Goal: Task Accomplishment & Management: Use online tool/utility

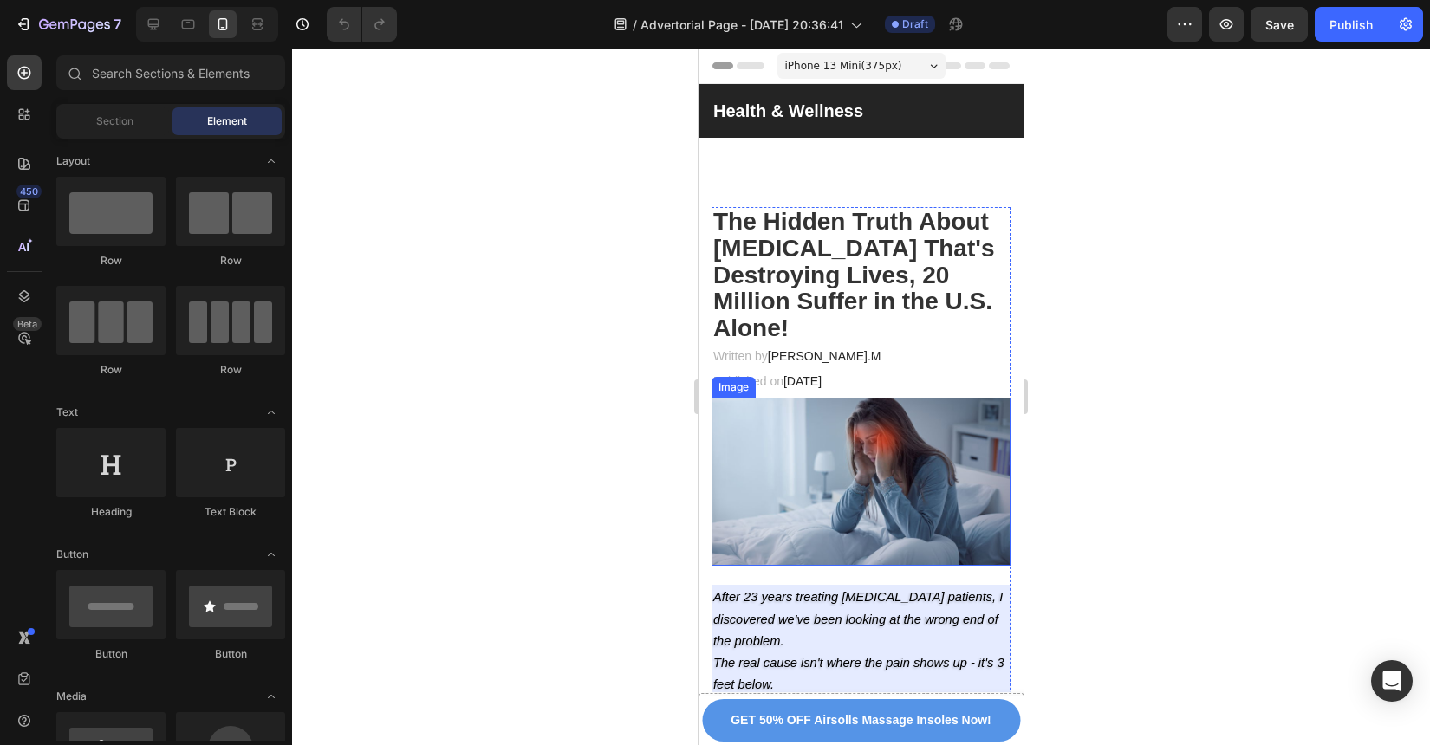
click at [788, 500] on img at bounding box center [861, 482] width 299 height 168
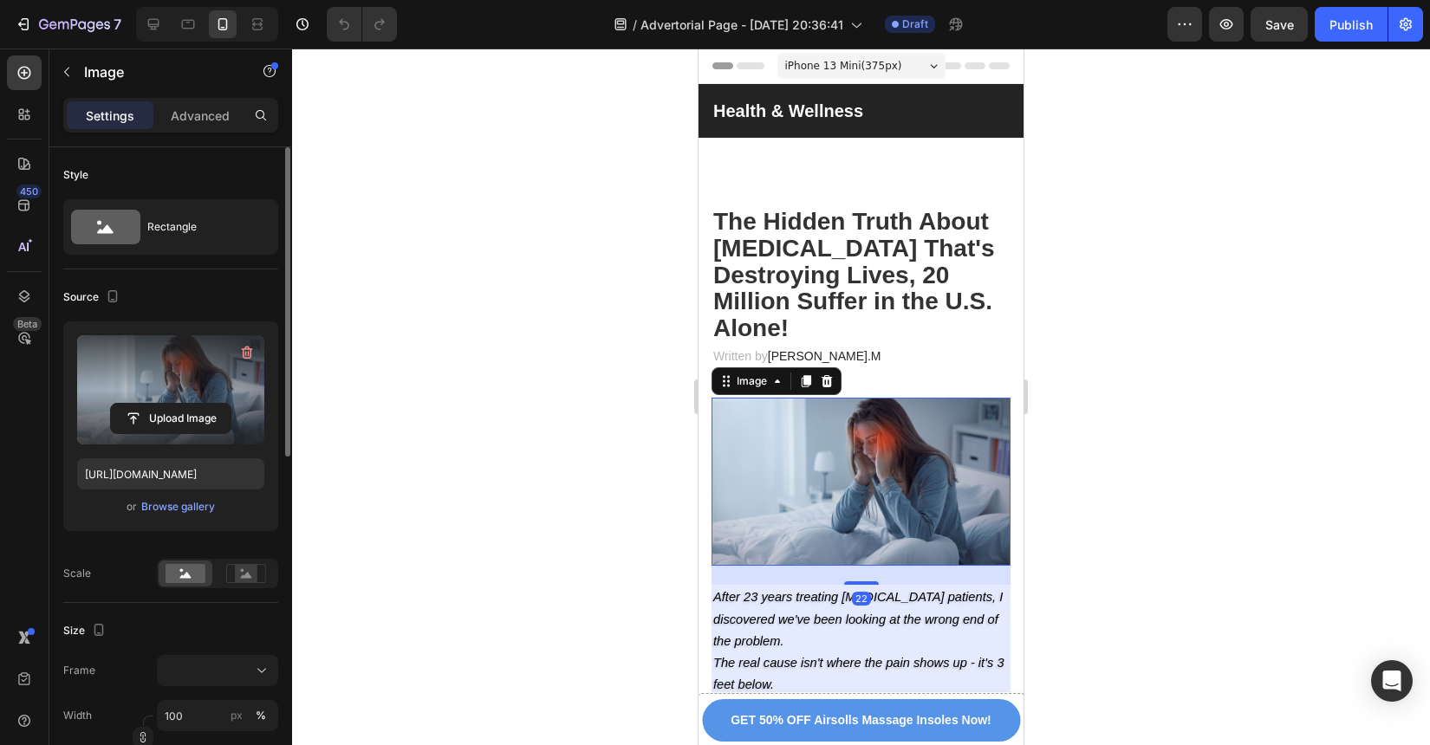
click at [192, 377] on label at bounding box center [170, 389] width 187 height 109
click at [192, 404] on input "file" at bounding box center [171, 418] width 120 height 29
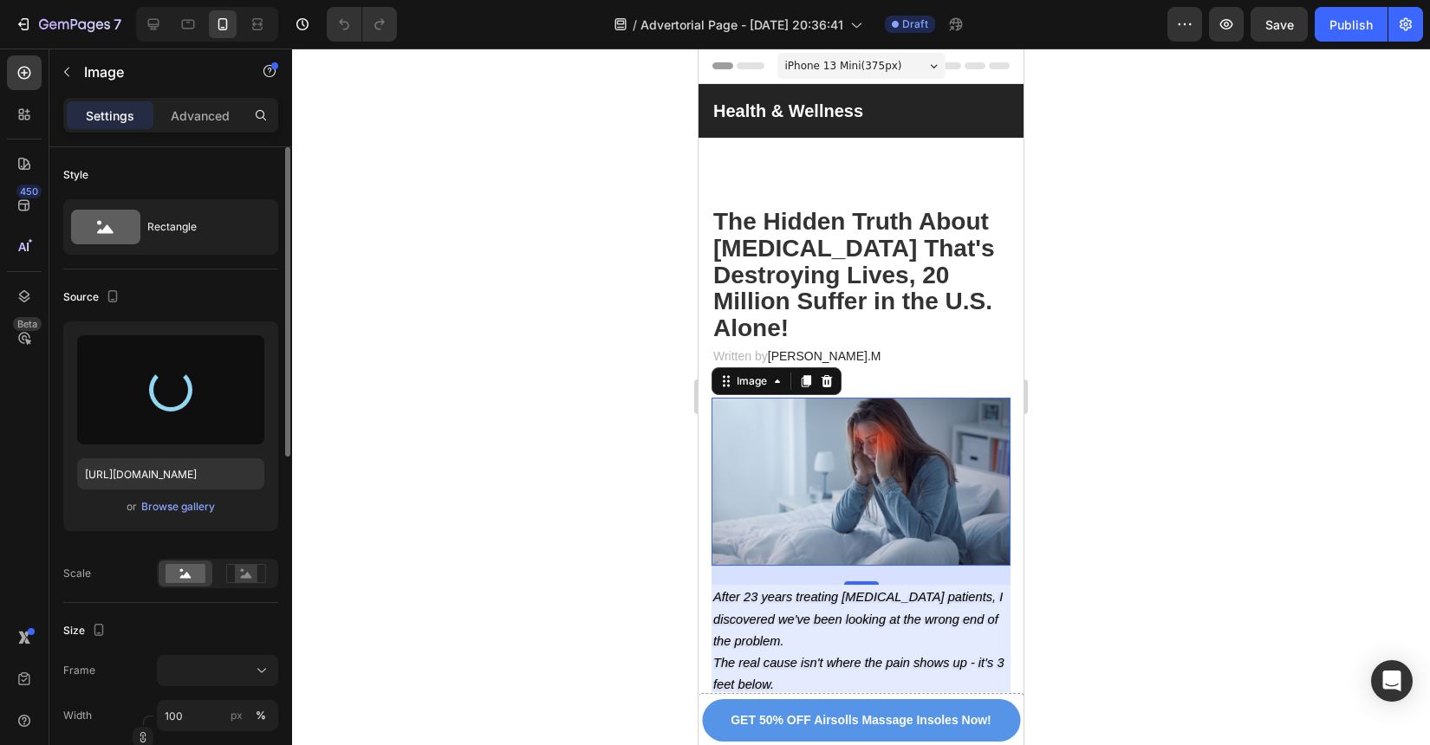
type input "[URL][DOMAIN_NAME]"
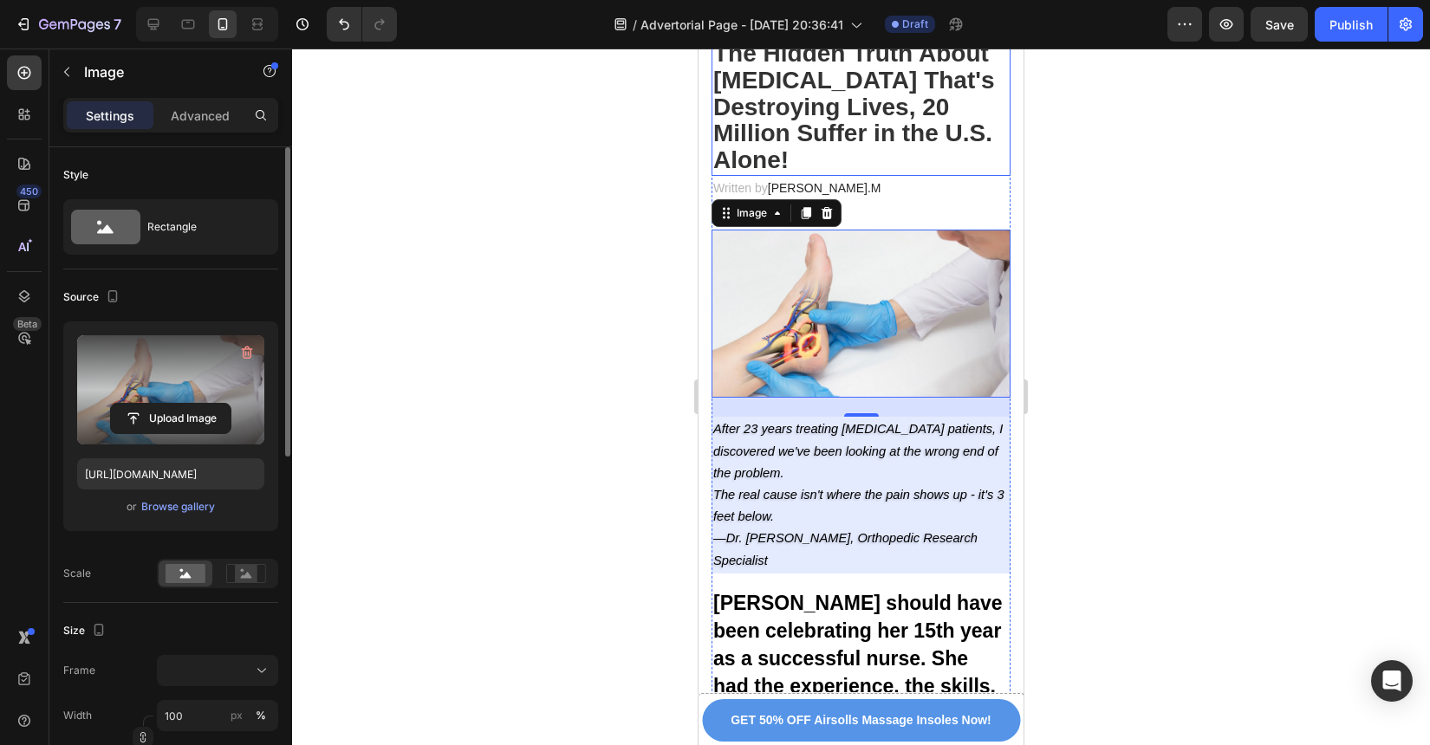
scroll to position [216, 0]
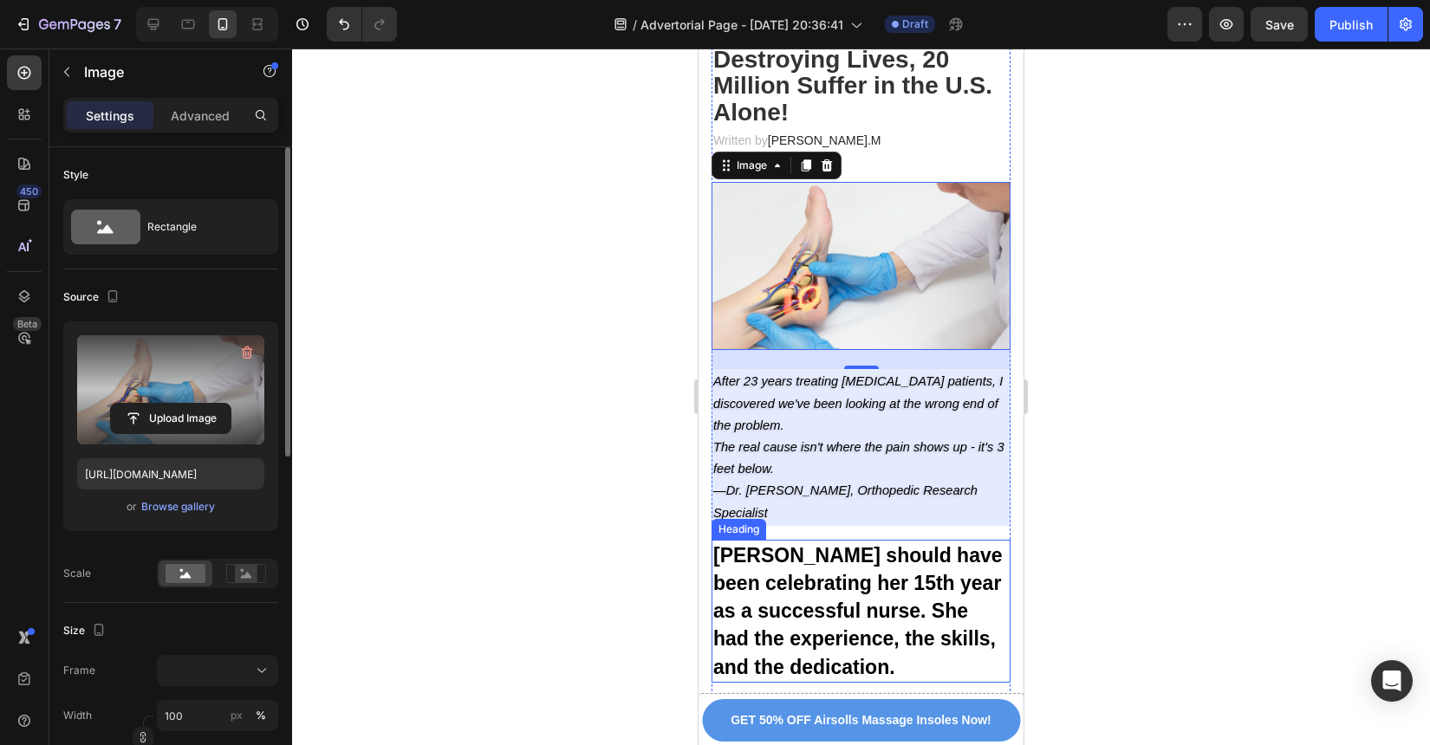
click at [902, 547] on span "[PERSON_NAME] should have been celebrating her 15th year as a successful nurse.…" at bounding box center [857, 611] width 289 height 134
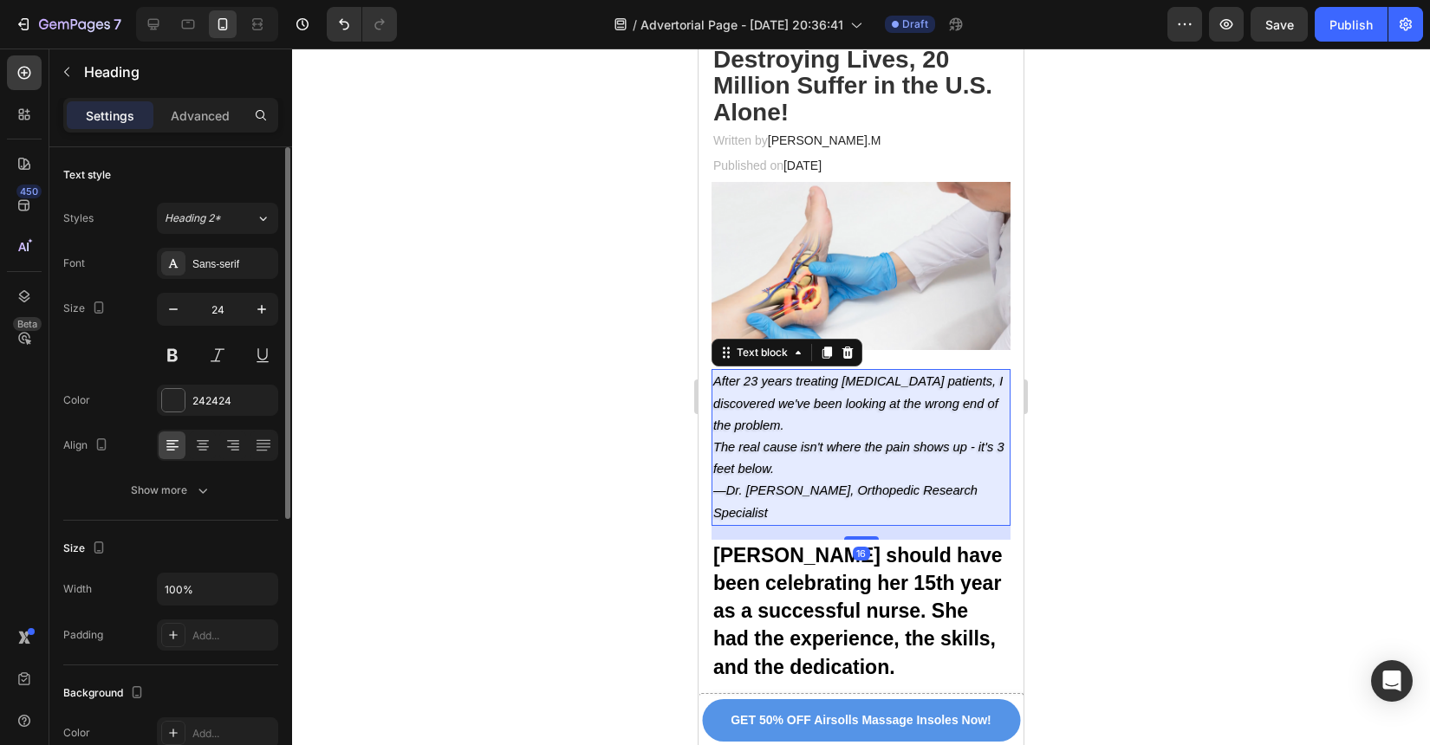
click at [916, 499] on p "—Dr. [PERSON_NAME], Orthopedic Research Specialist" at bounding box center [861, 501] width 296 height 43
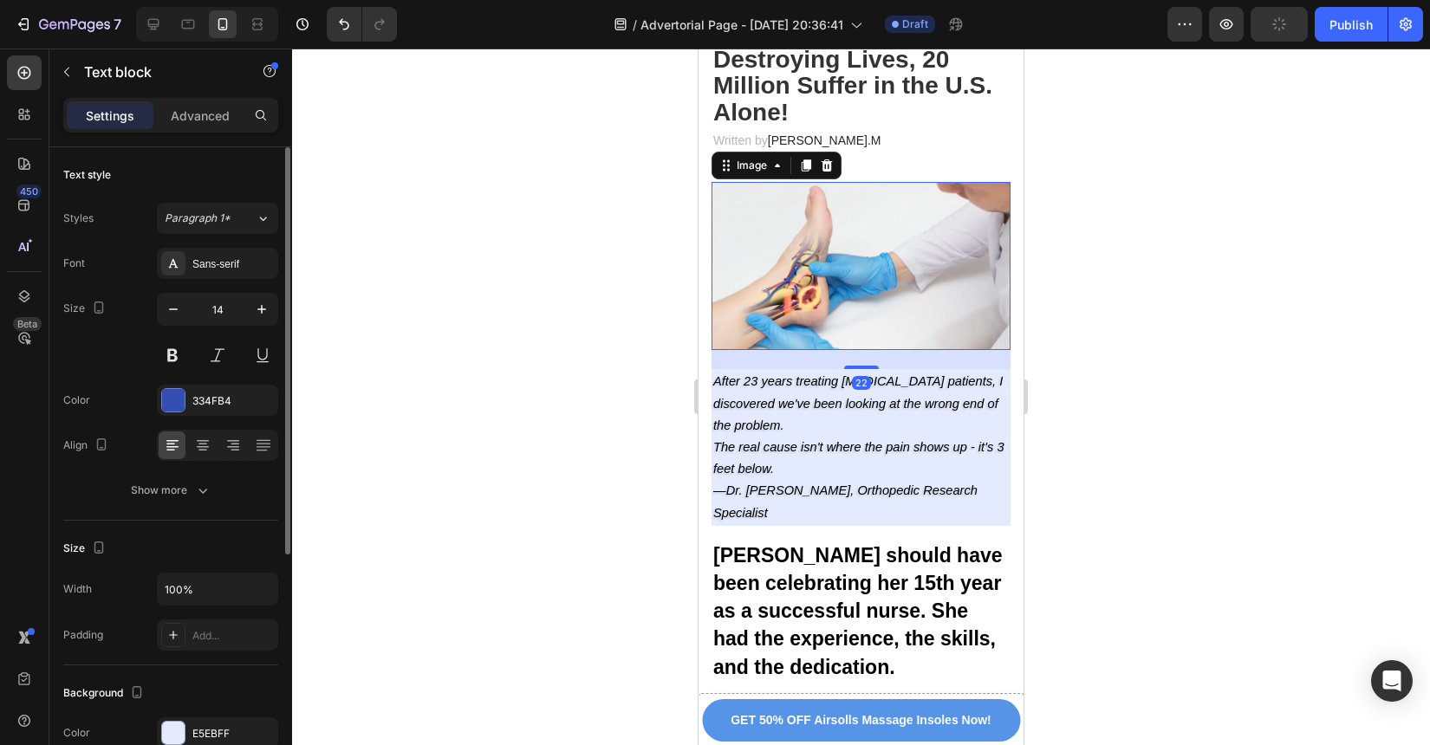
click at [918, 315] on img at bounding box center [861, 266] width 299 height 168
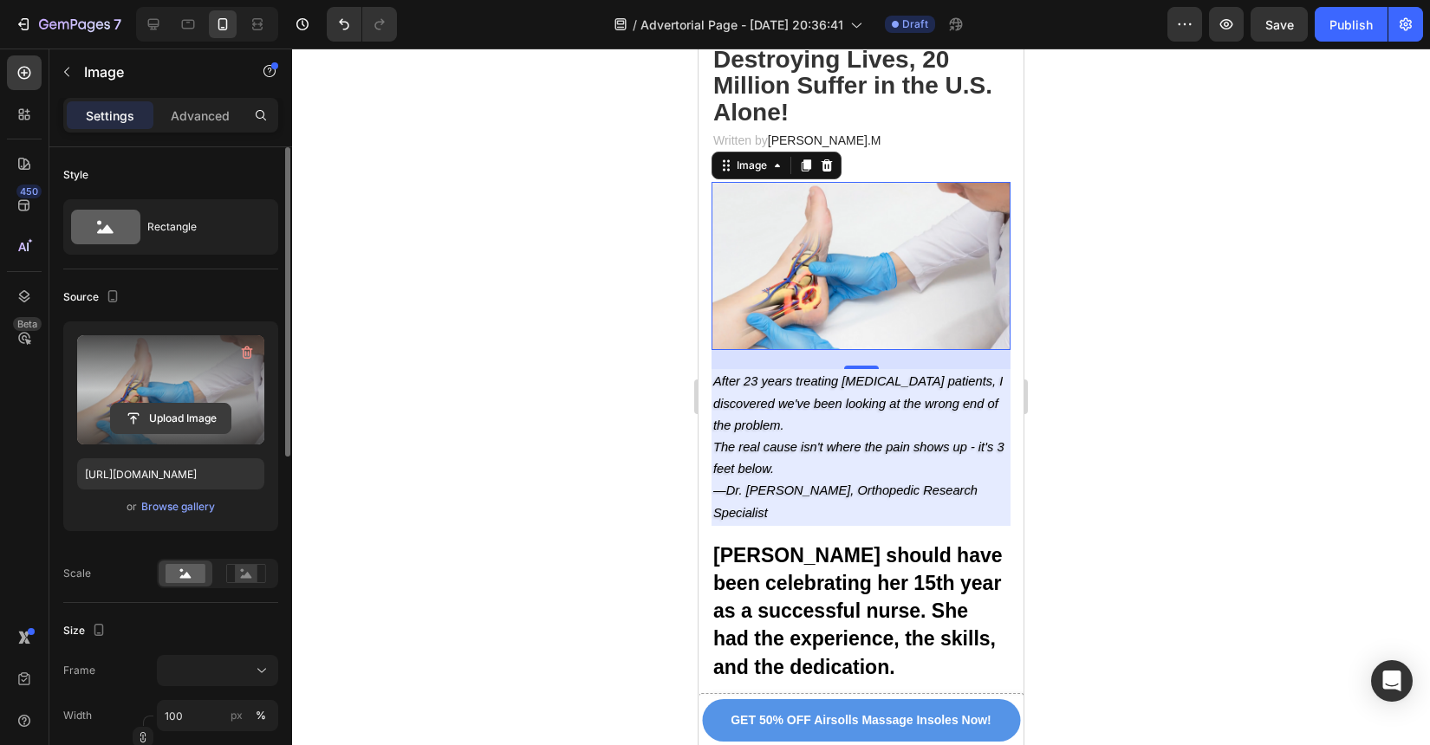
click at [172, 418] on input "file" at bounding box center [171, 418] width 120 height 29
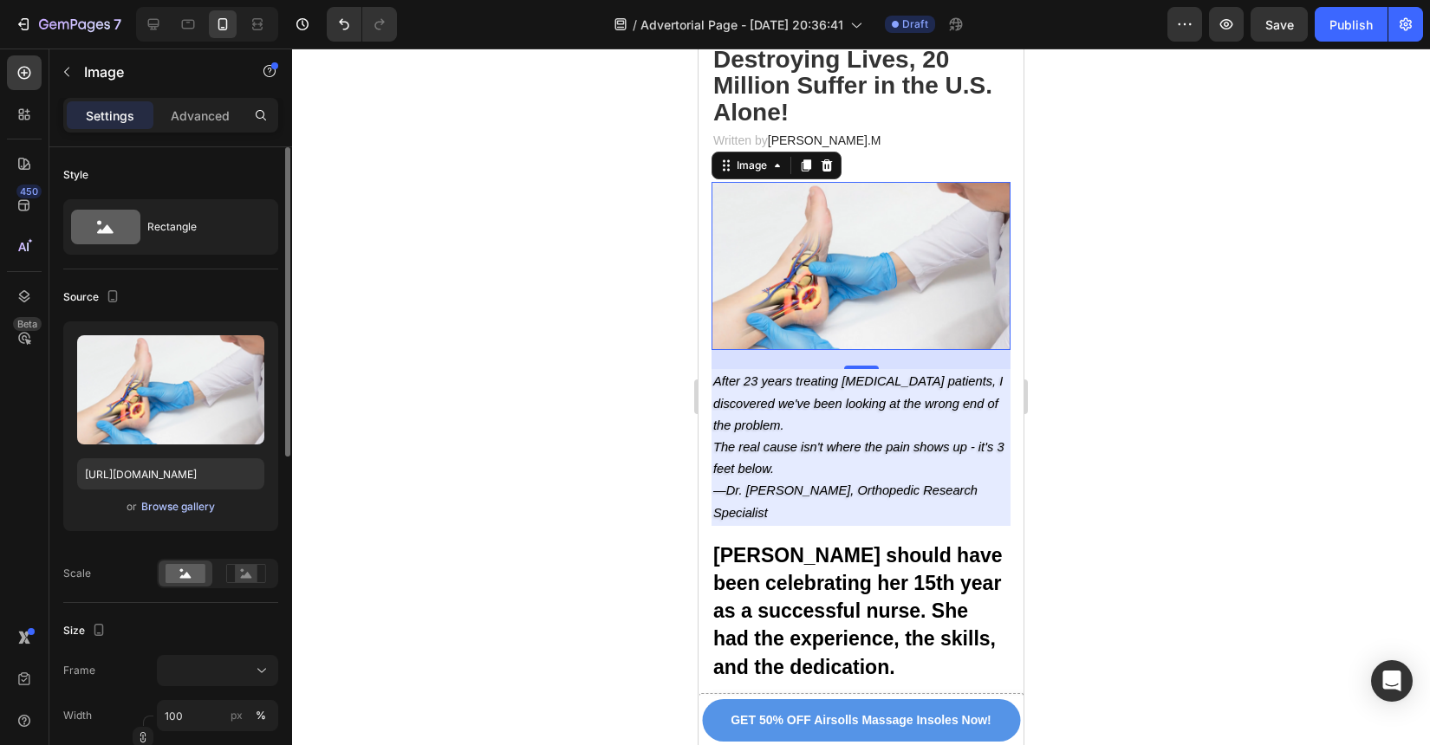
click at [195, 511] on div "Browse gallery" at bounding box center [178, 507] width 74 height 16
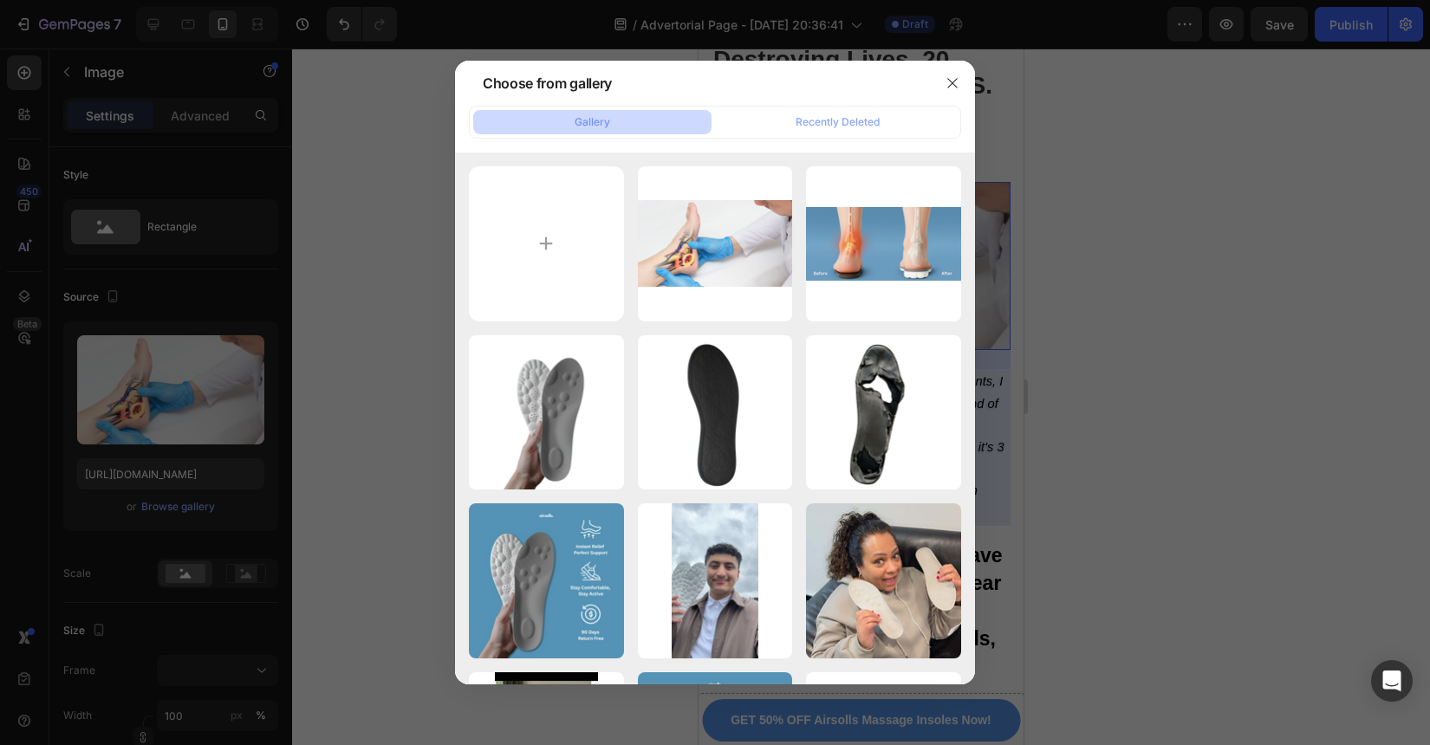
click at [38, 541] on div at bounding box center [715, 372] width 1430 height 745
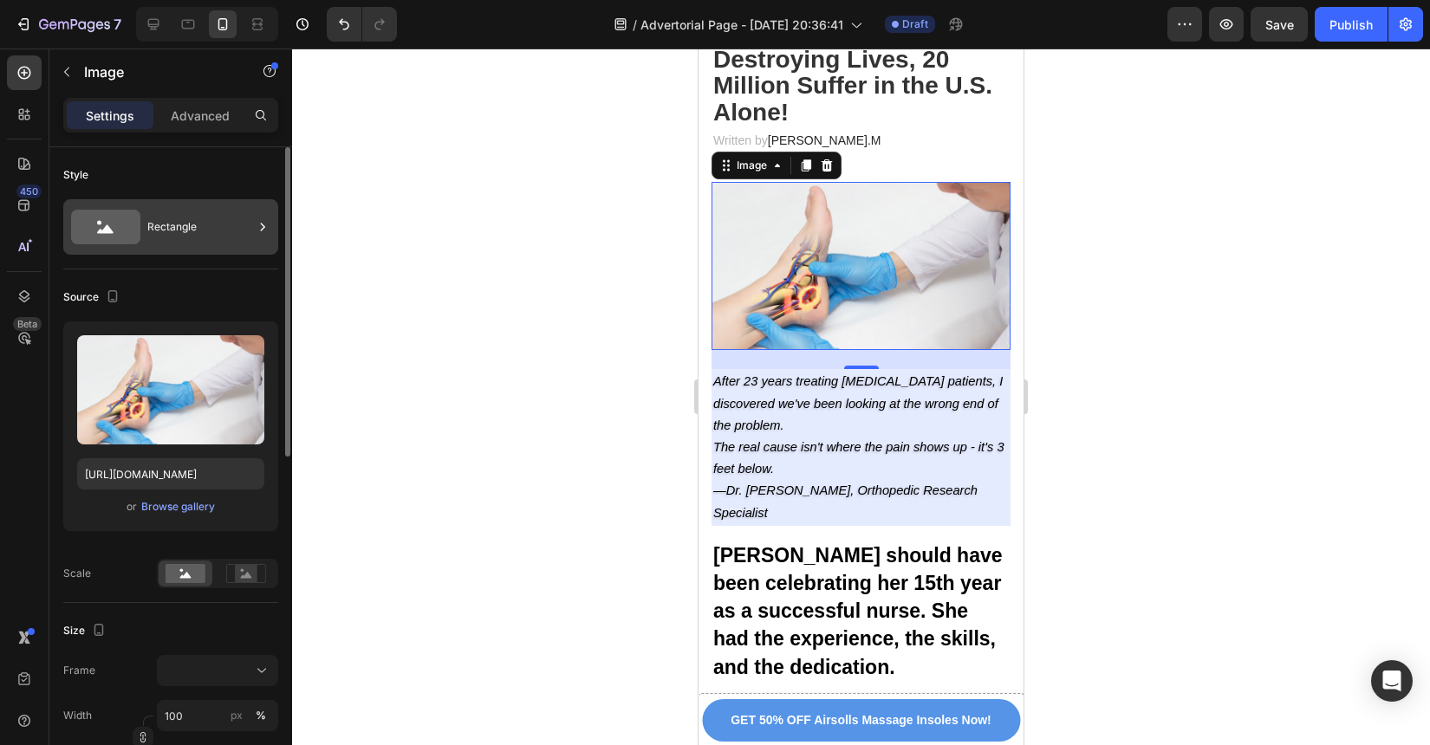
click at [171, 231] on div "Rectangle" at bounding box center [200, 227] width 106 height 40
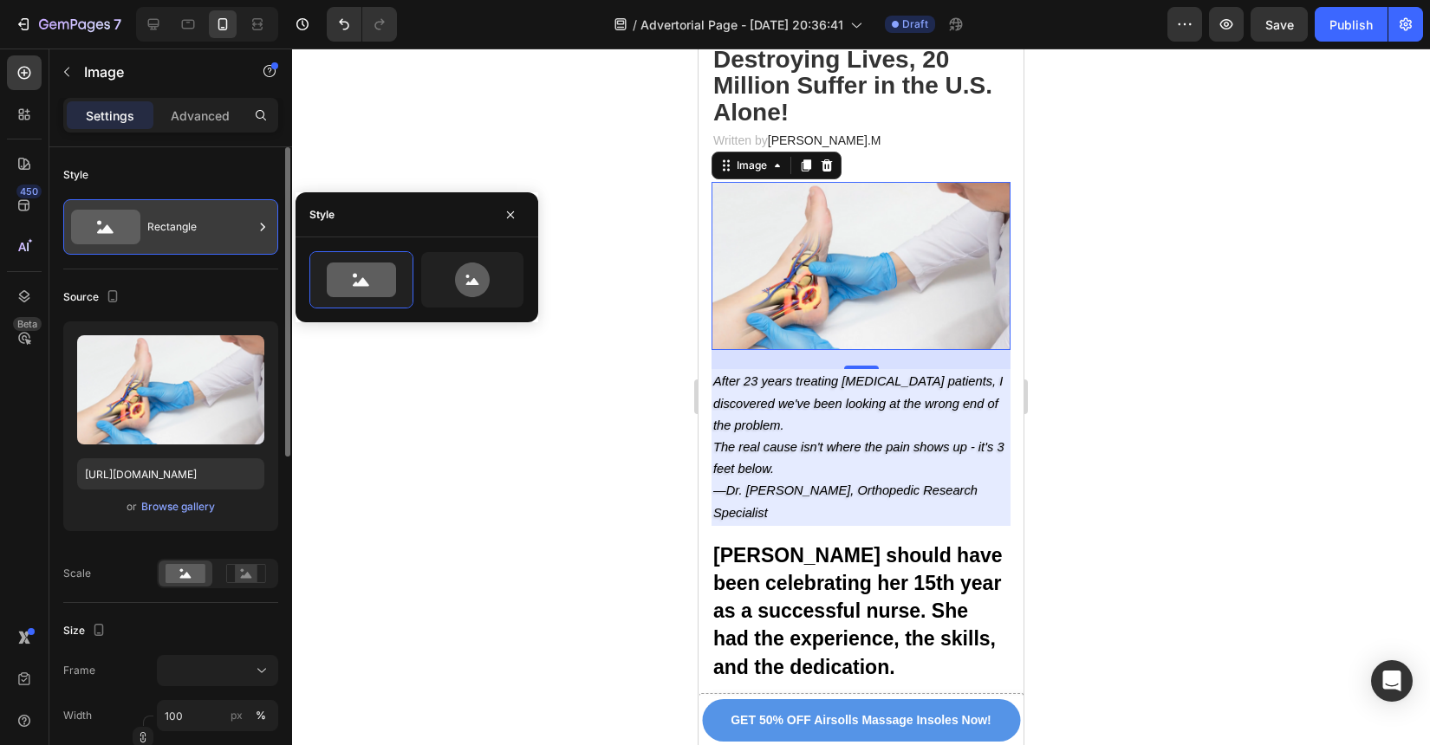
click at [171, 231] on div "Rectangle" at bounding box center [200, 227] width 106 height 40
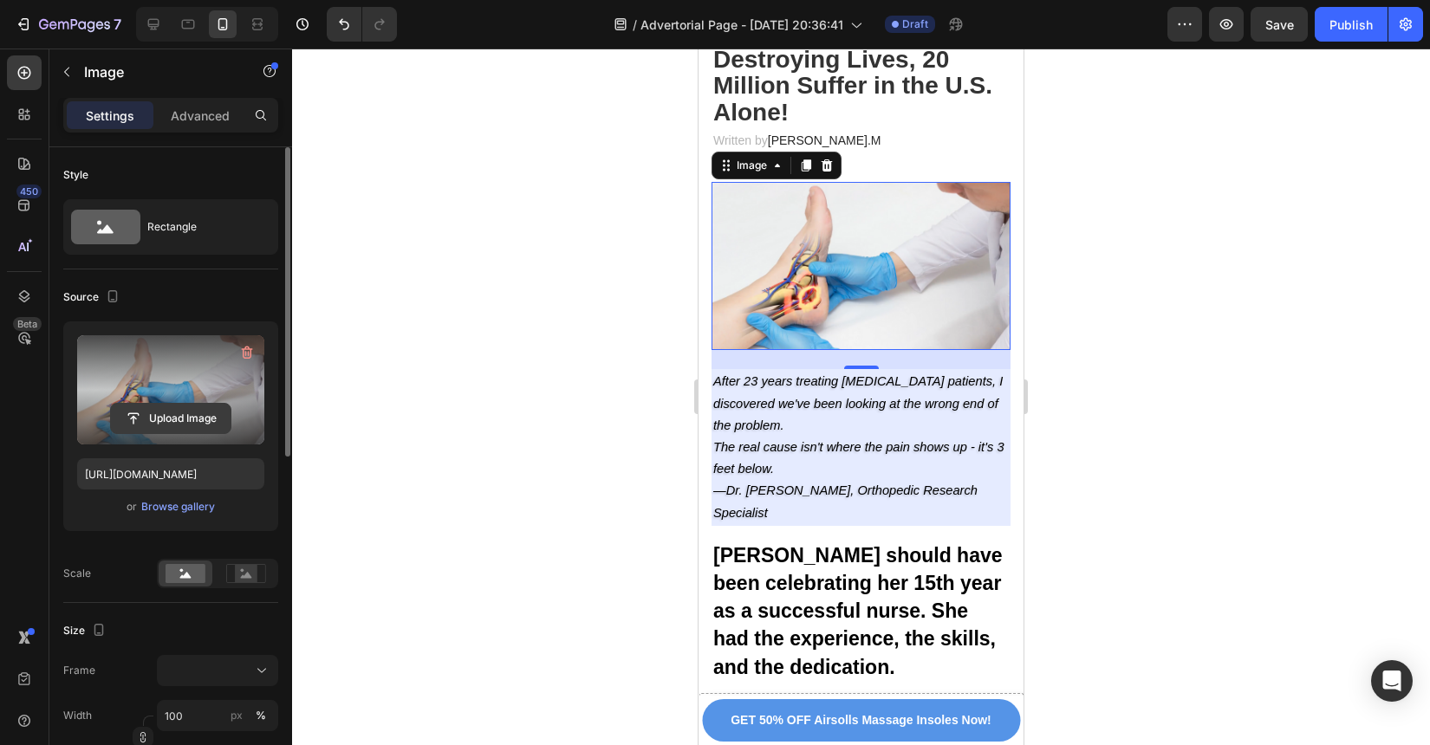
click at [173, 413] on input "file" at bounding box center [171, 418] width 120 height 29
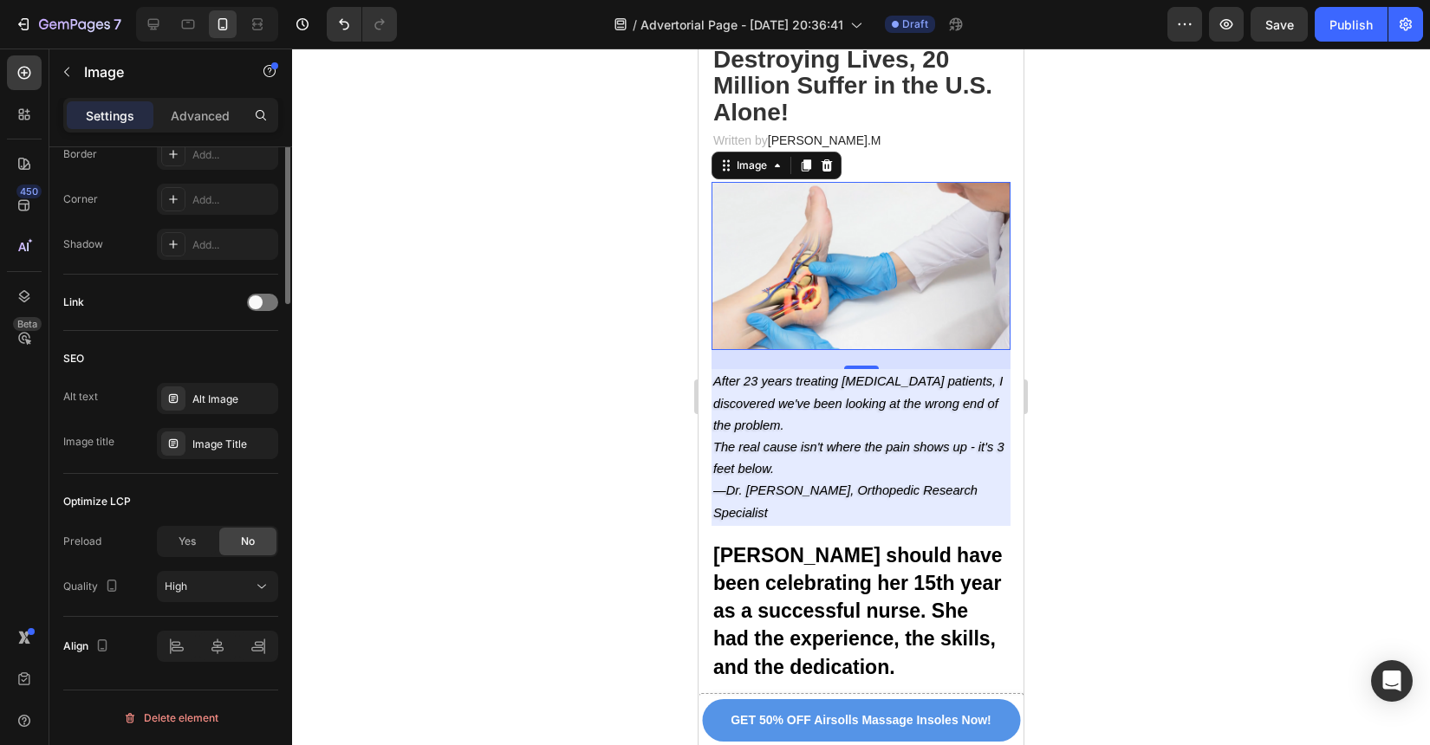
scroll to position [0, 0]
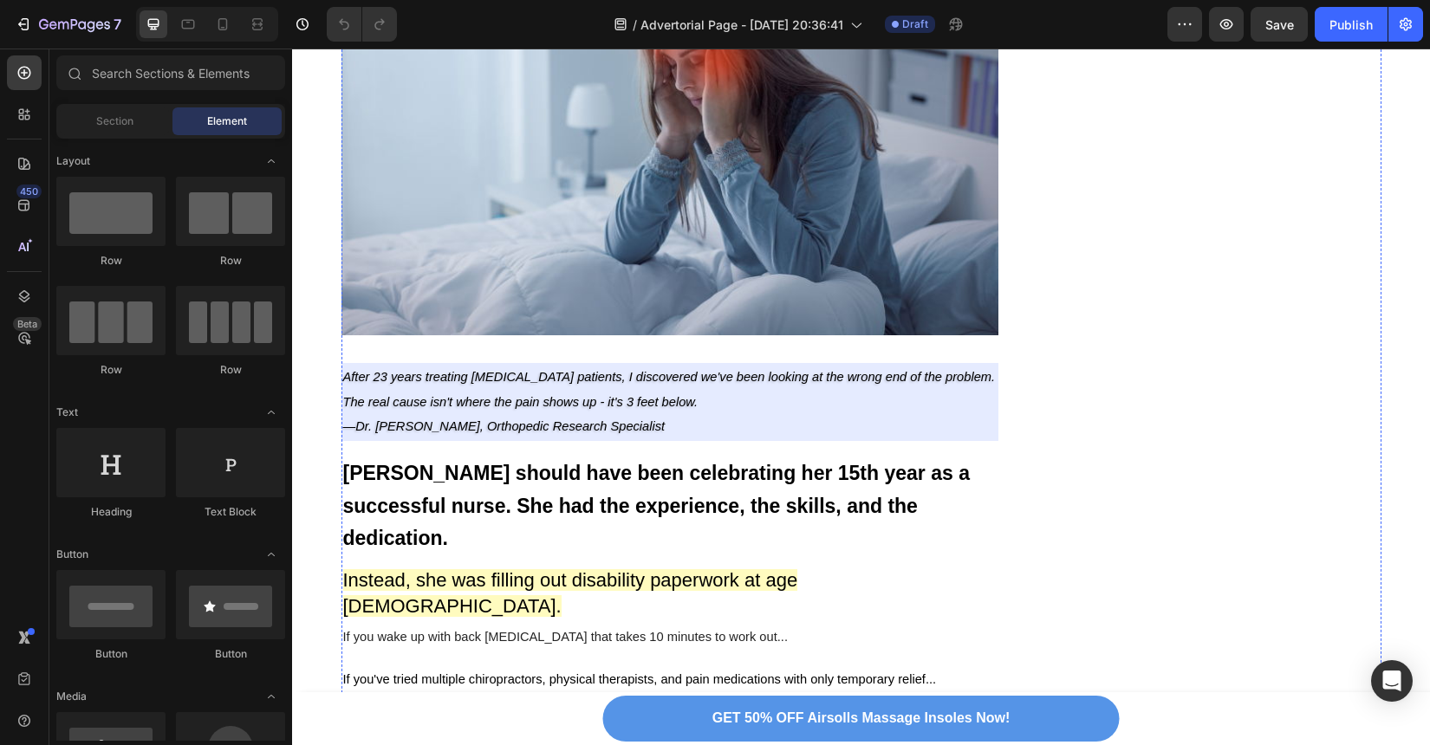
scroll to position [153, 0]
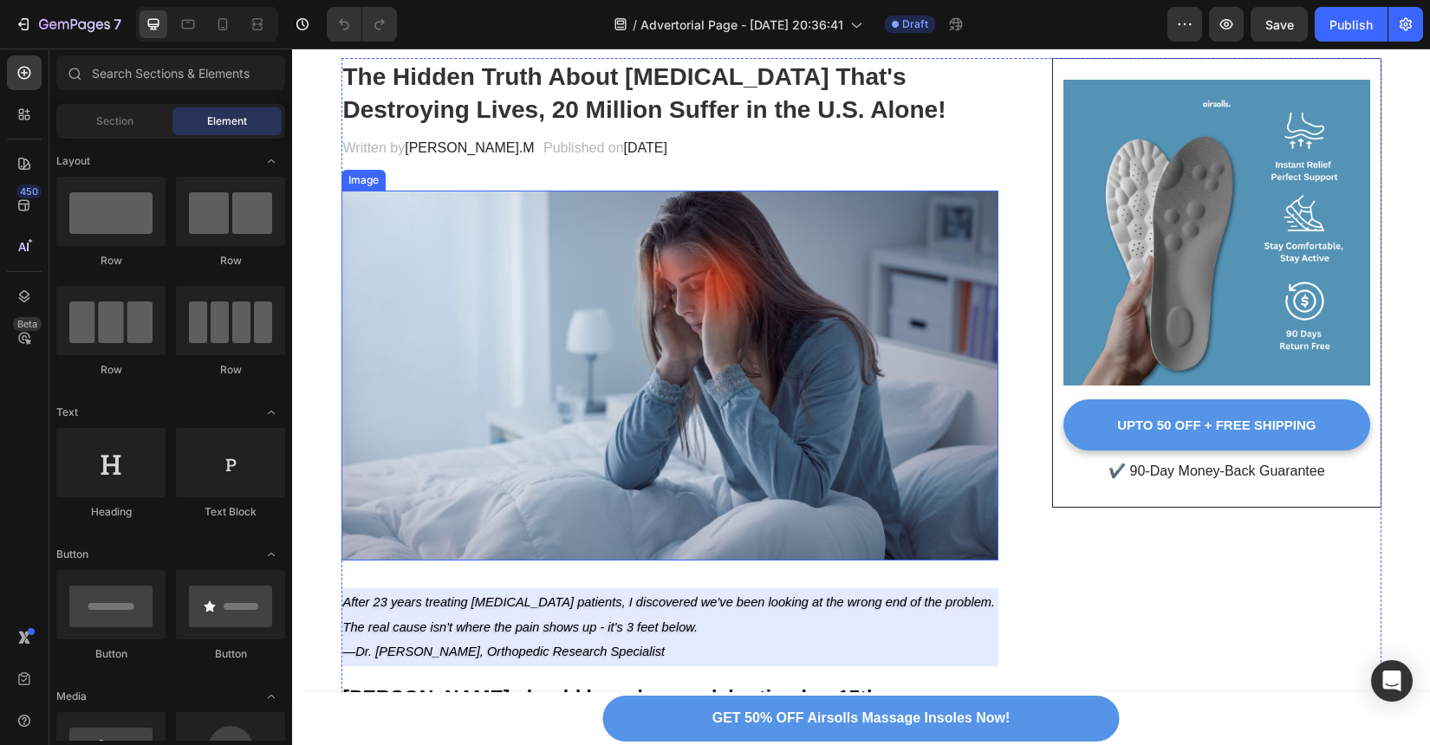
click at [753, 382] on img at bounding box center [670, 376] width 658 height 370
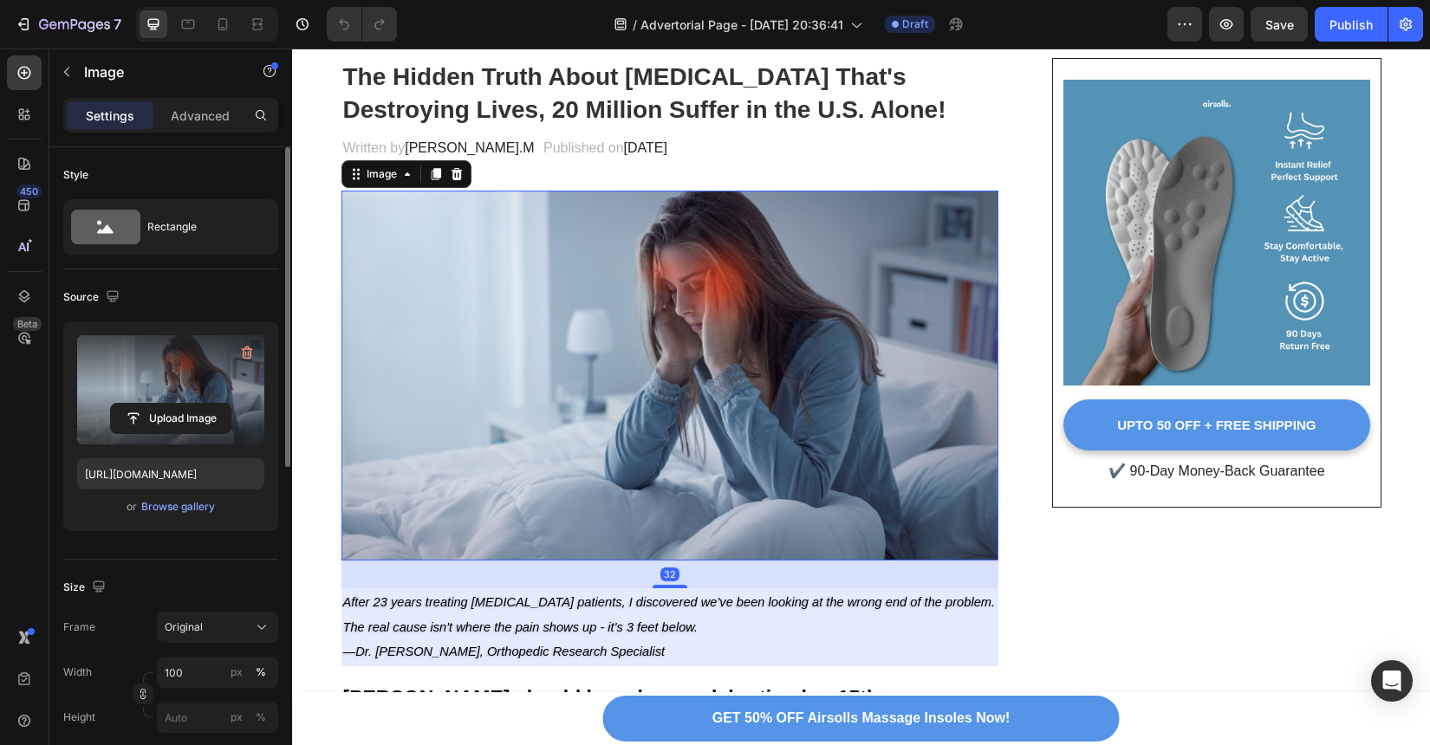
click at [186, 399] on label at bounding box center [170, 389] width 187 height 109
click at [186, 404] on input "file" at bounding box center [171, 418] width 120 height 29
click at [255, 405] on div "Upload Image" at bounding box center [170, 418] width 187 height 31
click at [198, 414] on input "file" at bounding box center [171, 418] width 120 height 29
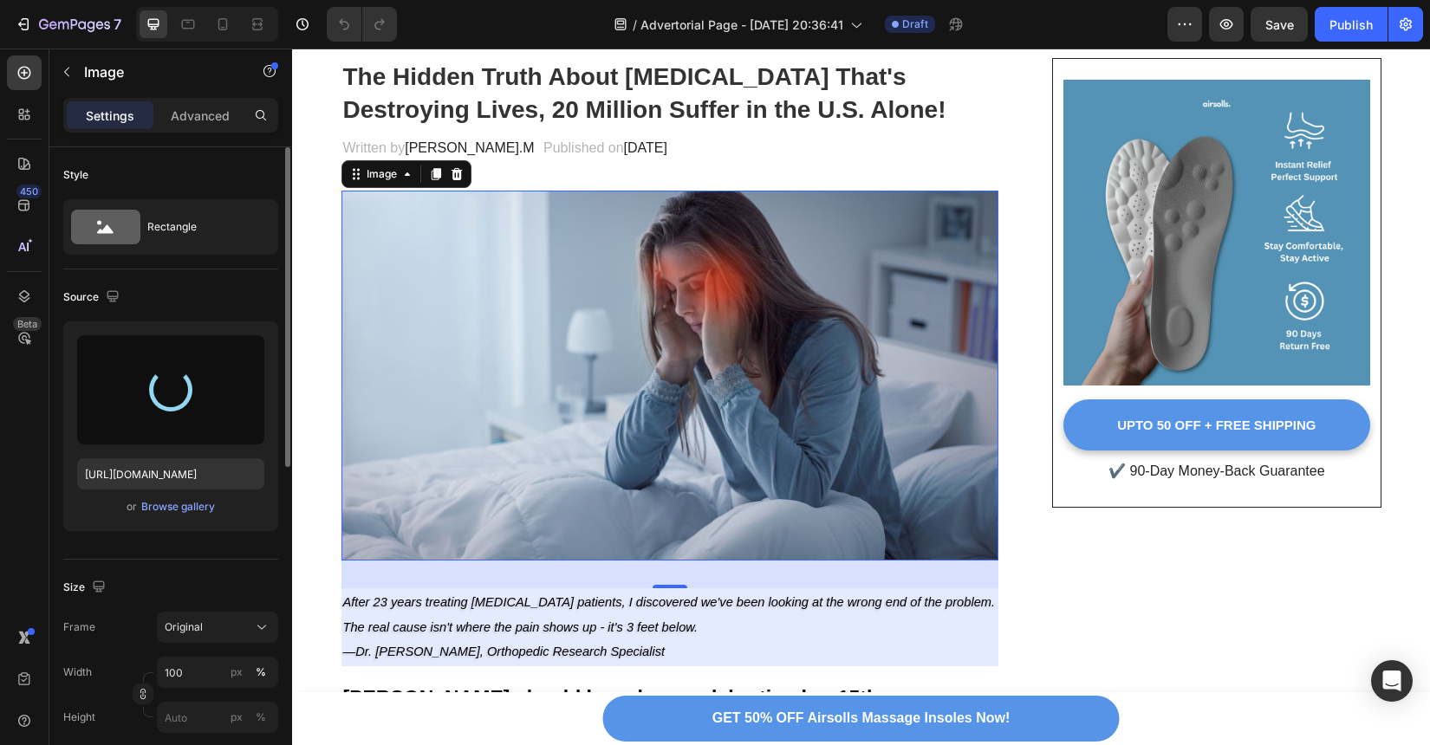
type input "https://cdn.shopify.com/s/files/1/0934/4440/7597/files/gempages_586026767823667…"
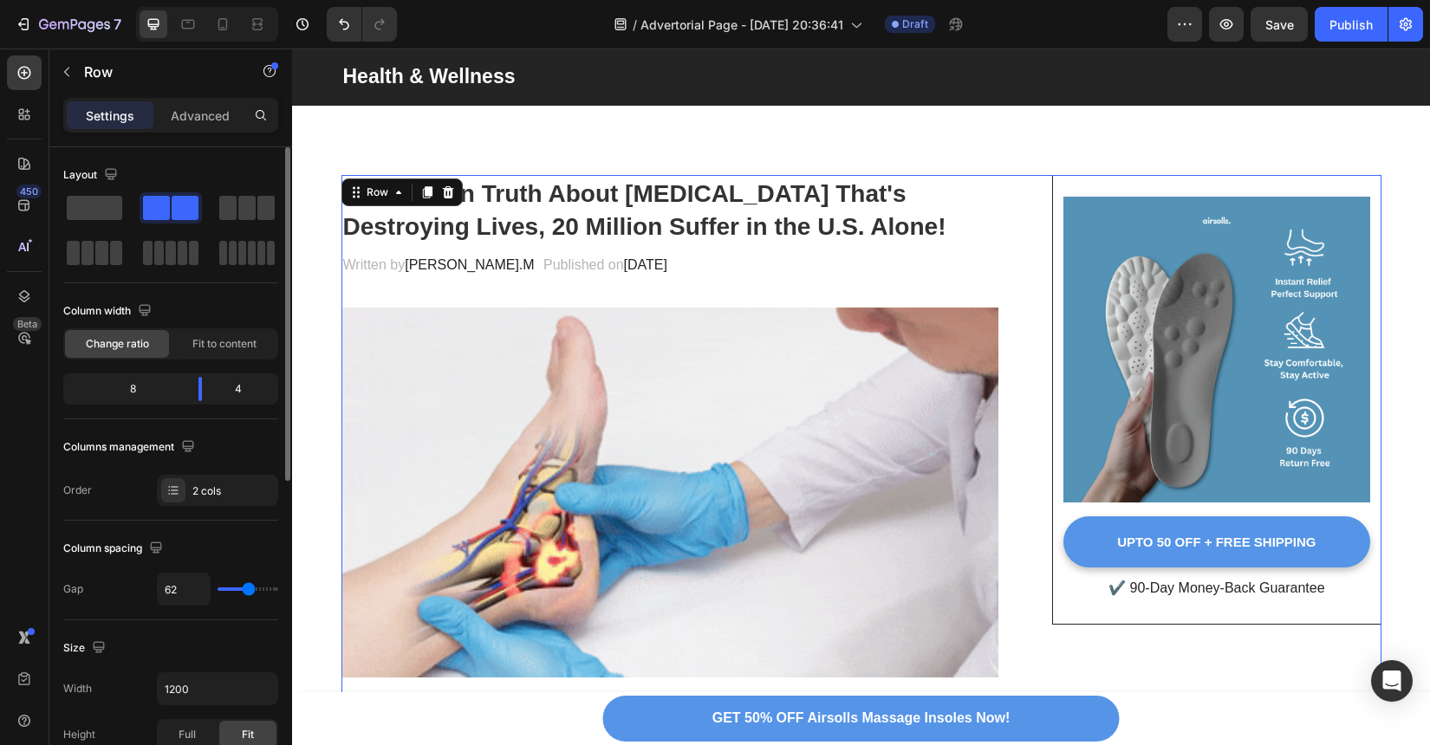
scroll to position [35, 0]
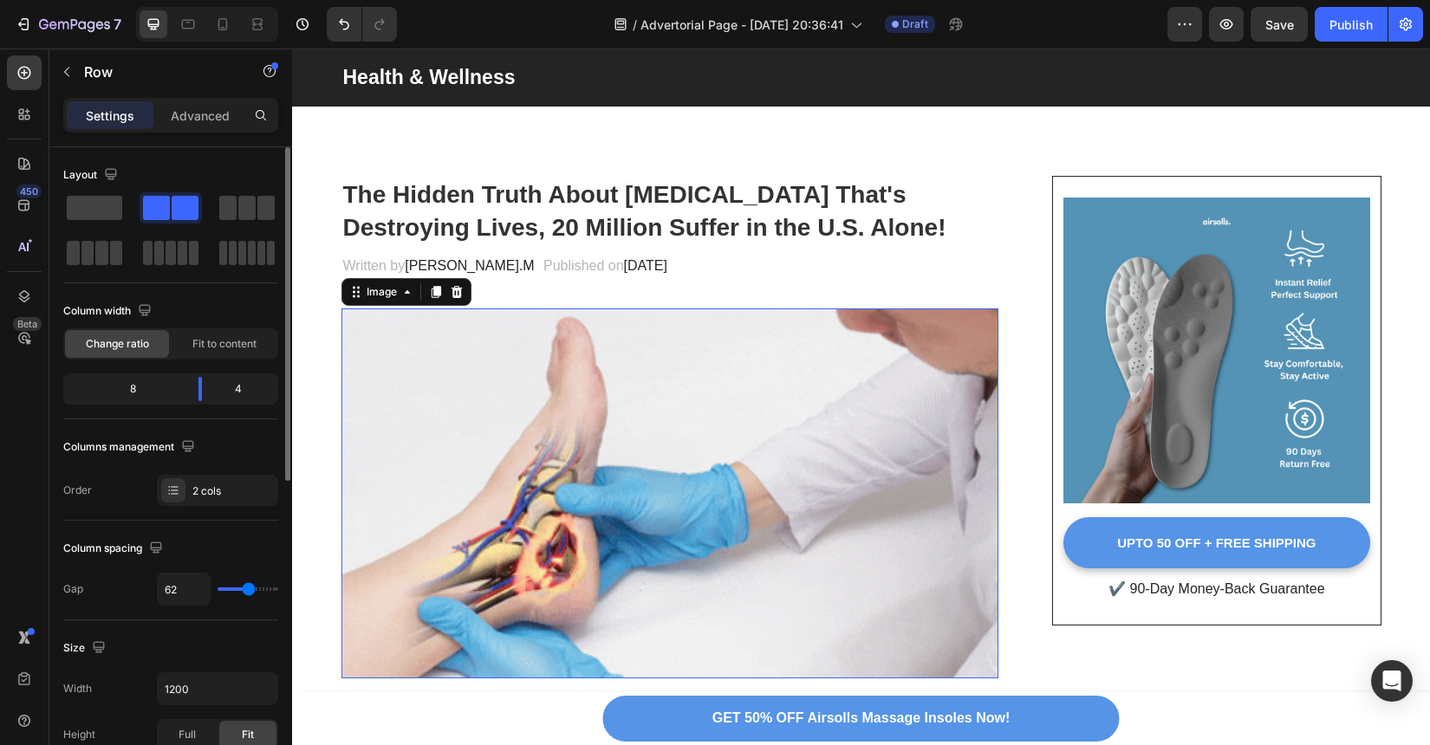
click at [845, 527] on img at bounding box center [670, 494] width 658 height 370
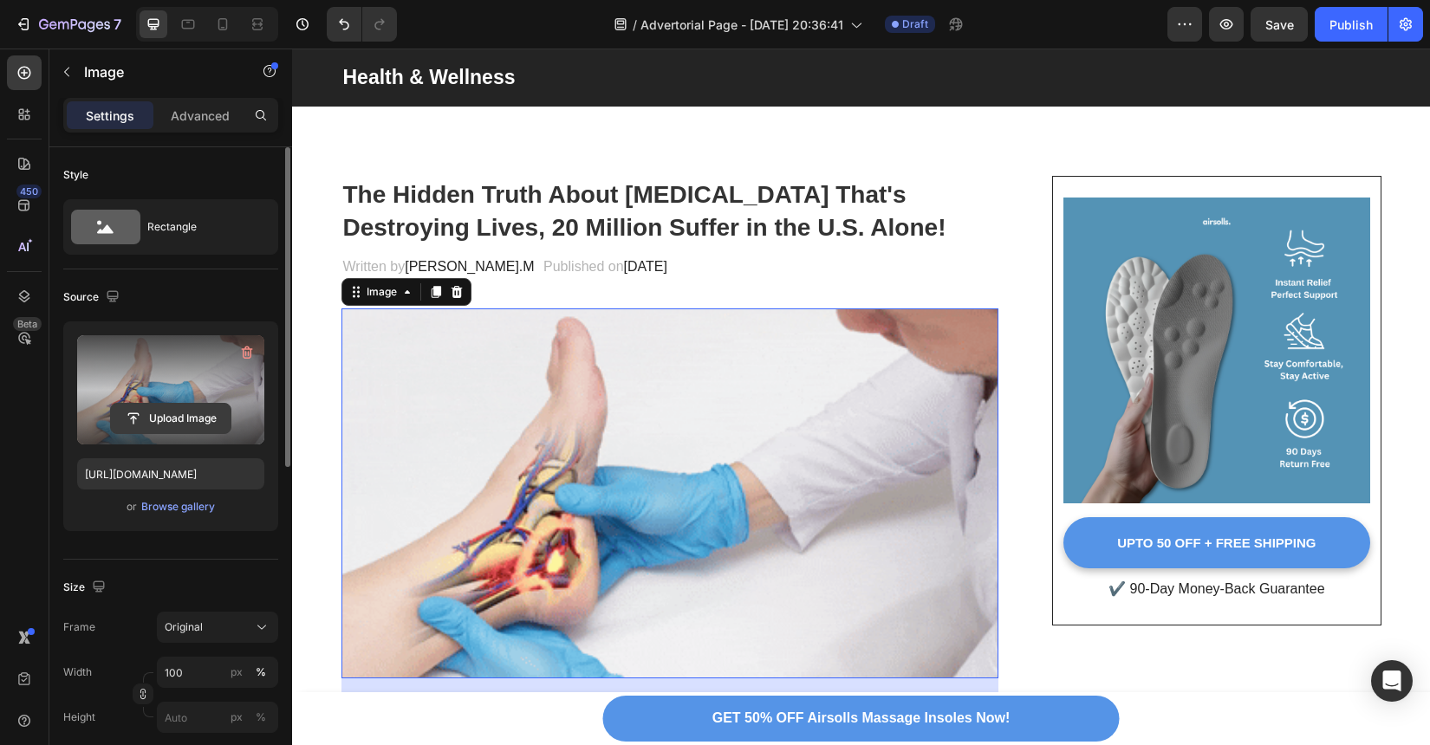
click at [168, 403] on button "Upload Image" at bounding box center [170, 418] width 121 height 31
click at [166, 419] on input "file" at bounding box center [171, 418] width 120 height 29
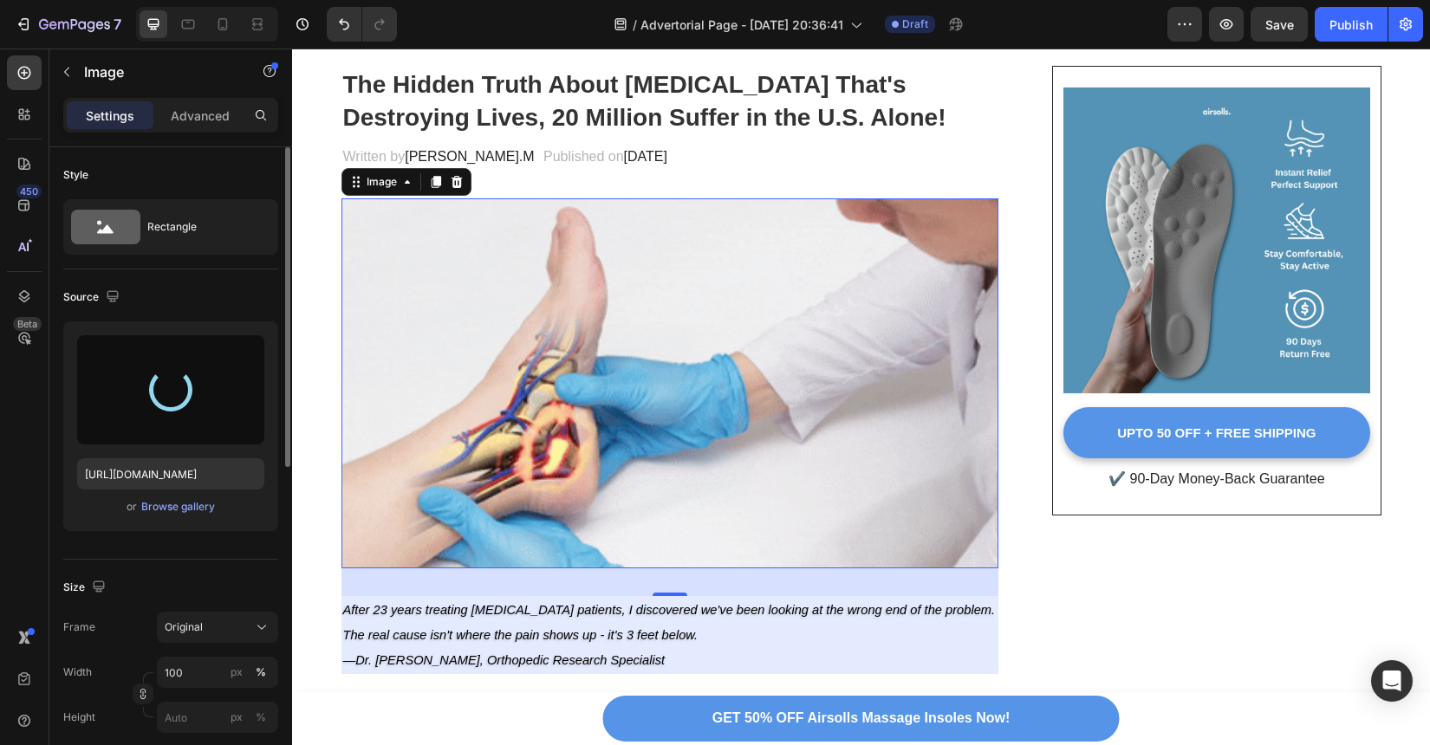
scroll to position [169, 0]
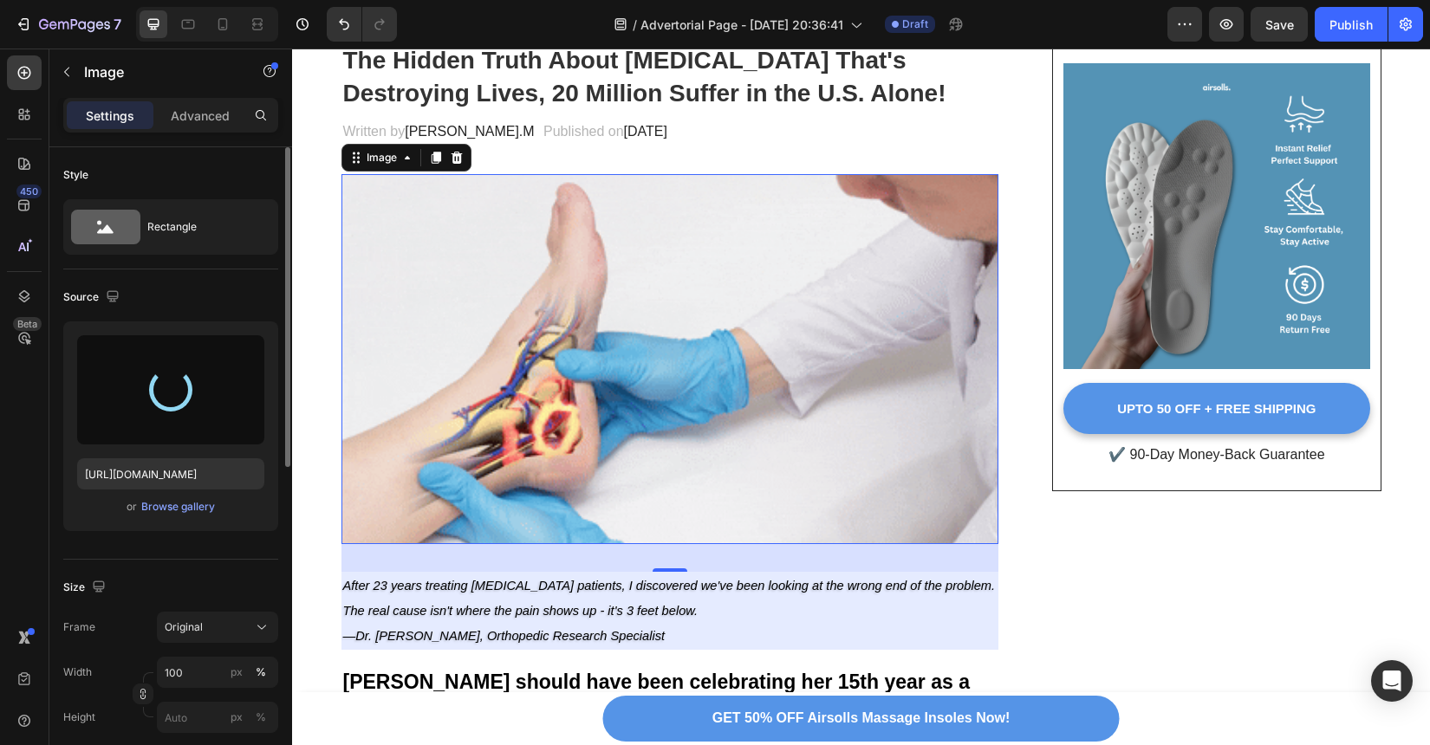
type input "https://cdn.shopify.com/s/files/1/0934/4440/7597/files/gempages_586026767823667…"
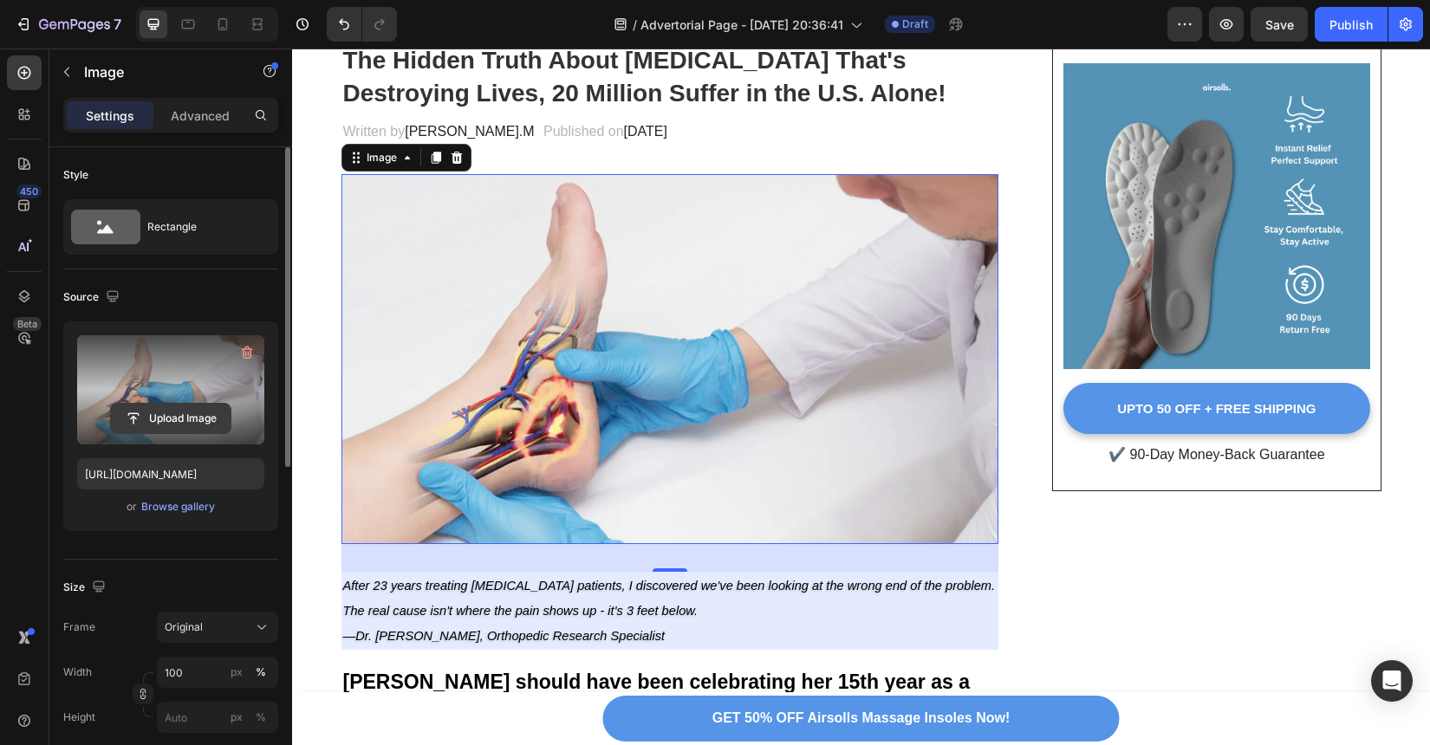
click at [197, 415] on input "file" at bounding box center [171, 418] width 120 height 29
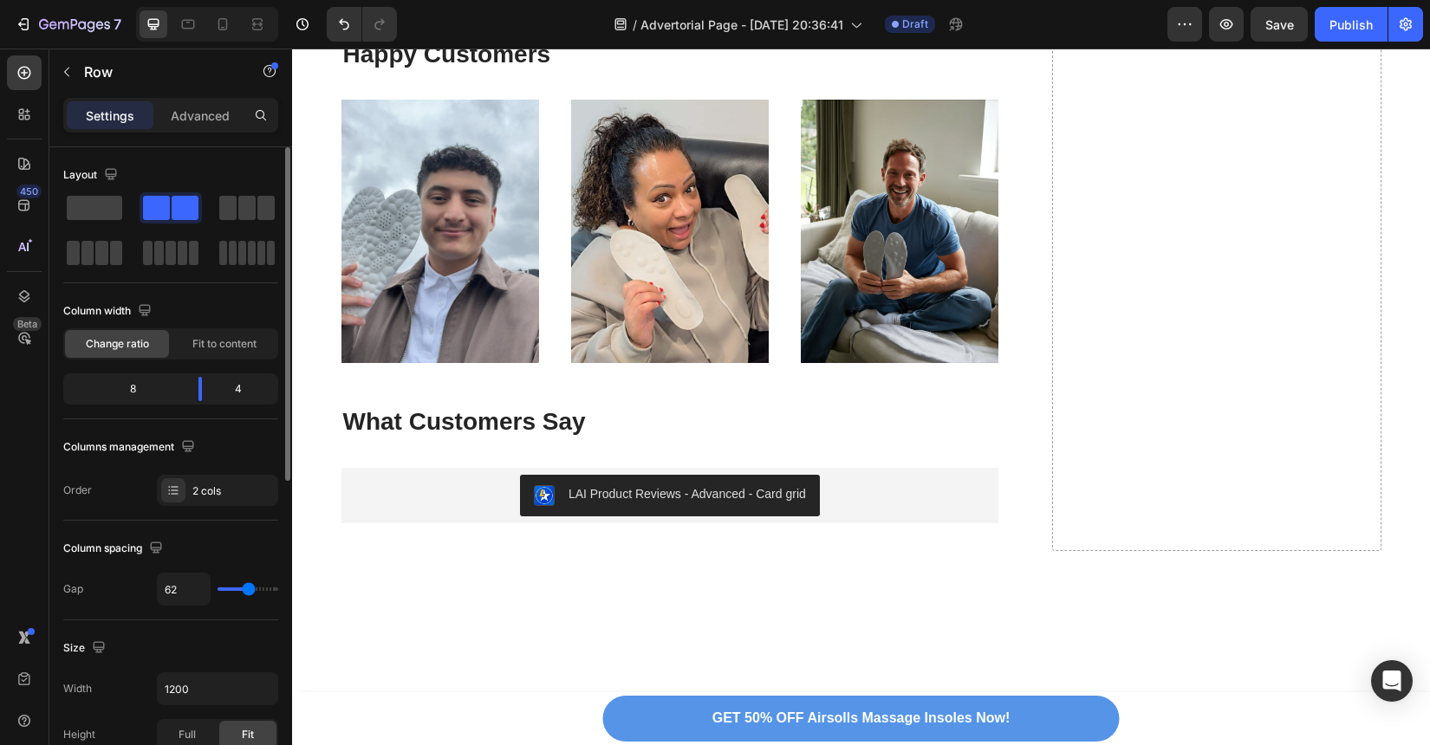
scroll to position [10330, 0]
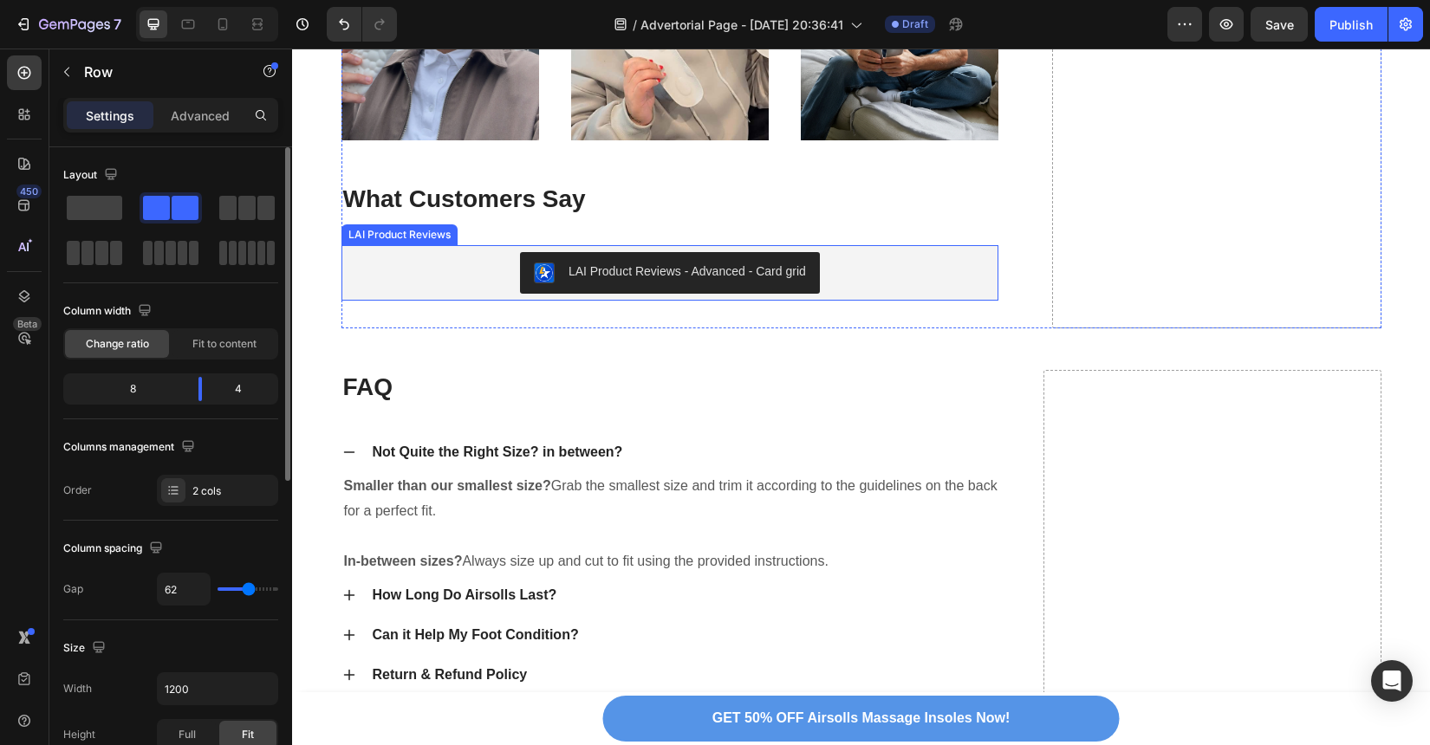
click at [880, 286] on div "LAI Product Reviews - Advanced - Card grid" at bounding box center [670, 273] width 644 height 42
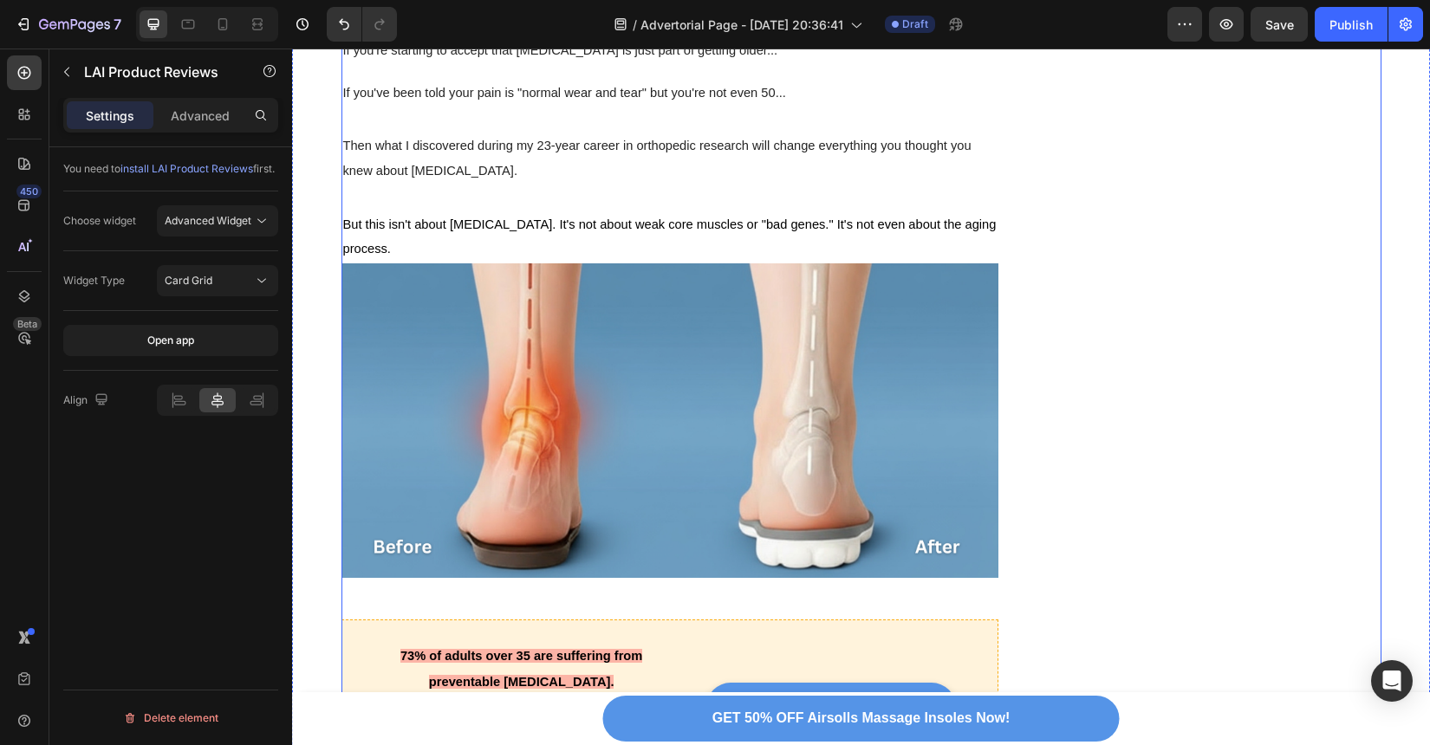
scroll to position [1045, 0]
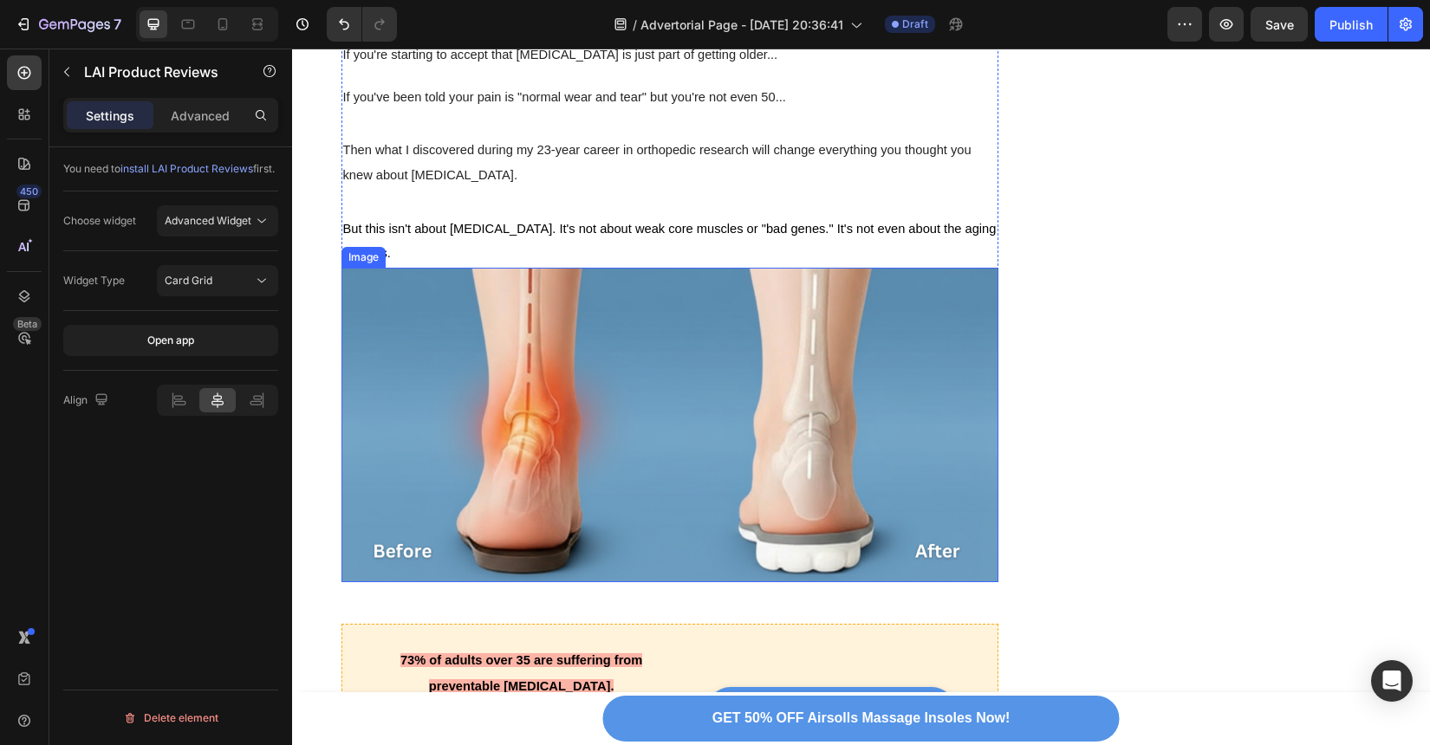
click at [835, 396] on img at bounding box center [670, 425] width 658 height 315
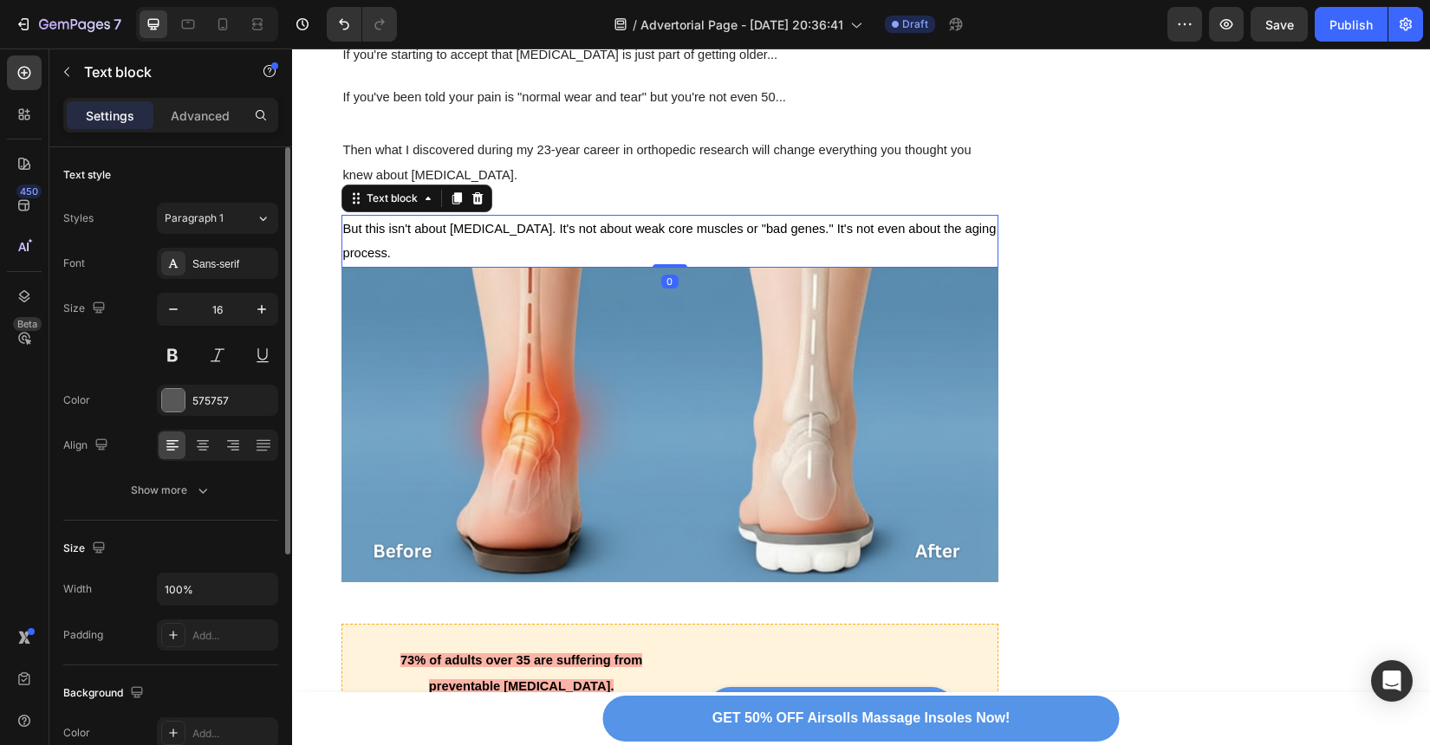
click at [639, 220] on p "But this isn't about [MEDICAL_DATA]. It's not about weak core muscles or "bad g…" at bounding box center [670, 242] width 654 height 50
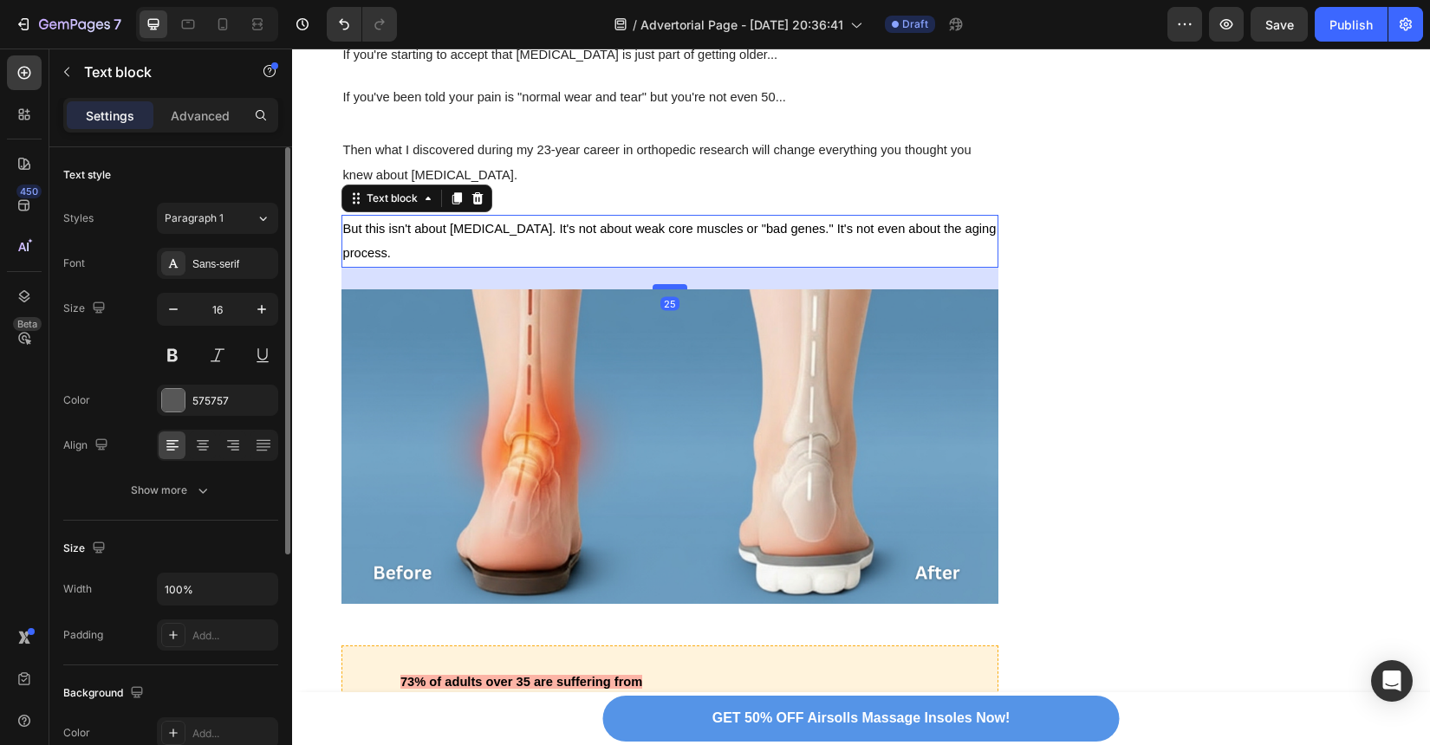
drag, startPoint x: 664, startPoint y: 247, endPoint x: 669, endPoint y: 269, distance: 22.3
click at [669, 284] on div at bounding box center [670, 286] width 35 height 5
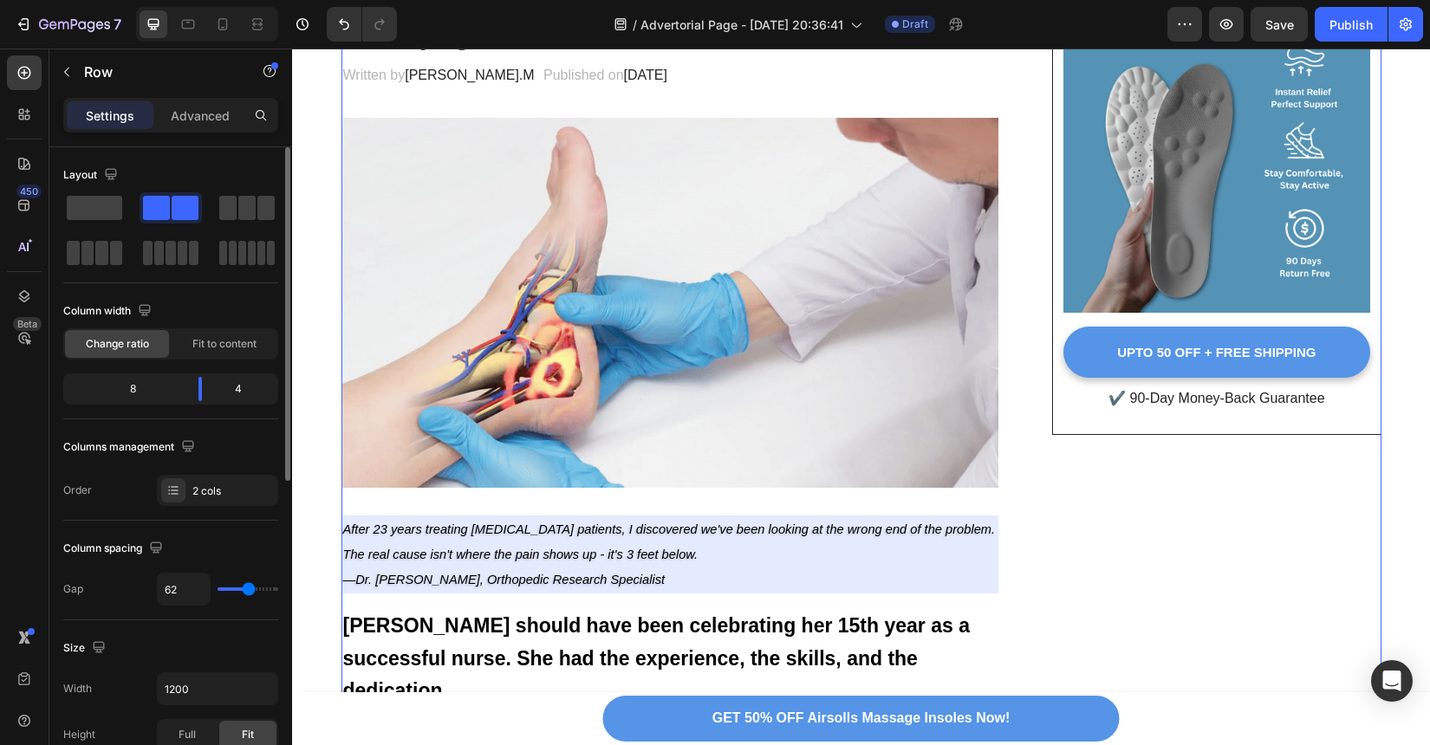
scroll to position [107, 0]
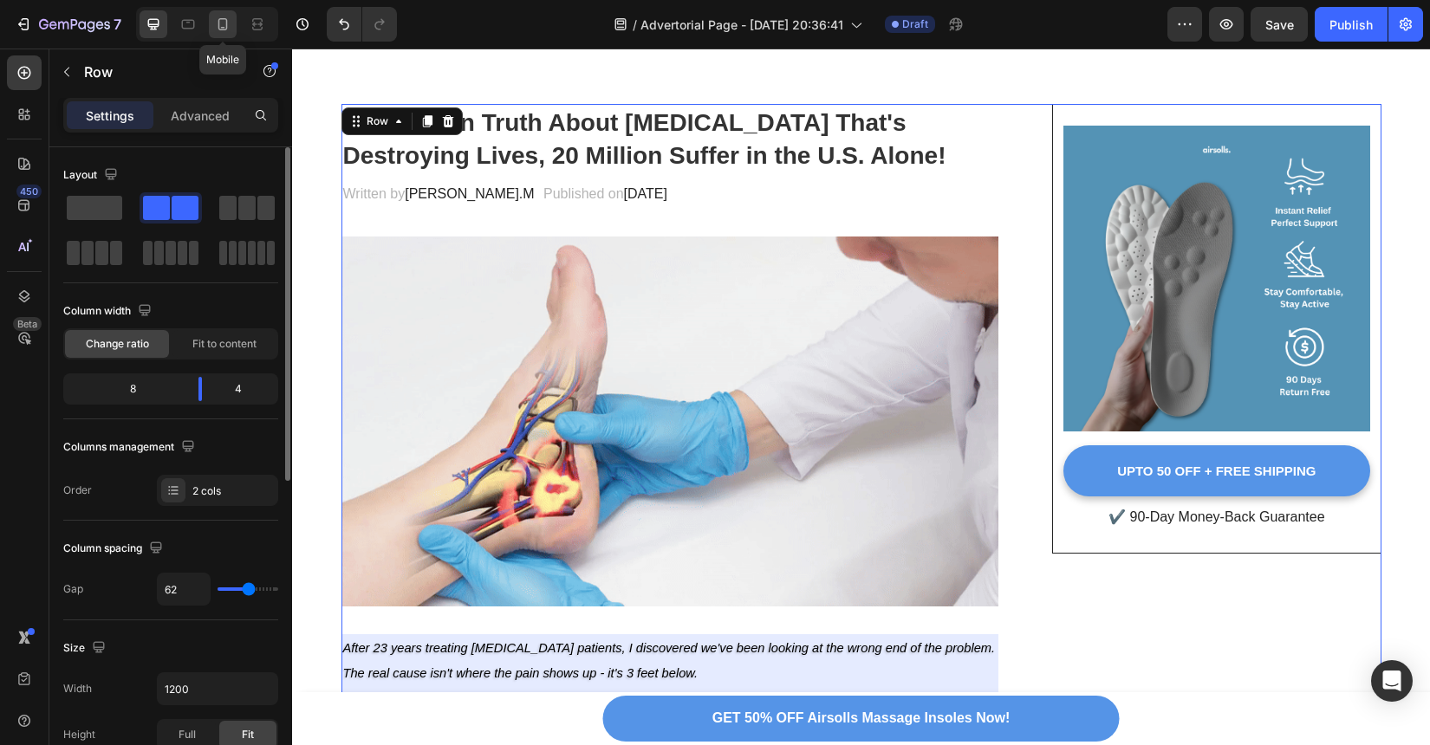
click at [225, 29] on icon at bounding box center [223, 24] width 10 height 12
type input "0"
type input "100%"
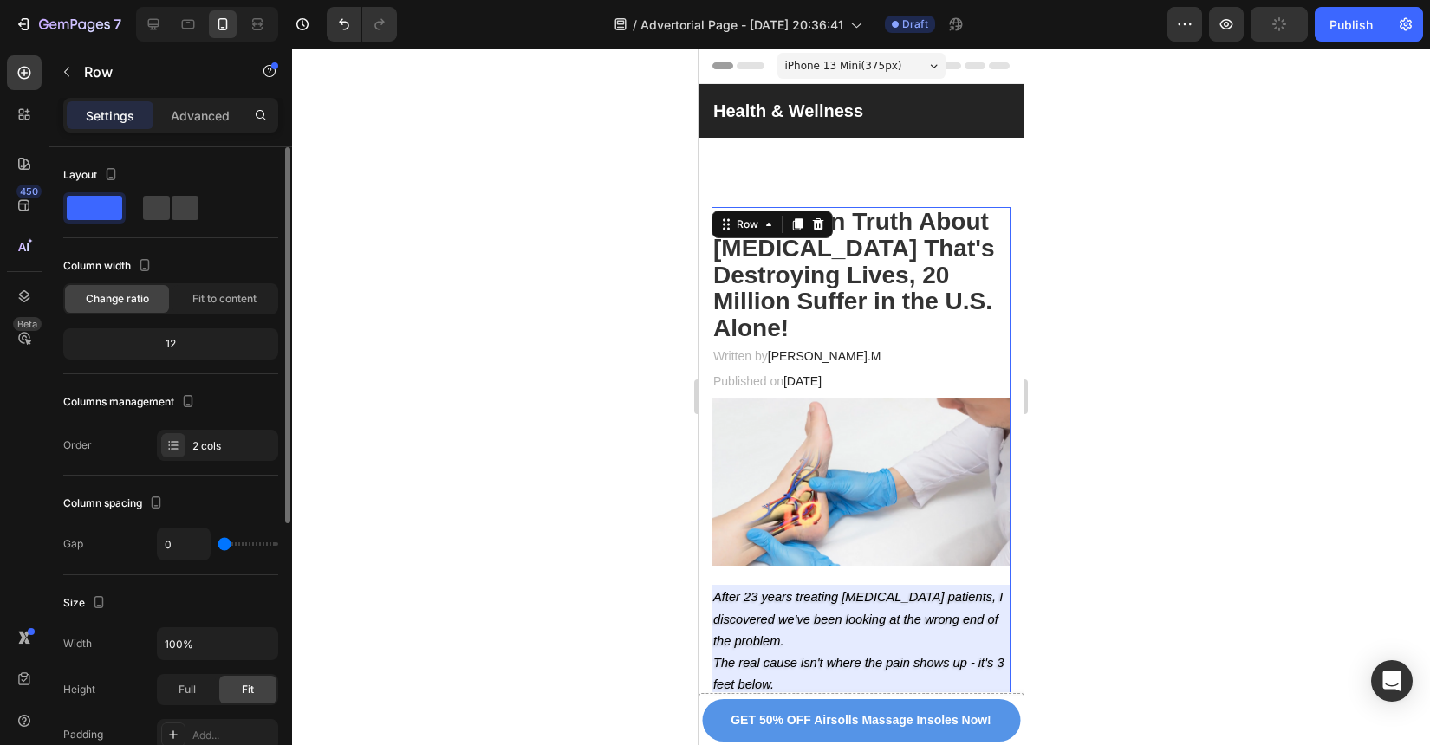
click at [138, 18] on div at bounding box center [207, 24] width 142 height 35
drag, startPoint x: 155, startPoint y: 16, endPoint x: 100, endPoint y: 158, distance: 151.8
click at [155, 16] on icon at bounding box center [153, 24] width 17 height 17
type input "62"
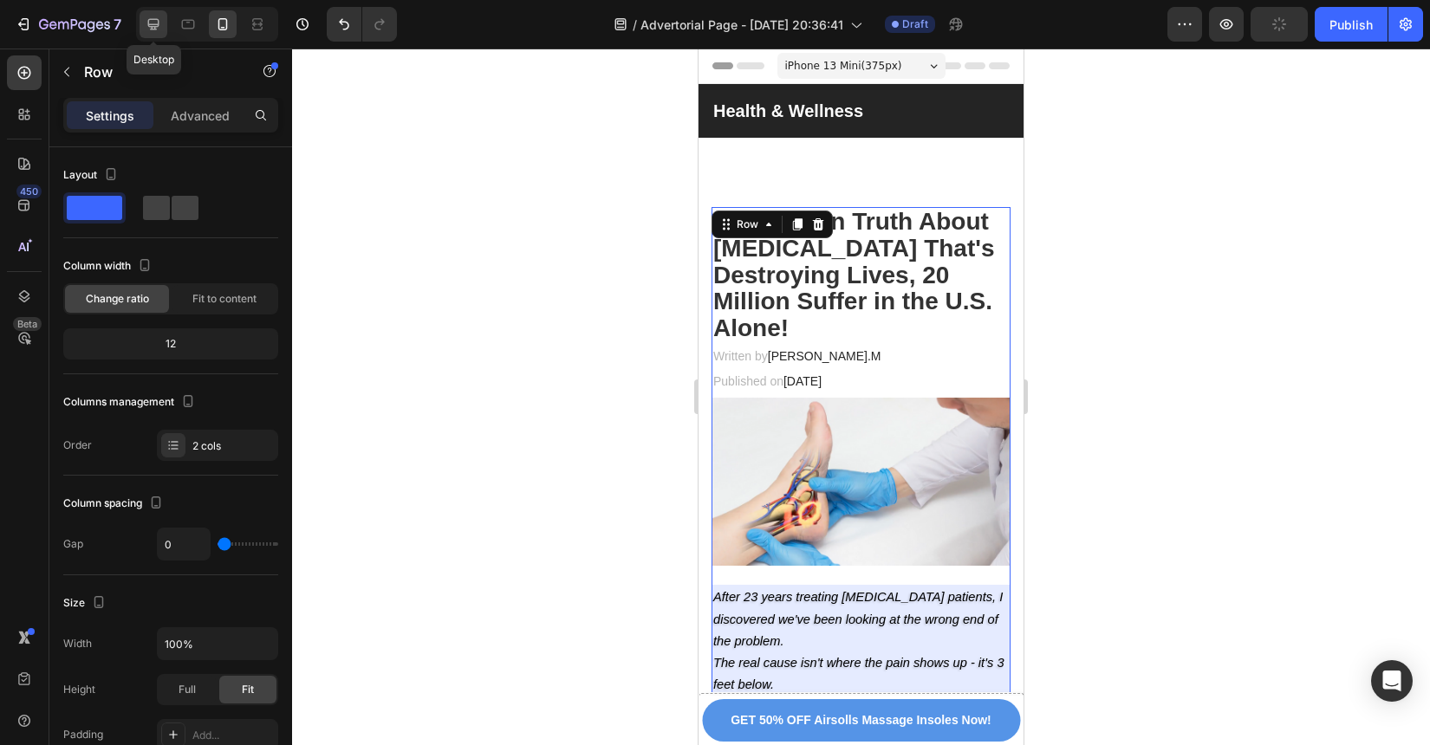
type input "1200"
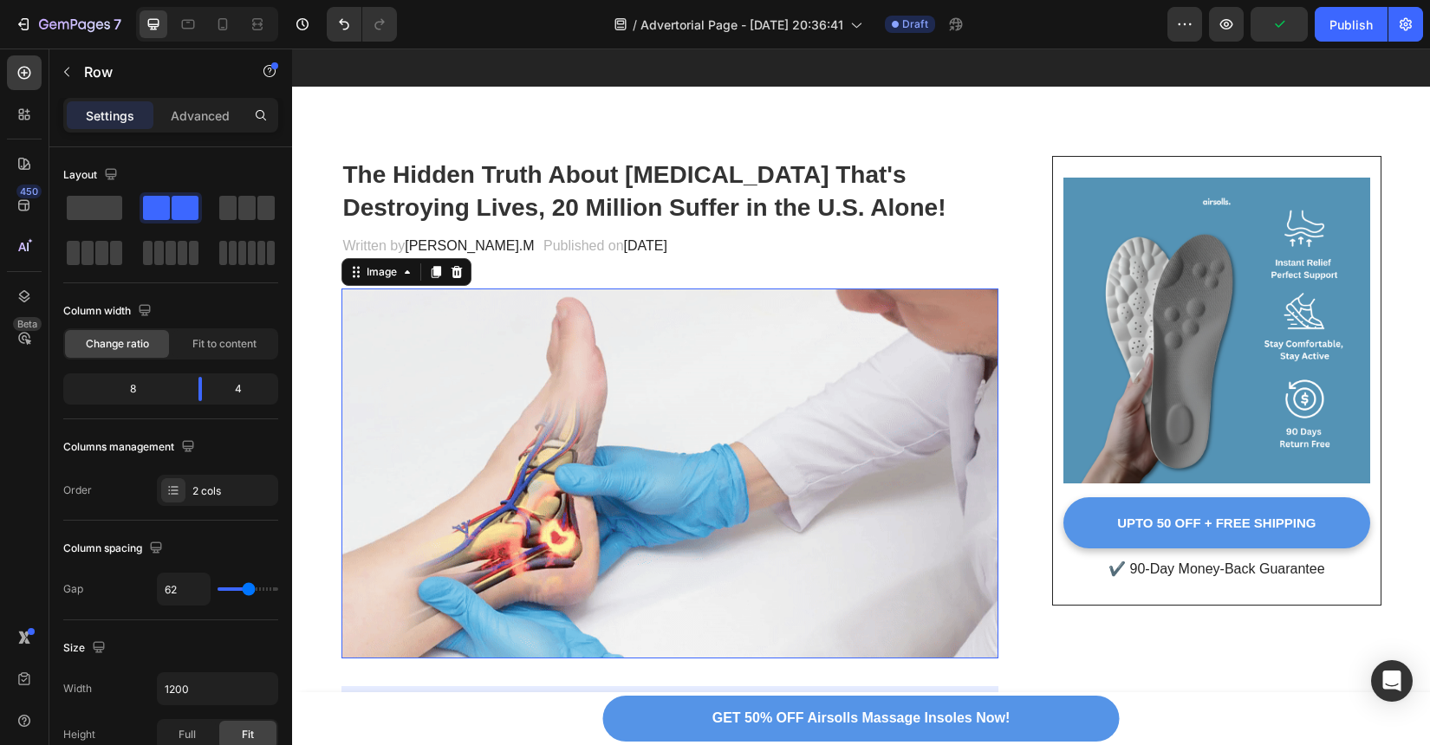
click at [785, 513] on img at bounding box center [670, 474] width 658 height 370
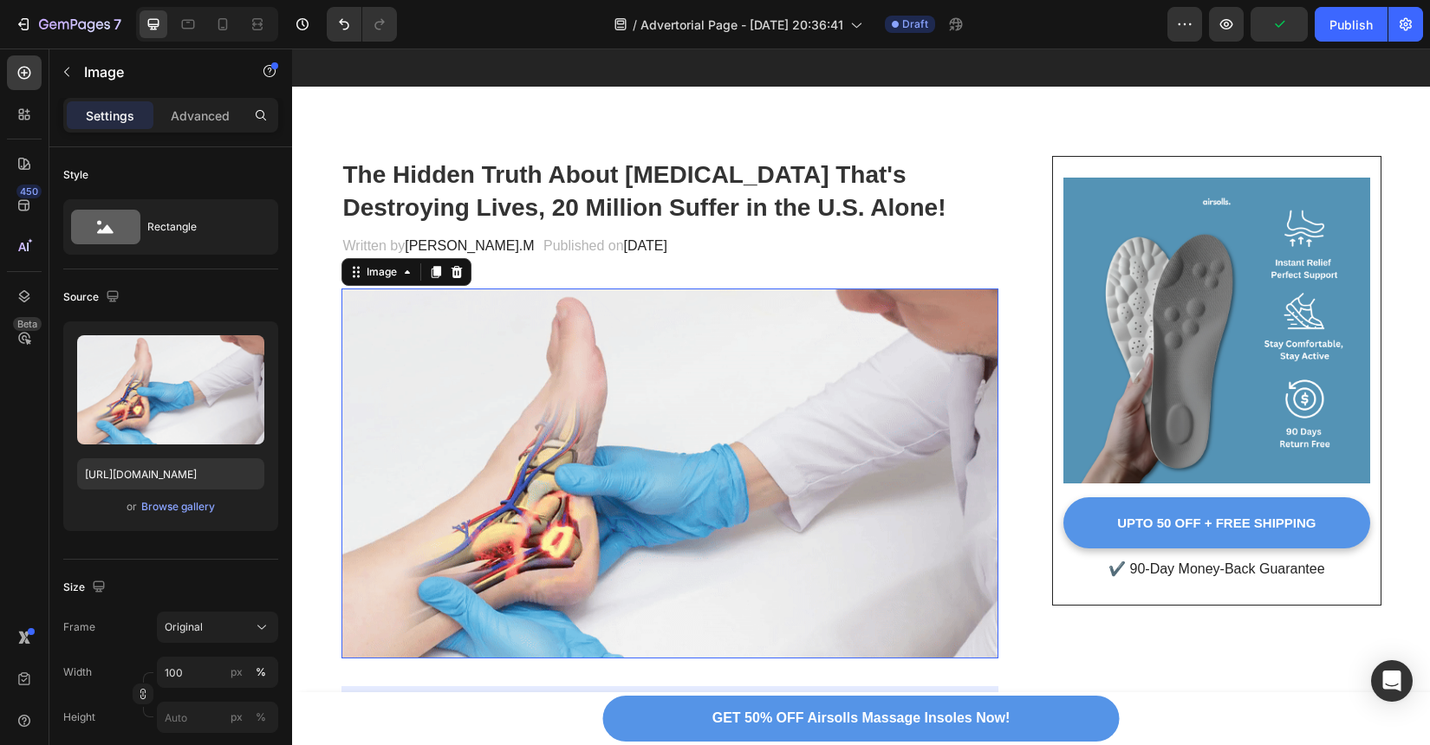
scroll to position [101, 0]
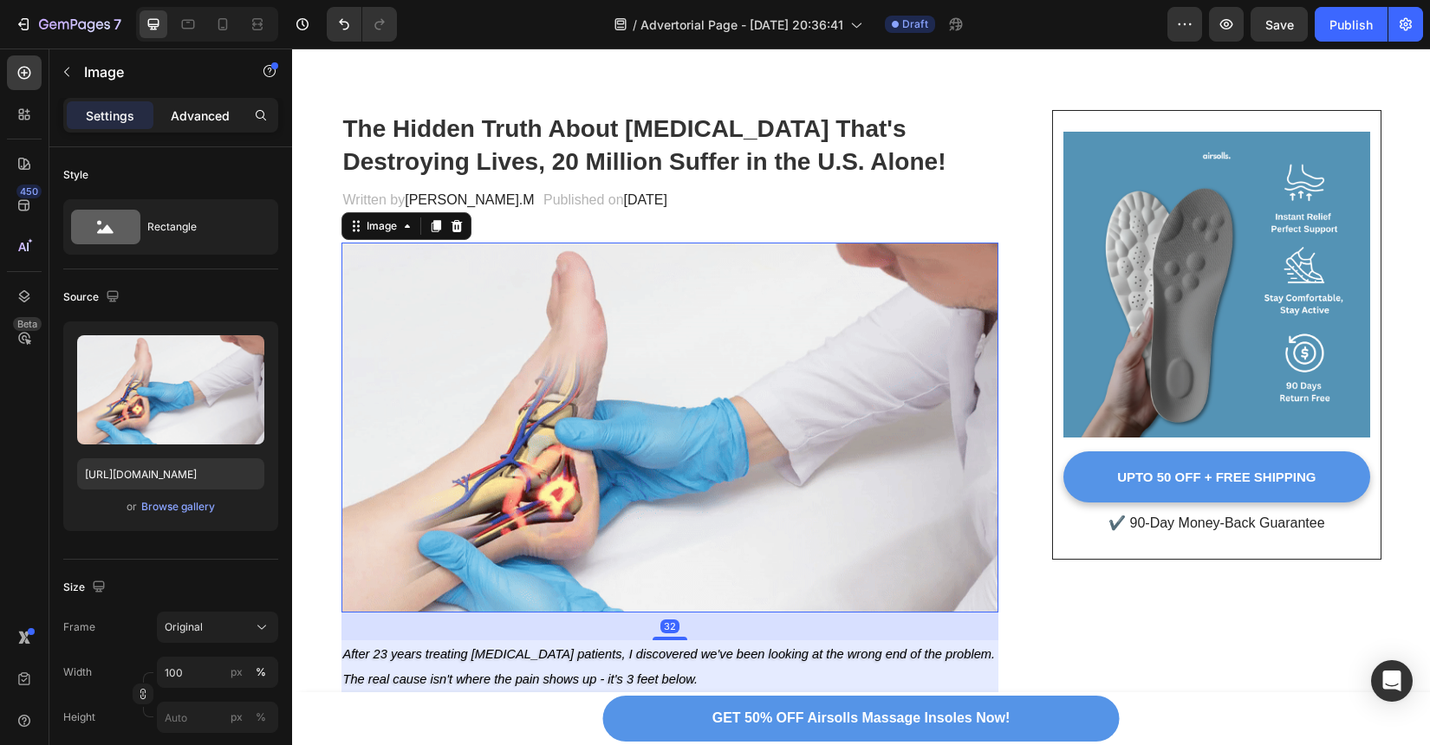
click at [215, 120] on p "Advanced" at bounding box center [200, 116] width 59 height 18
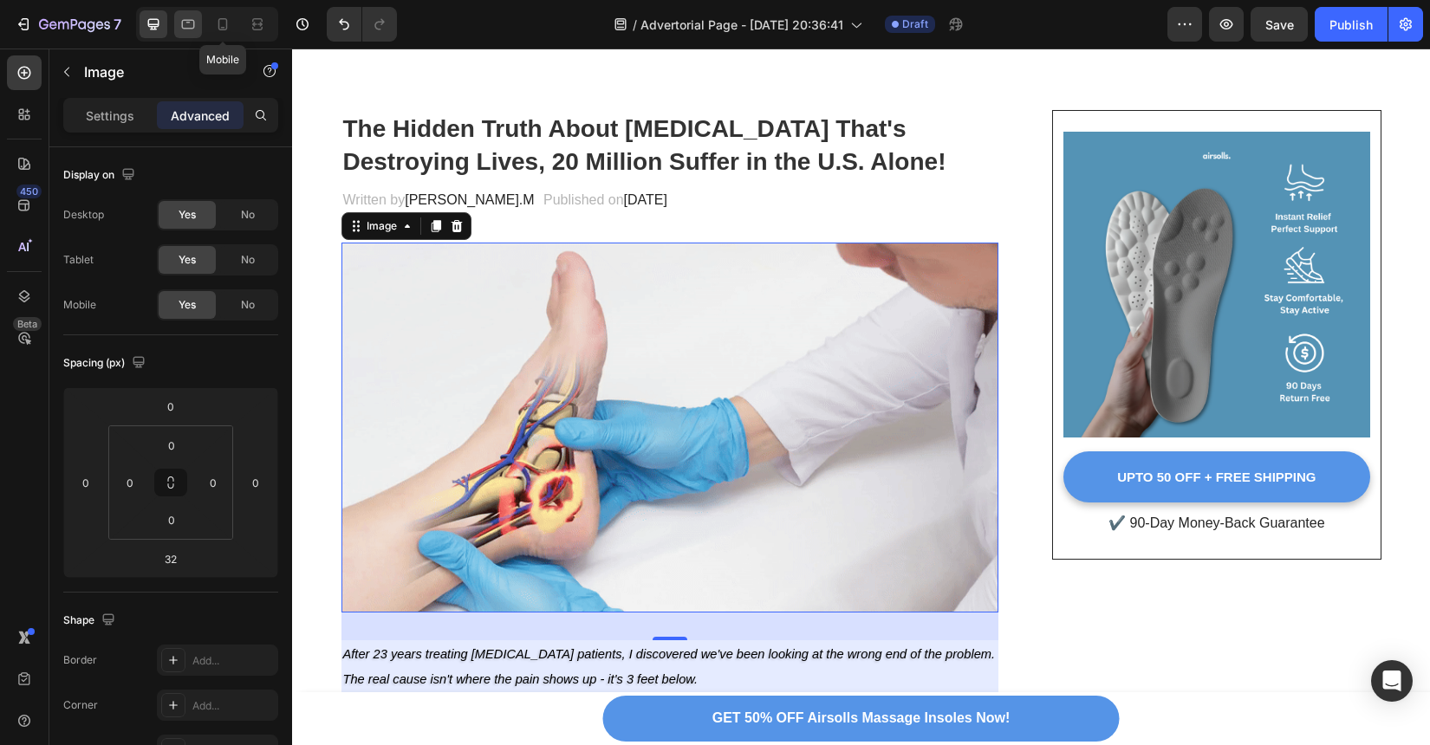
click at [197, 28] on div at bounding box center [188, 24] width 28 height 28
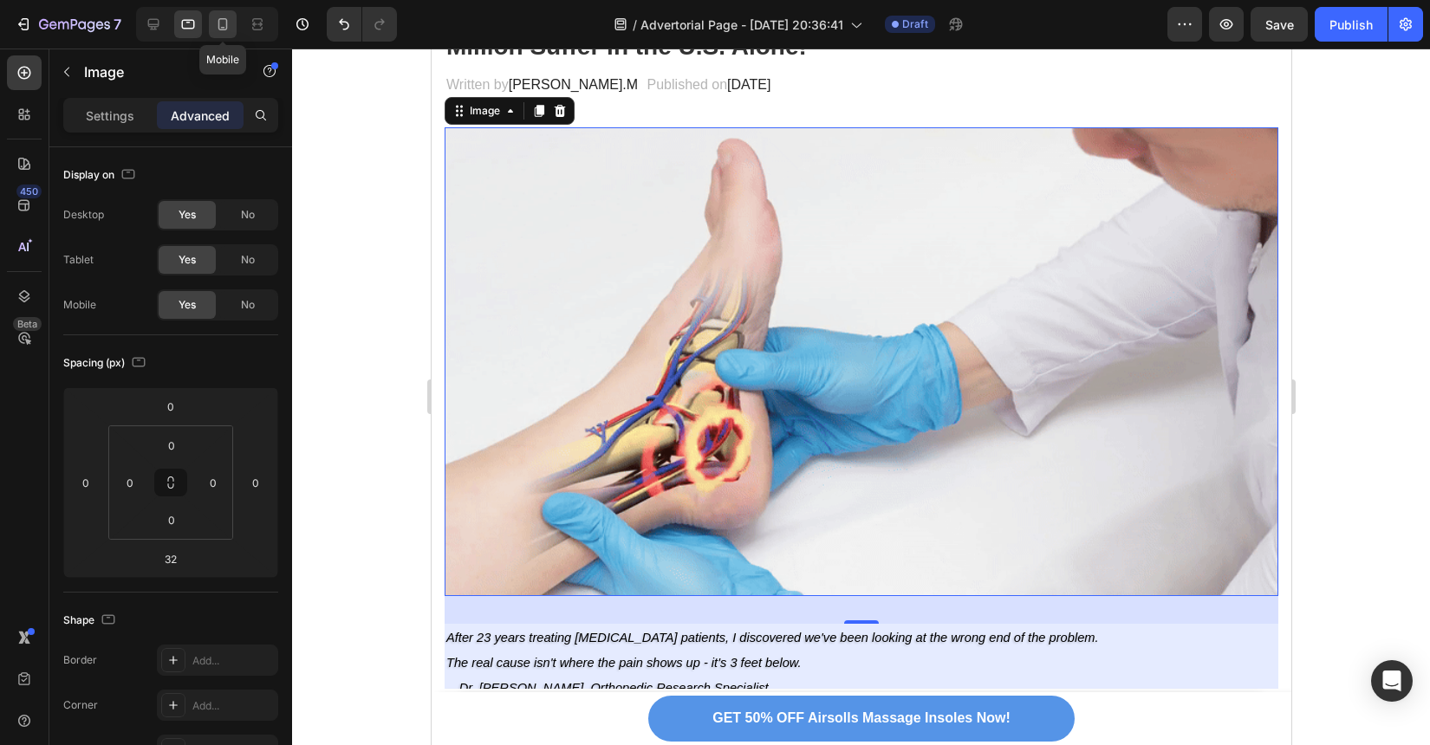
click at [217, 26] on icon at bounding box center [222, 24] width 17 height 17
type input "22"
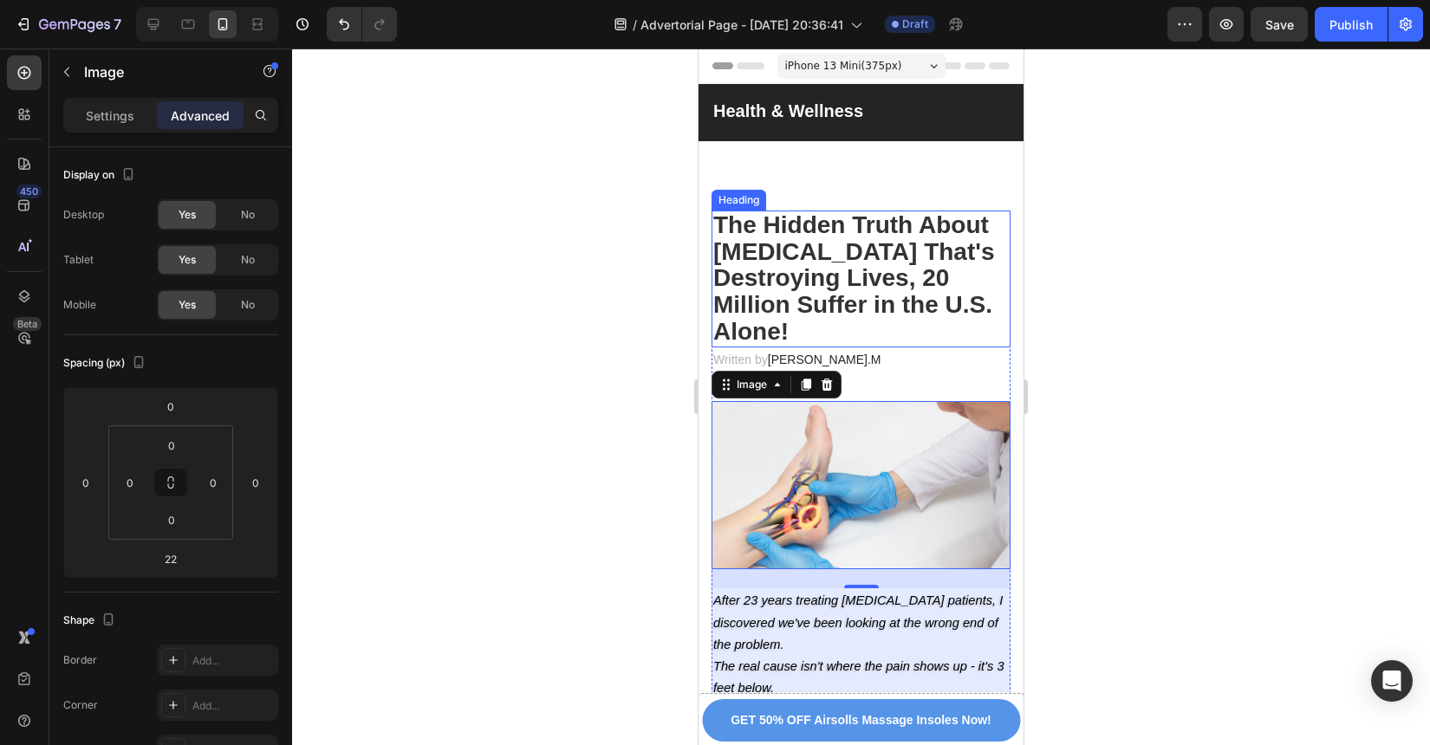
click at [955, 321] on h2 "The Hidden Truth About [MEDICAL_DATA] That's Destroying Lives, 20 Million Suffe…" at bounding box center [861, 279] width 299 height 137
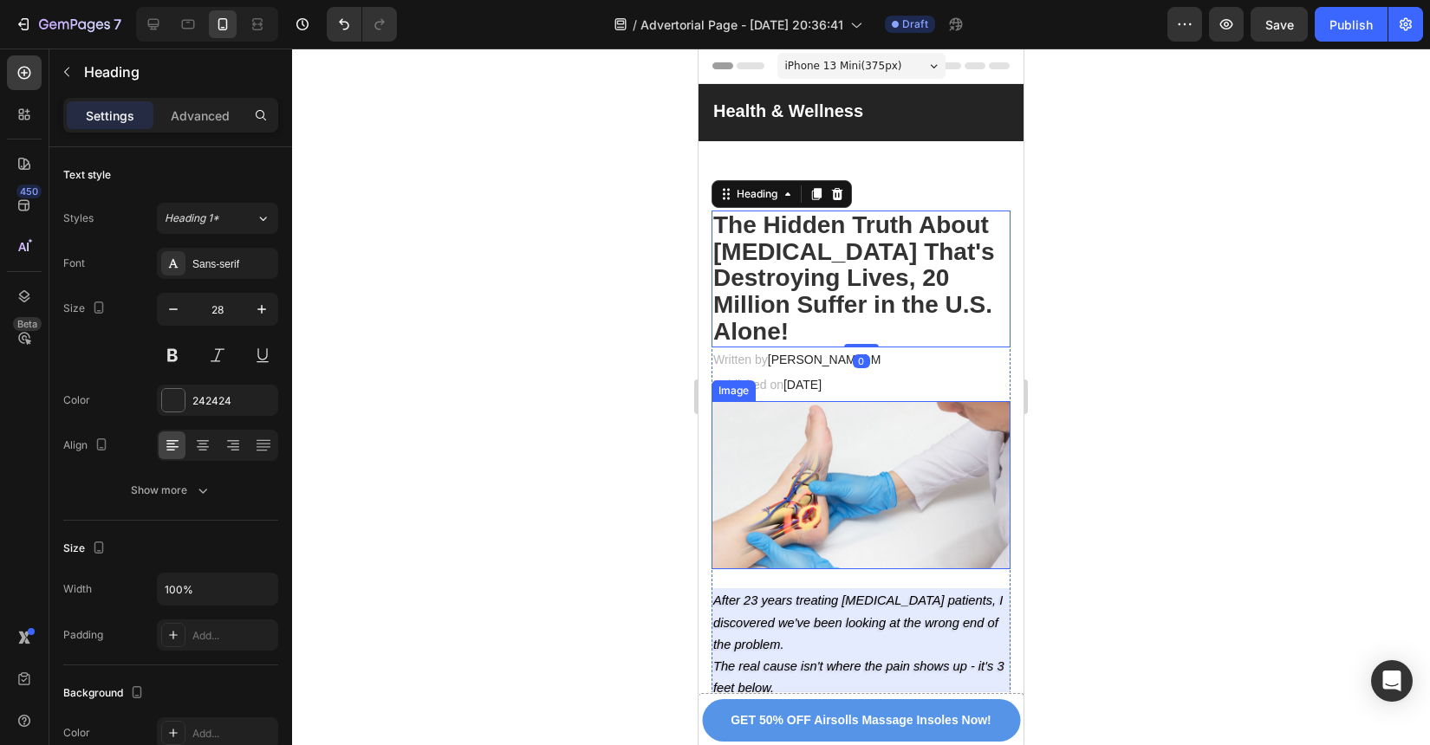
click at [948, 487] on img at bounding box center [861, 485] width 299 height 168
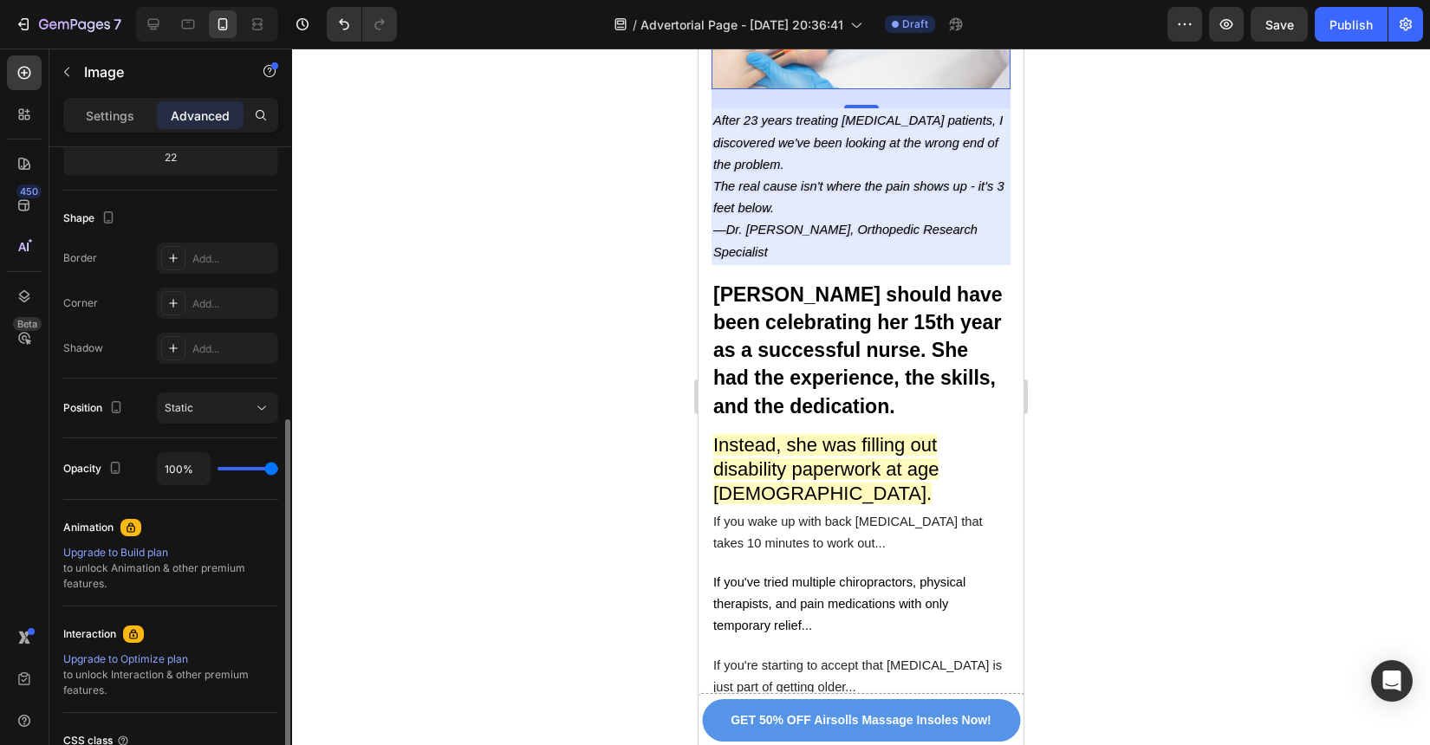
scroll to position [470, 0]
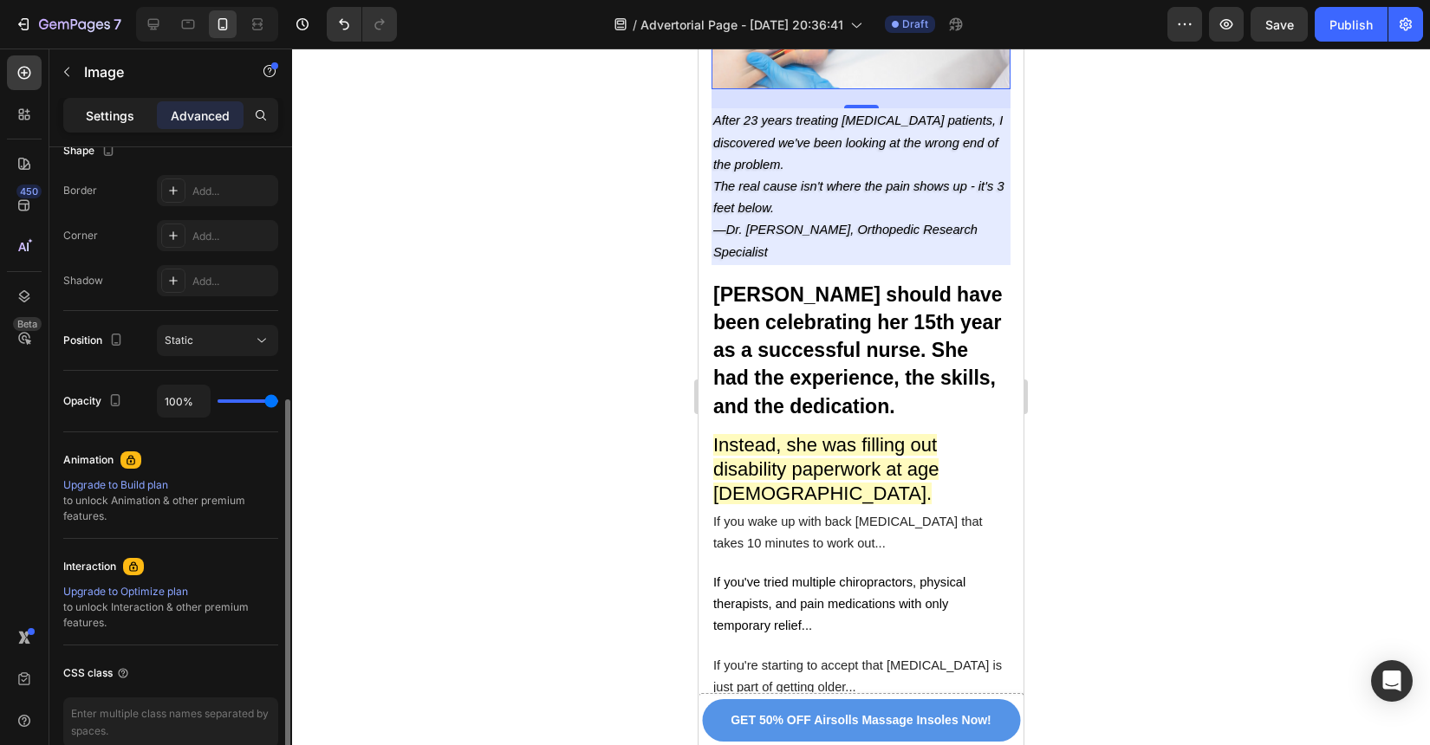
click at [107, 120] on p "Settings" at bounding box center [110, 116] width 49 height 18
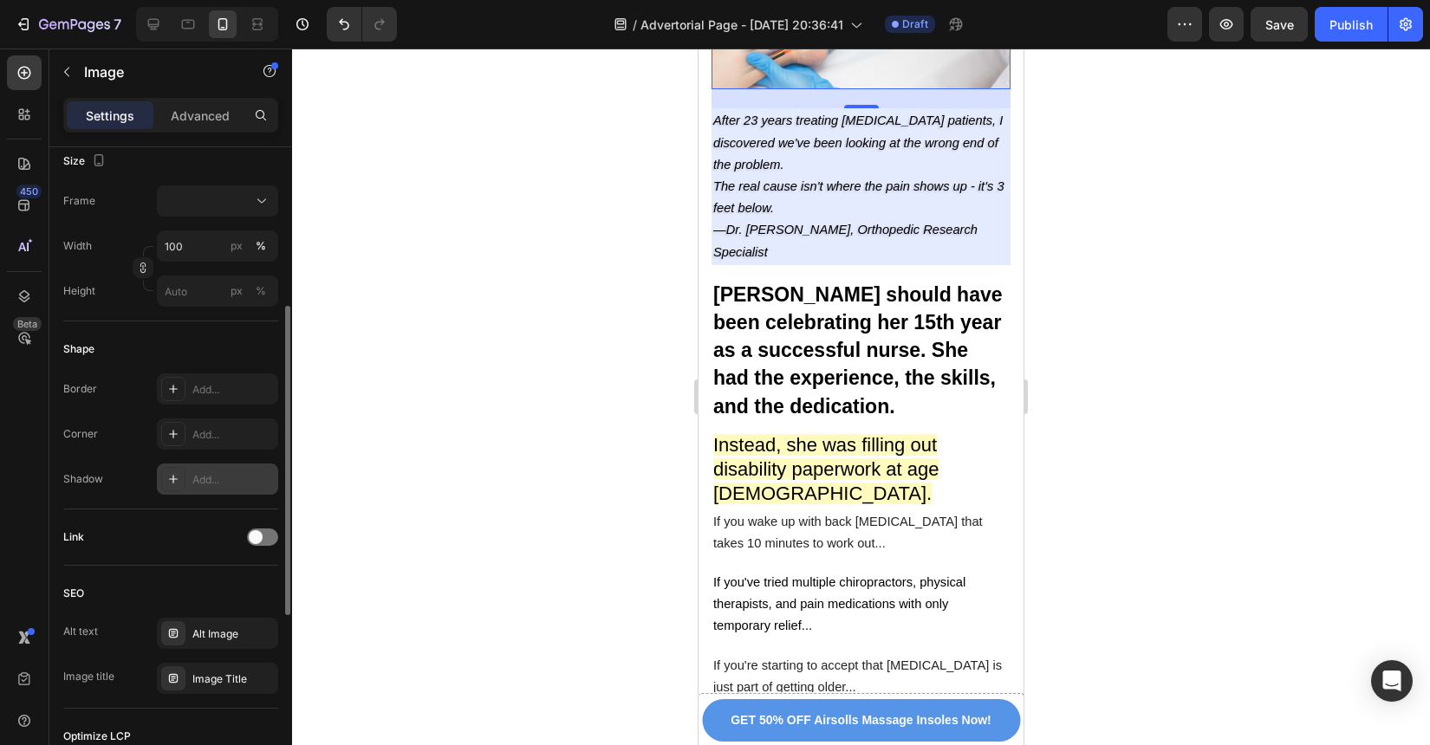
scroll to position [0, 0]
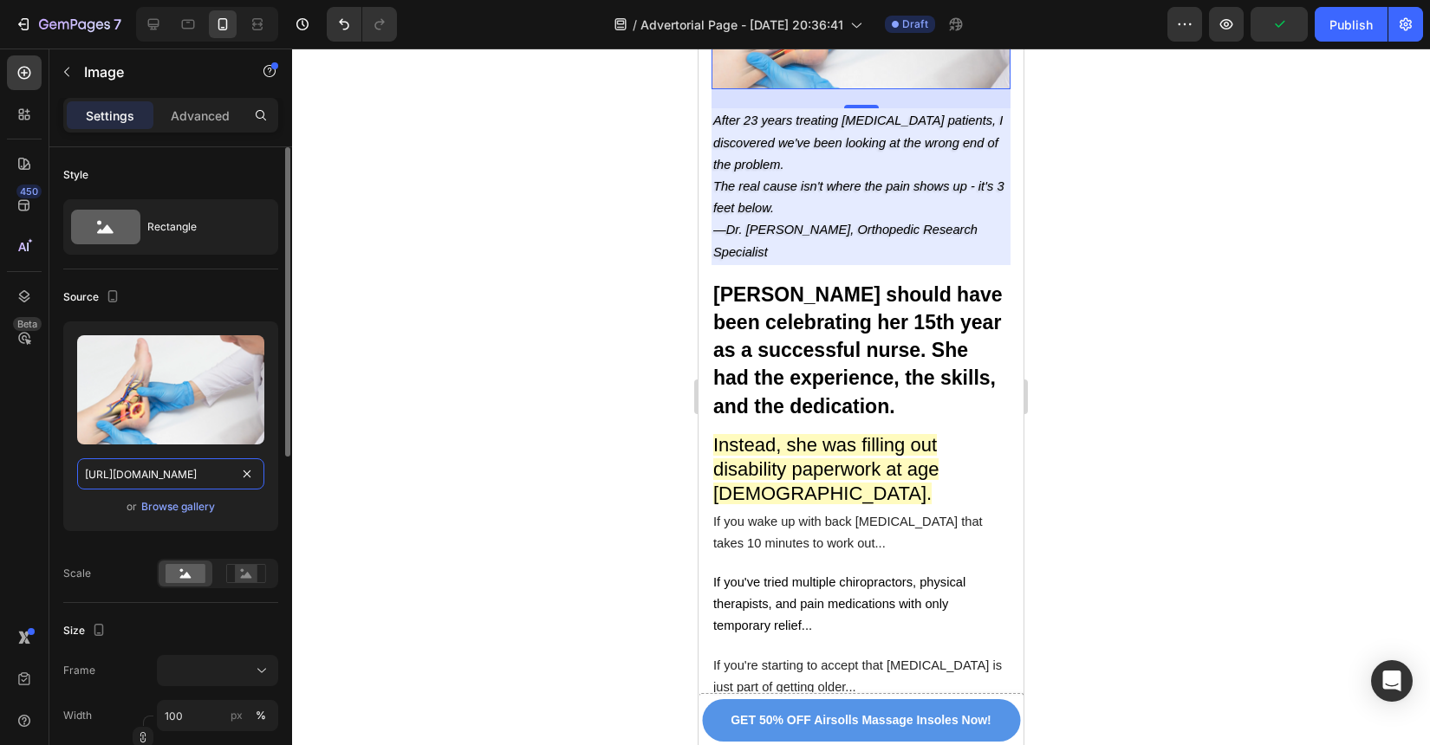
click at [232, 474] on input "[URL][DOMAIN_NAME]" at bounding box center [170, 474] width 187 height 31
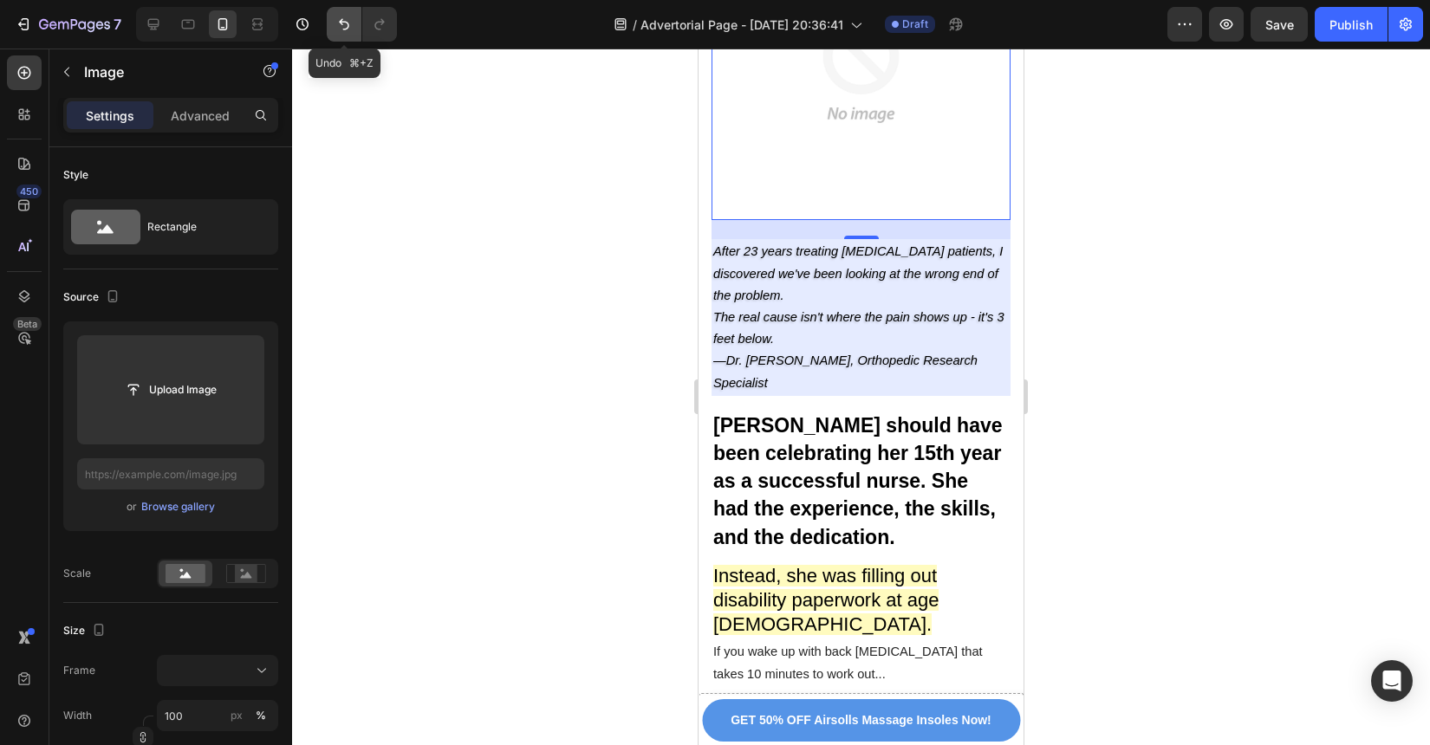
click at [333, 28] on button "Undo/Redo" at bounding box center [344, 24] width 35 height 35
type input "[URL][DOMAIN_NAME]"
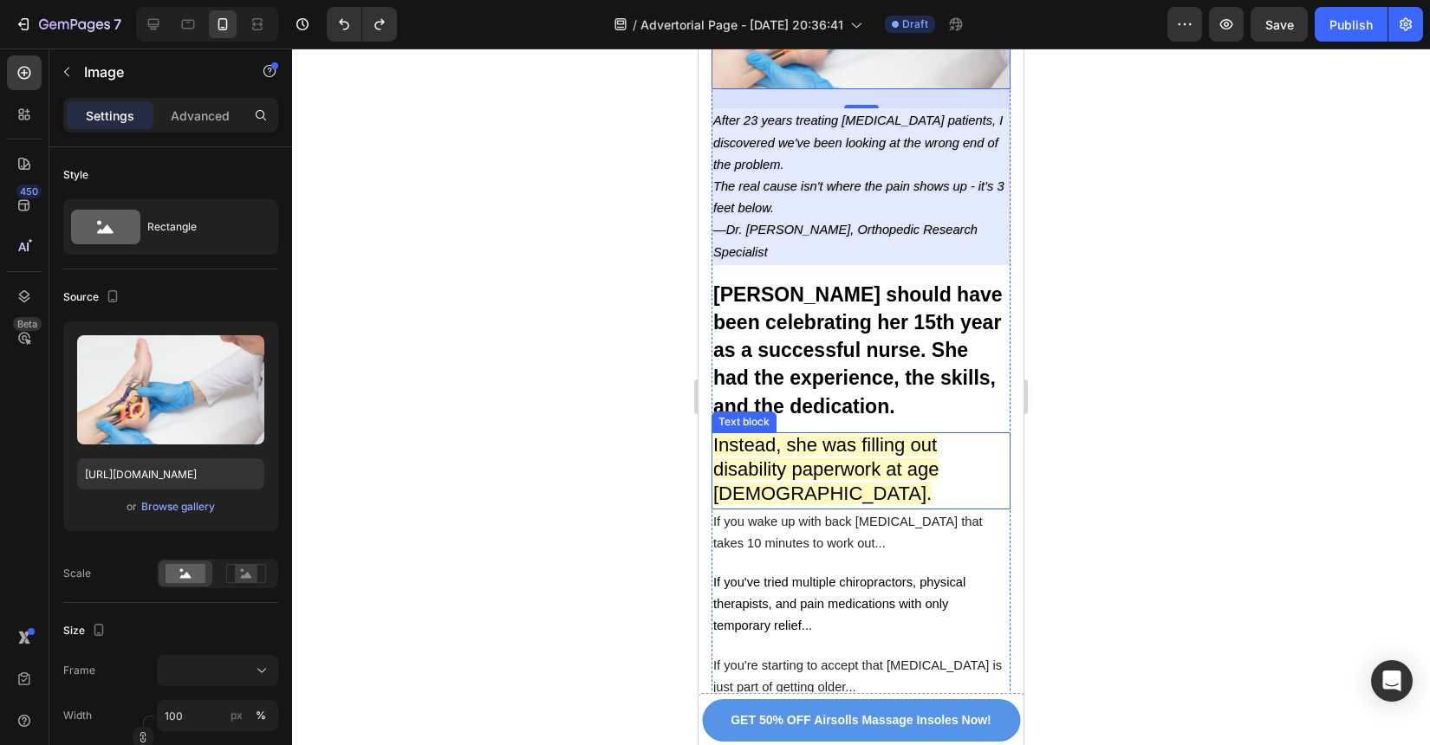
click at [847, 434] on span "Instead, she was filling out disability paperwork at age [DEMOGRAPHIC_DATA]." at bounding box center [825, 469] width 225 height 70
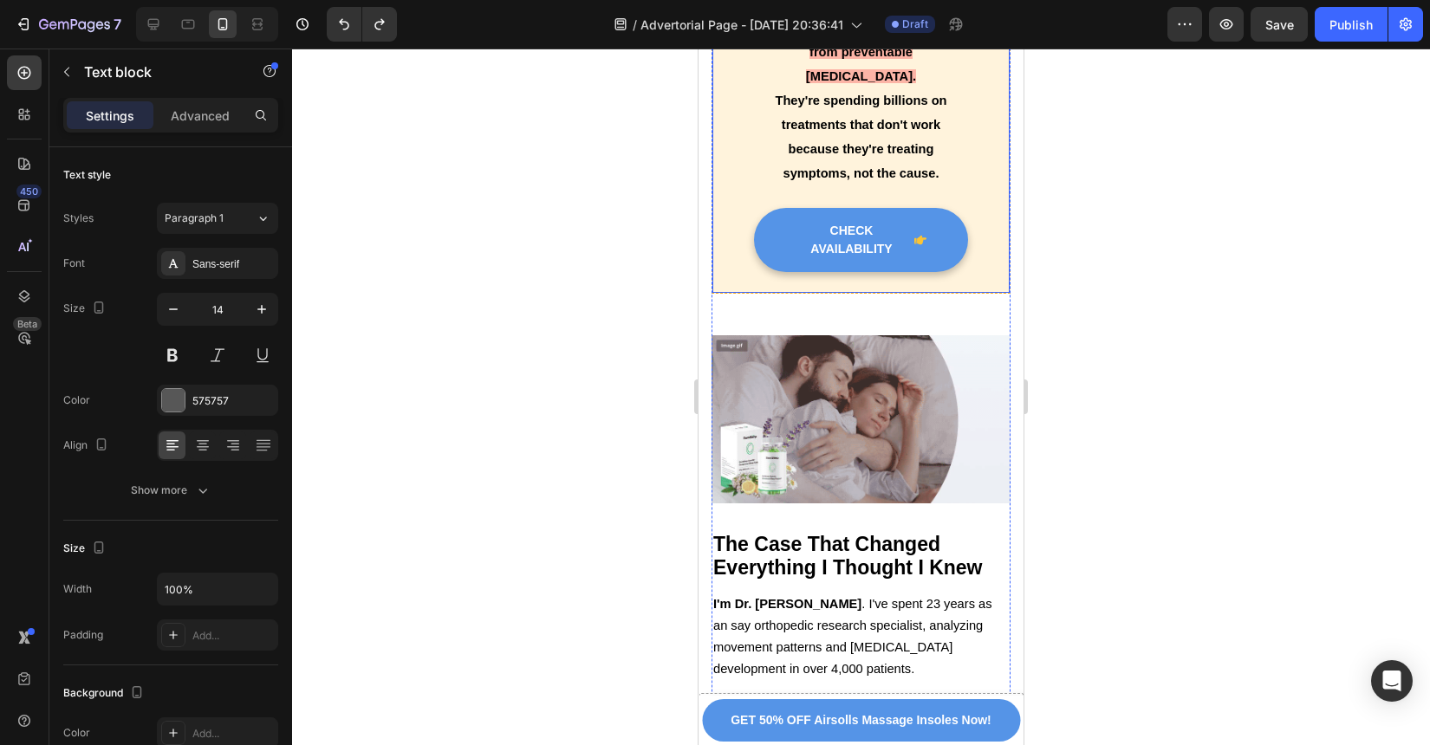
scroll to position [1763, 0]
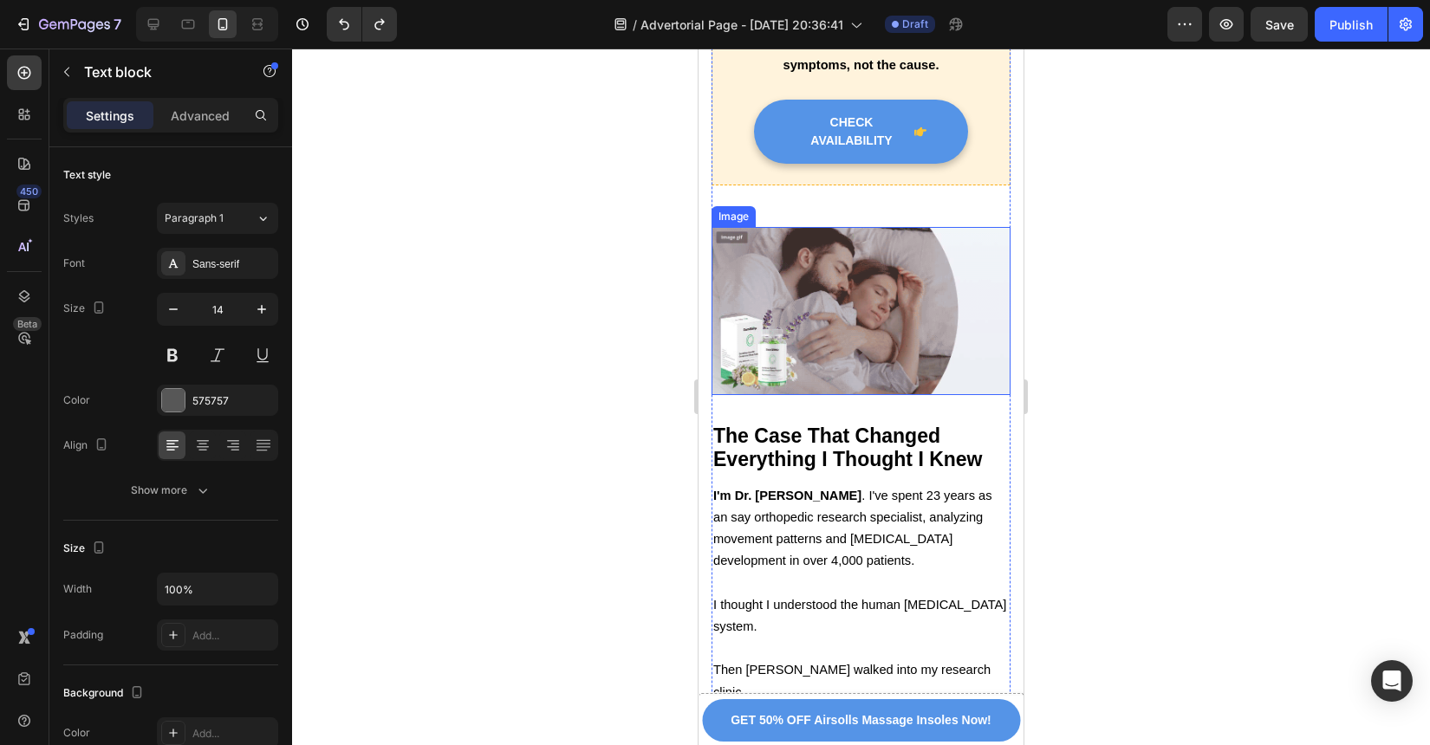
click at [864, 311] on img at bounding box center [861, 311] width 299 height 168
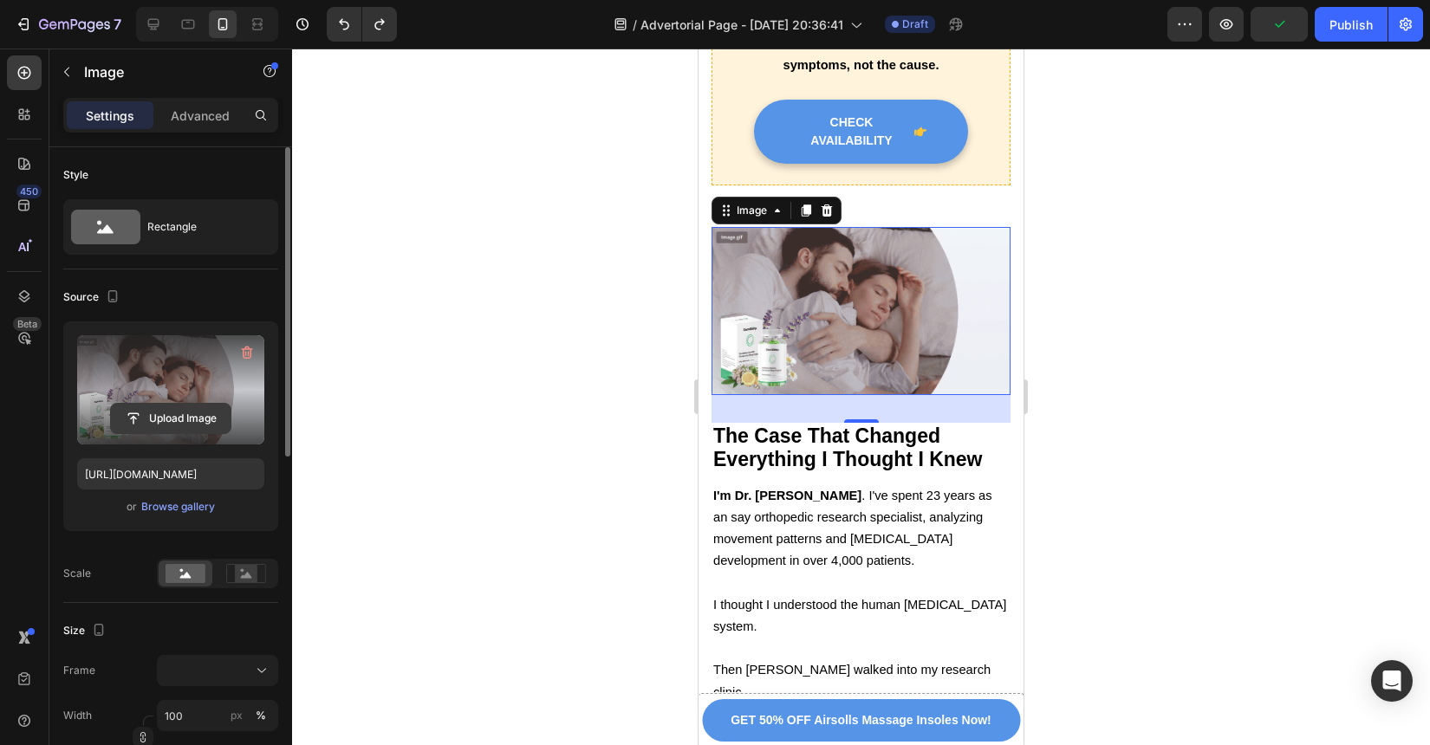
click at [189, 423] on input "file" at bounding box center [171, 418] width 120 height 29
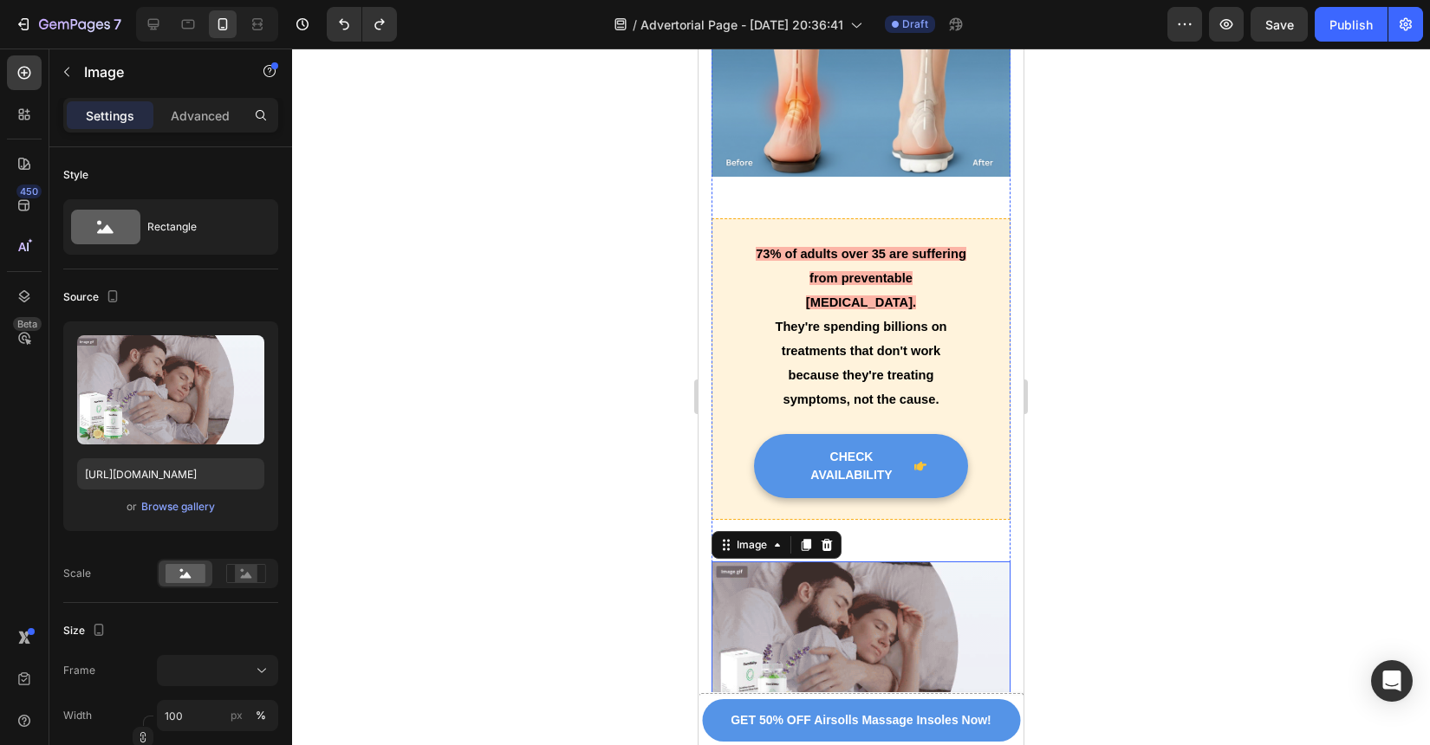
scroll to position [1710, 0]
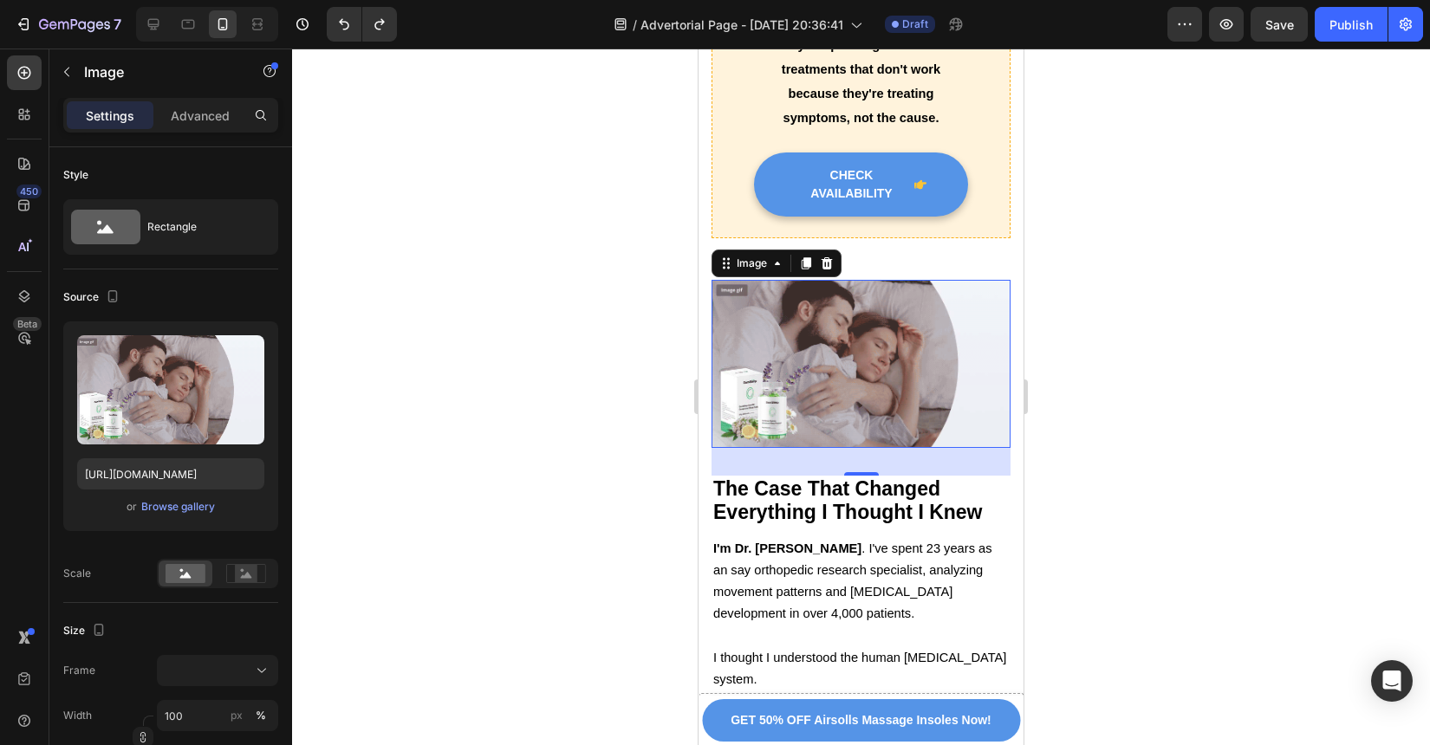
click at [844, 356] on img at bounding box center [861, 364] width 299 height 168
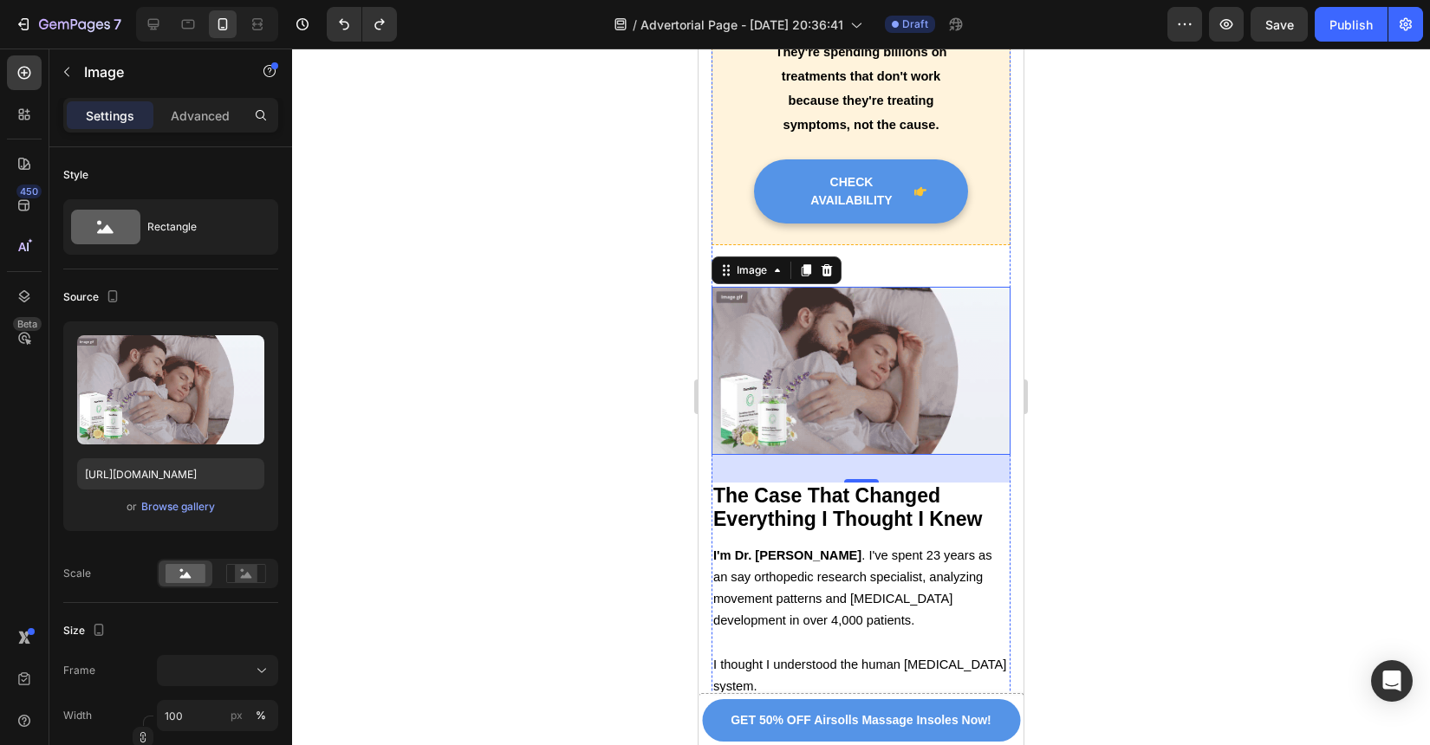
scroll to position [1706, 0]
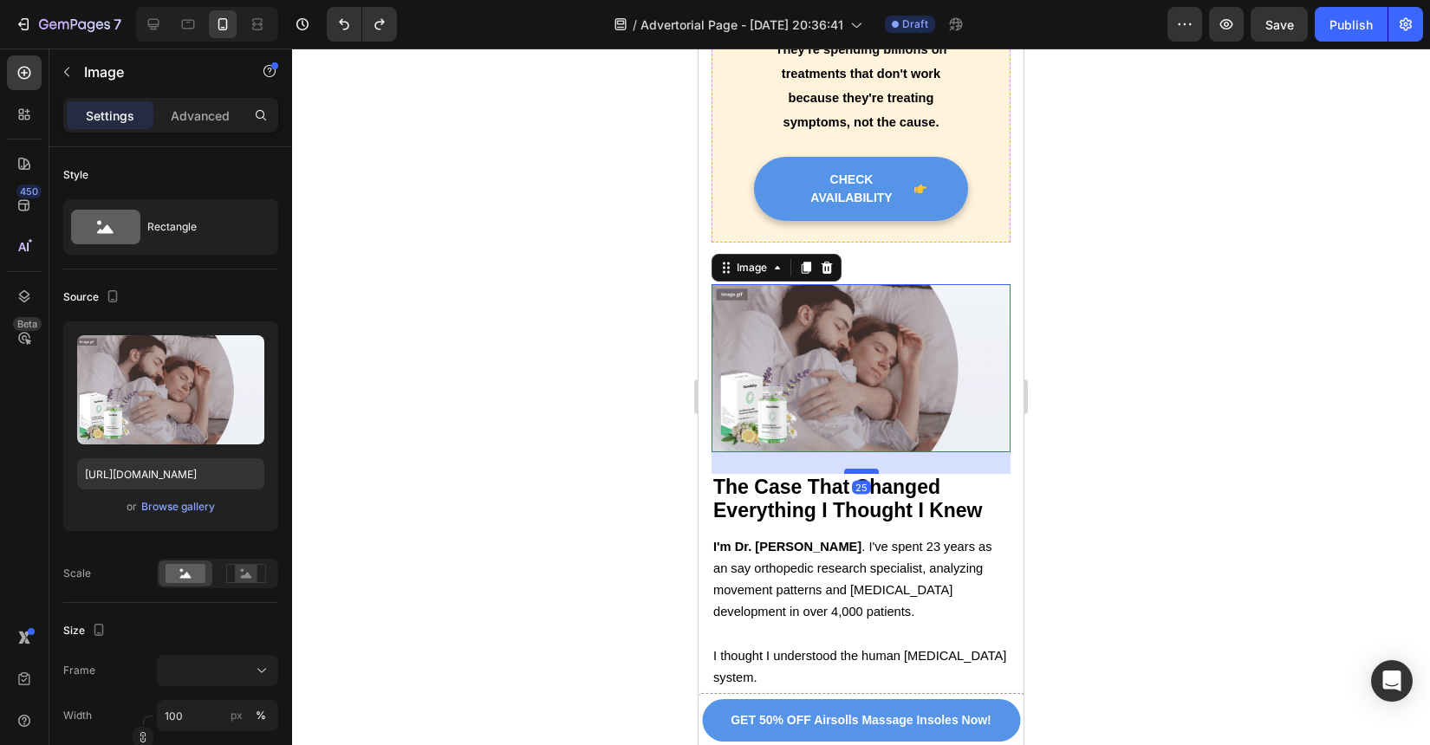
click at [860, 469] on div at bounding box center [861, 471] width 35 height 5
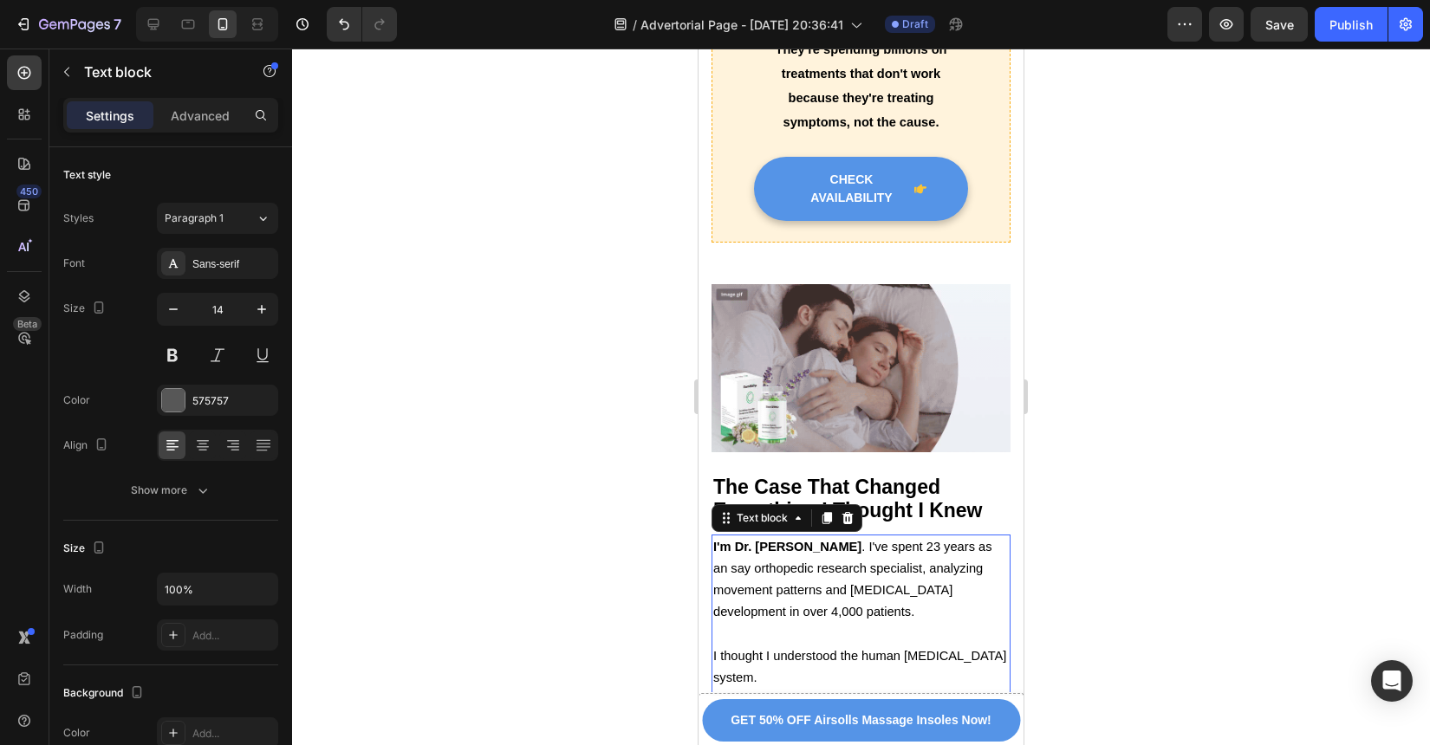
click at [895, 540] on span "I'm Dr. Michael Chen . I've spent 23 years as an say orthopedic research specia…" at bounding box center [852, 580] width 279 height 80
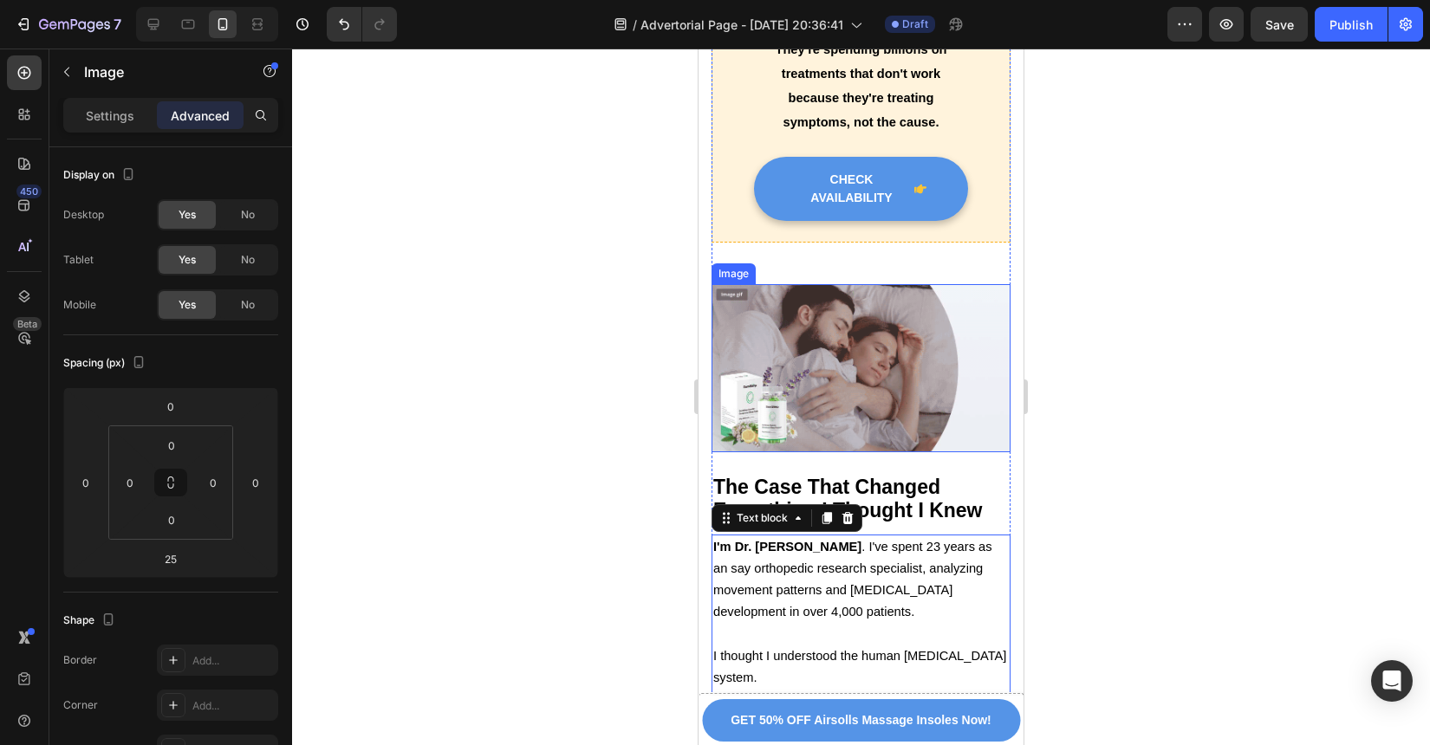
click at [927, 296] on img at bounding box center [861, 368] width 299 height 168
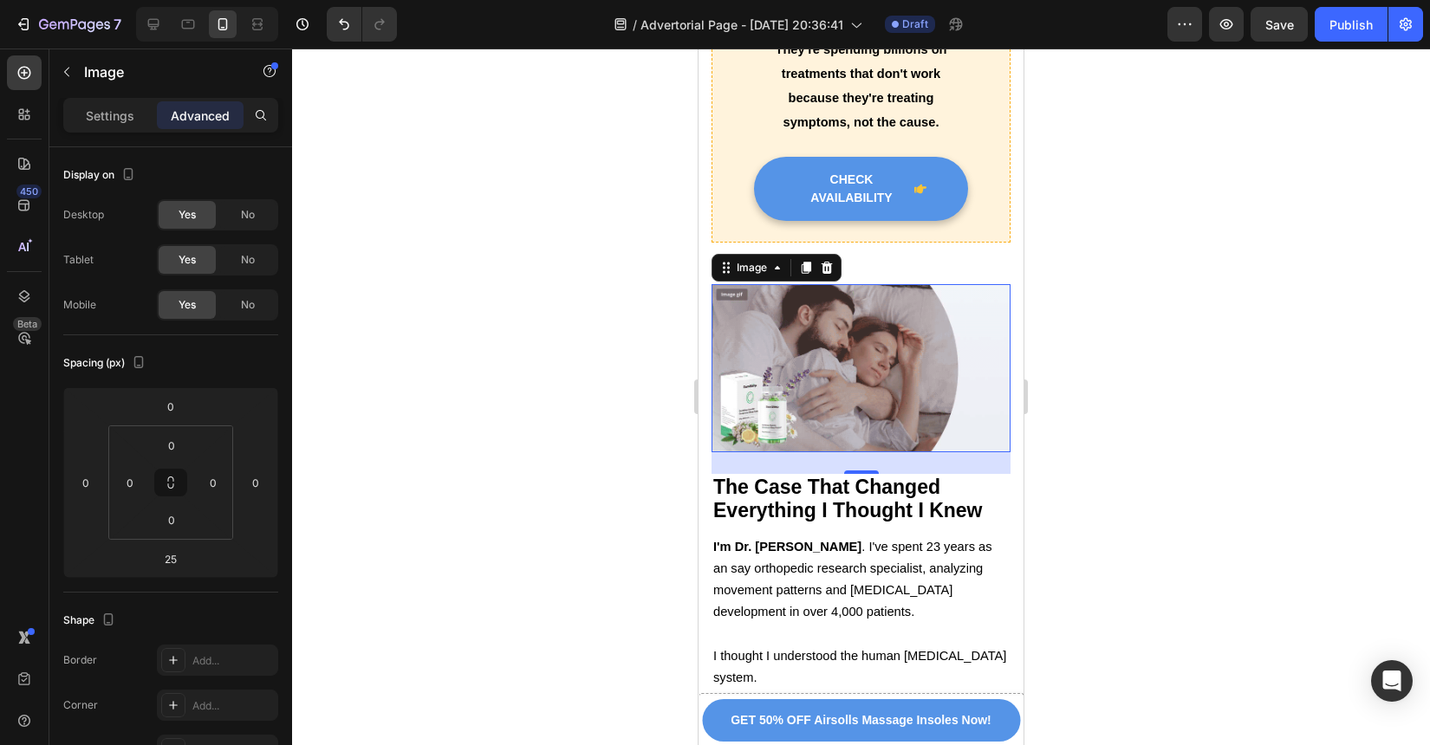
scroll to position [1829, 0]
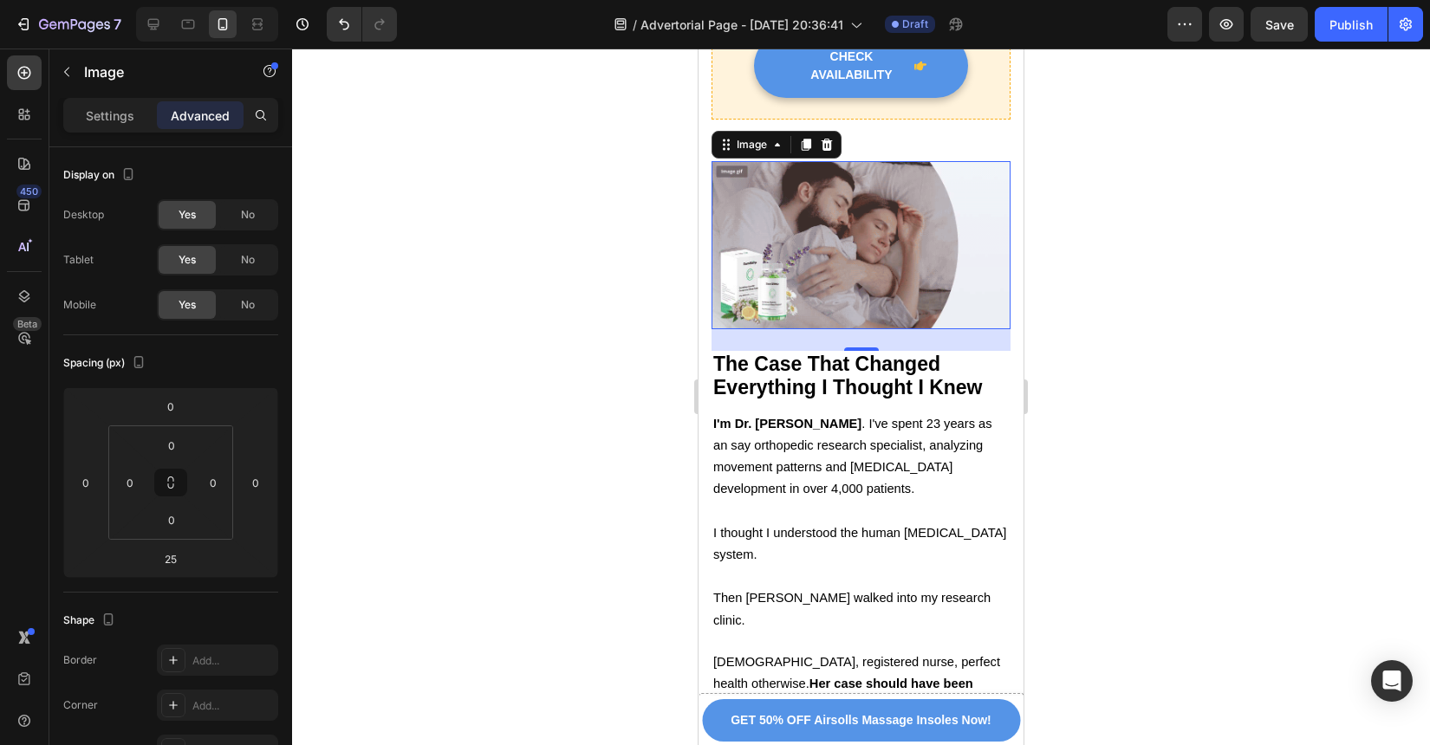
click at [140, 130] on div "Settings Advanced" at bounding box center [170, 115] width 215 height 35
click at [122, 116] on p "Settings" at bounding box center [110, 116] width 49 height 18
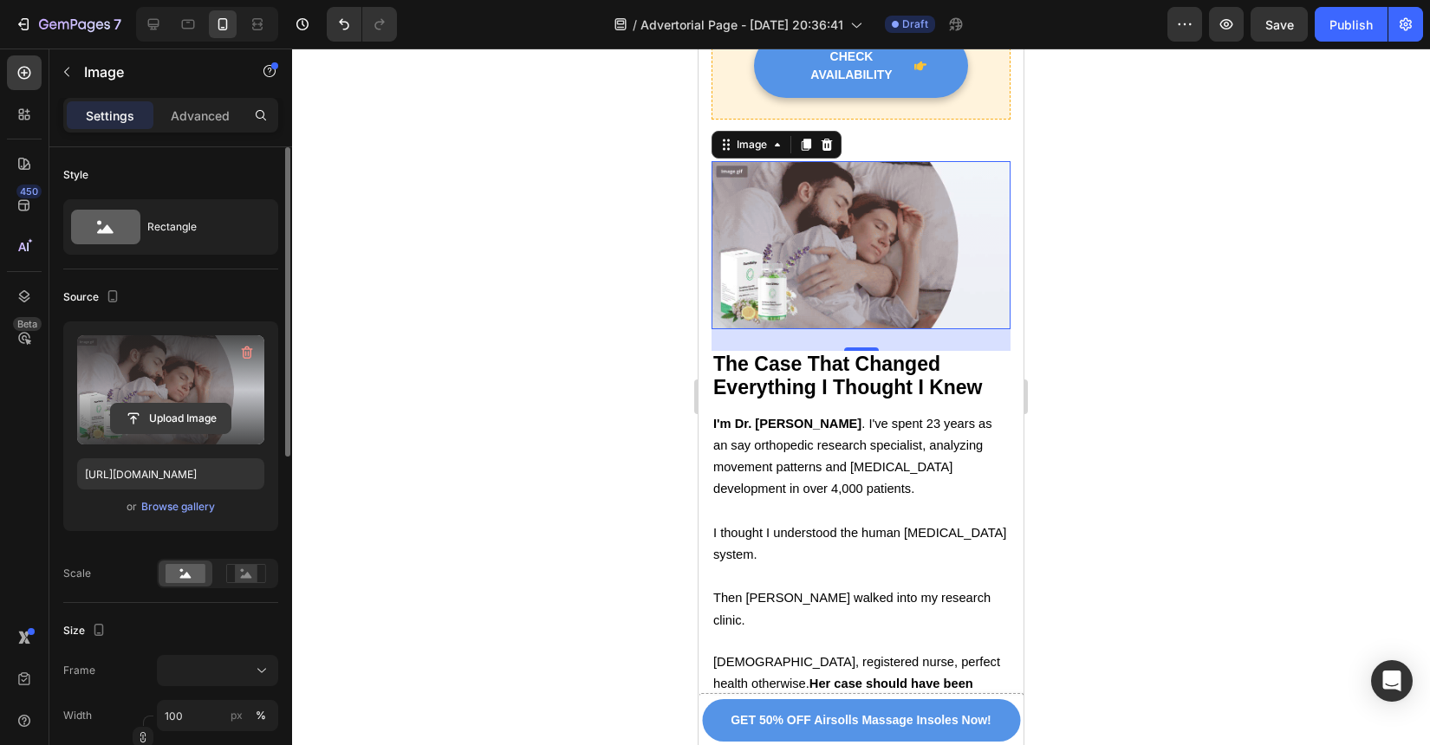
click at [198, 415] on input "file" at bounding box center [171, 418] width 120 height 29
click at [194, 397] on label at bounding box center [170, 389] width 187 height 109
click at [194, 404] on input "file" at bounding box center [171, 418] width 120 height 29
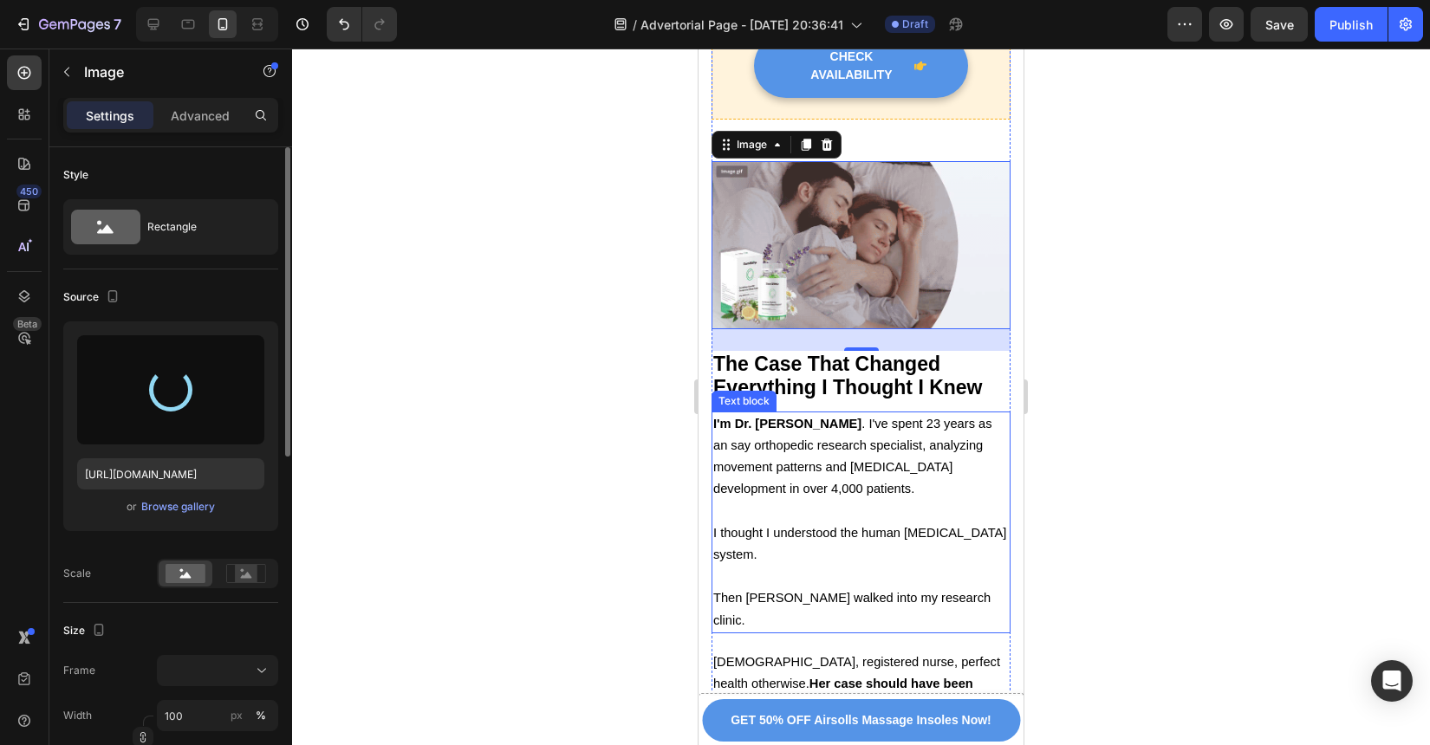
type input "https://cdn.shopify.com/s/files/1/0934/4440/7597/files/gempages_586026767823667…"
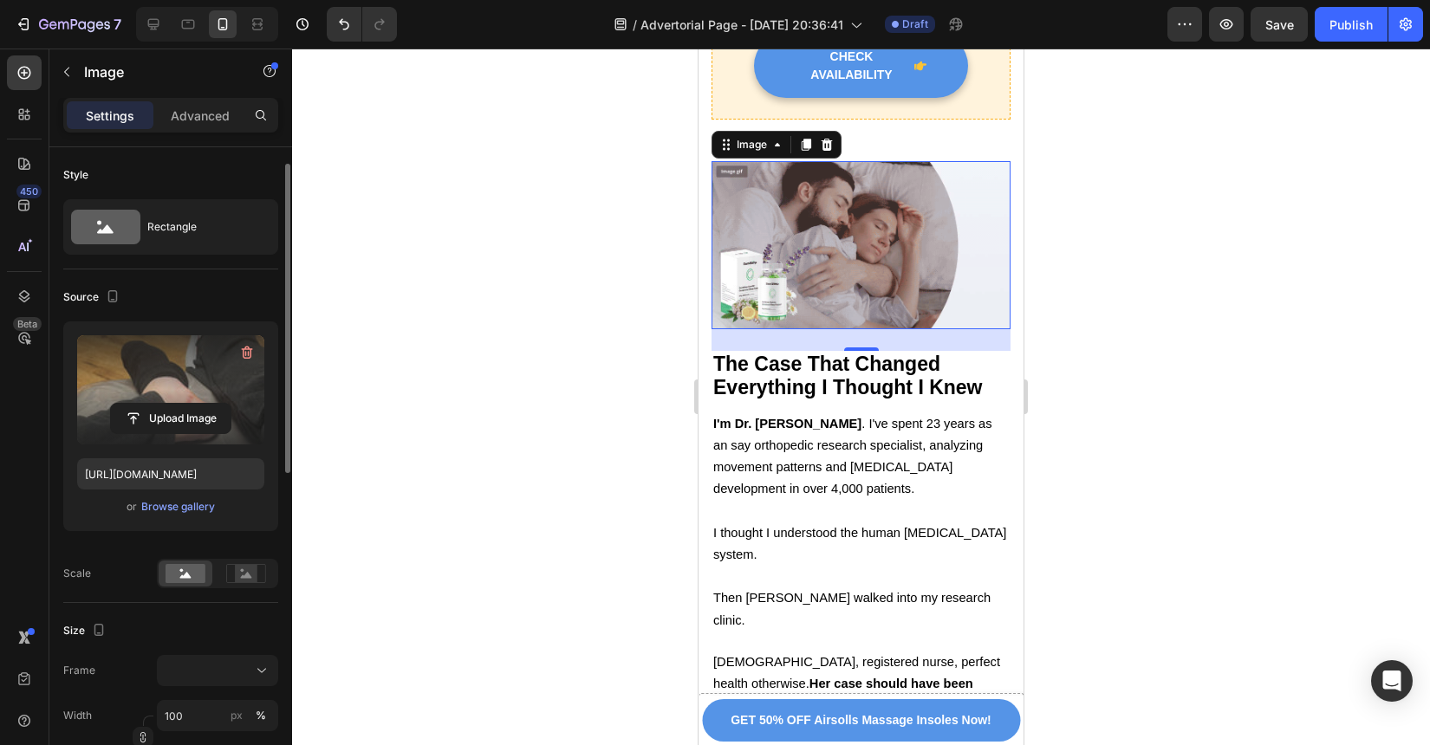
scroll to position [131, 0]
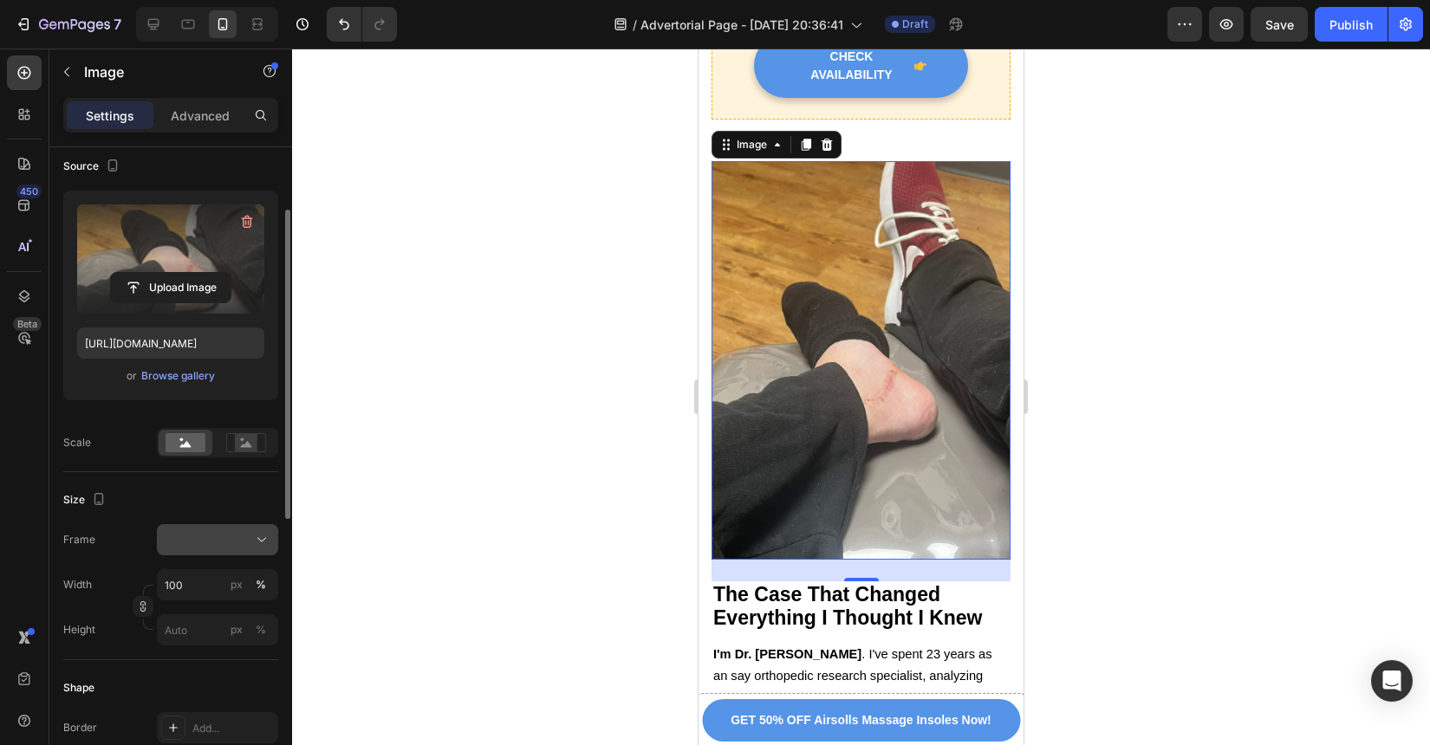
click at [211, 547] on div at bounding box center [218, 539] width 106 height 17
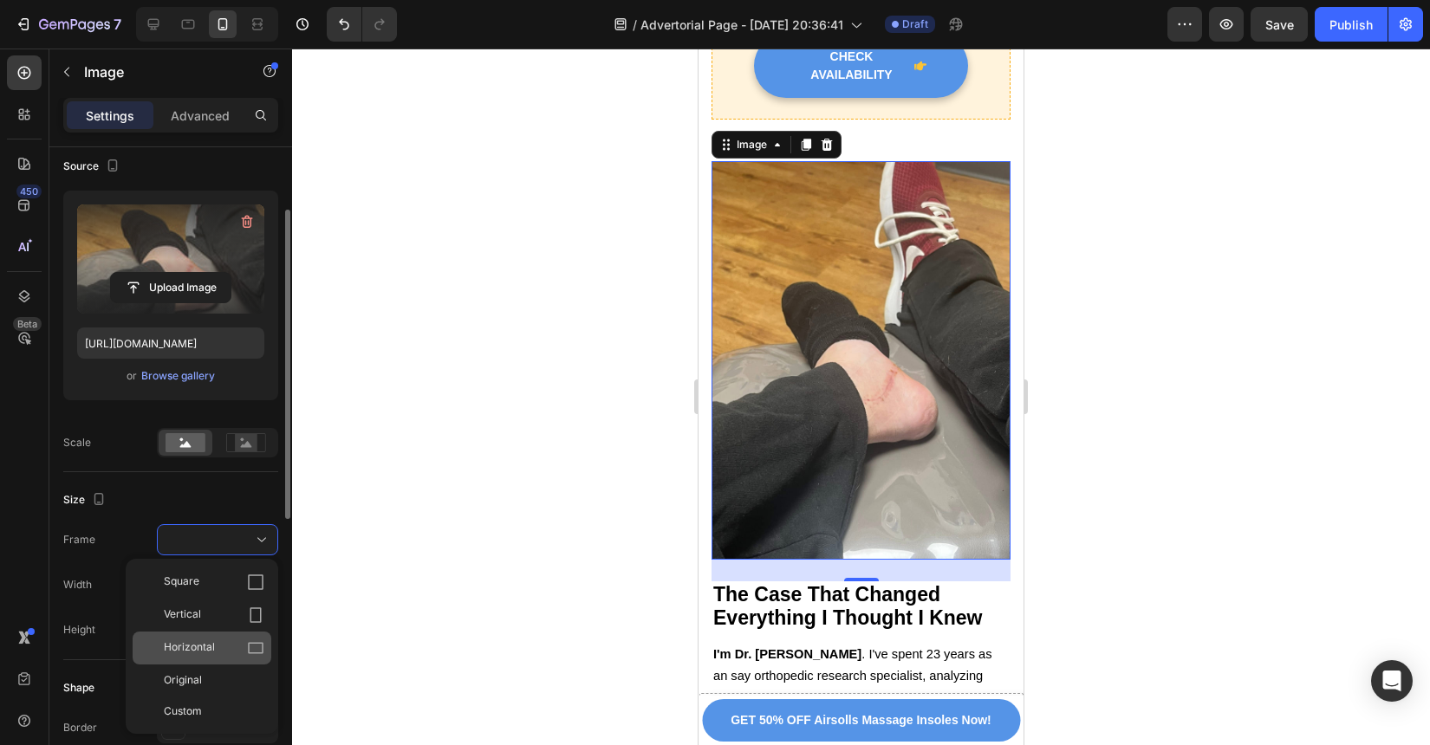
click at [233, 651] on div "Horizontal" at bounding box center [214, 648] width 101 height 17
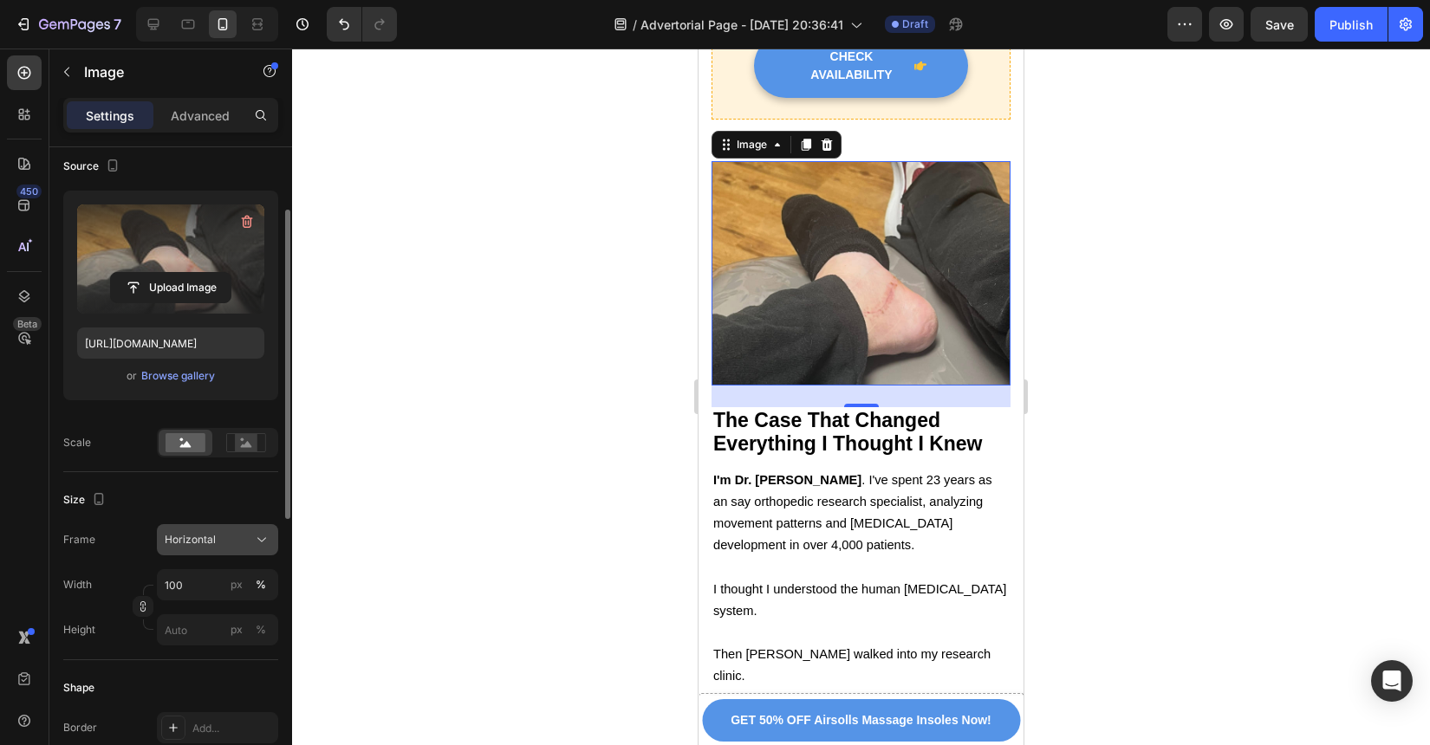
click at [224, 538] on div "Horizontal" at bounding box center [207, 540] width 85 height 16
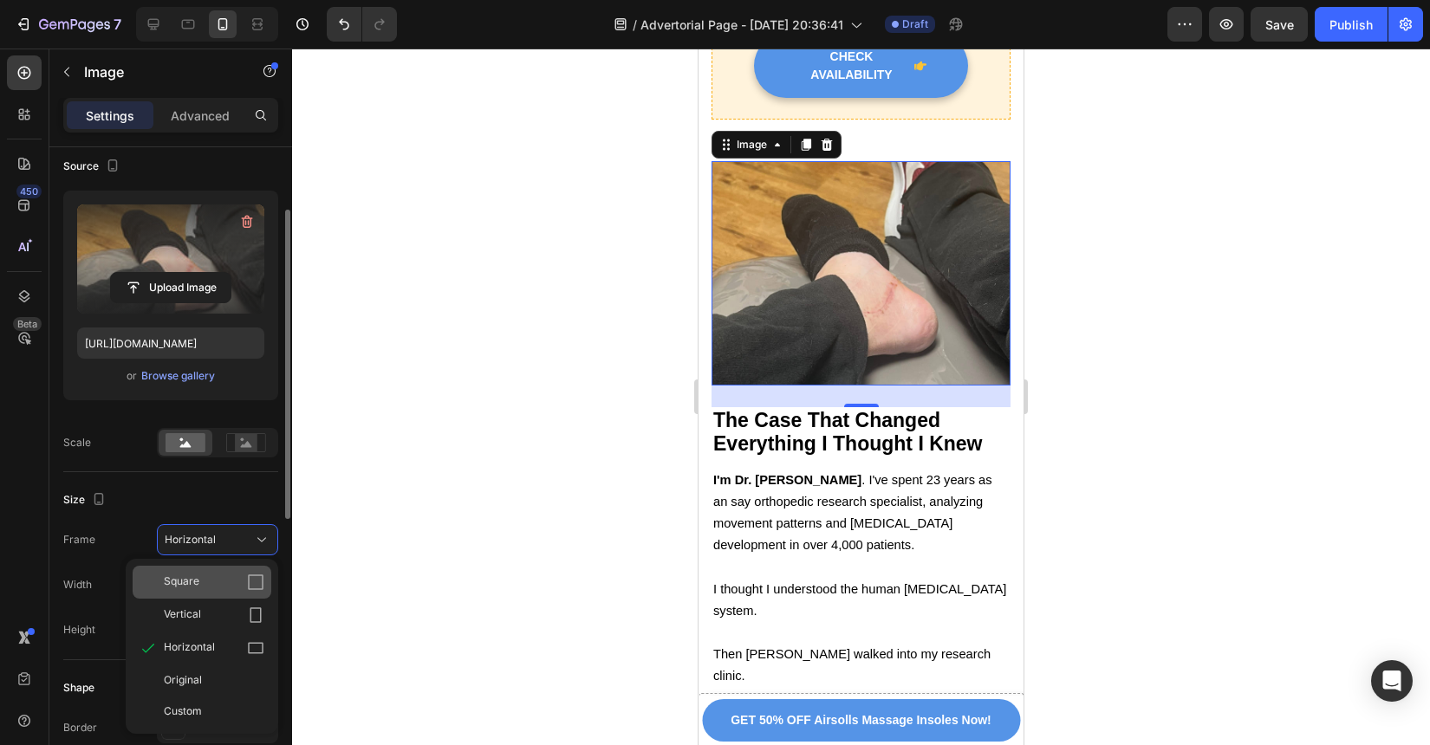
click at [240, 582] on div "Square" at bounding box center [214, 582] width 101 height 17
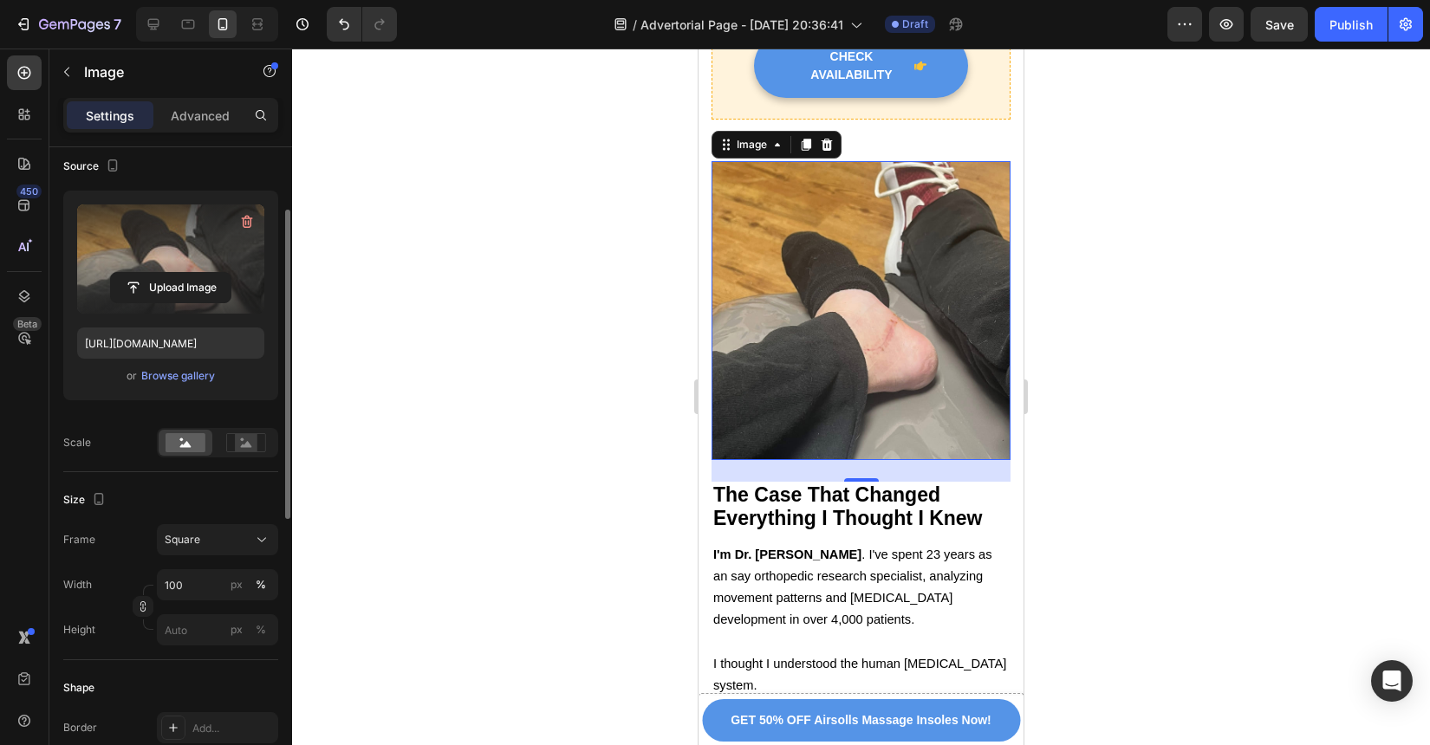
click at [1083, 480] on div at bounding box center [861, 397] width 1138 height 697
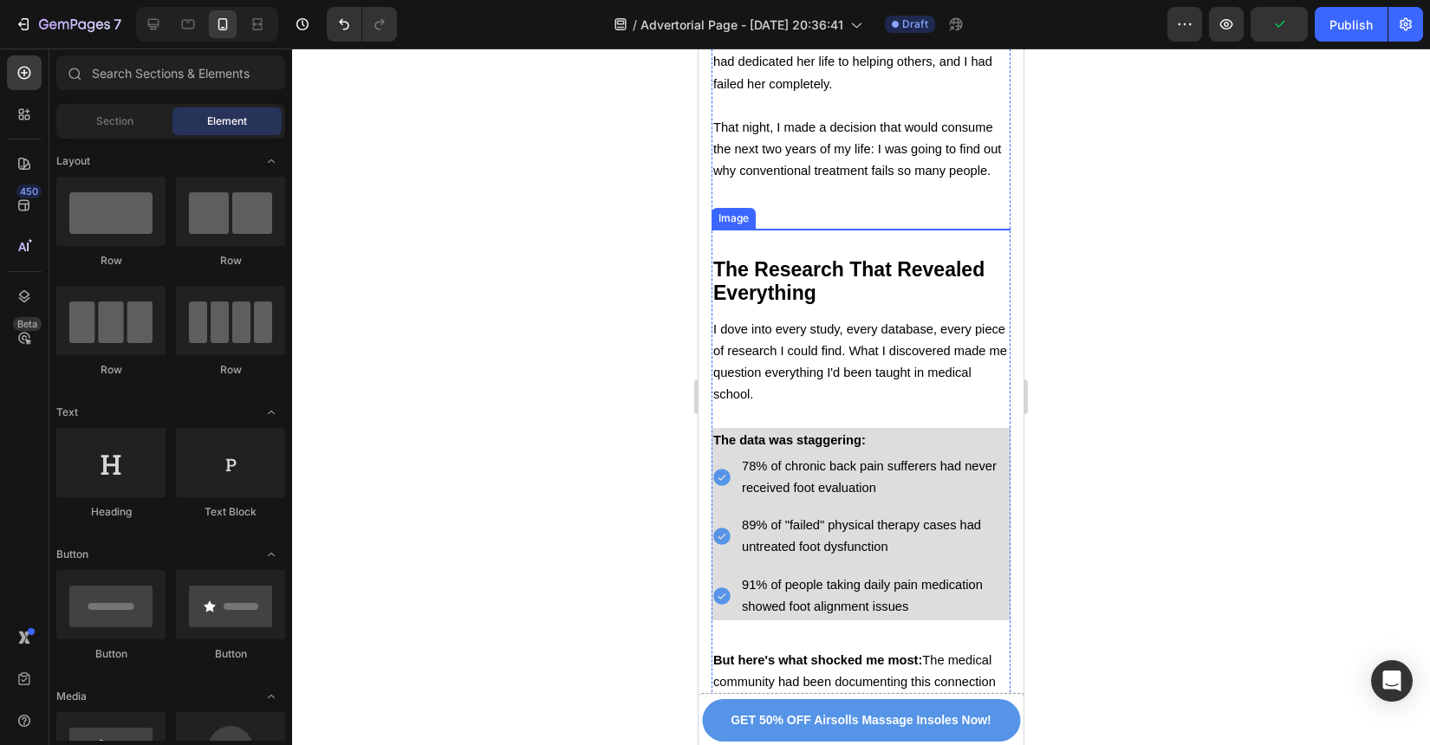
scroll to position [2979, 0]
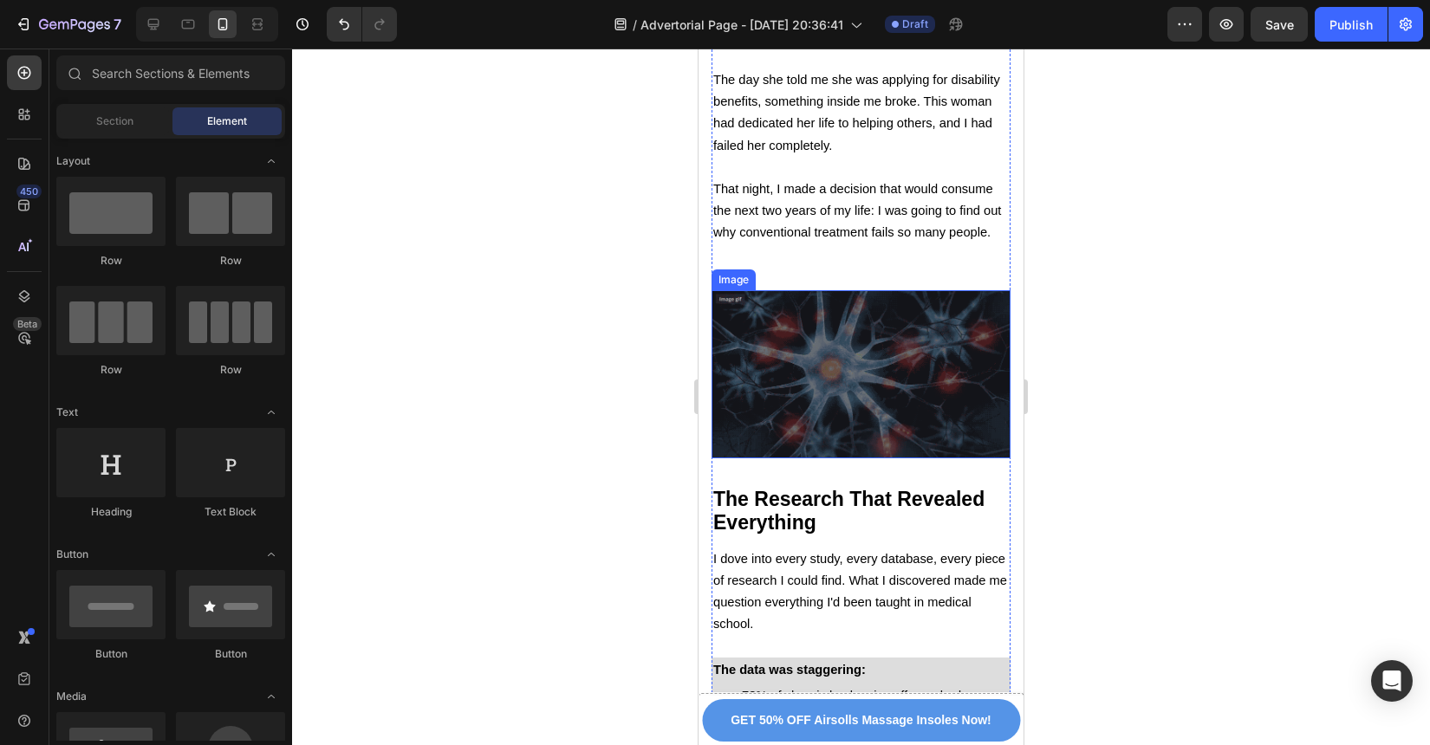
click at [904, 321] on img at bounding box center [861, 374] width 299 height 168
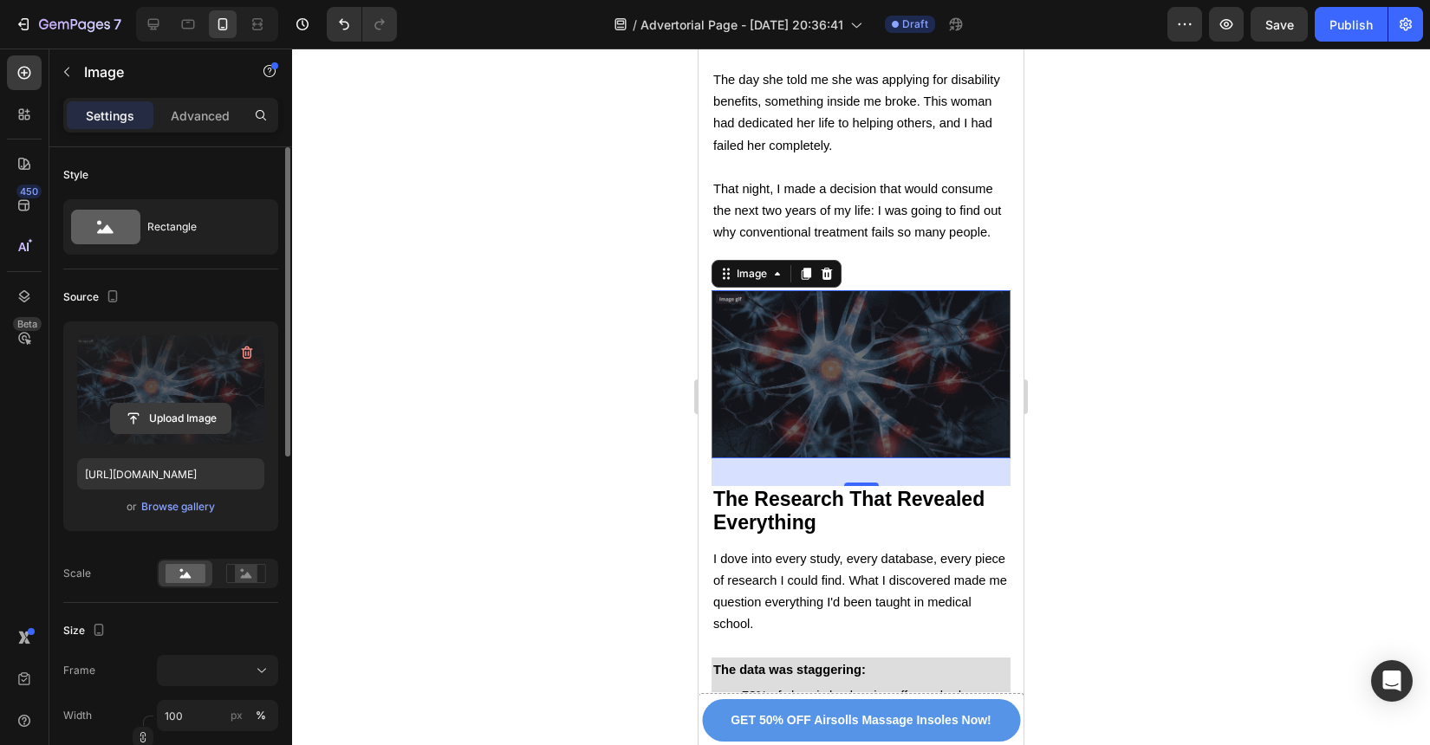
click at [202, 417] on input "file" at bounding box center [171, 418] width 120 height 29
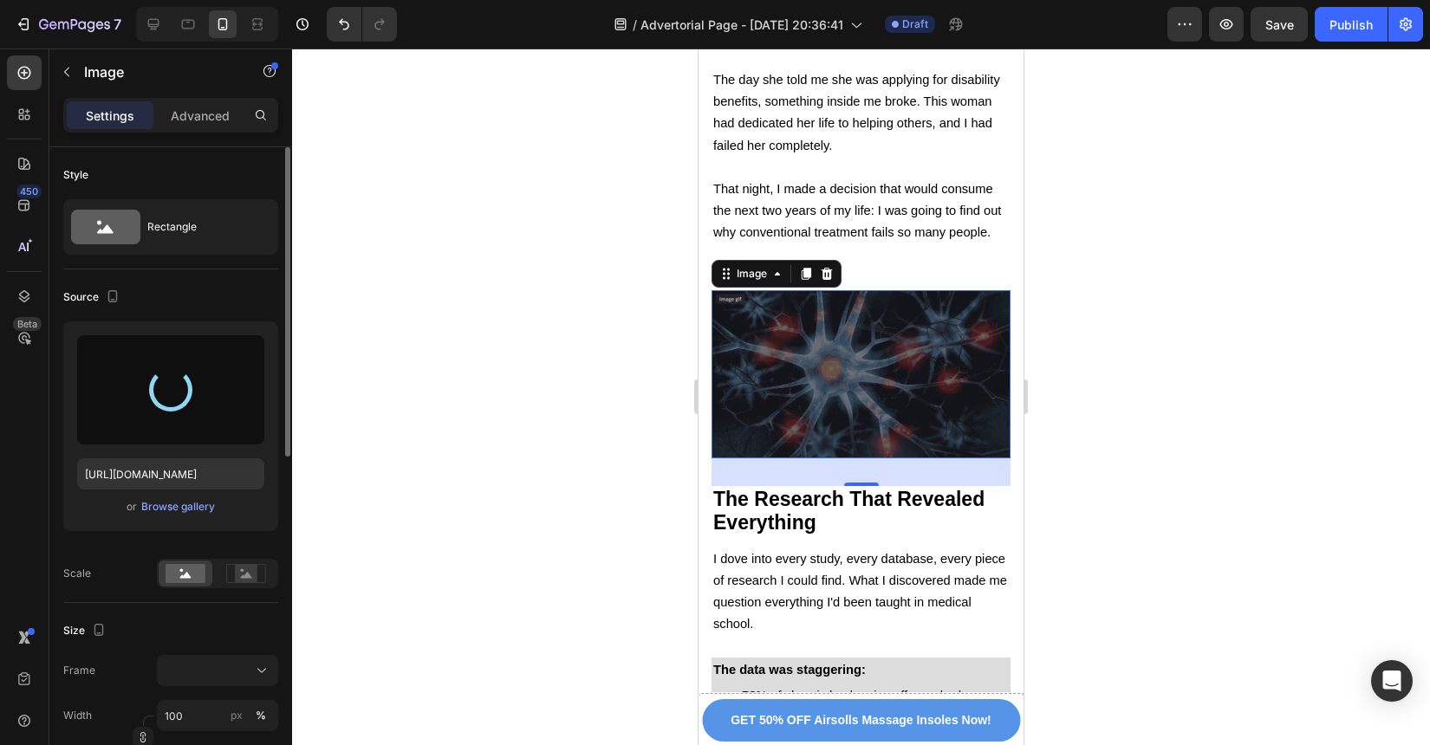
type input "https://cdn.shopify.com/s/files/1/0934/4440/7597/files/gempages_586026767823667…"
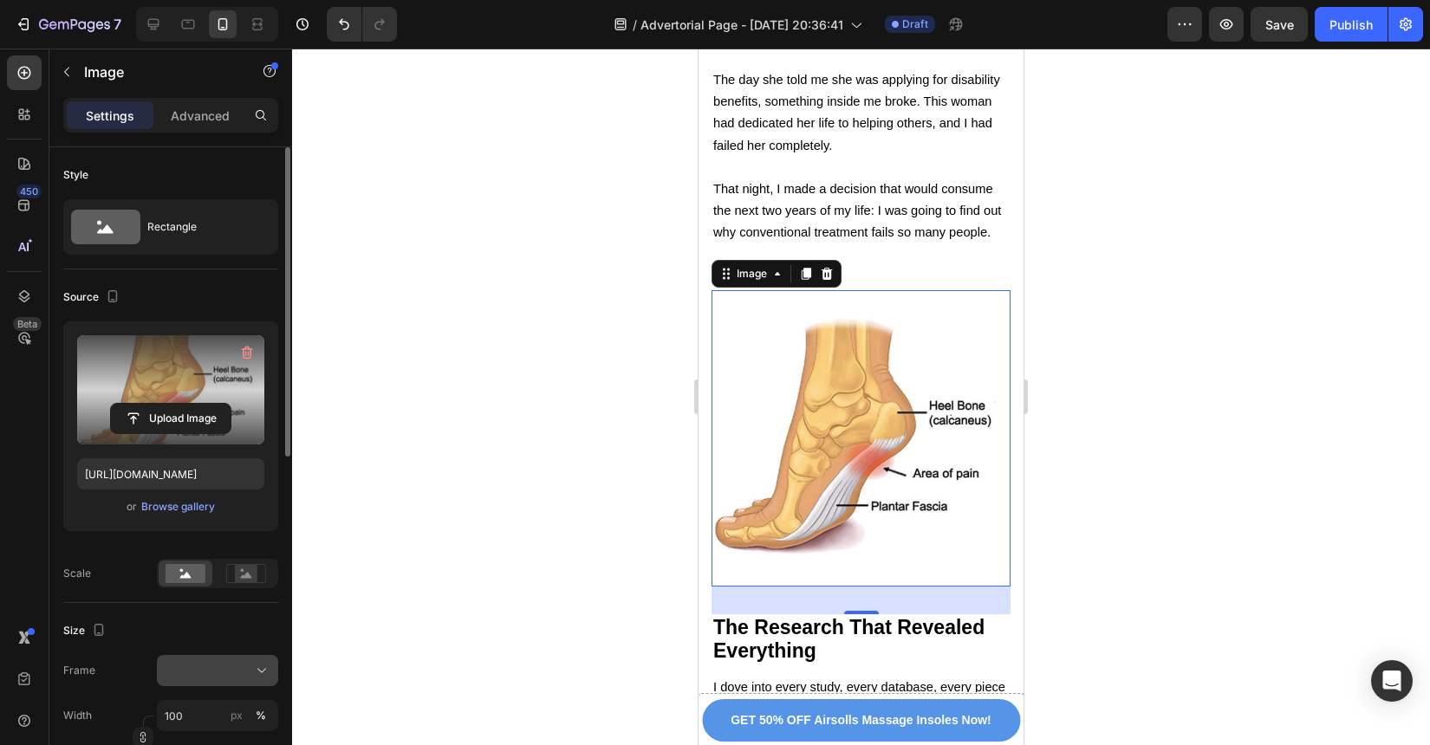
click at [213, 669] on div at bounding box center [218, 670] width 106 height 17
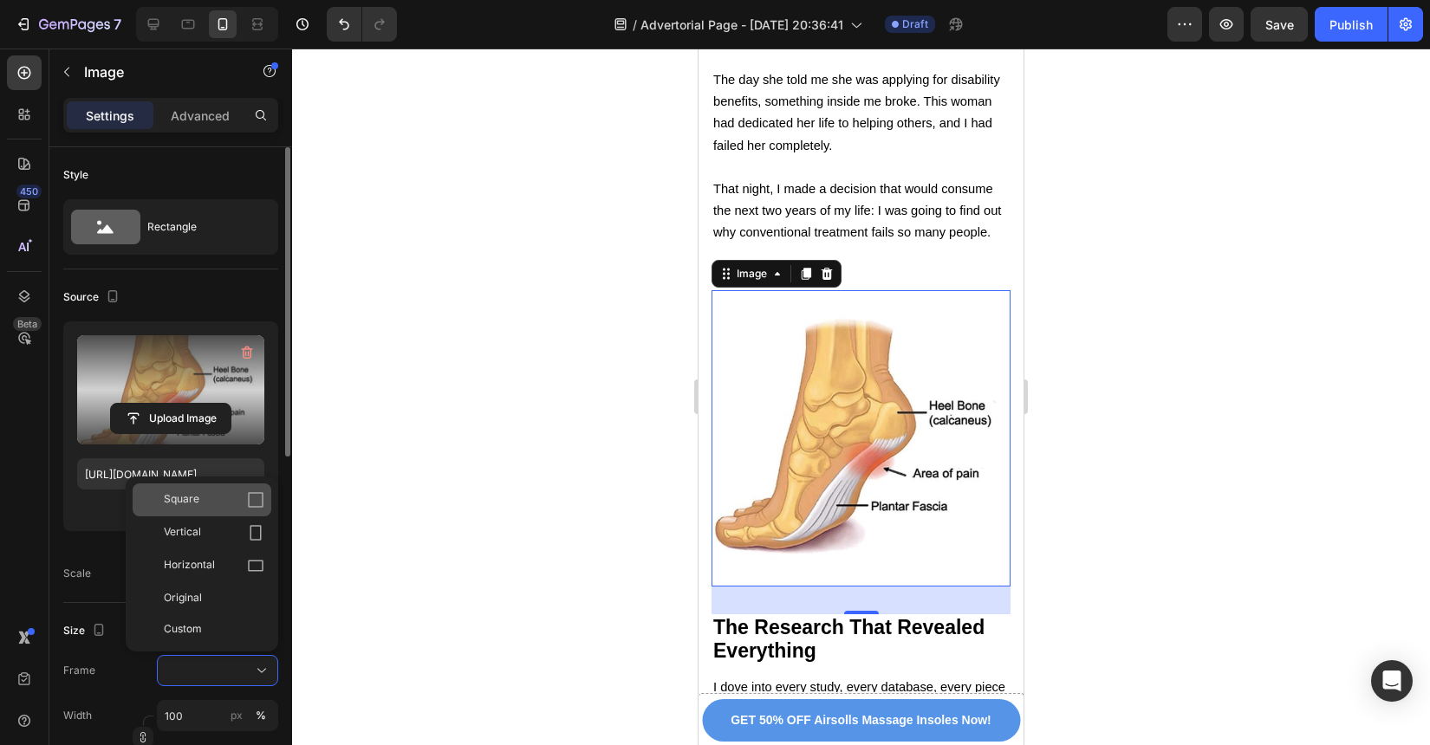
click at [231, 503] on div "Square" at bounding box center [214, 499] width 101 height 17
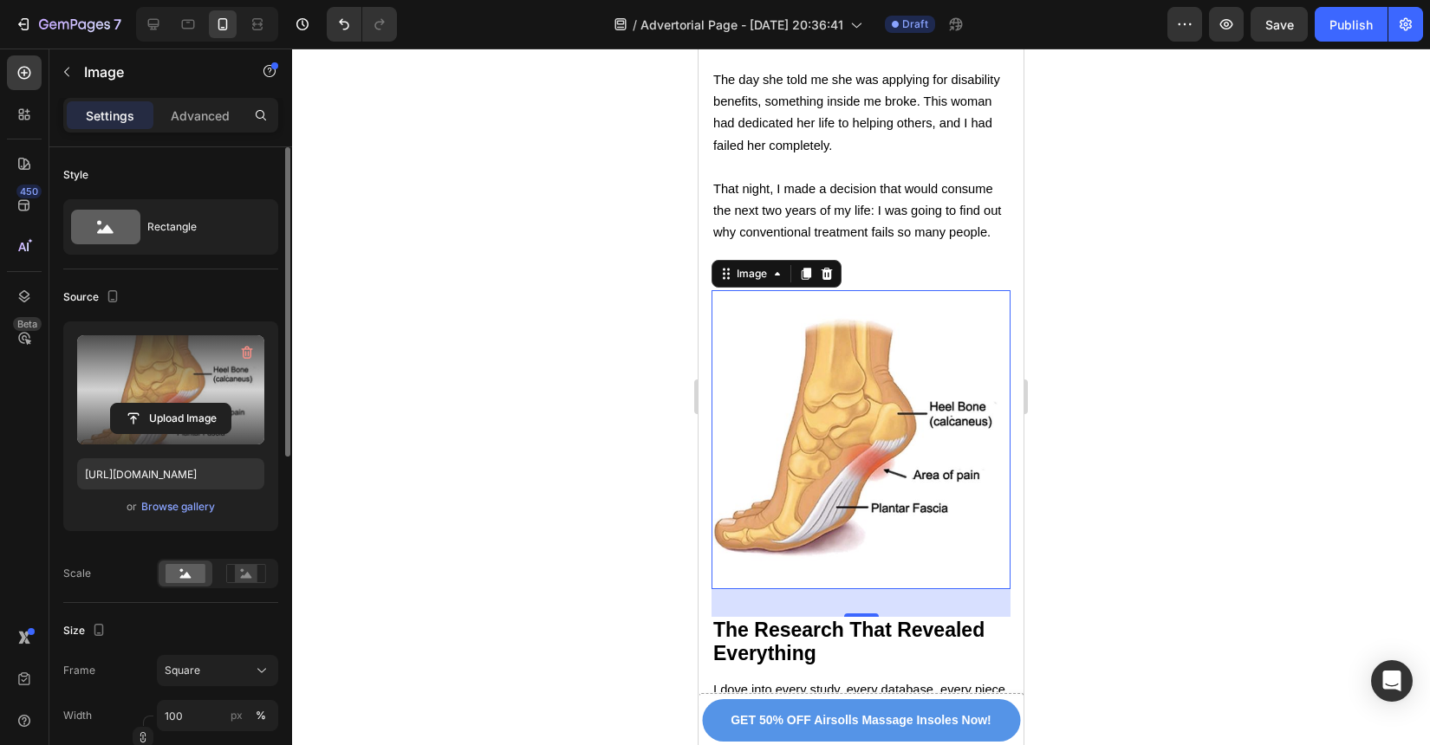
click at [953, 244] on p at bounding box center [861, 255] width 296 height 22
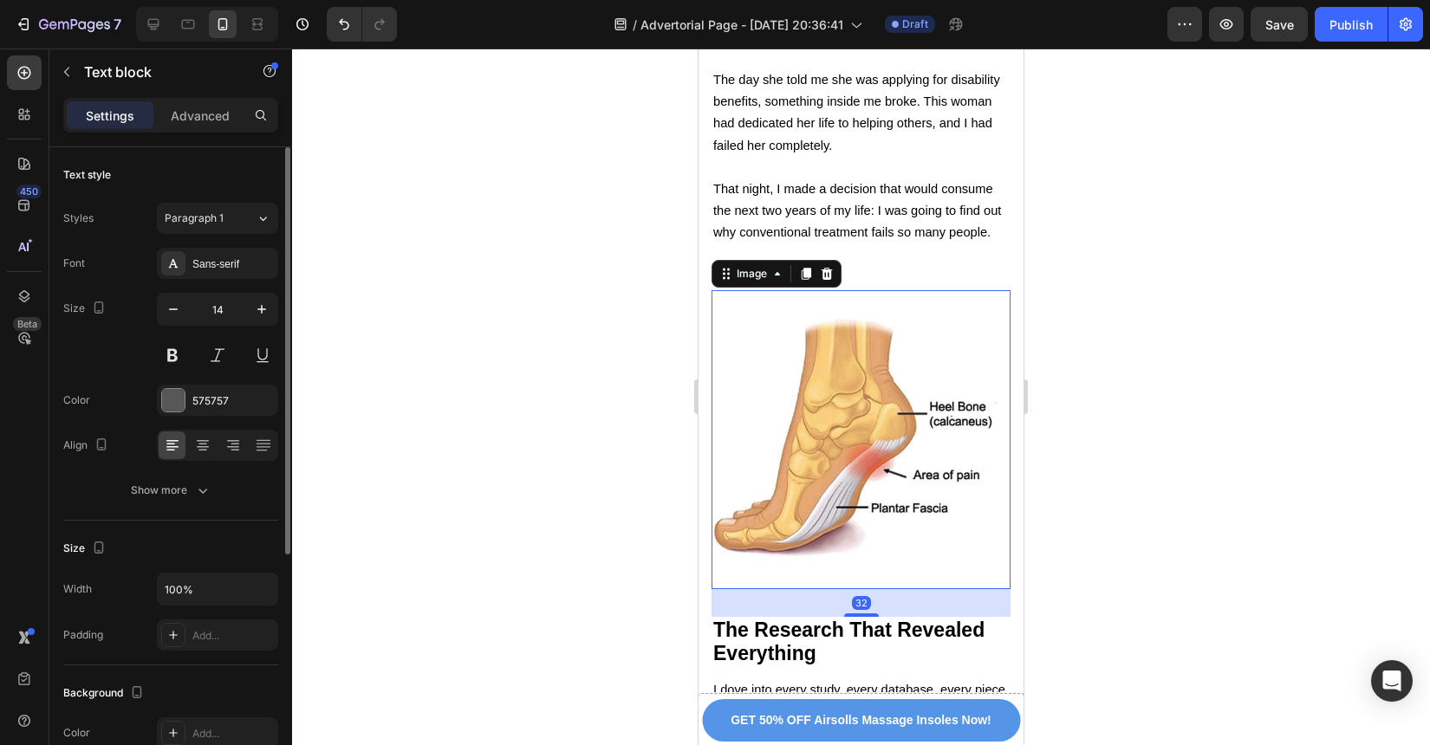
click at [948, 466] on img at bounding box center [861, 439] width 299 height 299
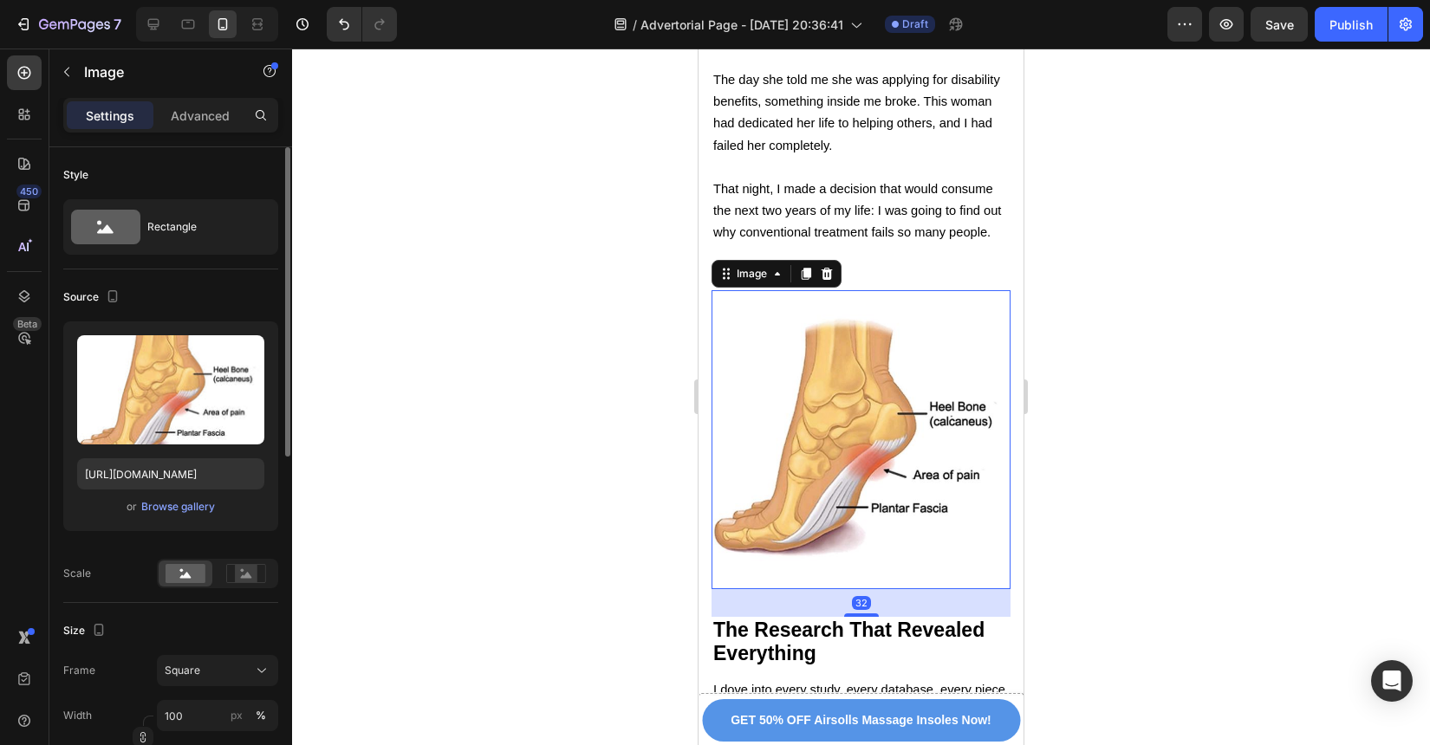
click at [944, 617] on h2 "The Research That Revealed Everything" at bounding box center [861, 642] width 299 height 50
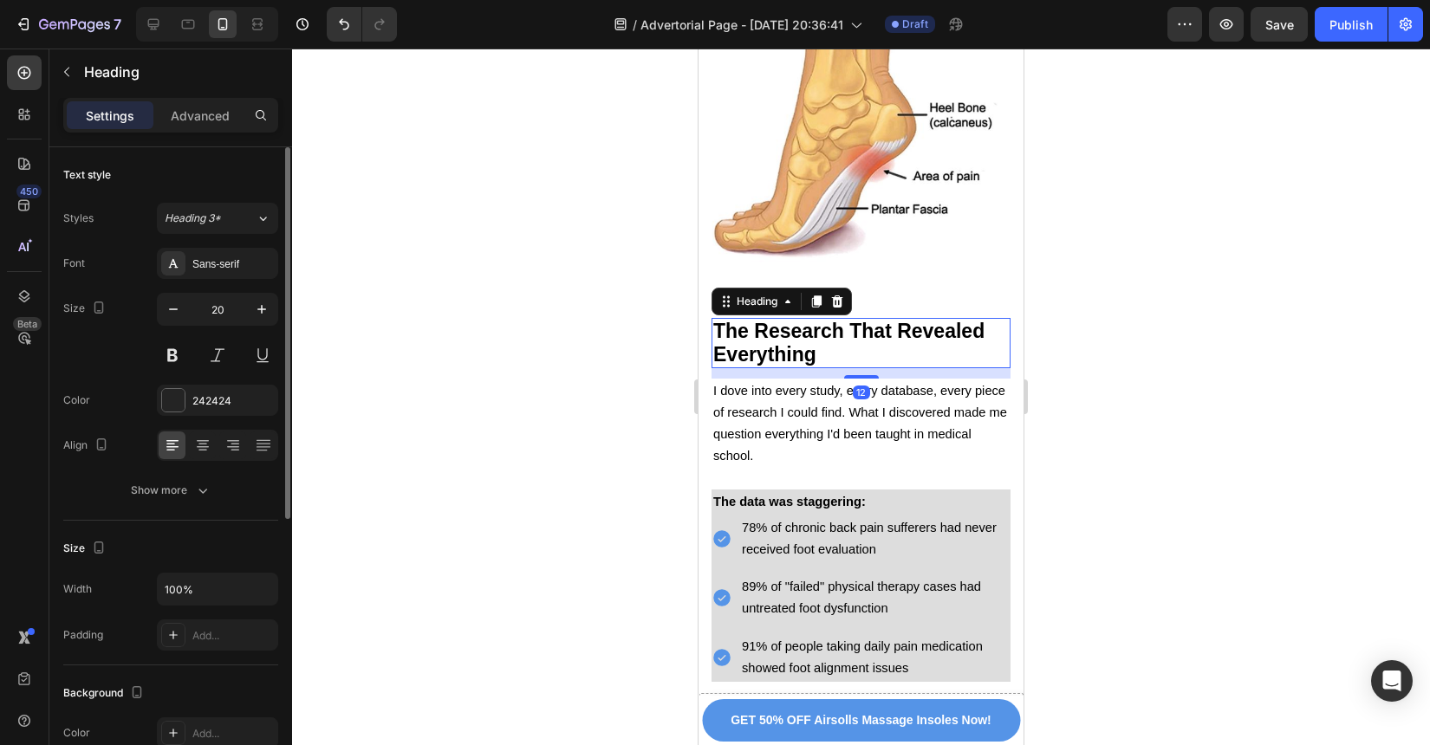
click at [944, 640] on span "91% of people taking daily pain medication showed foot alignment issues" at bounding box center [862, 658] width 241 height 36
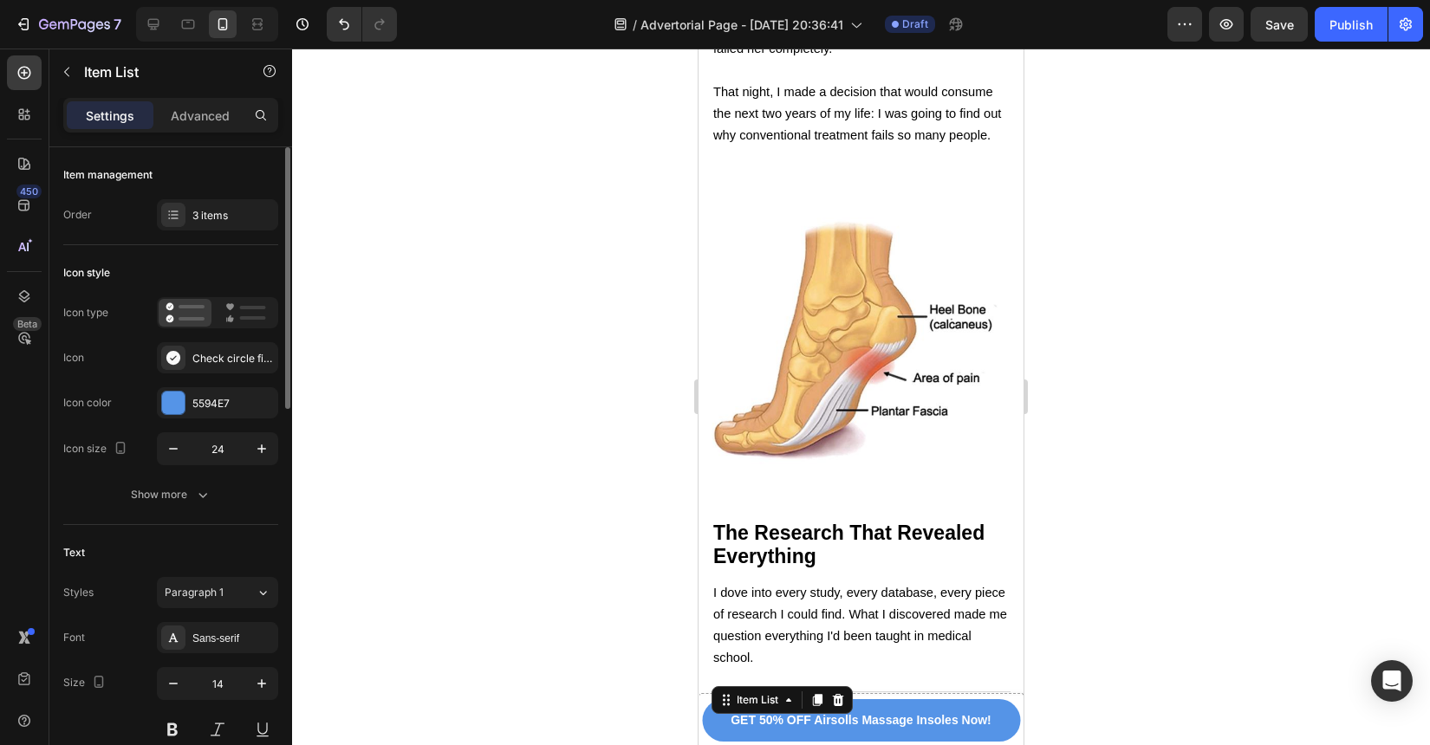
scroll to position [3196, 0]
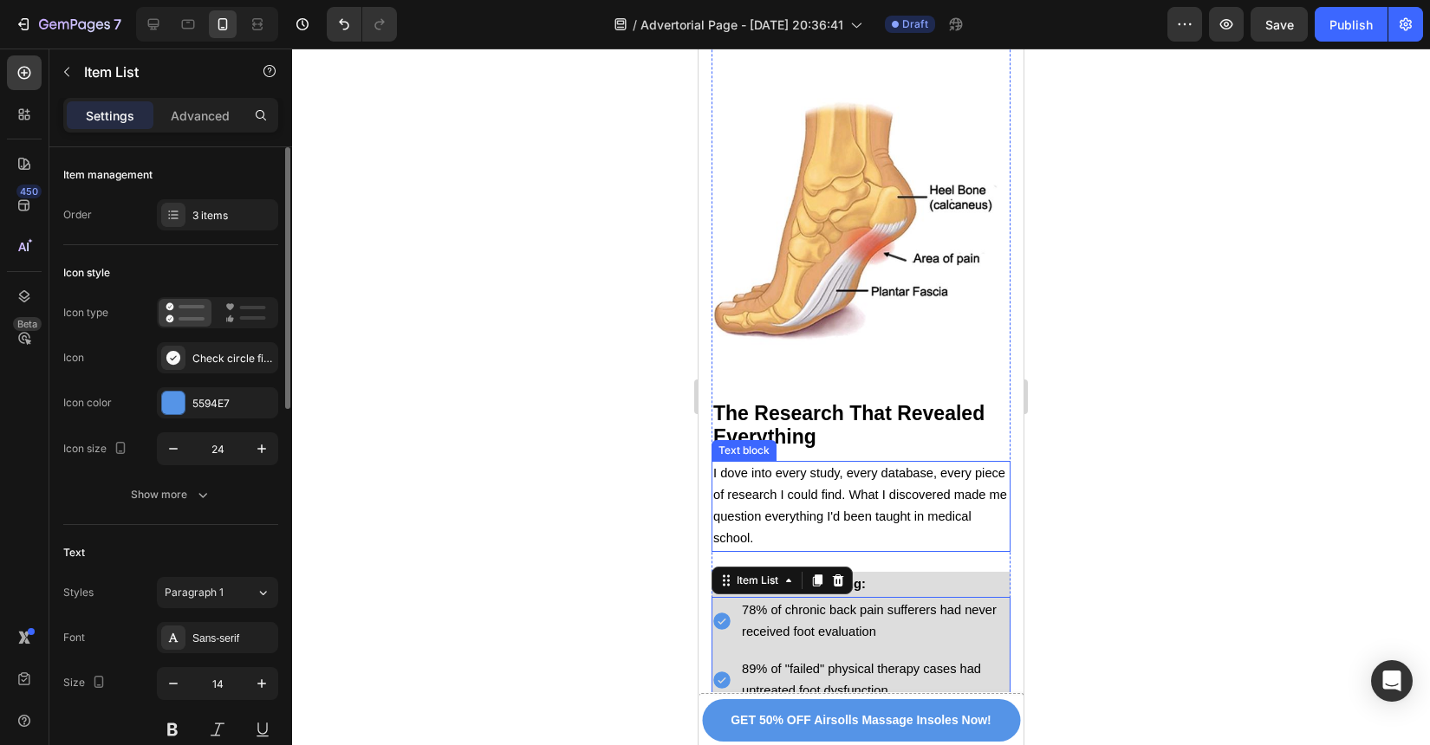
click at [962, 488] on p "I dove into every study, every database, every piece of research I could find. …" at bounding box center [861, 507] width 296 height 88
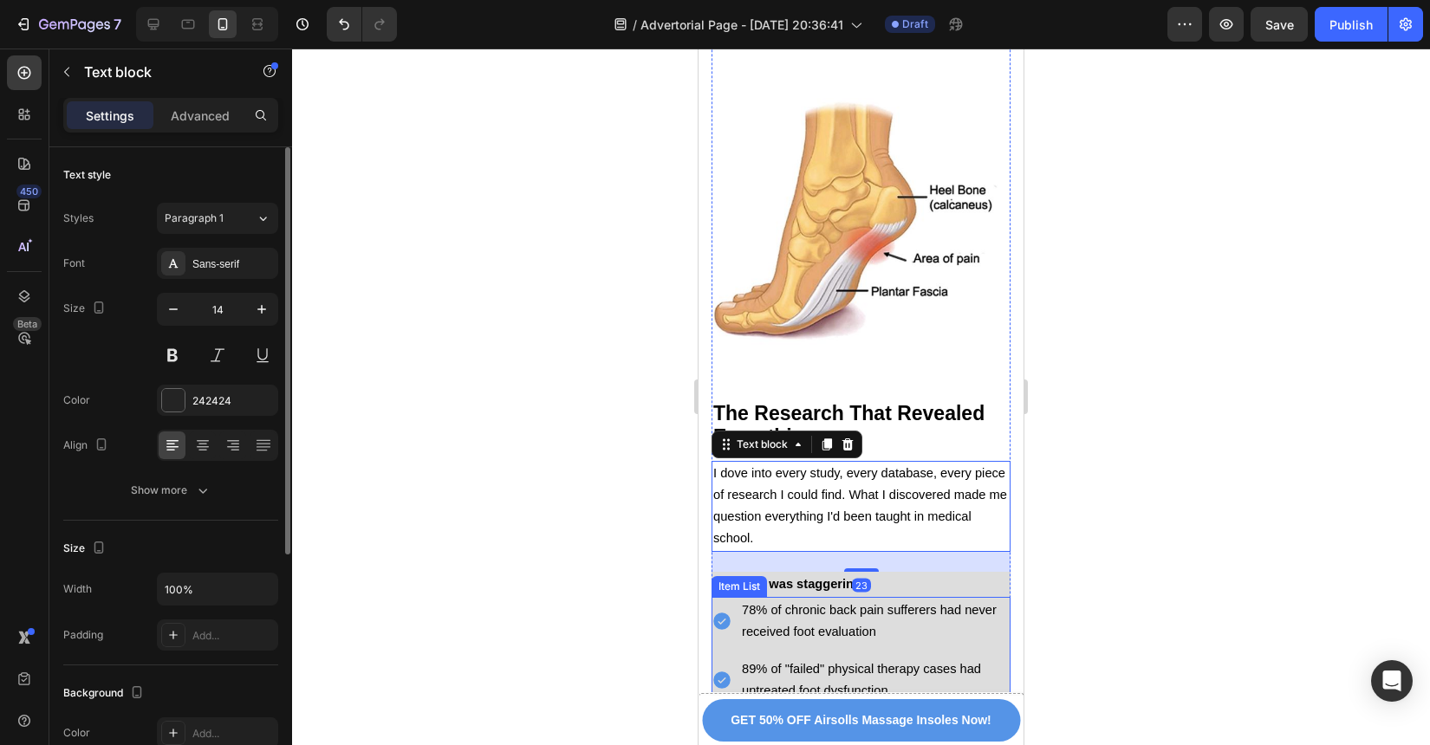
click at [958, 603] on span "78% of chronic back pain sufferers had never received foot evaluation" at bounding box center [869, 621] width 255 height 36
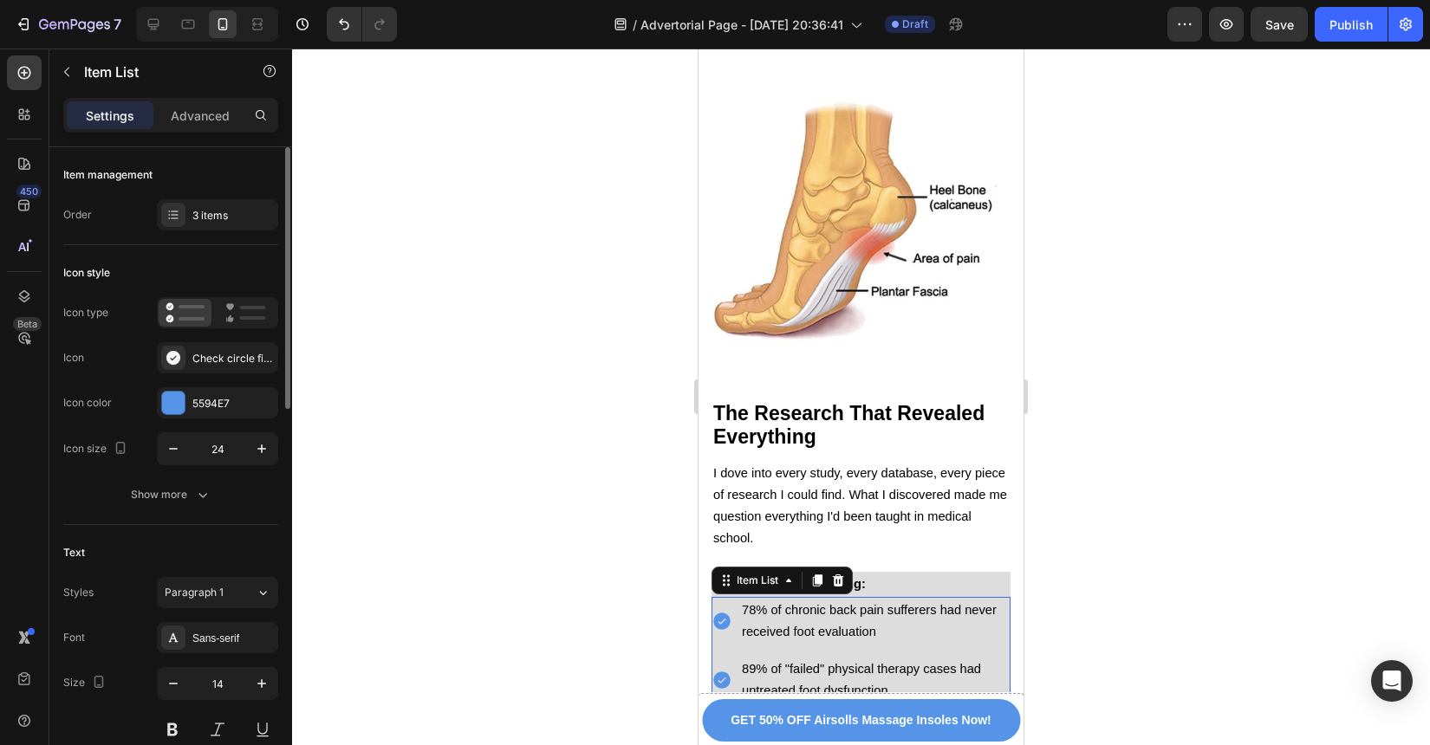
scroll to position [3403, 0]
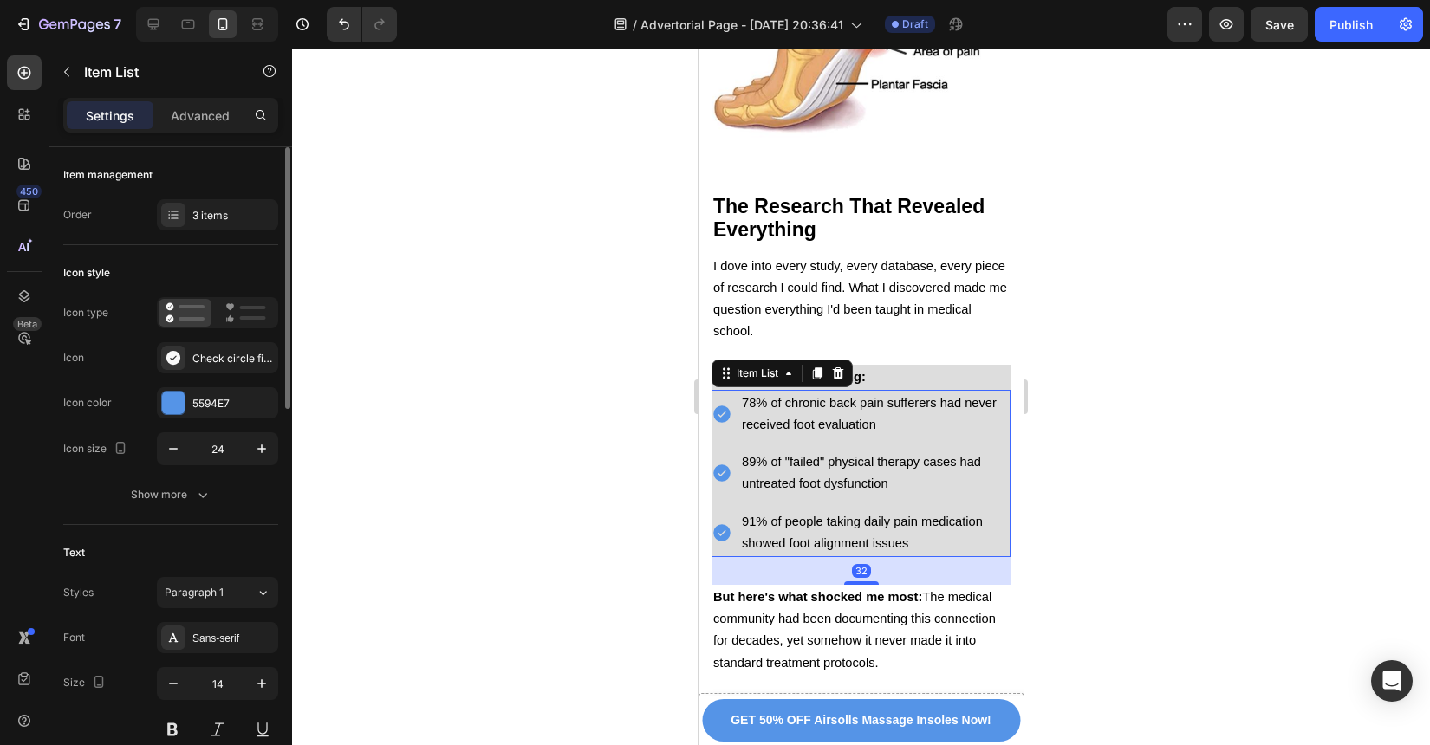
click at [966, 515] on span "91% of people taking daily pain medication showed foot alignment issues" at bounding box center [862, 533] width 241 height 36
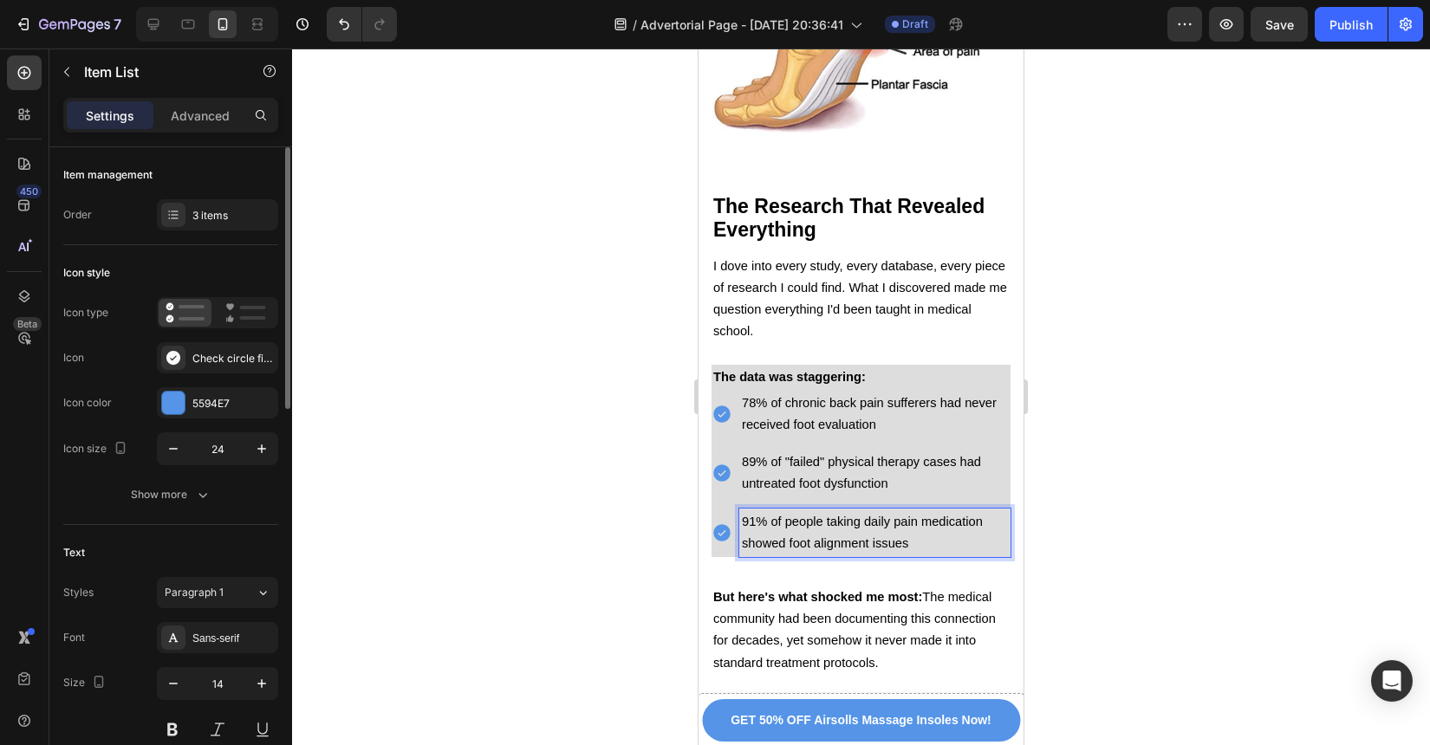
click at [950, 455] on span "89% of "failed" physical therapy cases had untreated foot dysfunction" at bounding box center [861, 473] width 239 height 36
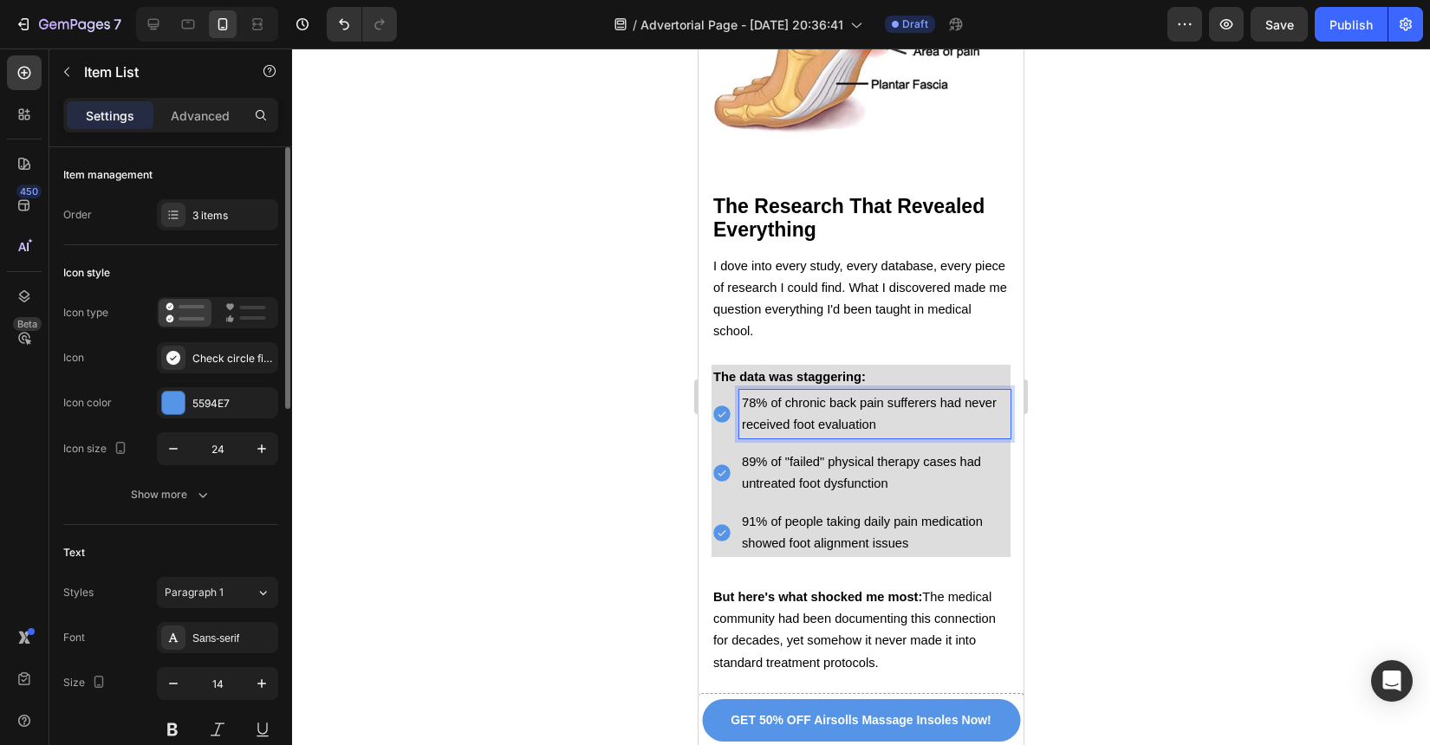
click at [955, 393] on p "78% of chronic back pain sufferers had never received foot evaluation" at bounding box center [875, 414] width 266 height 43
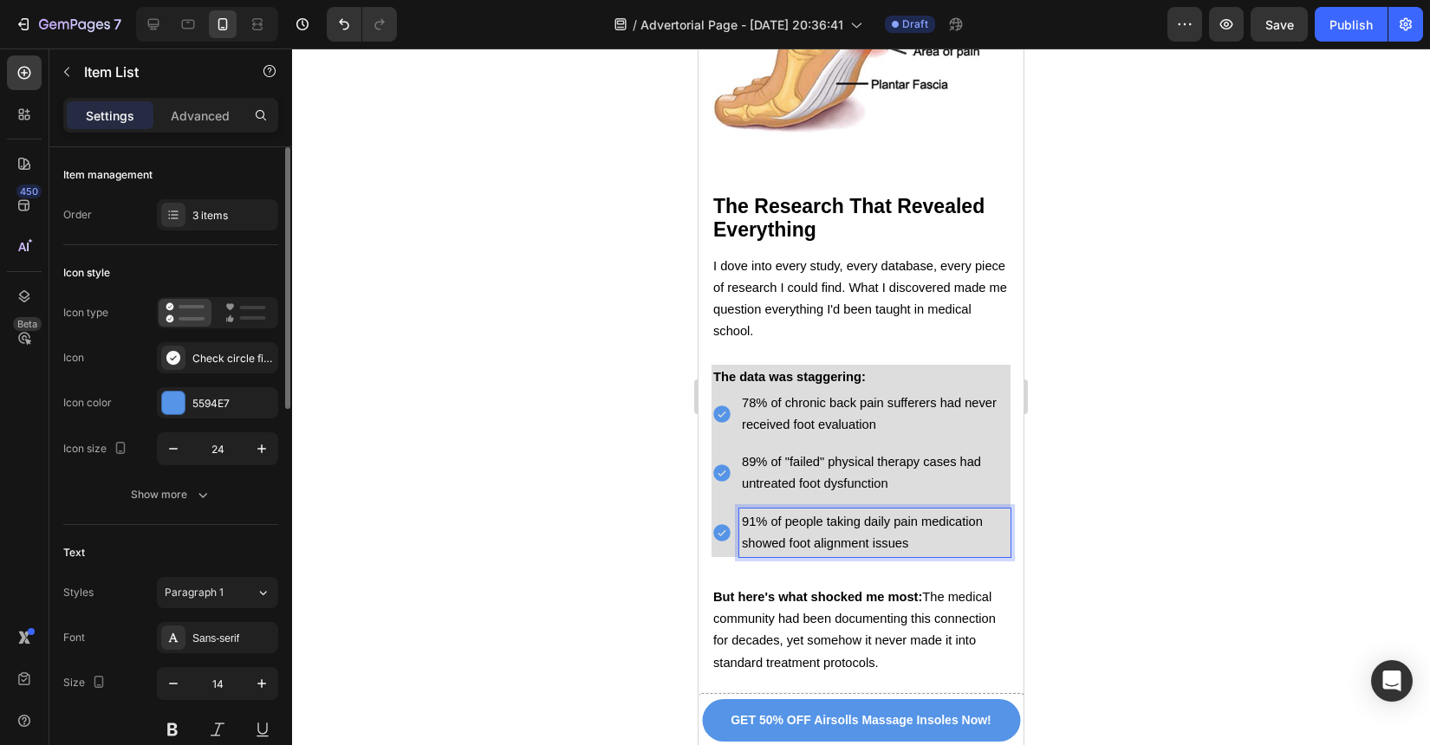
click at [949, 515] on span "91% of people taking daily pain medication showed foot alignment issues" at bounding box center [862, 533] width 241 height 36
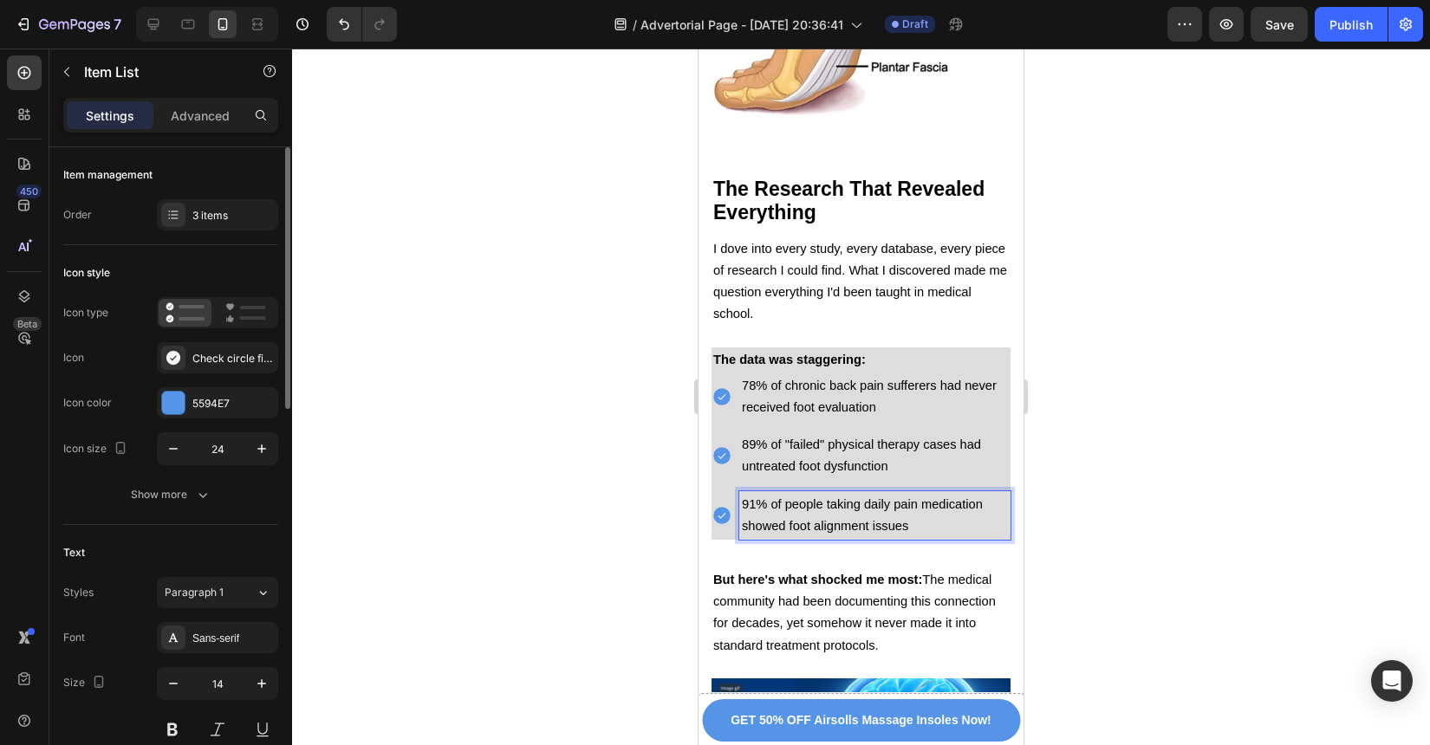
scroll to position [3729, 0]
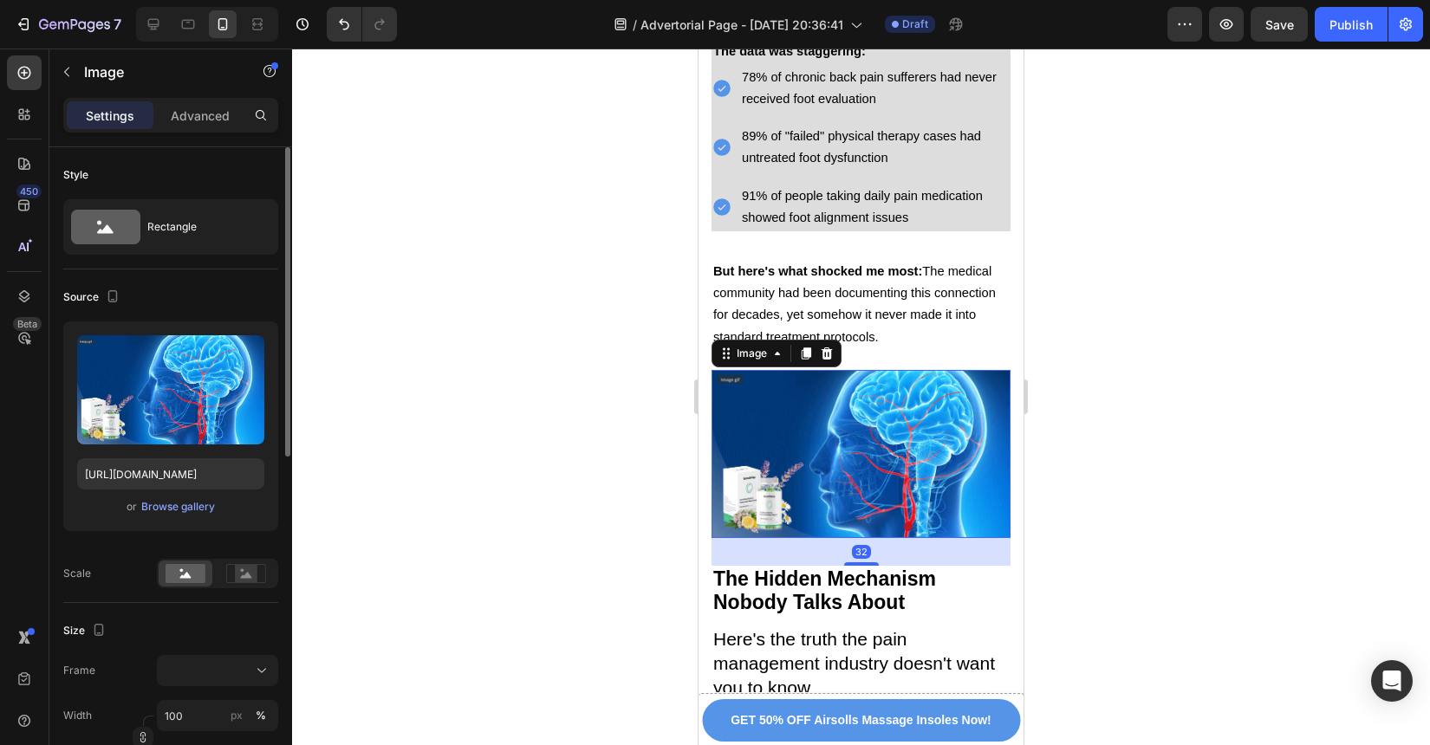
click at [956, 432] on img at bounding box center [861, 454] width 299 height 168
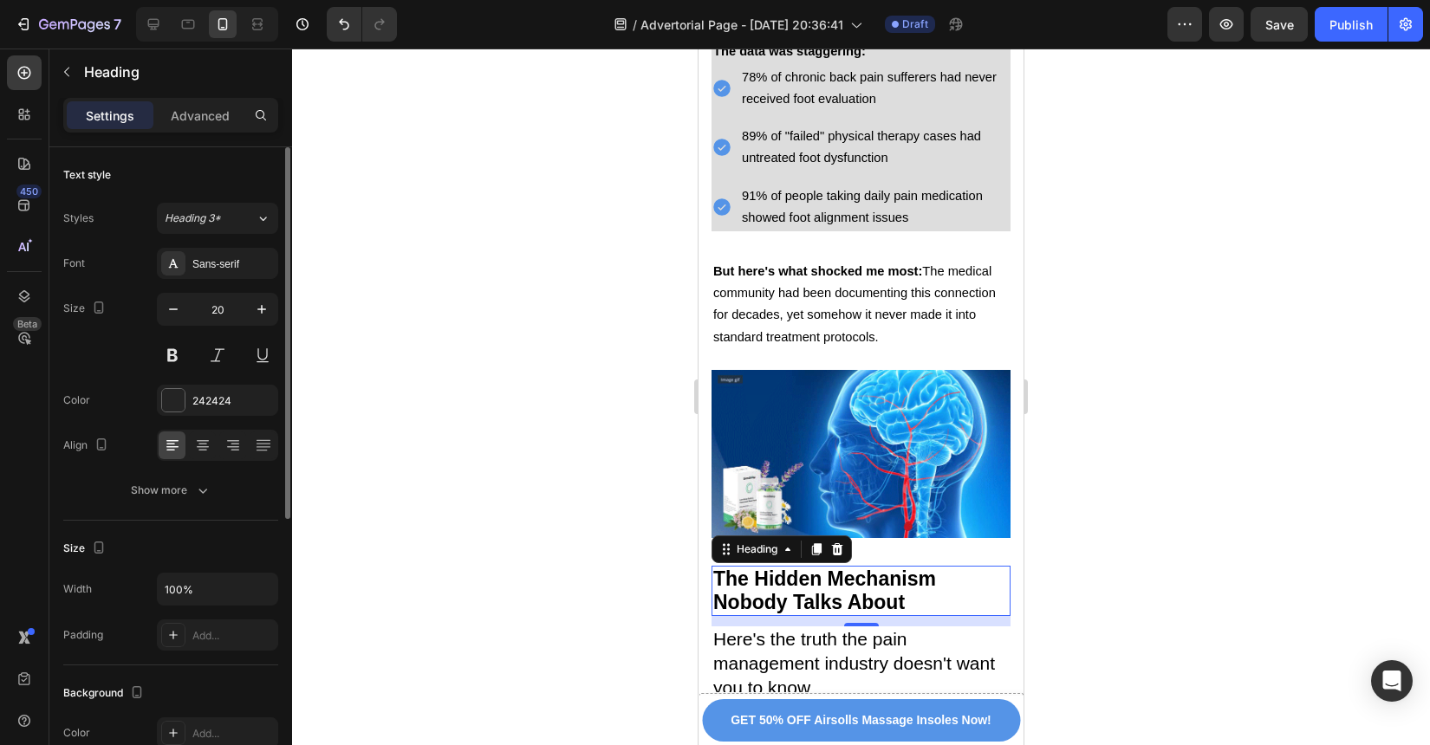
click at [948, 566] on h2 "The Hidden Mechanism Nobody Talks About" at bounding box center [861, 591] width 299 height 50
click at [947, 629] on span "Here's the truth the pain management industry doesn't want you to know" at bounding box center [854, 663] width 282 height 68
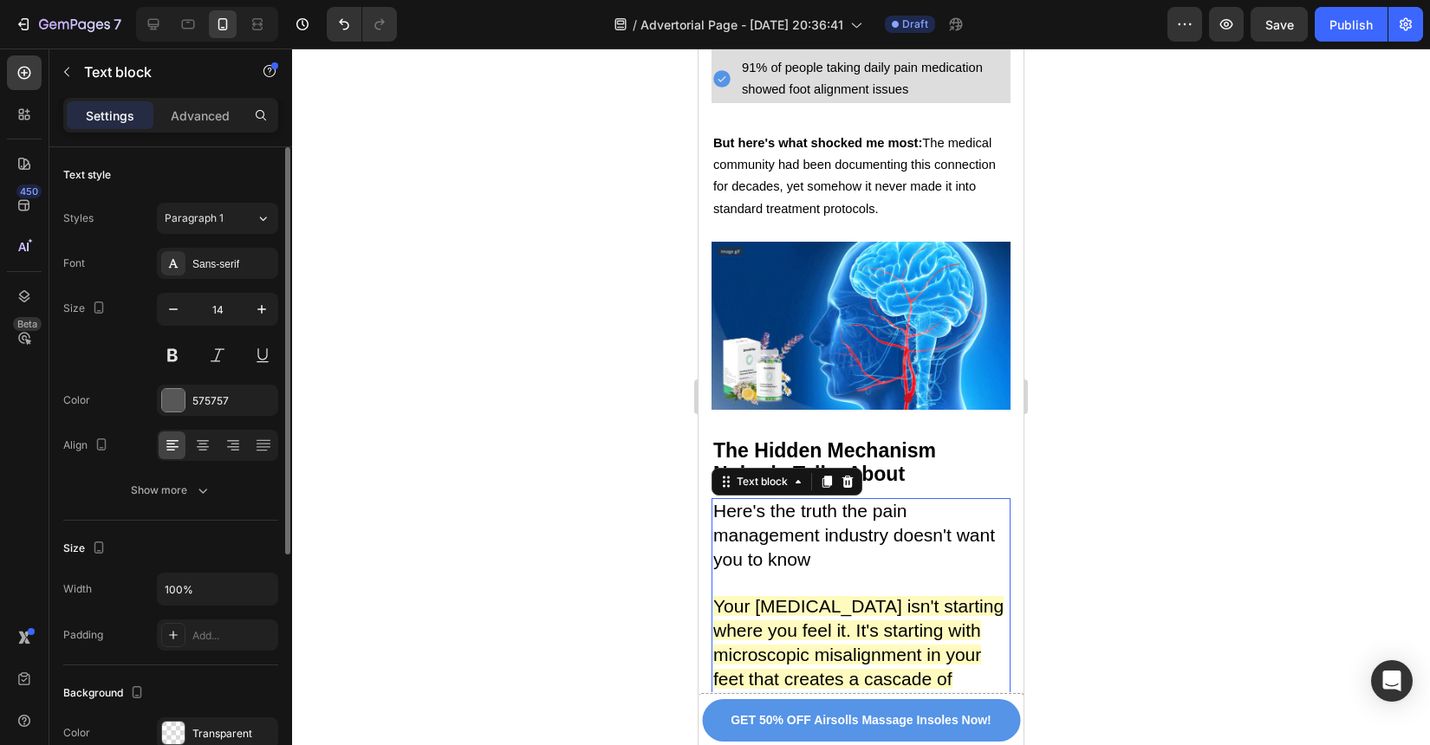
scroll to position [3912, 0]
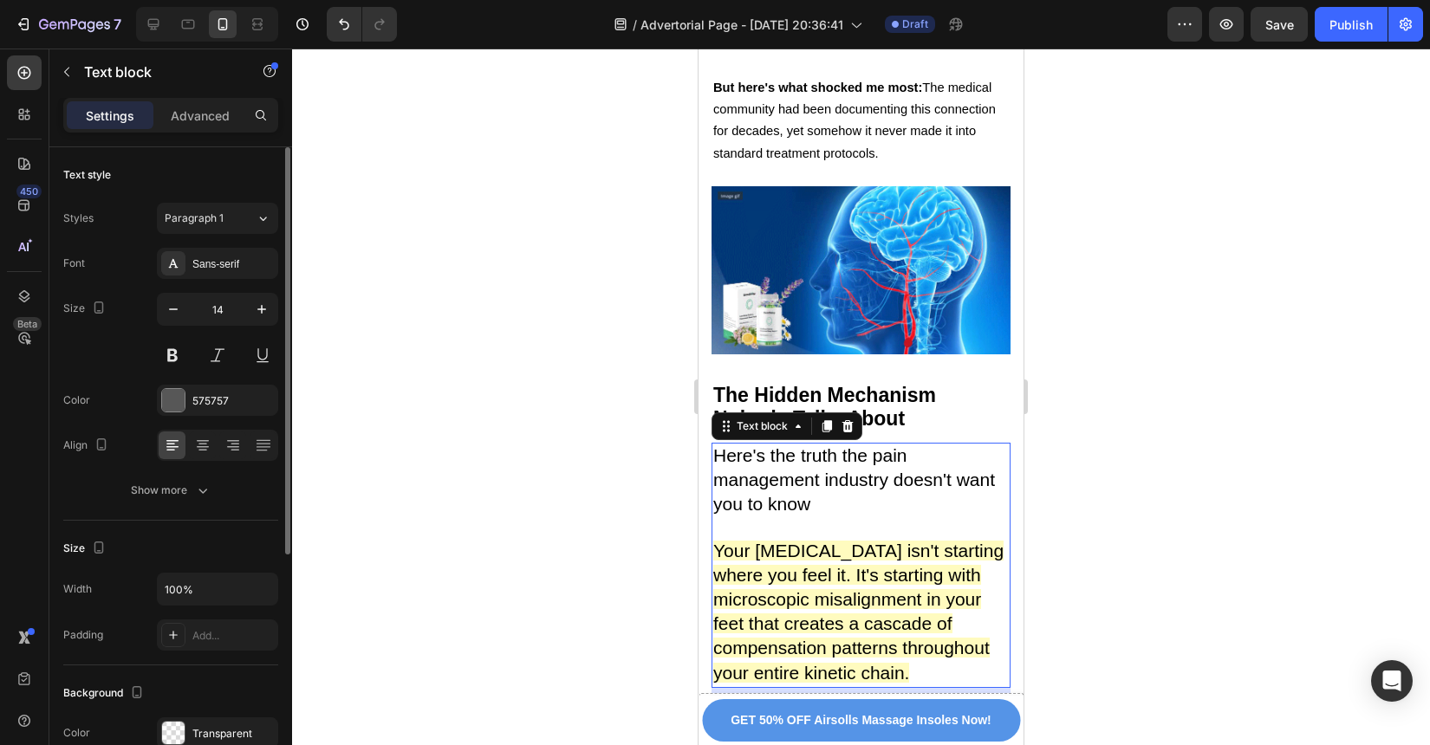
click at [950, 582] on span "Your [MEDICAL_DATA] isn't starting where you feel it. It's starting with micros…" at bounding box center [858, 612] width 290 height 142
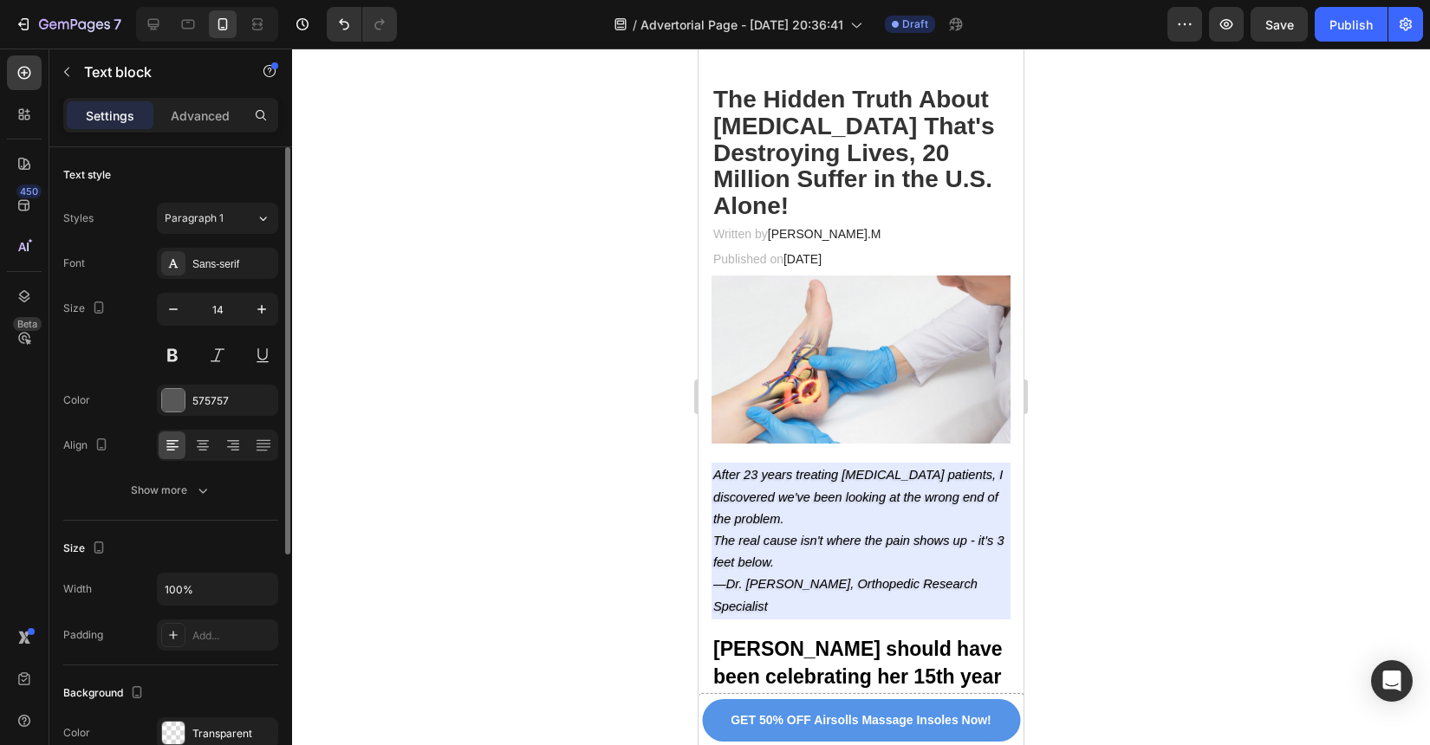
scroll to position [0, 0]
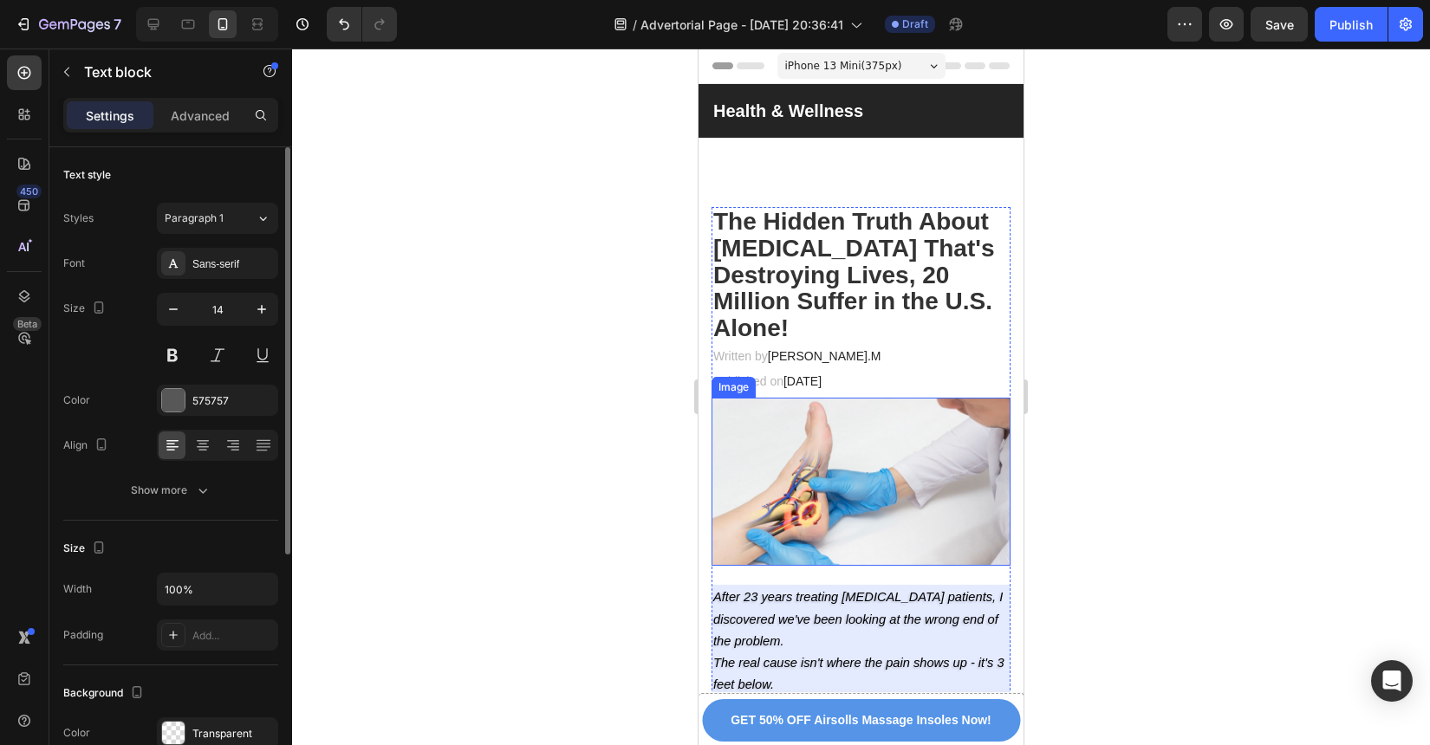
click at [921, 472] on img at bounding box center [861, 482] width 299 height 168
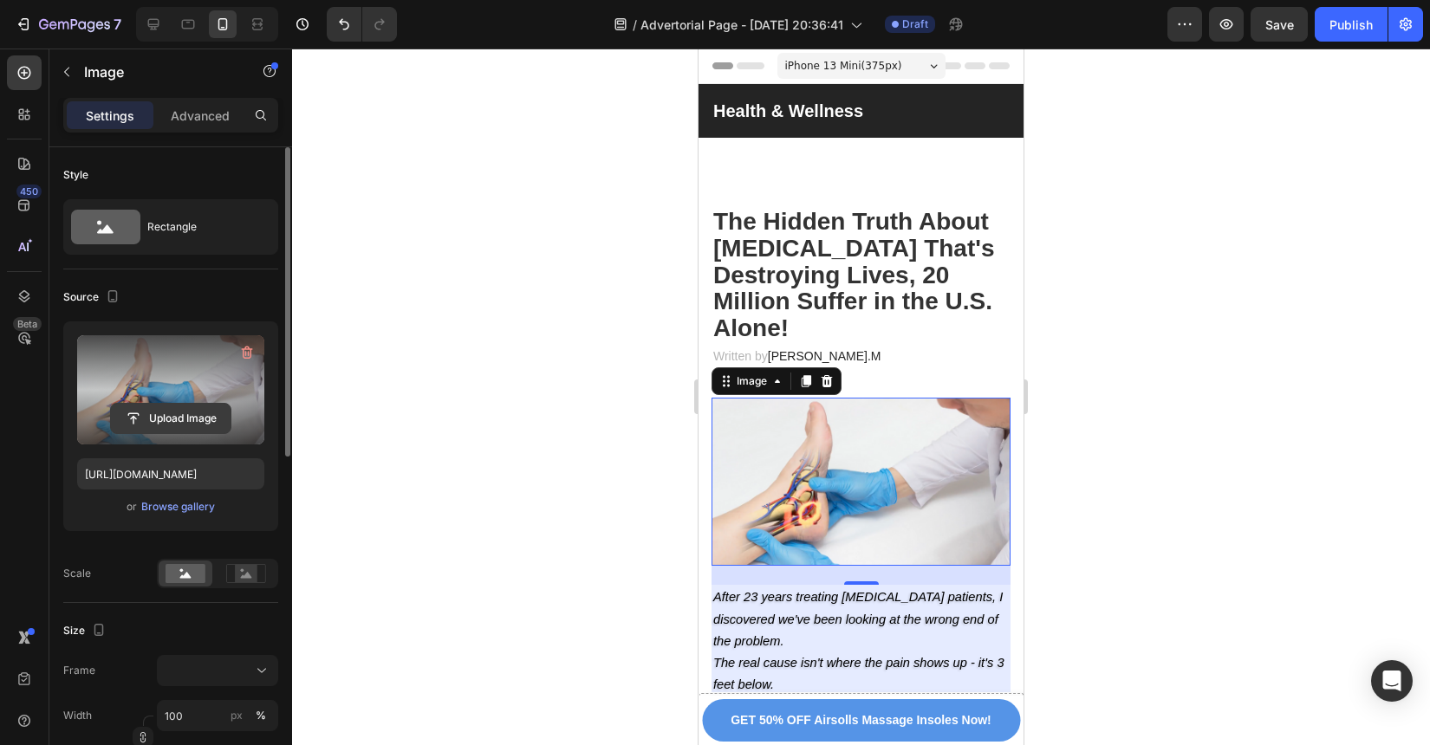
click at [195, 413] on input "file" at bounding box center [171, 418] width 120 height 29
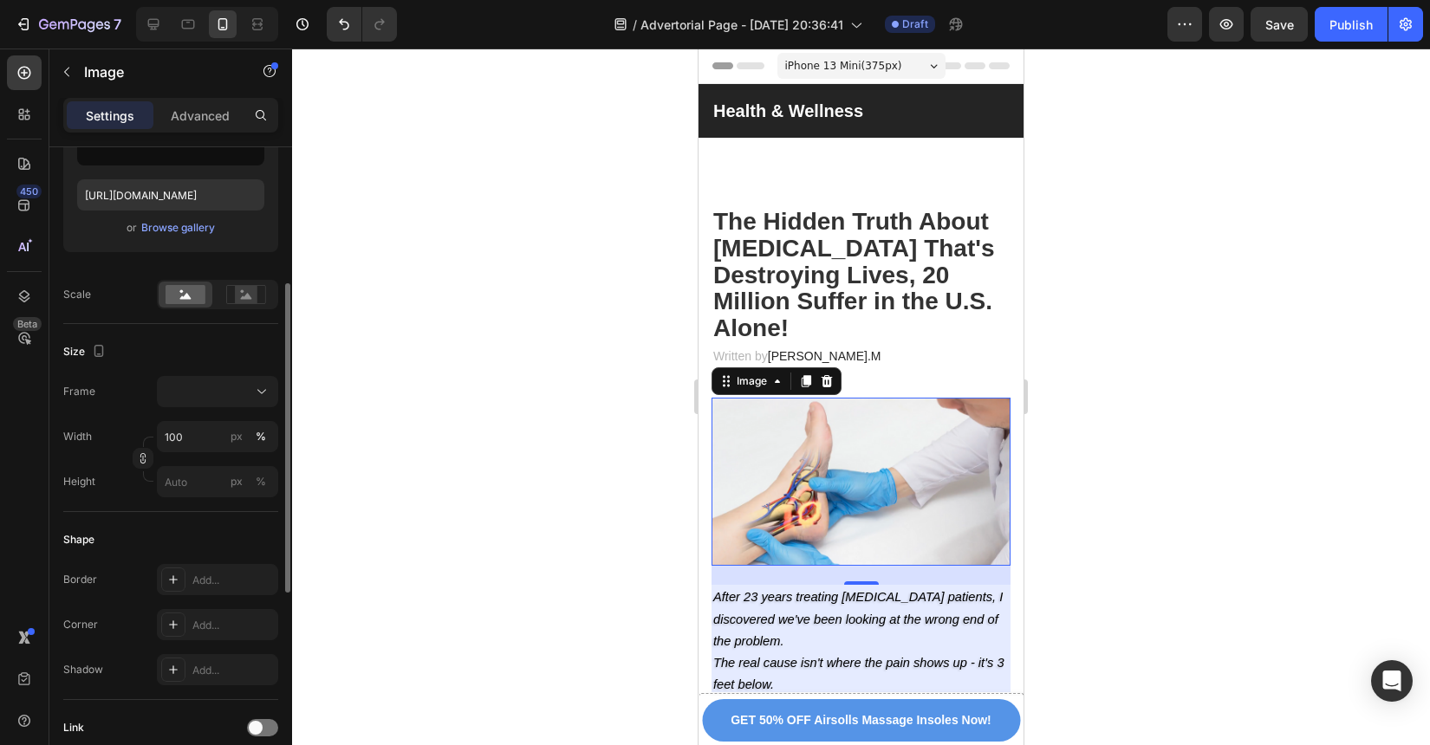
scroll to position [282, 0]
click at [200, 394] on div at bounding box center [218, 388] width 106 height 17
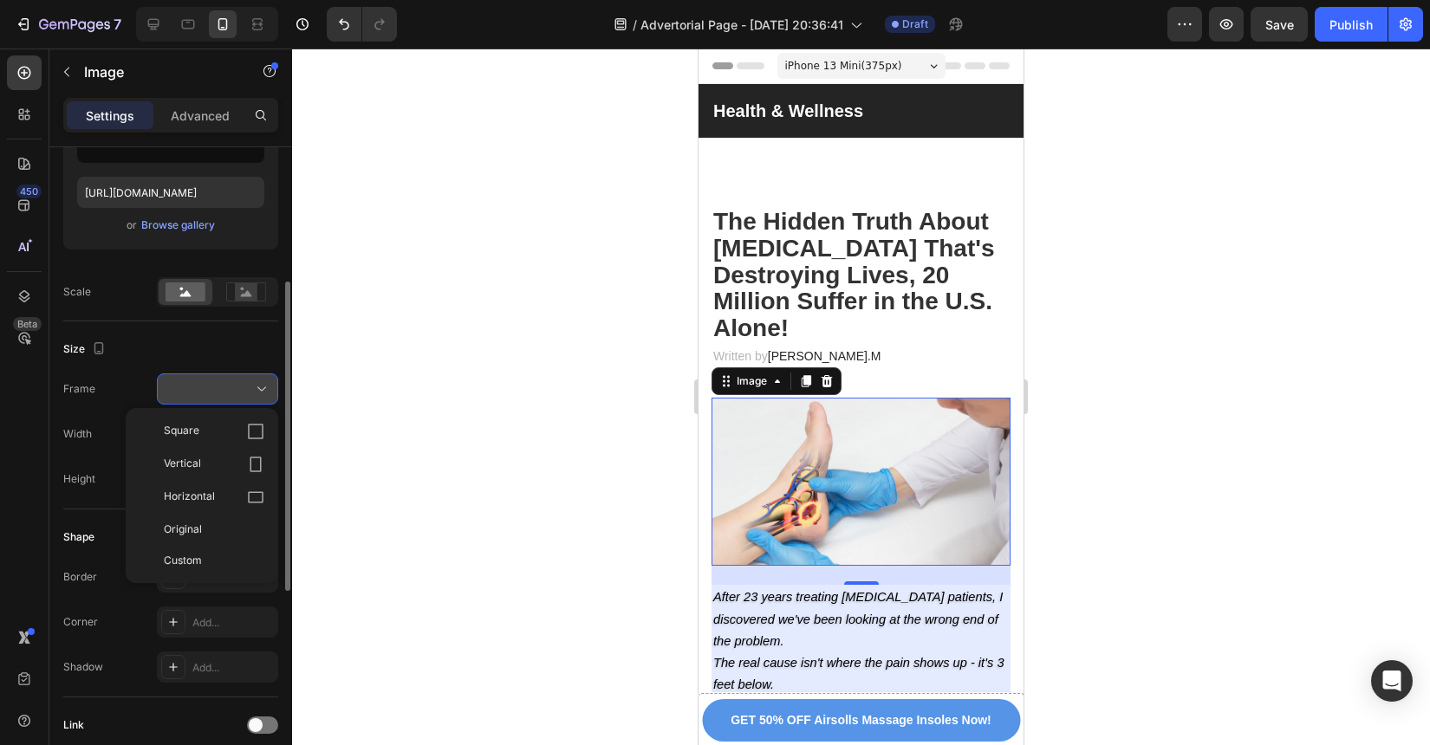
type input "https://cdn.shopify.com/s/files/1/0934/4440/7597/files/gempages_586026767823667…"
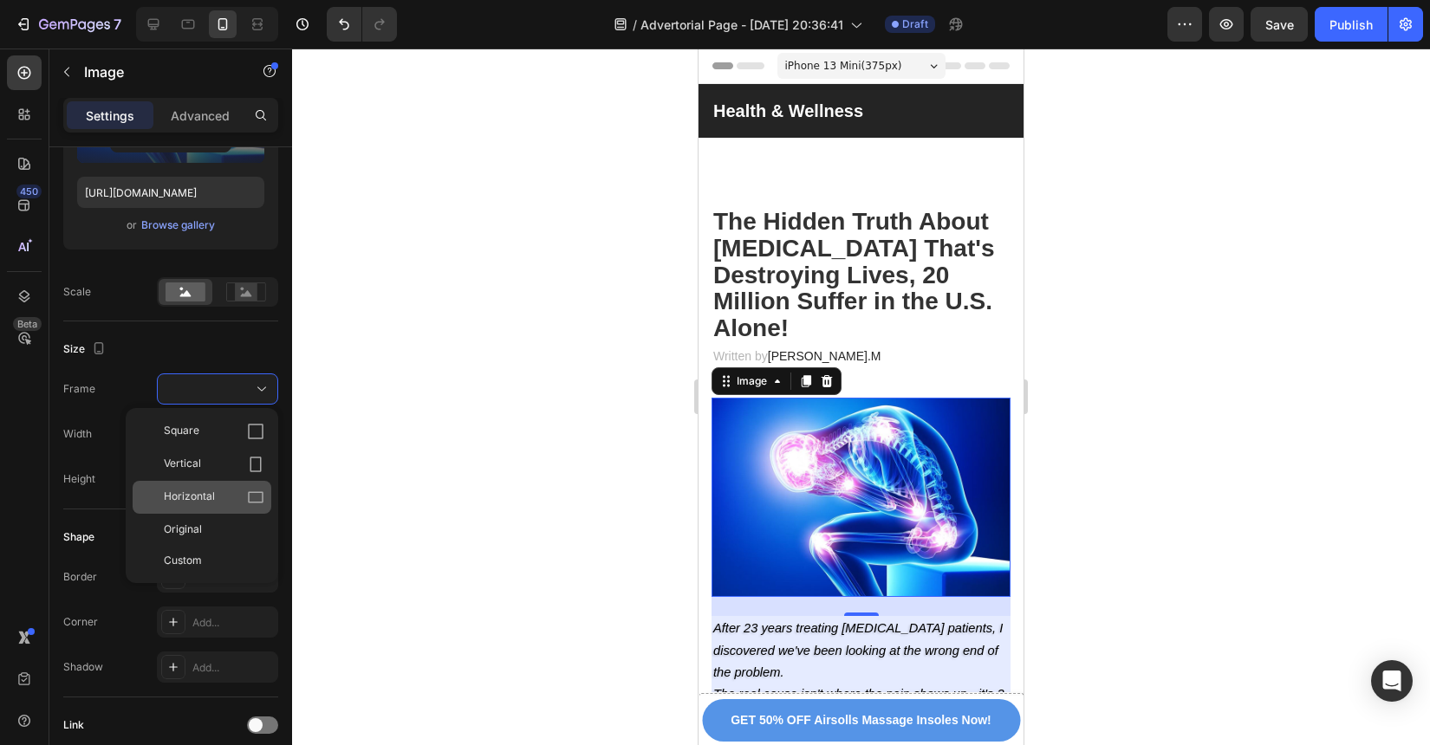
click at [223, 502] on div "Horizontal" at bounding box center [214, 497] width 101 height 17
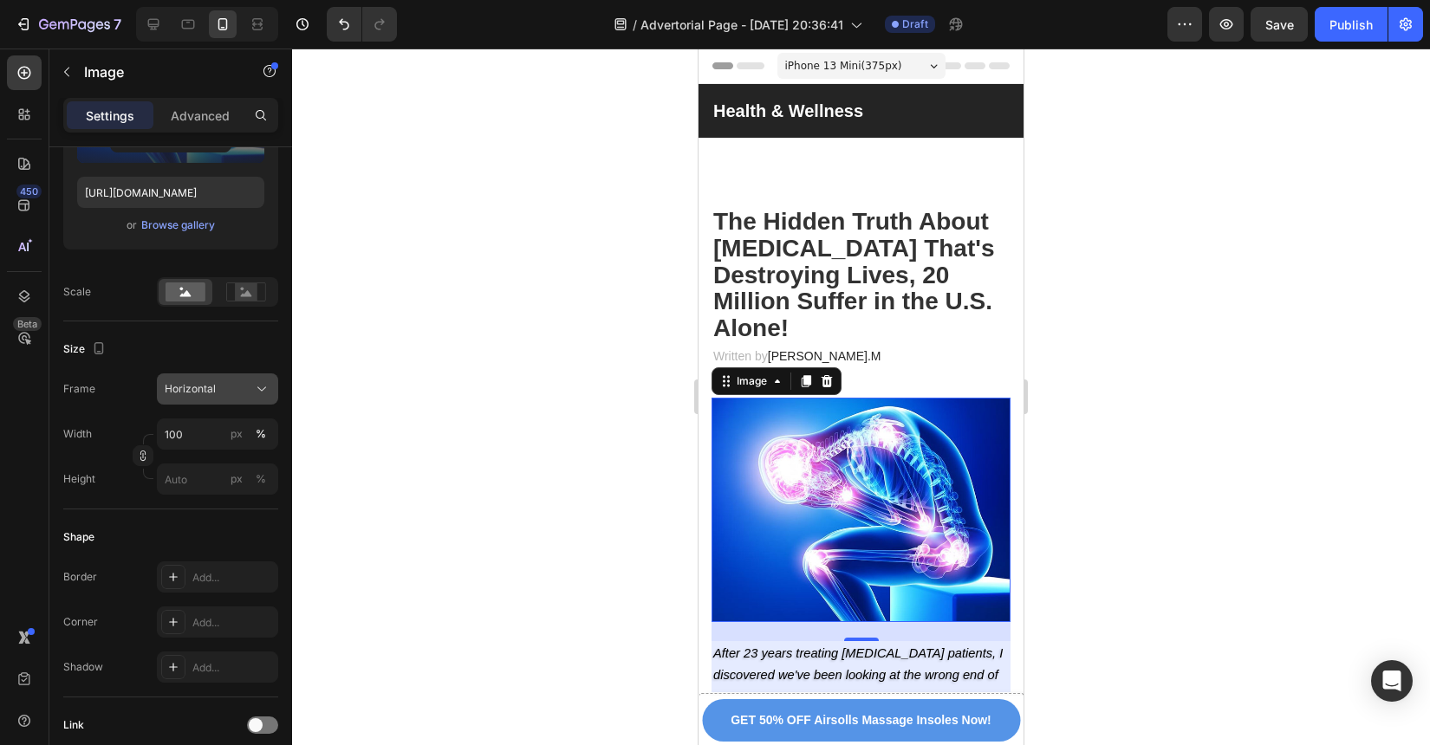
click at [236, 390] on div "Horizontal" at bounding box center [207, 389] width 85 height 16
click at [245, 298] on rect at bounding box center [246, 291] width 23 height 17
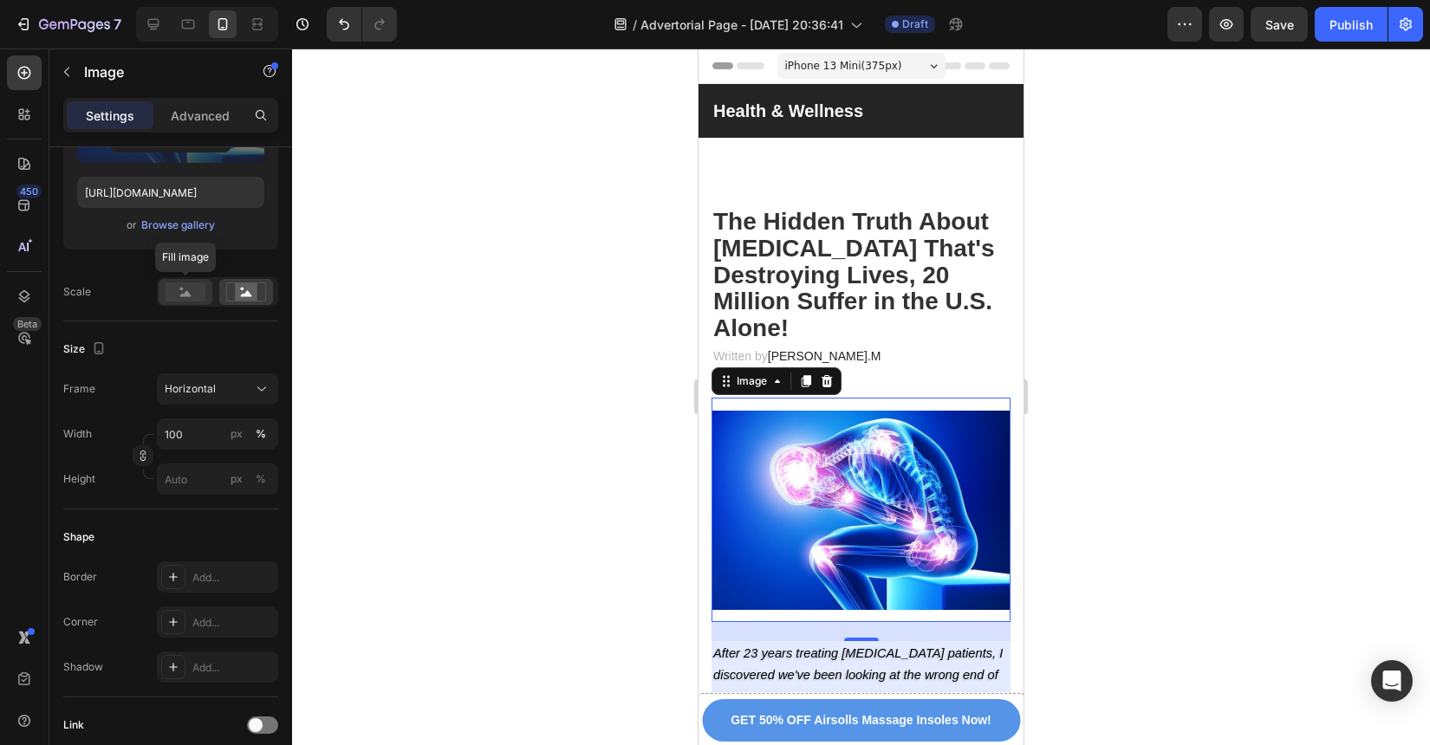
click at [181, 293] on rect at bounding box center [186, 292] width 40 height 19
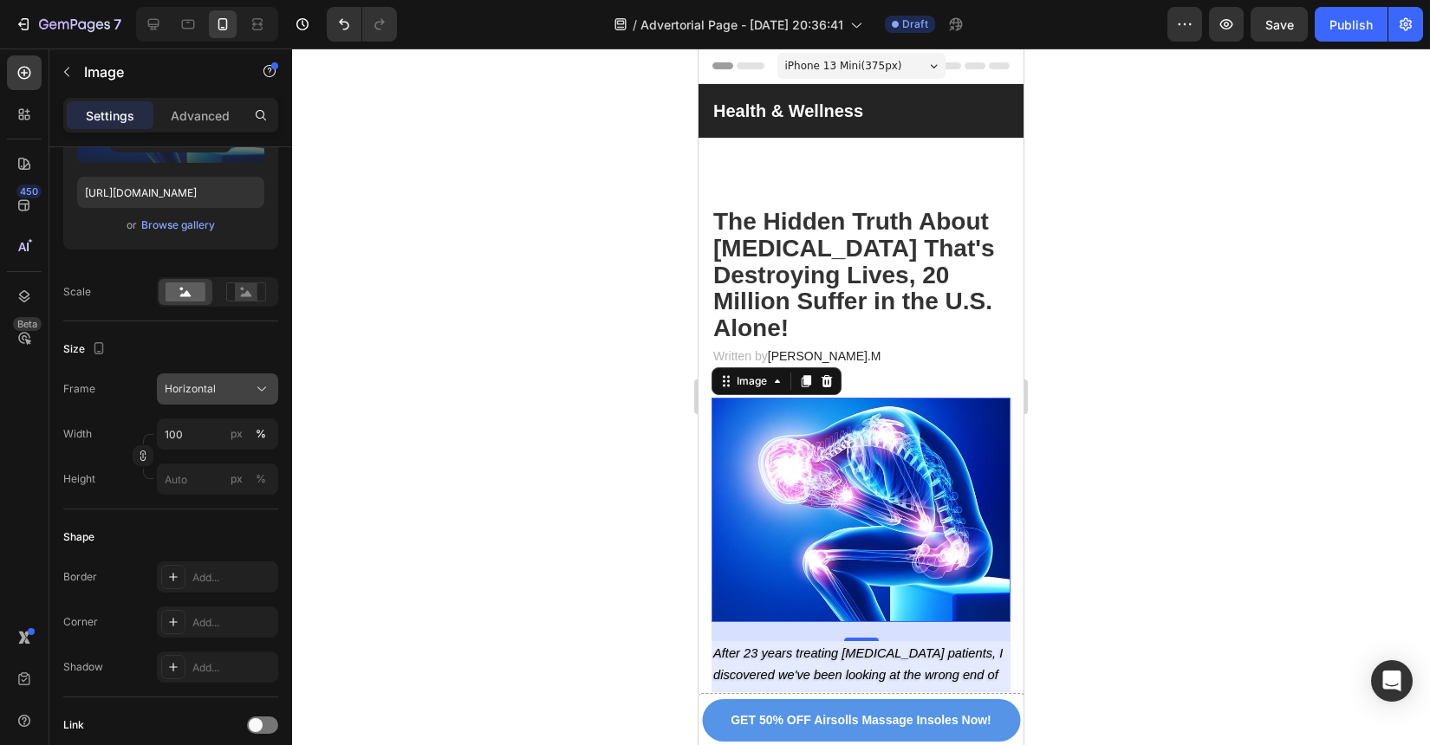
click at [198, 401] on button "Horizontal" at bounding box center [217, 389] width 121 height 31
click at [103, 393] on div "Frame Horizontal" at bounding box center [170, 389] width 215 height 31
click at [189, 435] on input "100" at bounding box center [217, 434] width 121 height 31
type input "2"
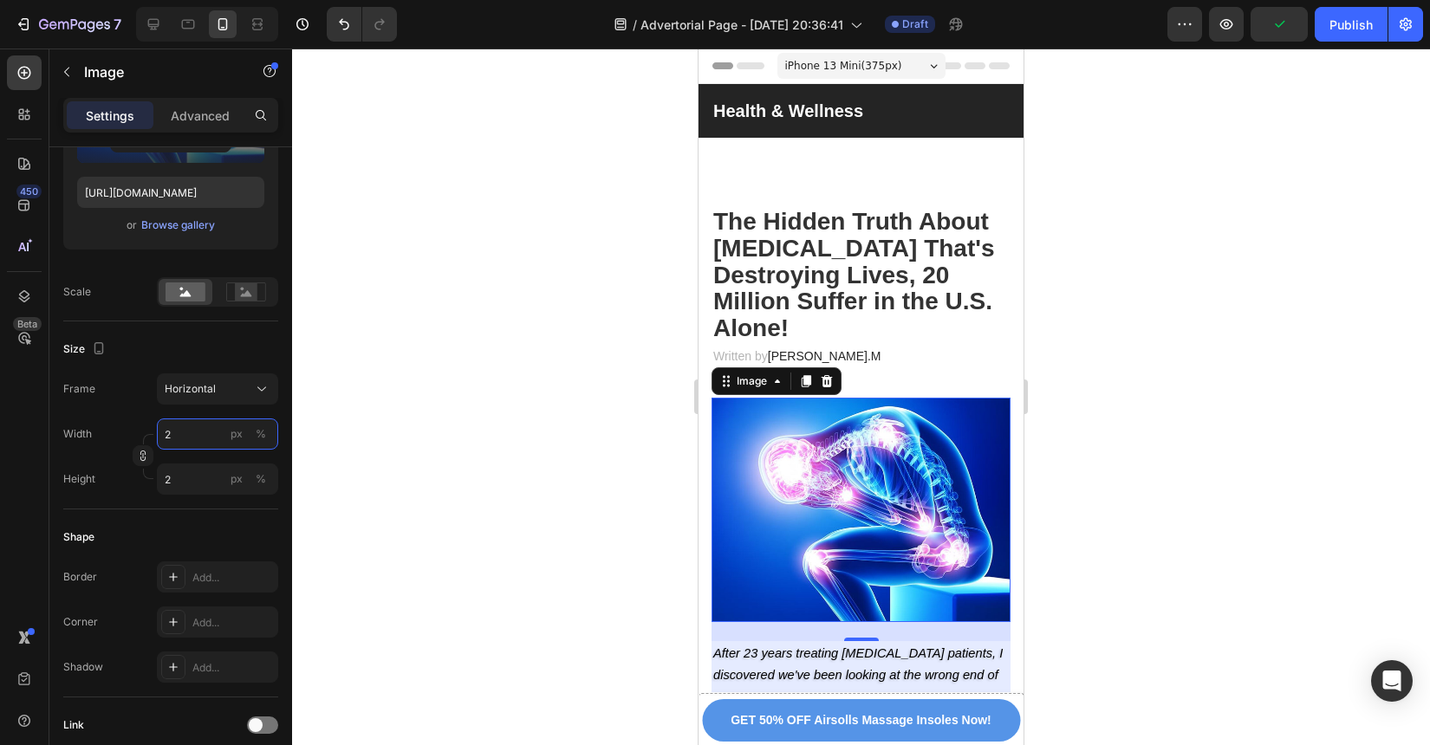
type input "20"
type input "15"
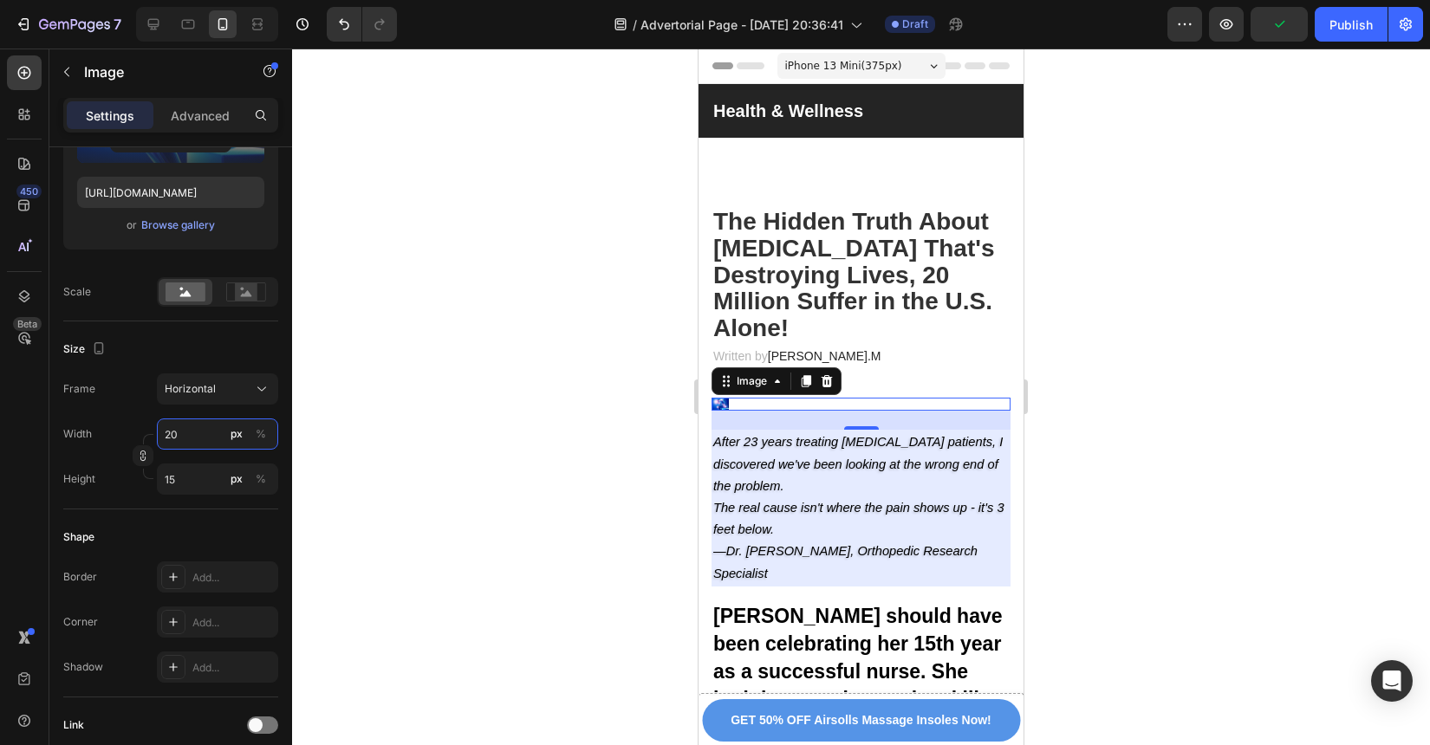
type input "200"
type input "150"
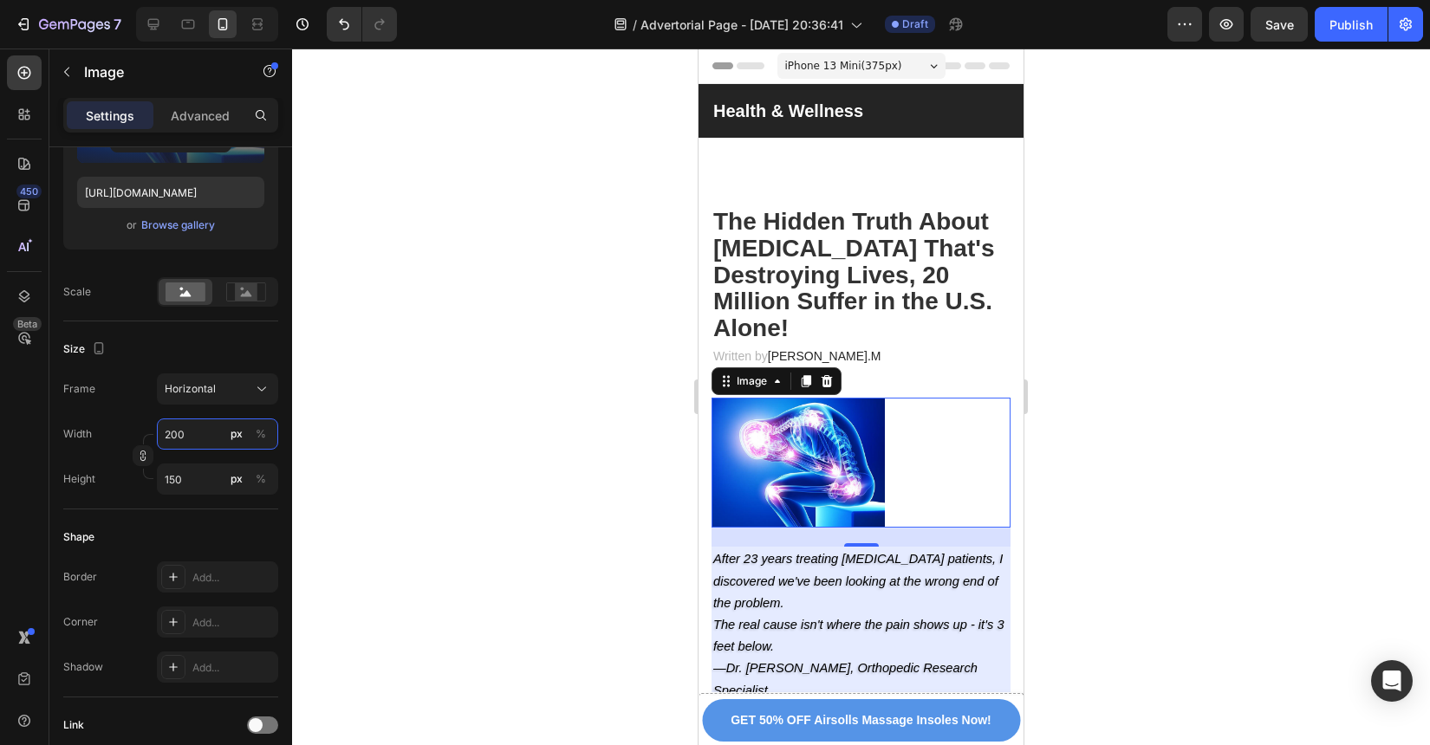
type input "20"
type input "15"
type input "2"
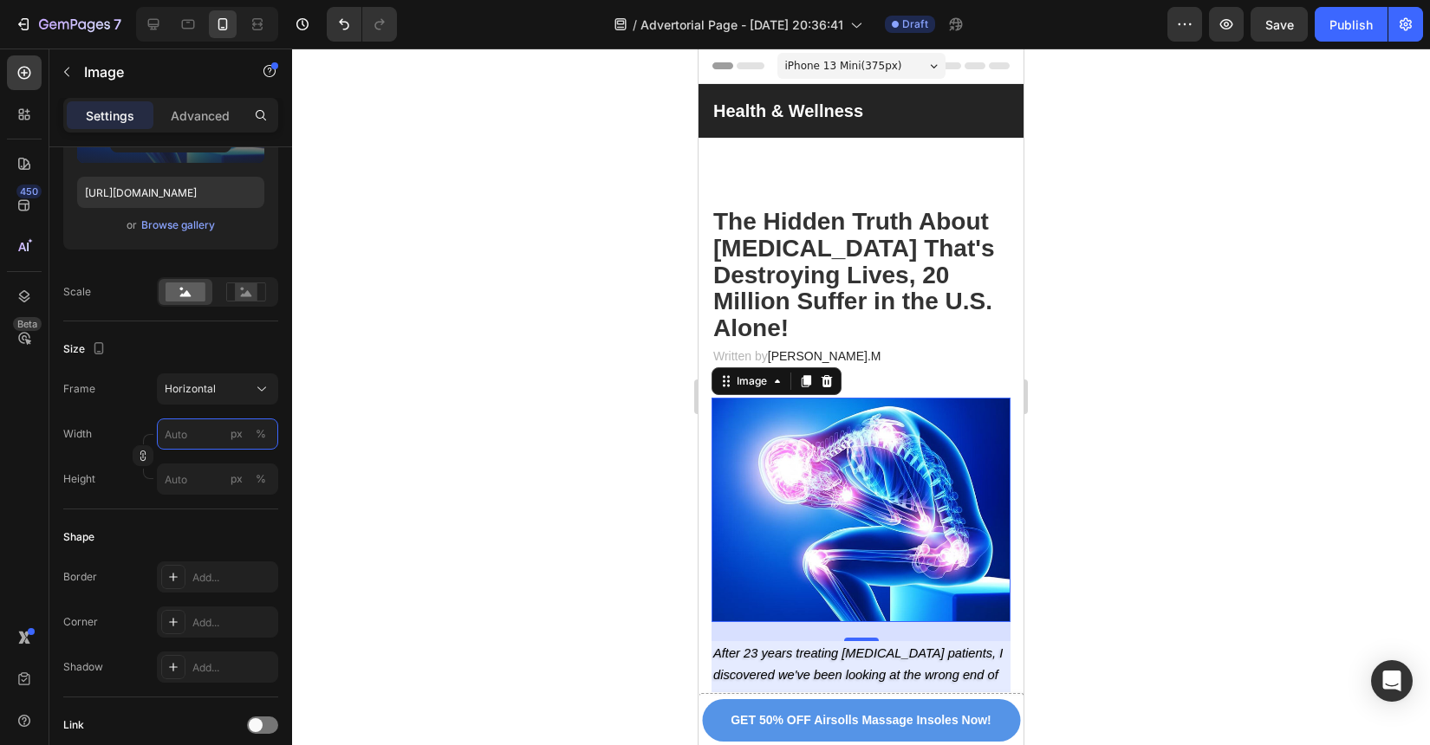
type input "4"
type input "3"
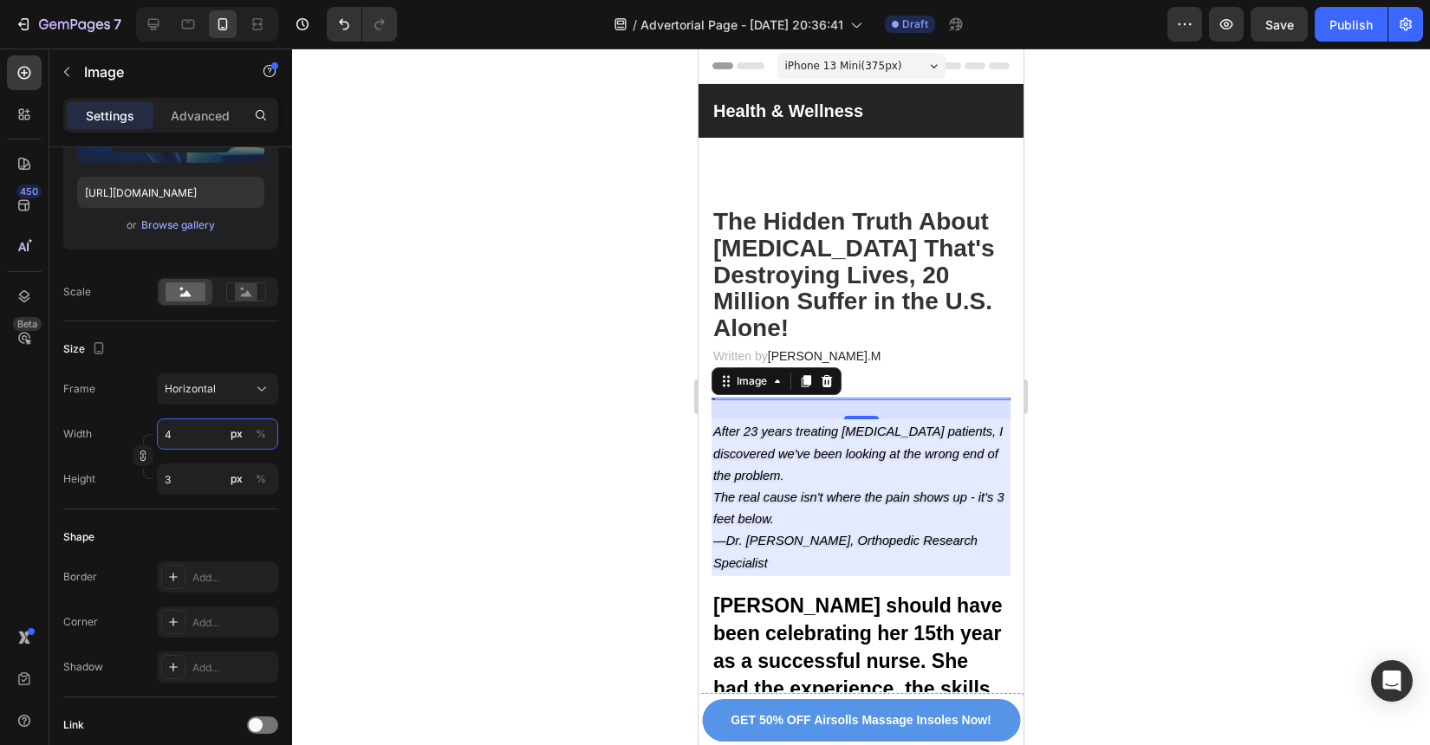
type input "40"
type input "30"
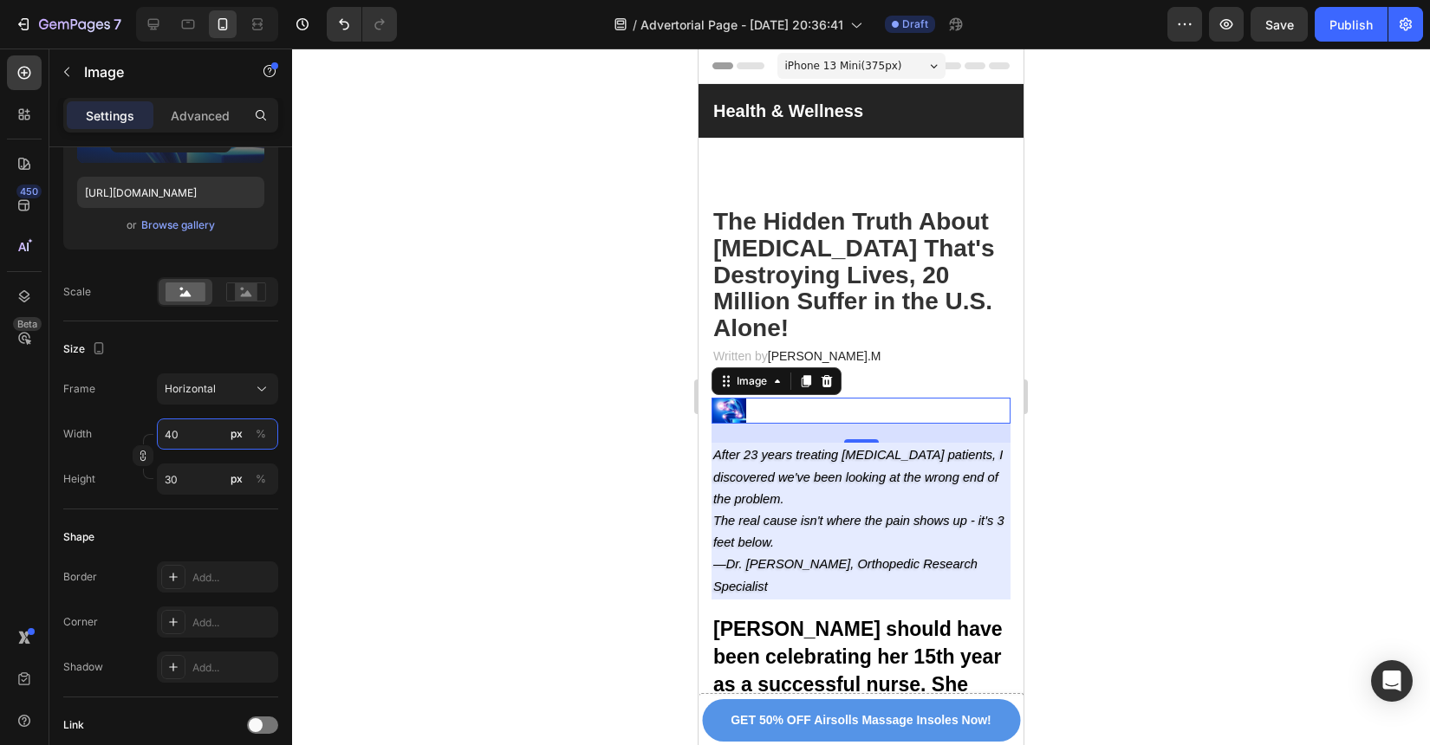
type input "400"
type input "300"
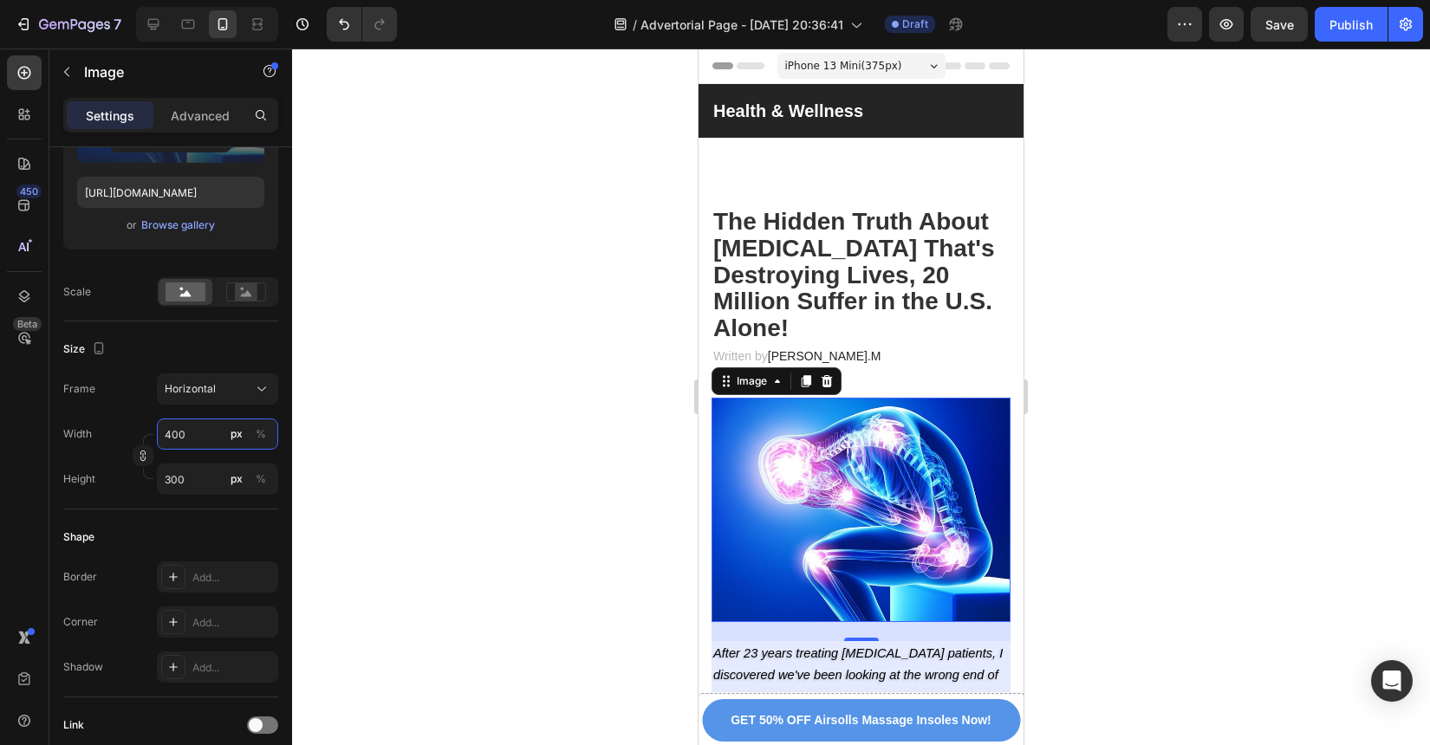
type input "4000"
type input "3000"
type input "40000"
type input "30000"
type input "400000"
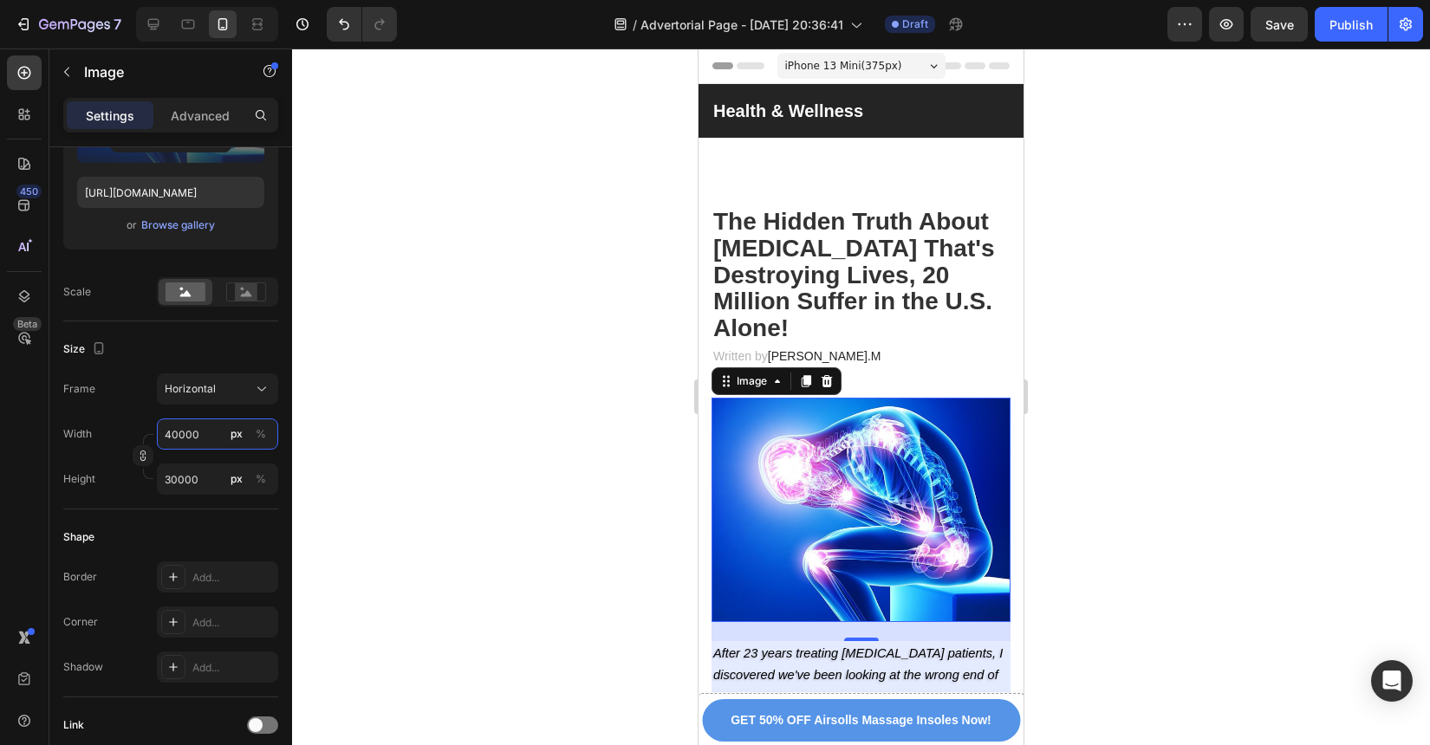
type input "300000"
type input "40000"
type input "30000"
type input "4000"
type input "3000"
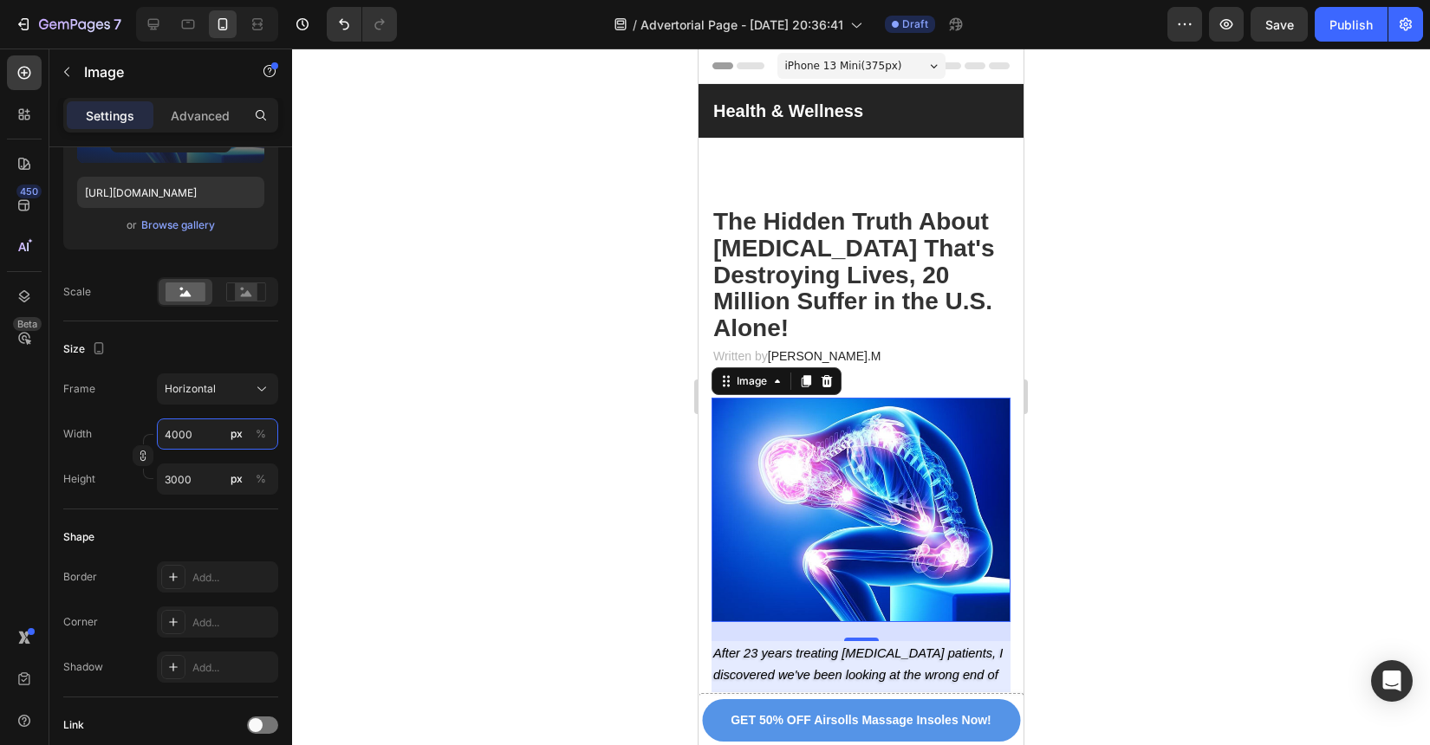
type input "400"
type input "300"
type input "40"
type input "30"
type input "4"
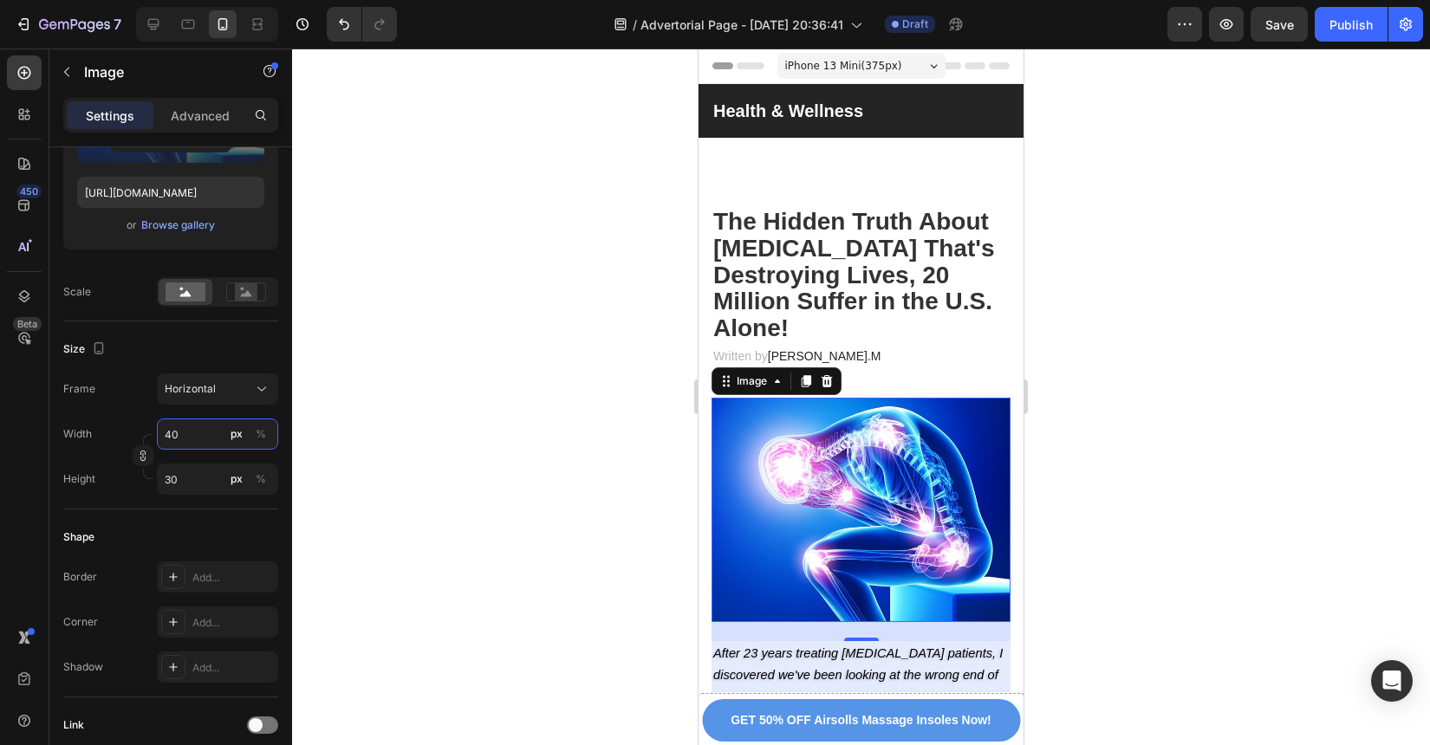
type input "3"
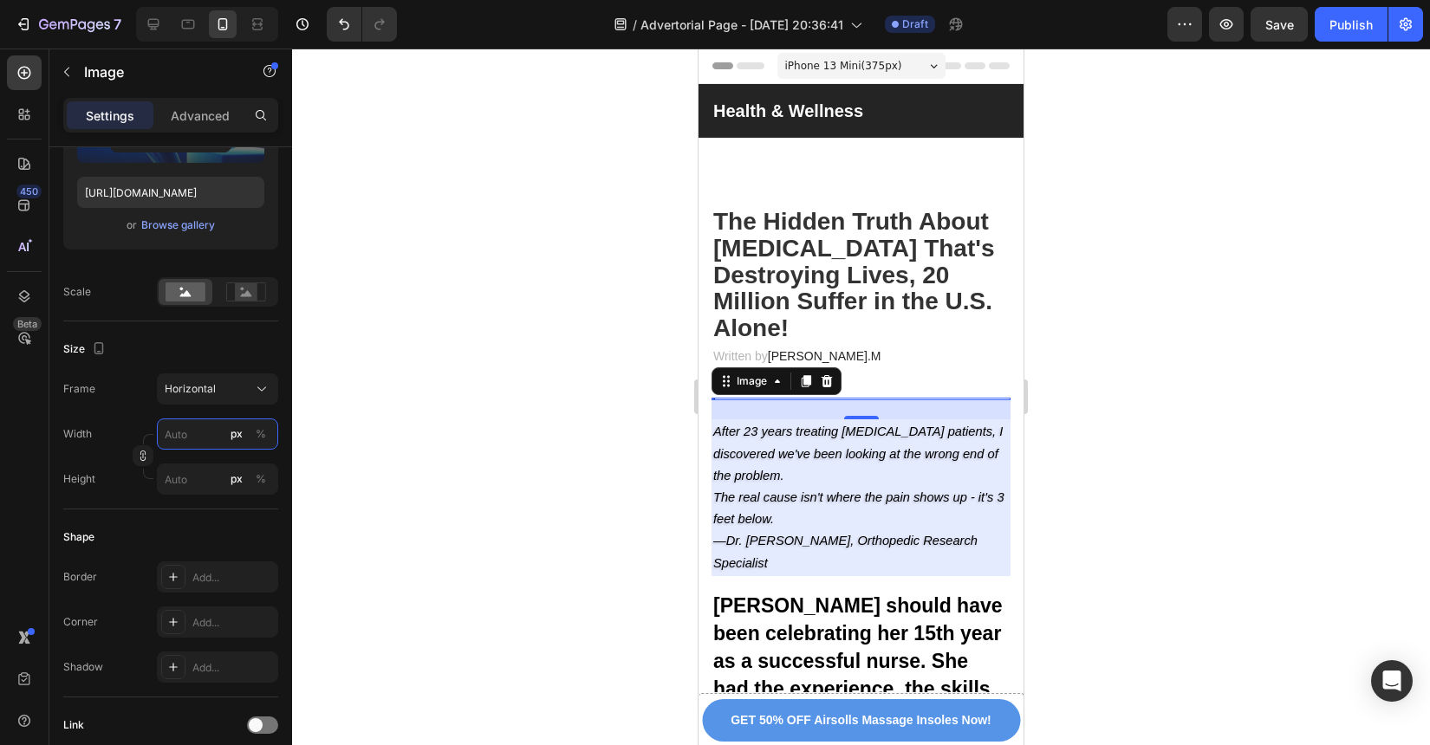
type input "5"
type input "4"
type input "50"
type input "38"
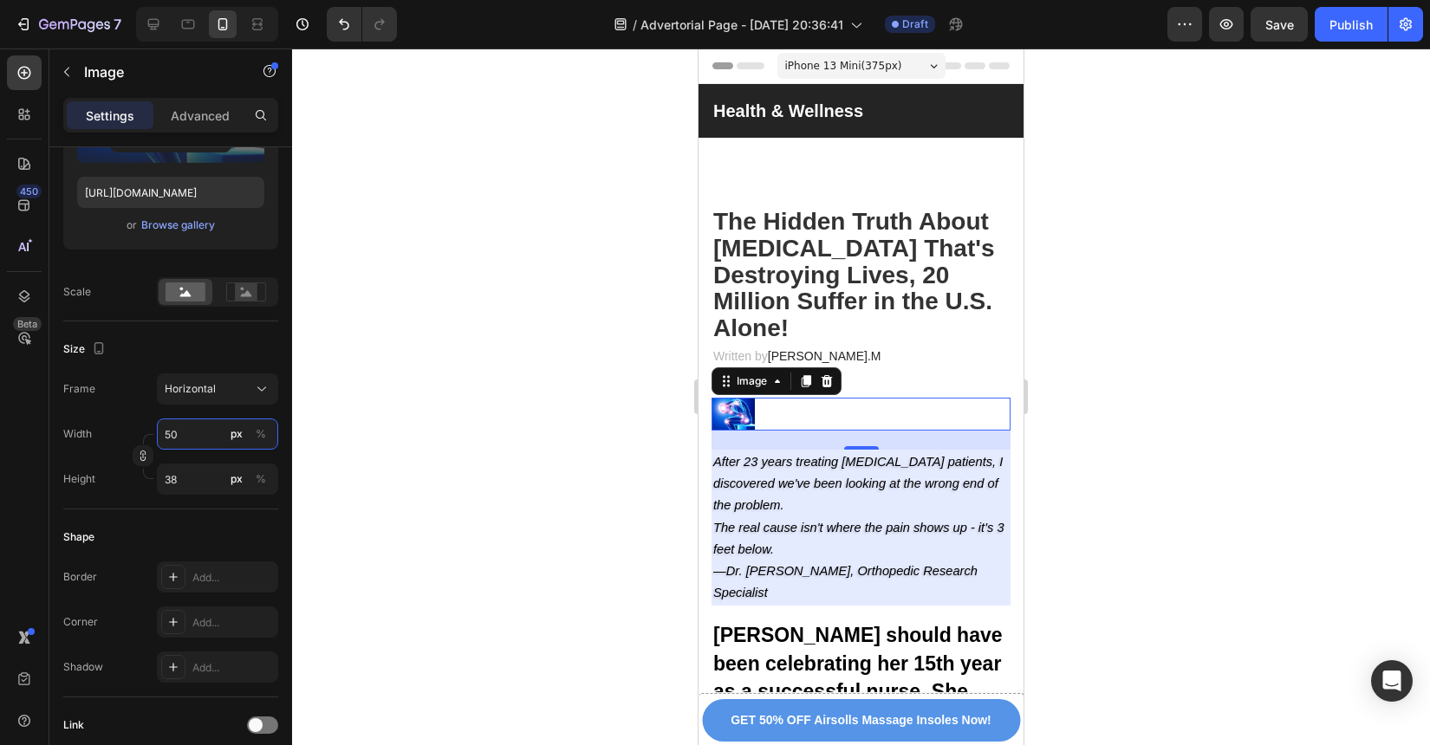
type input "500"
type input "375"
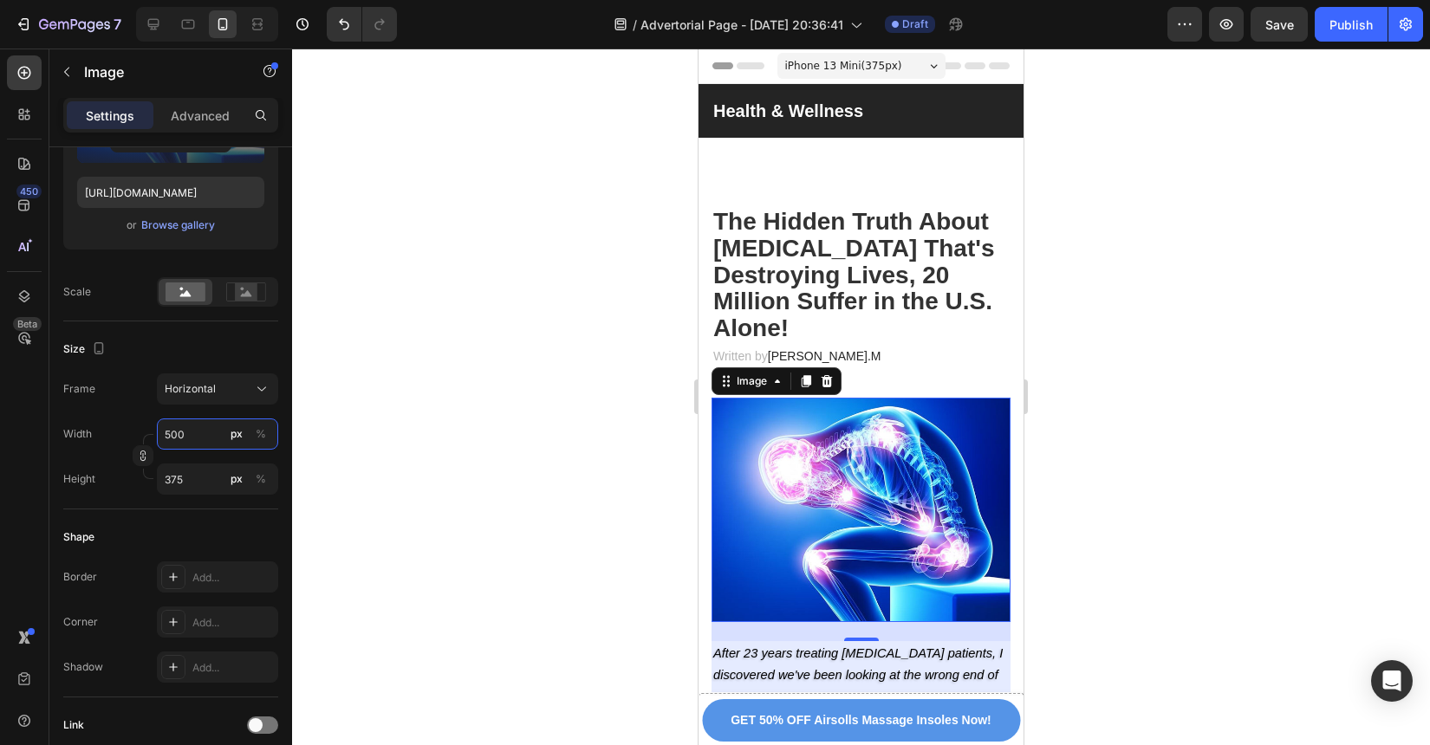
type input "500"
click at [190, 349] on div "Size" at bounding box center [170, 349] width 215 height 28
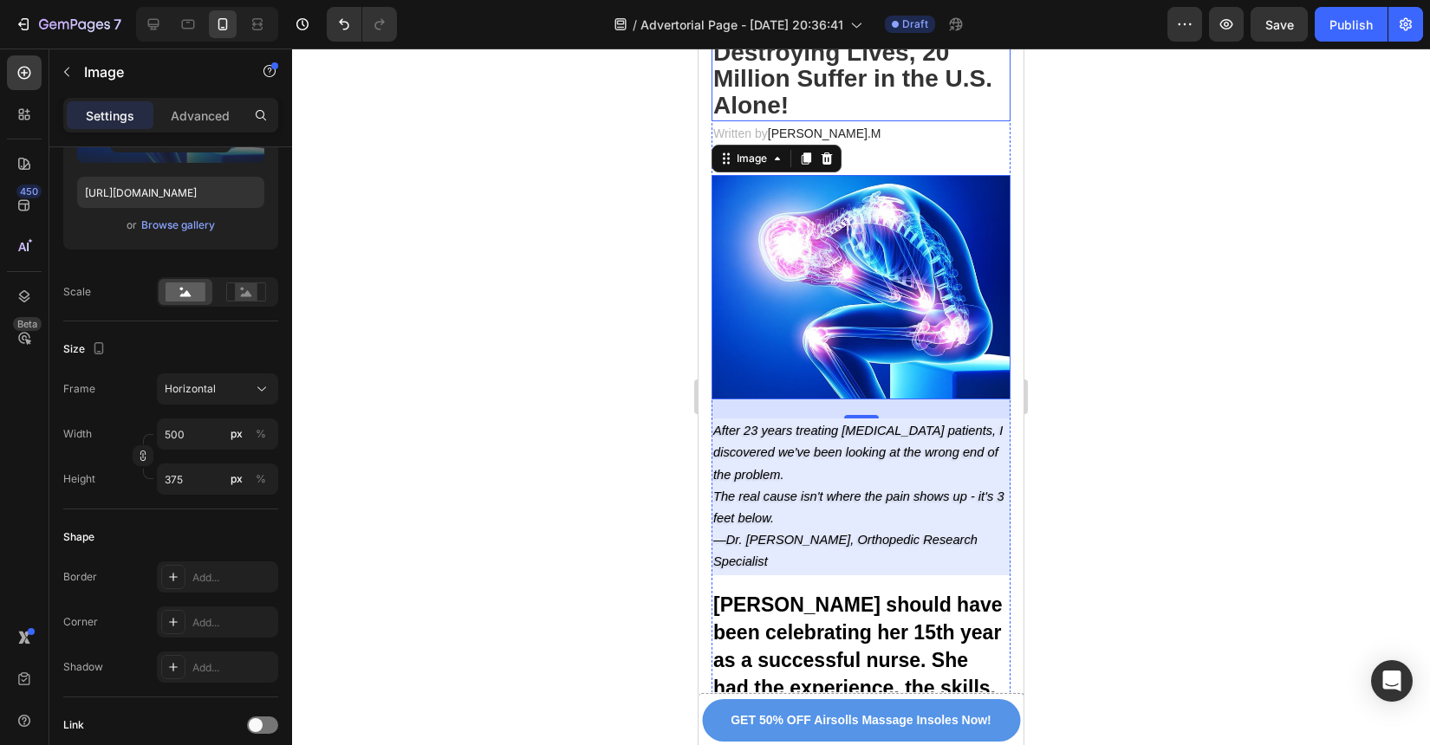
scroll to position [249, 0]
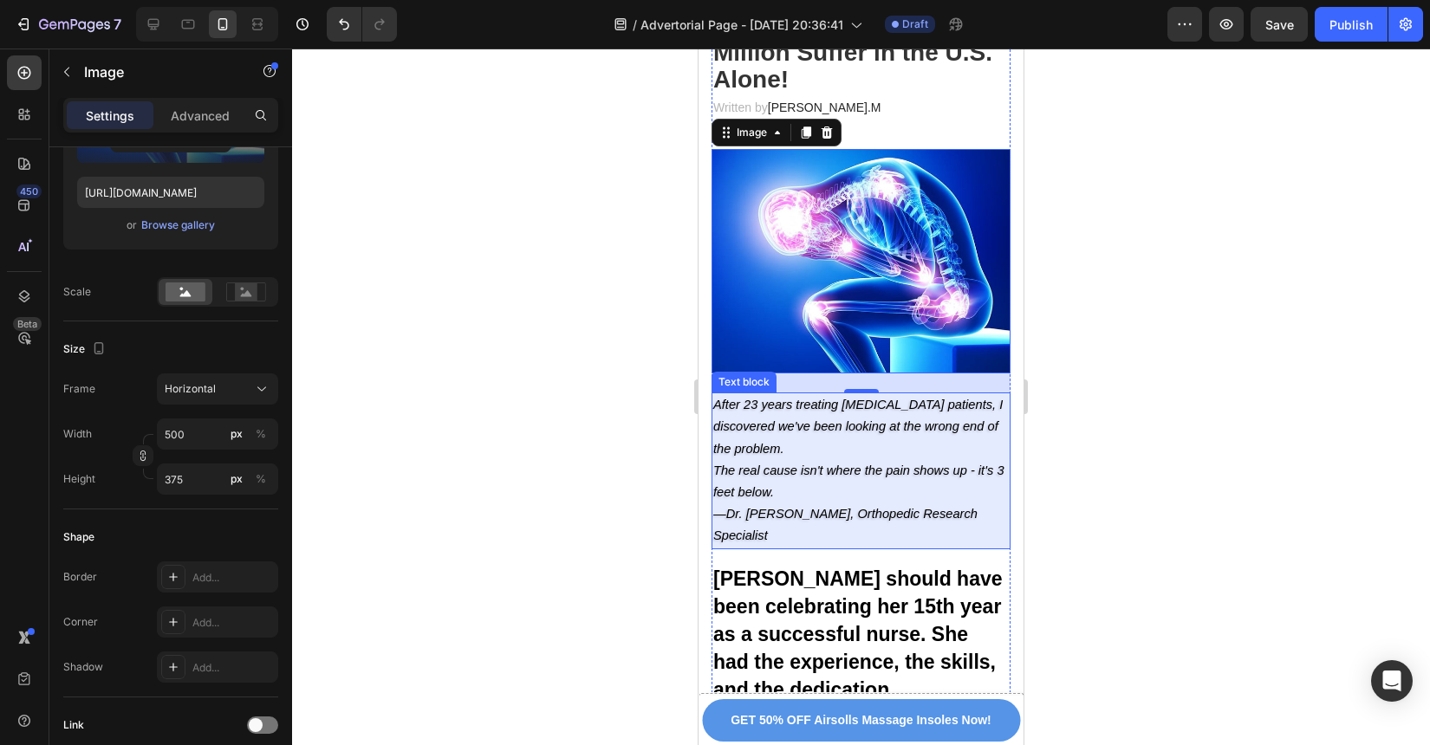
click at [964, 514] on p "—Dr. [PERSON_NAME], Orthopedic Research Specialist" at bounding box center [861, 525] width 296 height 43
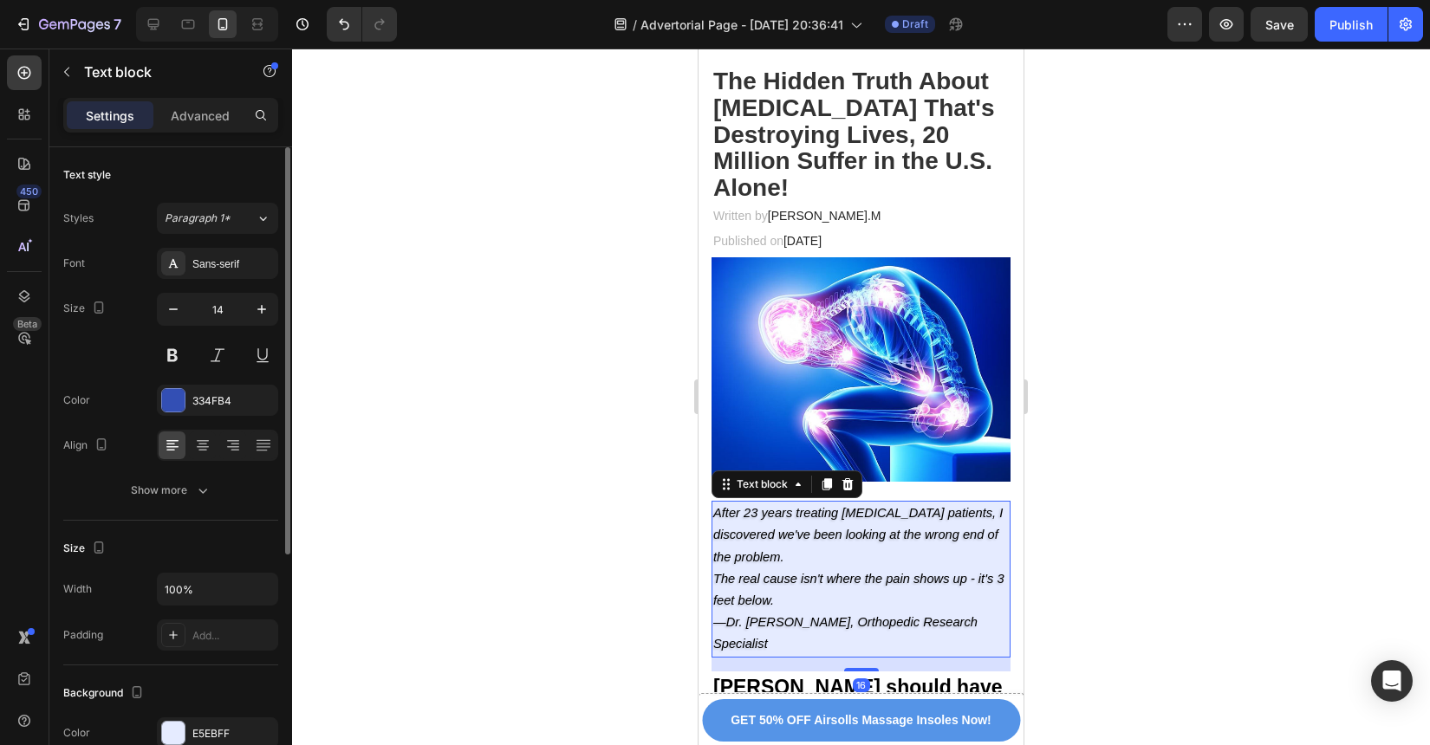
scroll to position [139, 0]
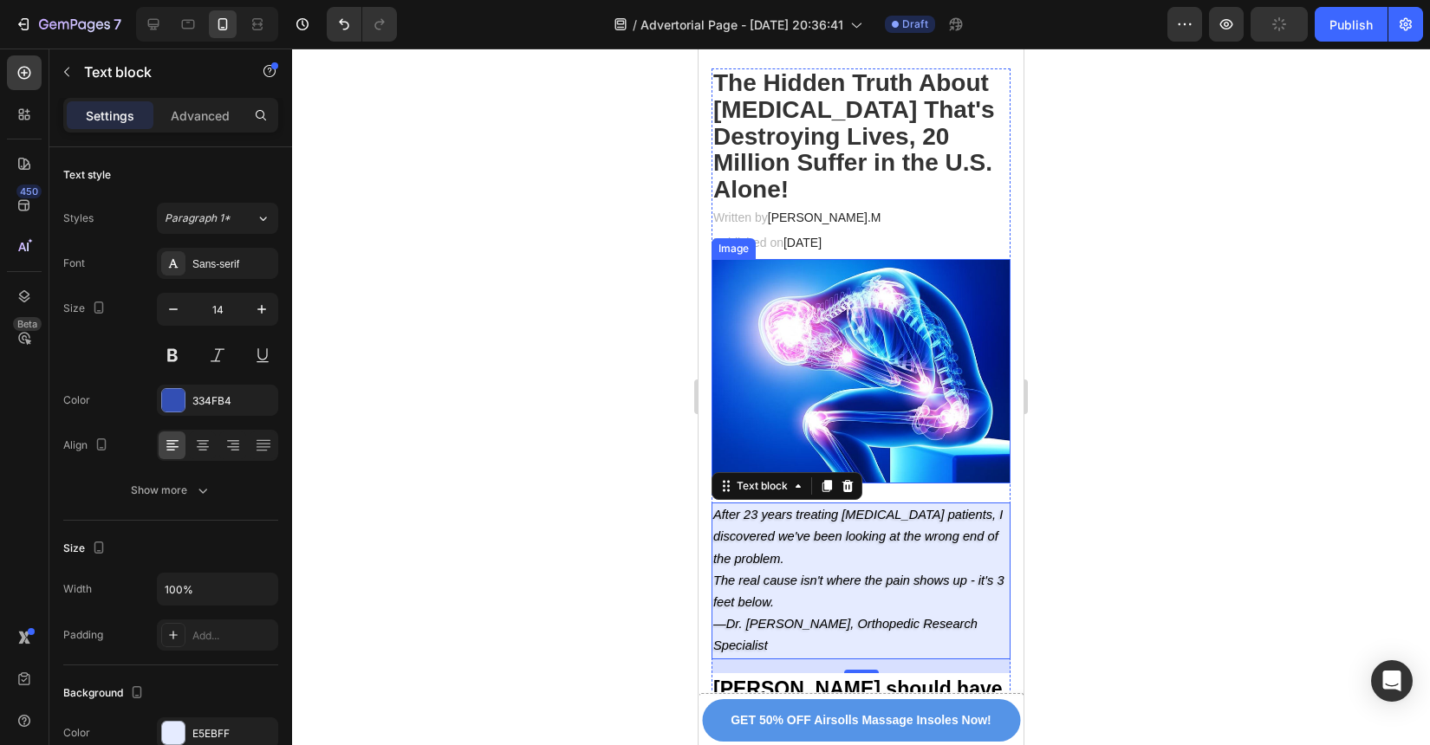
click at [948, 400] on img at bounding box center [861, 371] width 299 height 224
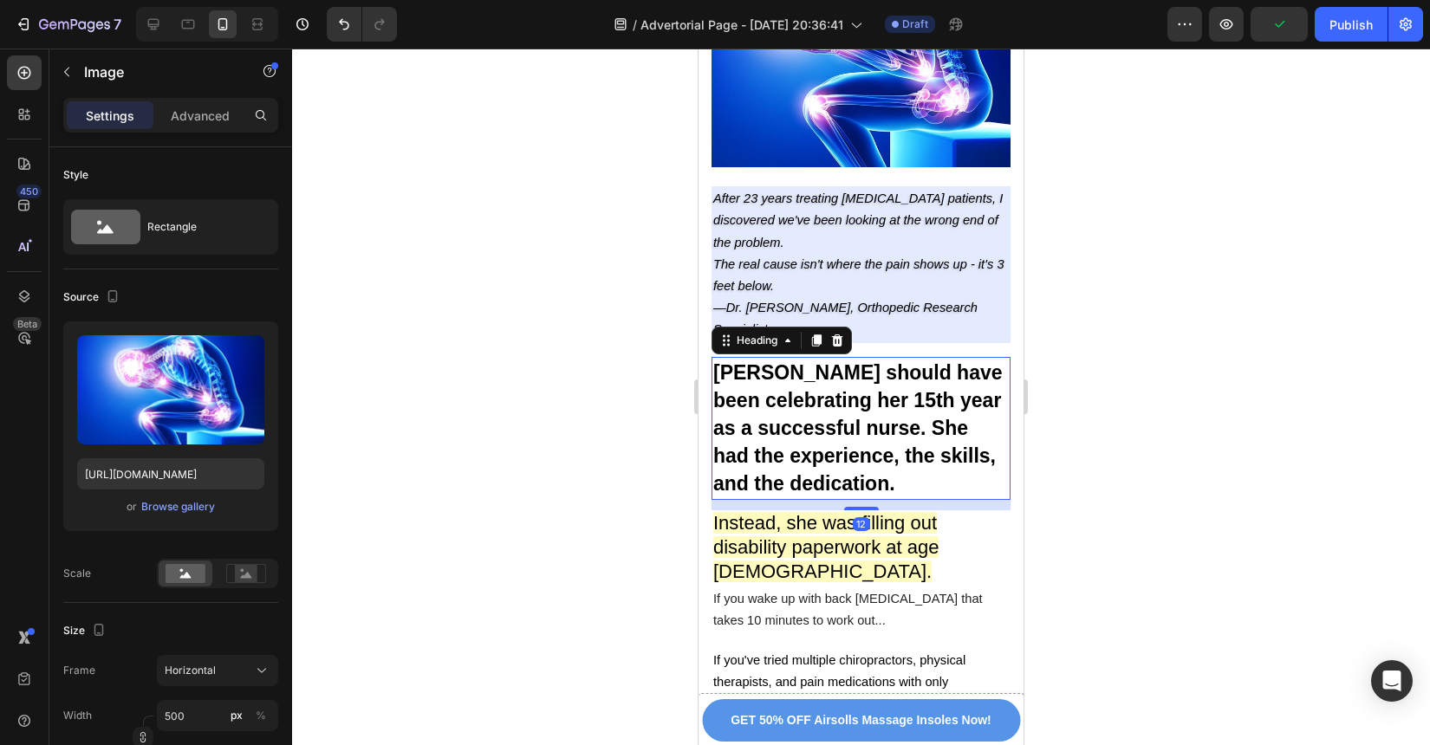
click at [948, 400] on span "[PERSON_NAME] should have been celebrating her 15th year as a successful nurse.…" at bounding box center [857, 428] width 289 height 134
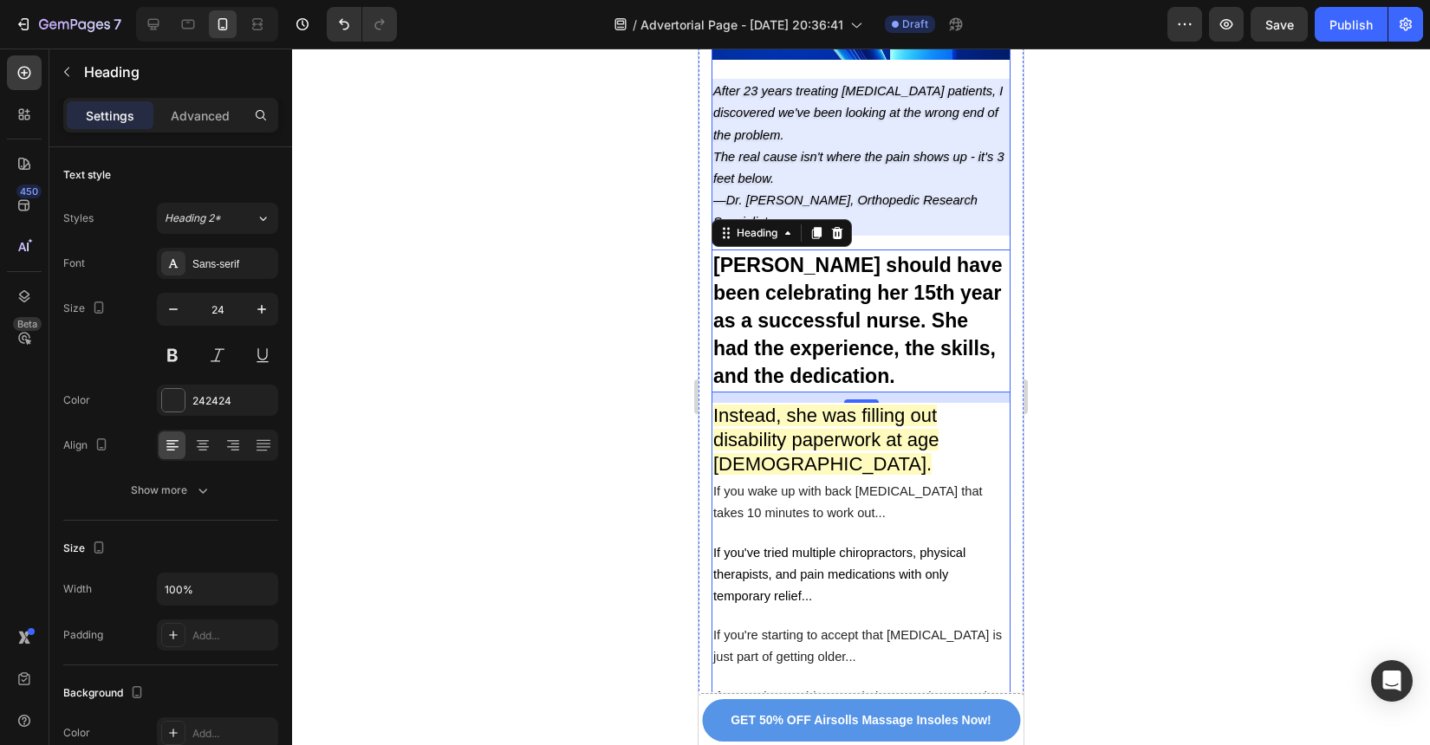
scroll to position [589, 0]
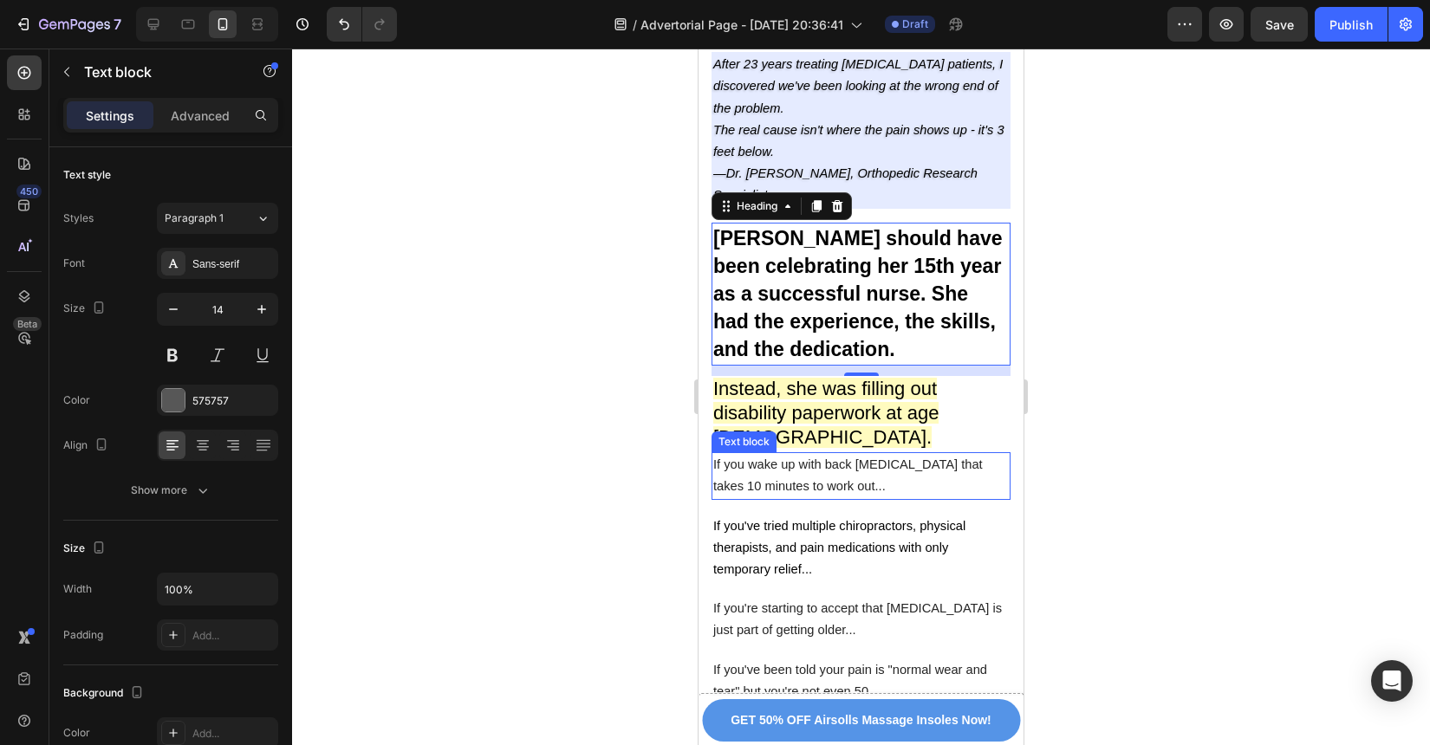
click at [942, 458] on span "If you wake up with back [MEDICAL_DATA] that takes 10 minutes to work out..." at bounding box center [848, 476] width 270 height 36
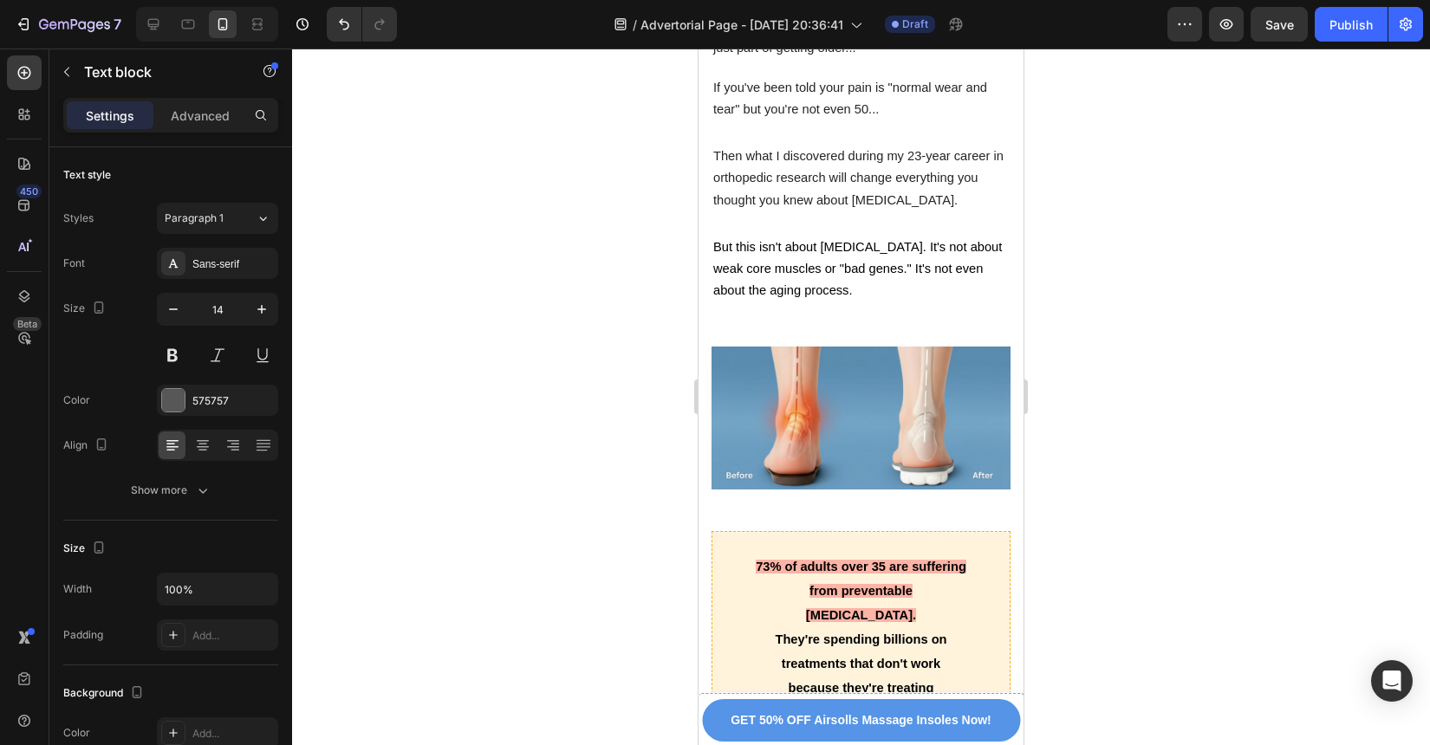
scroll to position [1243, 0]
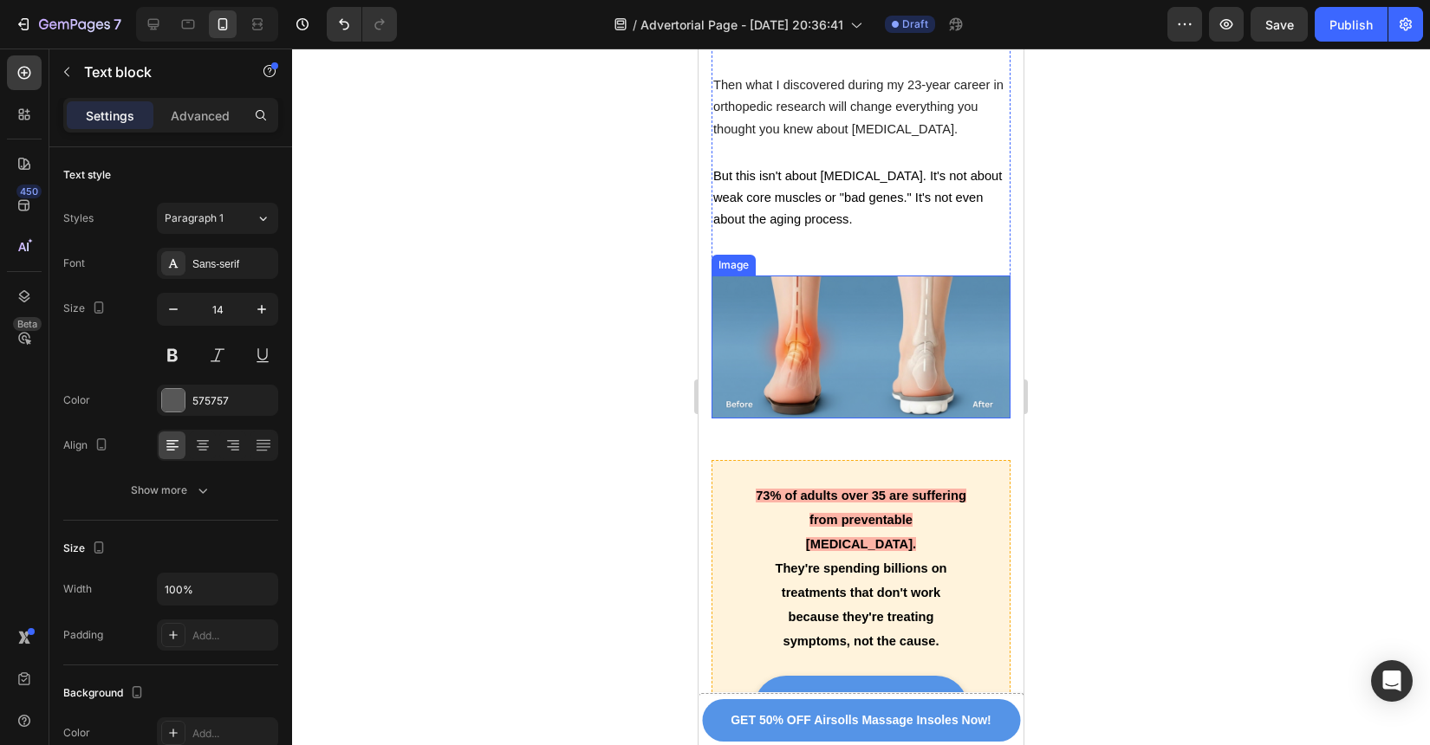
click at [942, 330] on img at bounding box center [861, 347] width 299 height 143
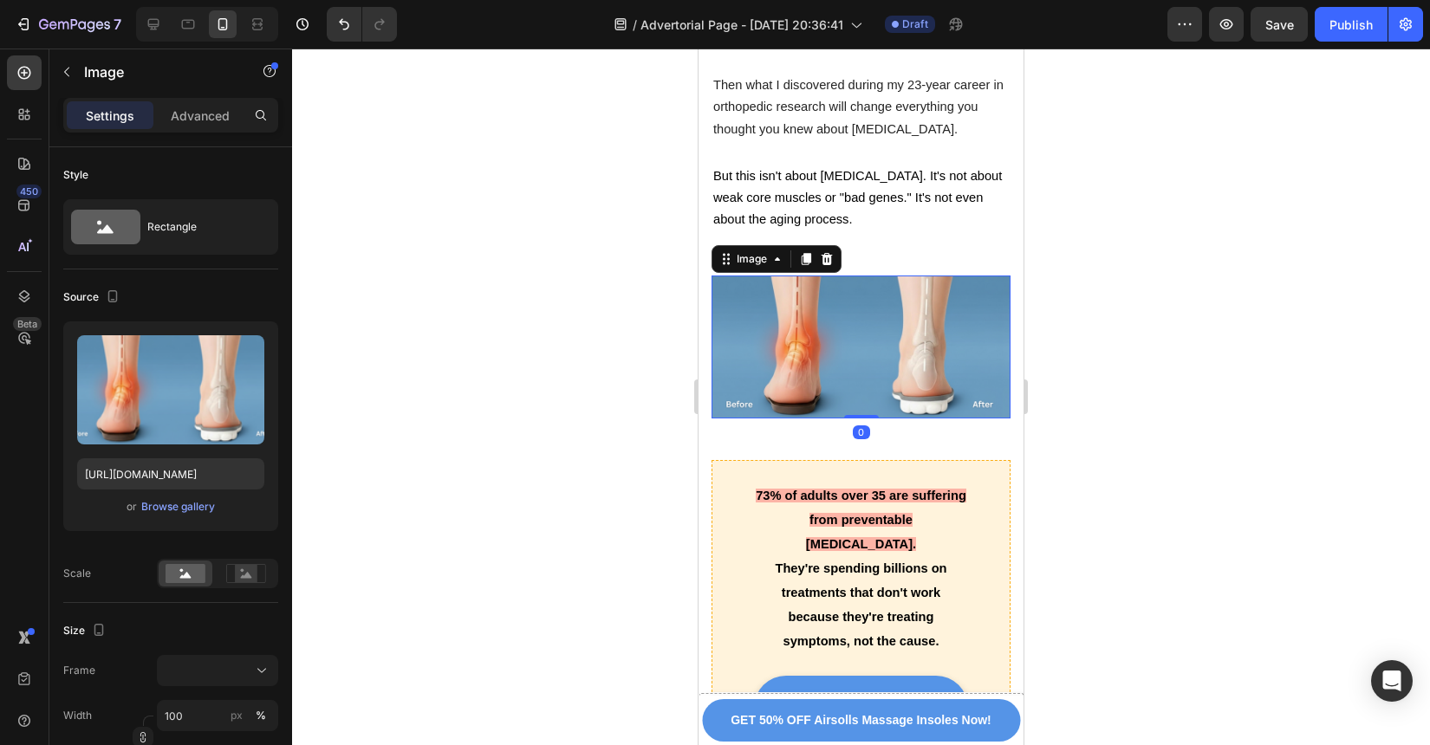
scroll to position [1026, 0]
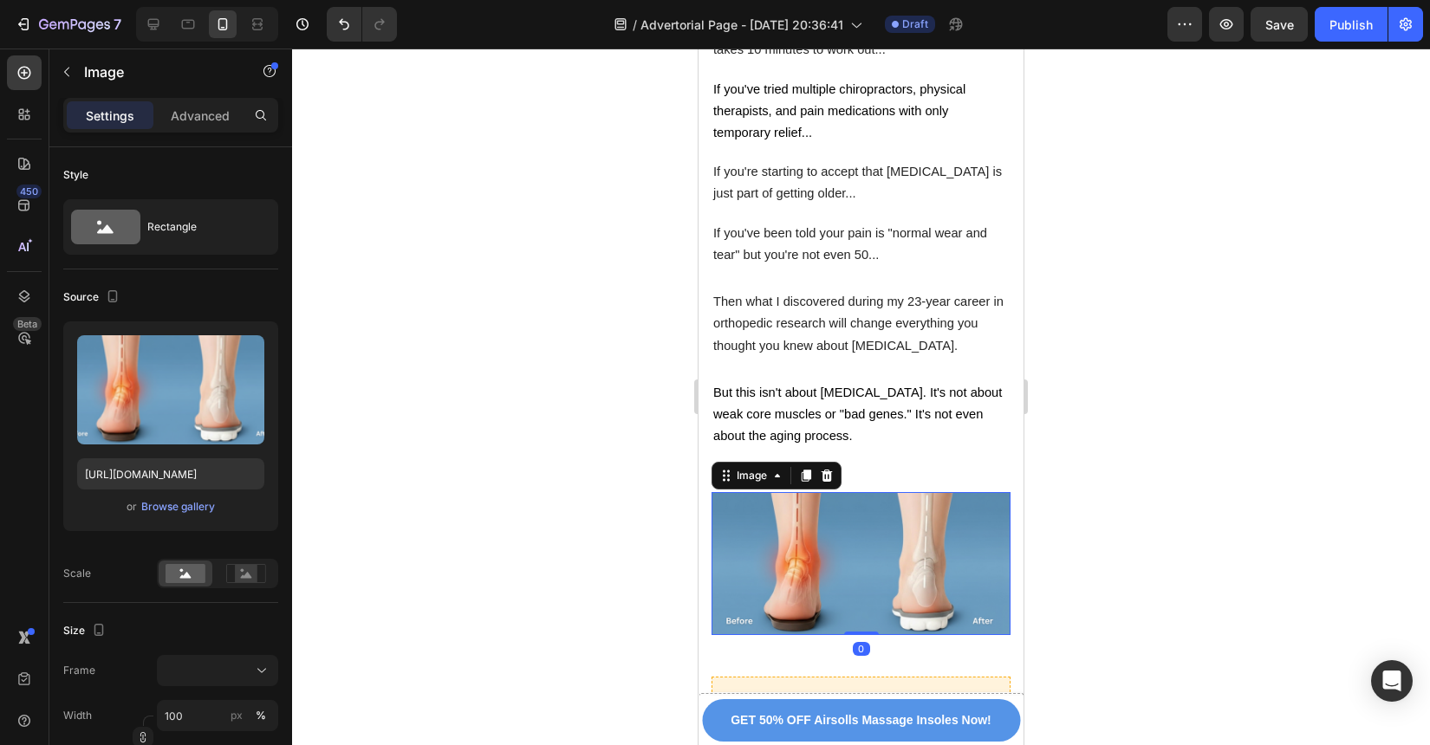
click at [942, 357] on p at bounding box center [861, 368] width 296 height 22
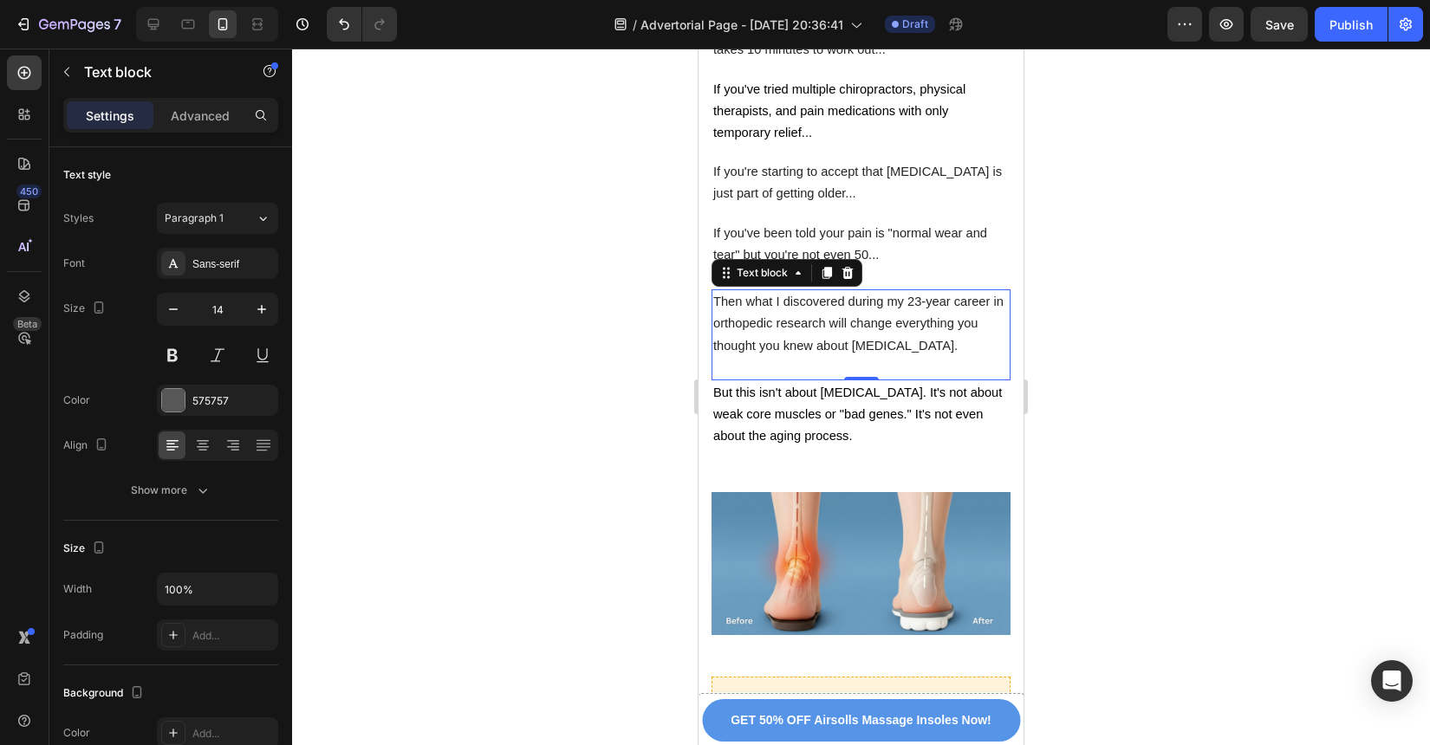
click at [932, 386] on span "But this isn't about [MEDICAL_DATA]. It's not about weak core muscles or "bad g…" at bounding box center [857, 414] width 289 height 57
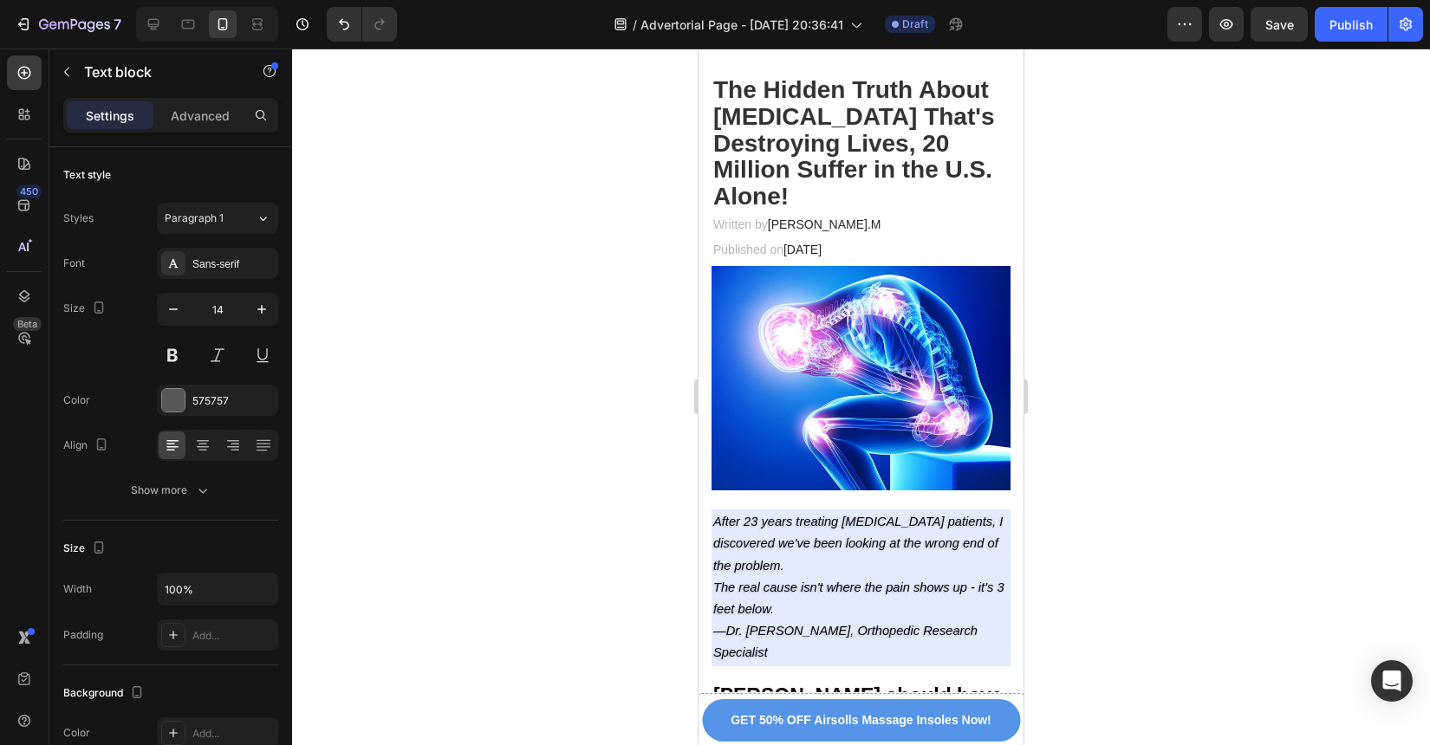
scroll to position [137, 0]
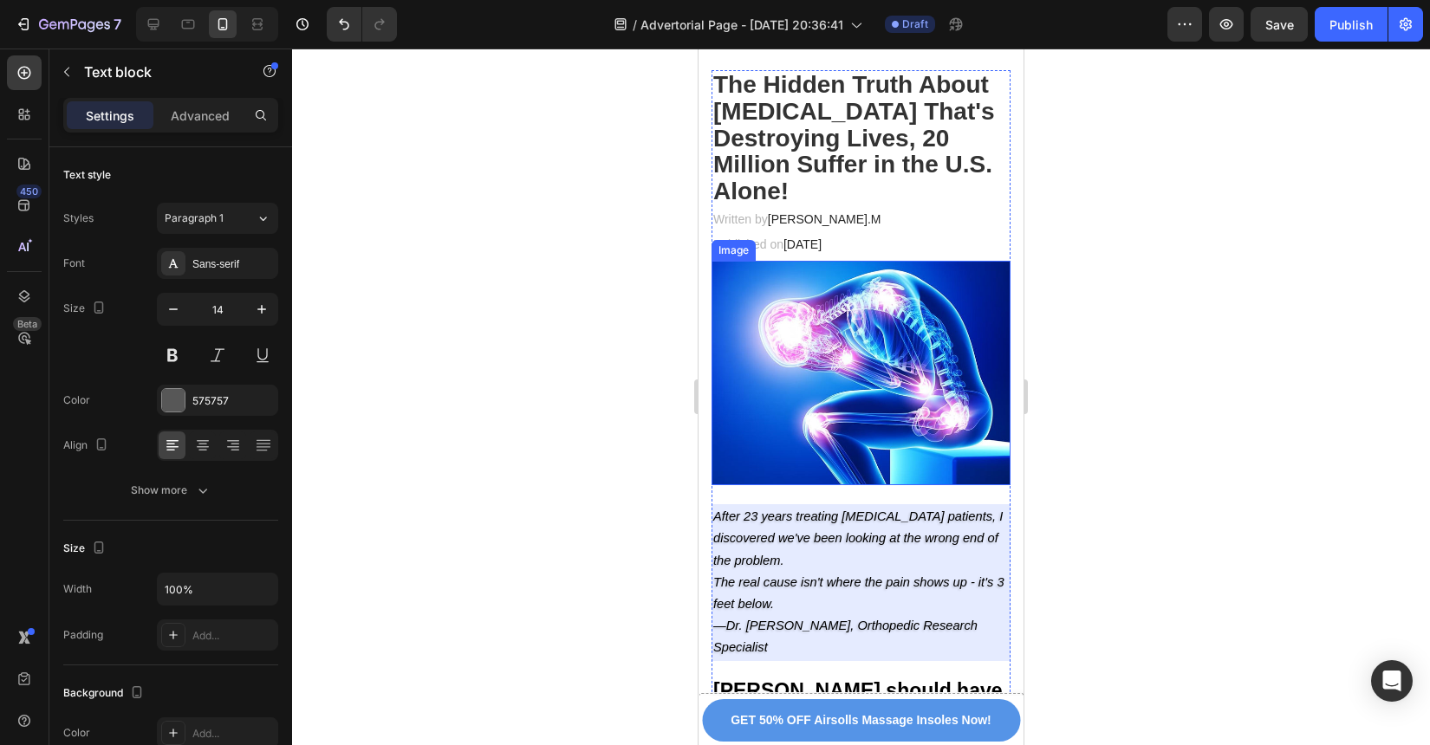
click at [909, 336] on img at bounding box center [861, 373] width 299 height 224
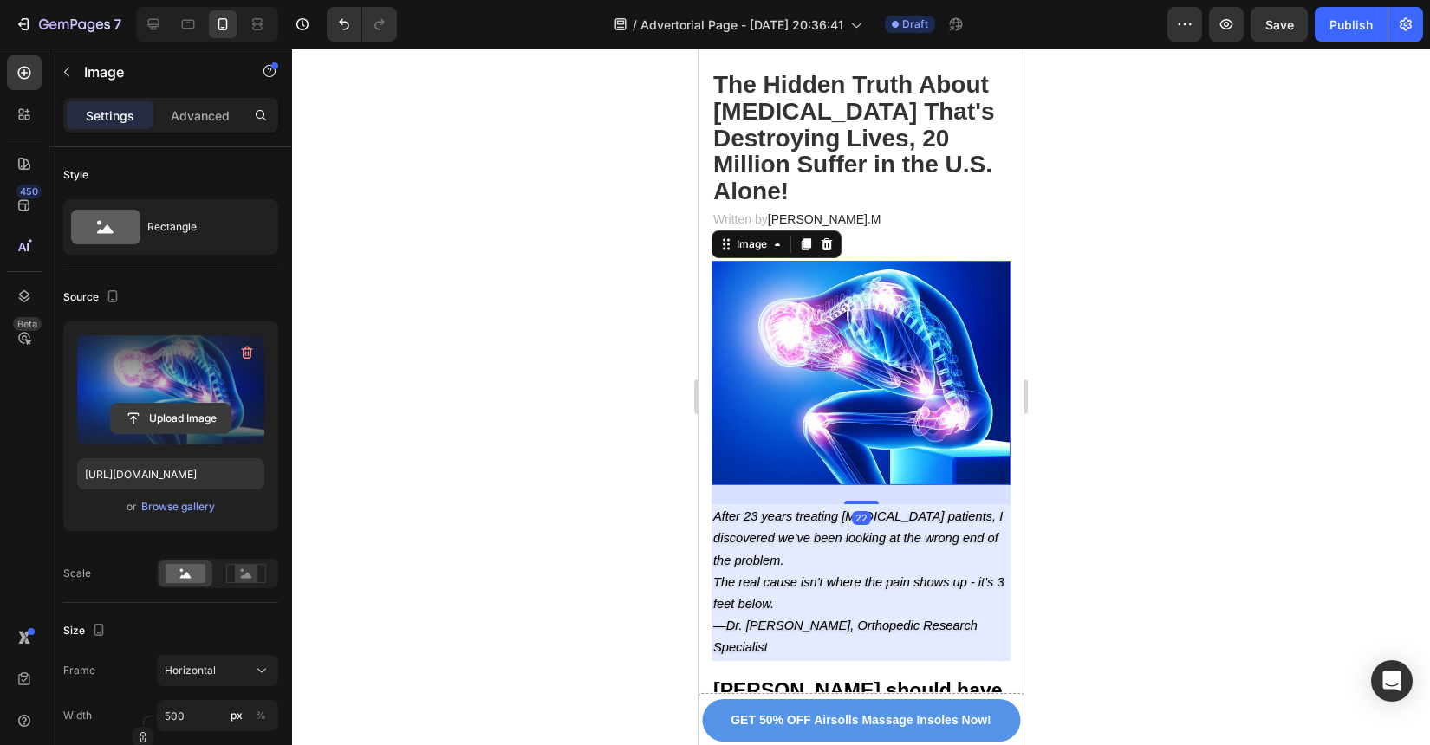
click at [197, 417] on input "file" at bounding box center [171, 418] width 120 height 29
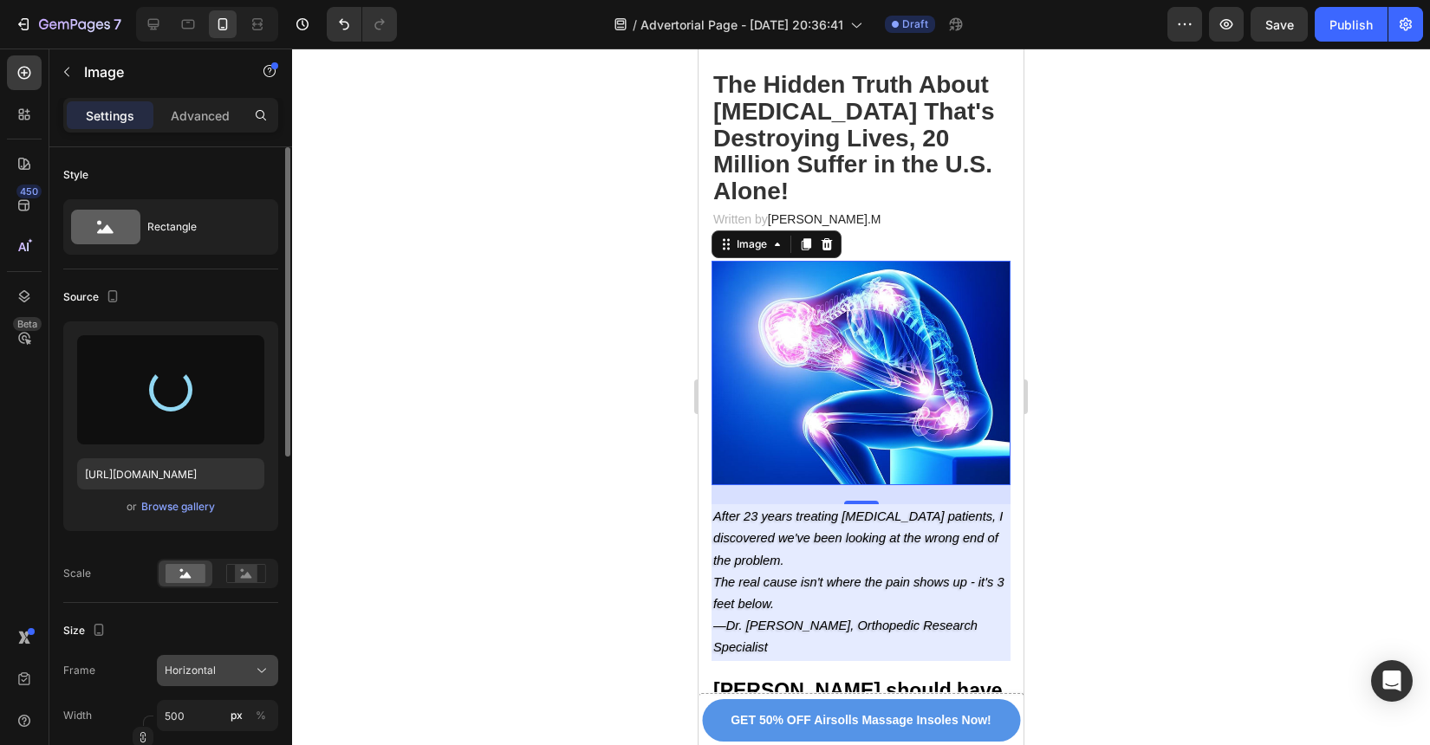
type input "https://cdn.shopify.com/s/files/1/0934/4440/7597/files/gempages_586026767823667…"
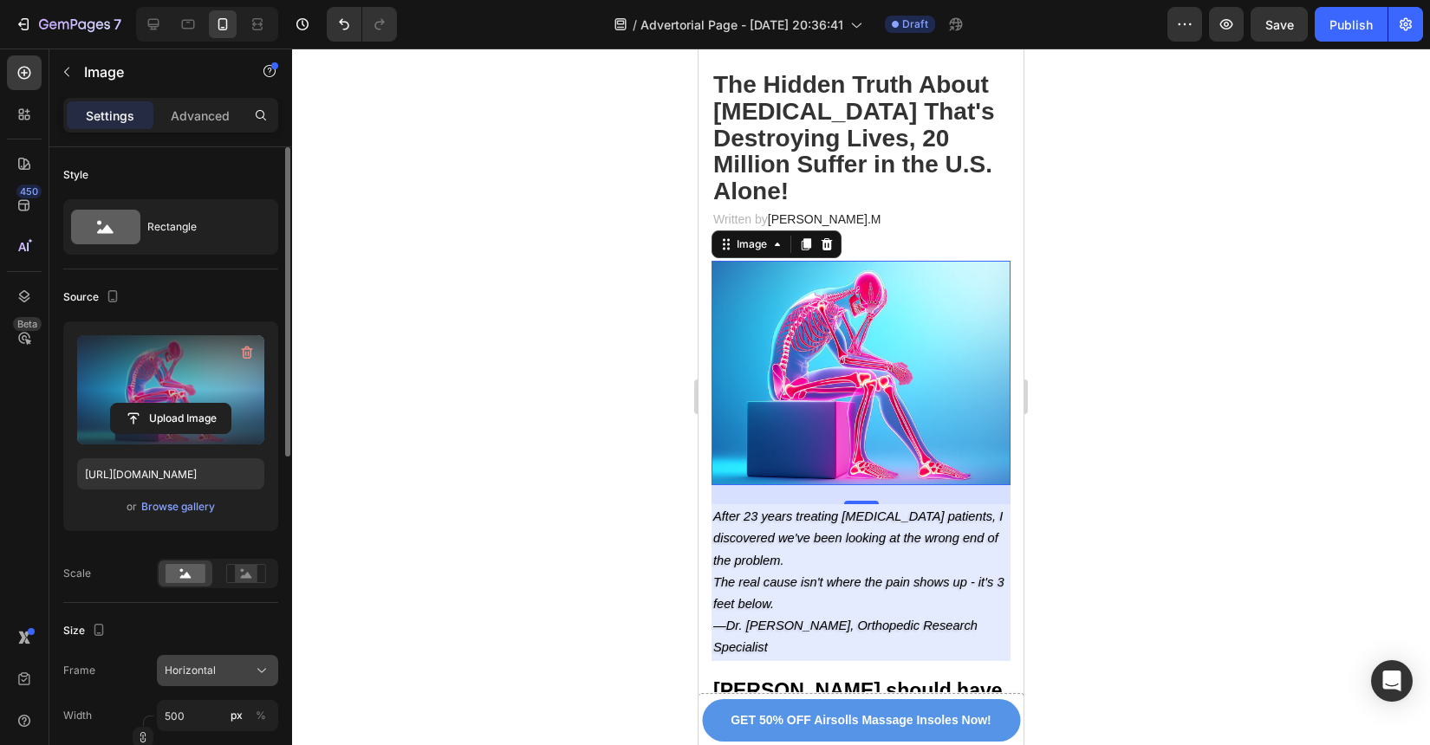
click at [255, 674] on icon at bounding box center [261, 670] width 17 height 17
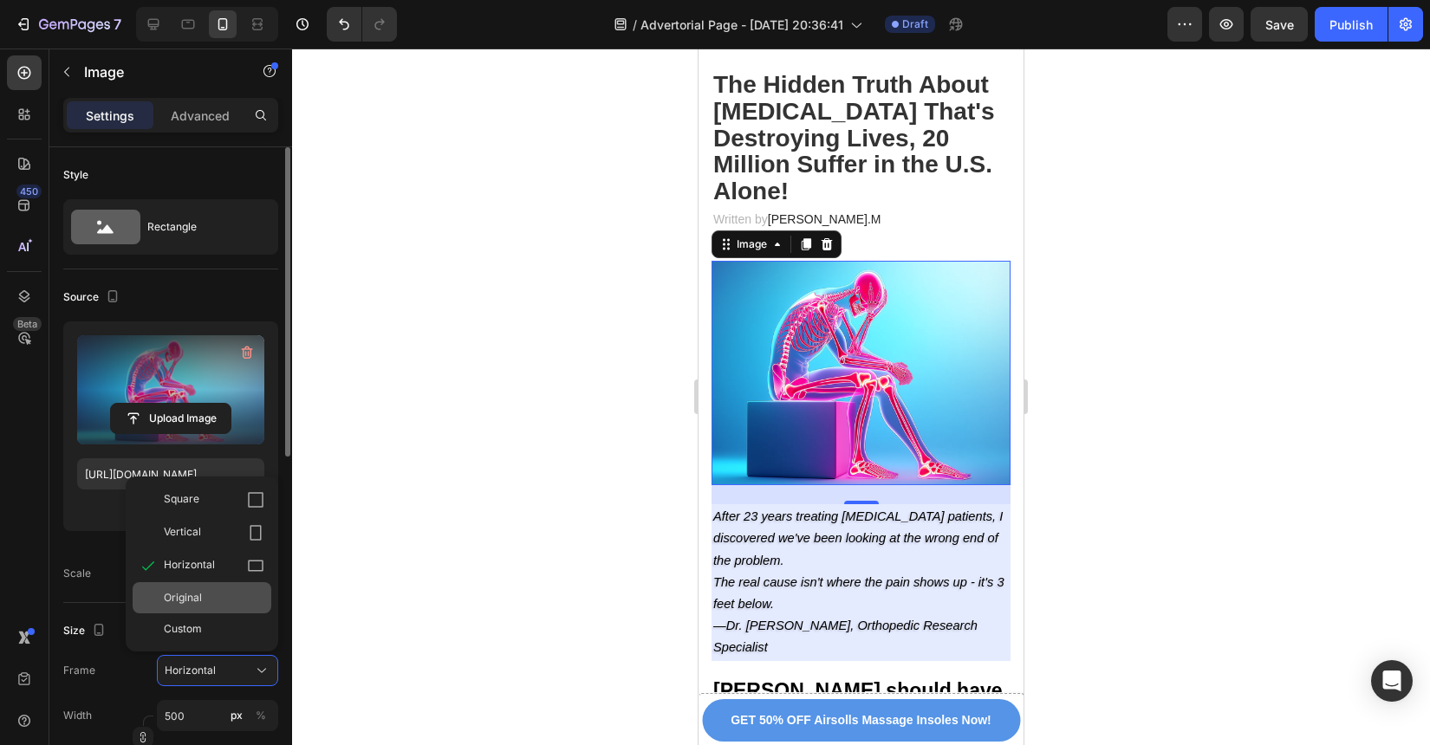
click at [227, 603] on div "Original" at bounding box center [214, 598] width 101 height 16
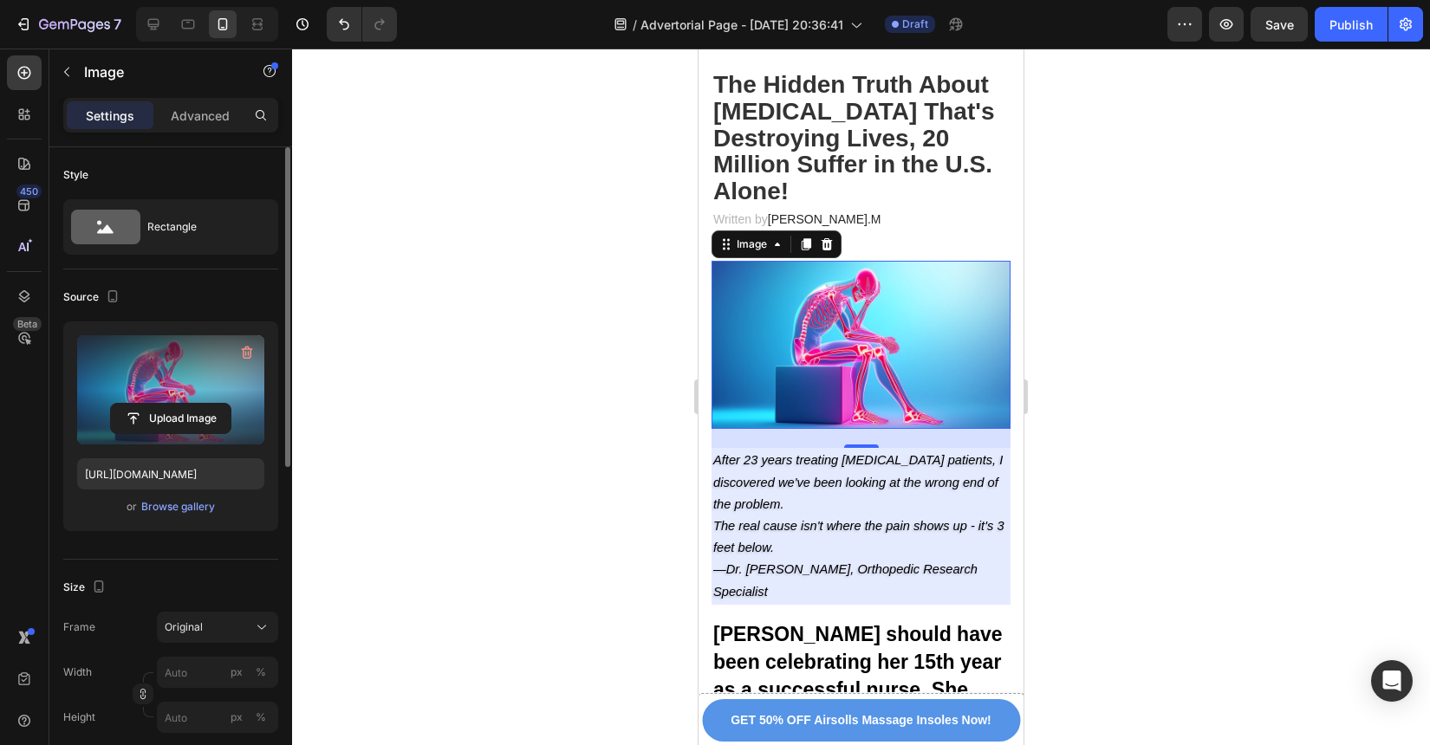
click at [539, 530] on div at bounding box center [861, 397] width 1138 height 697
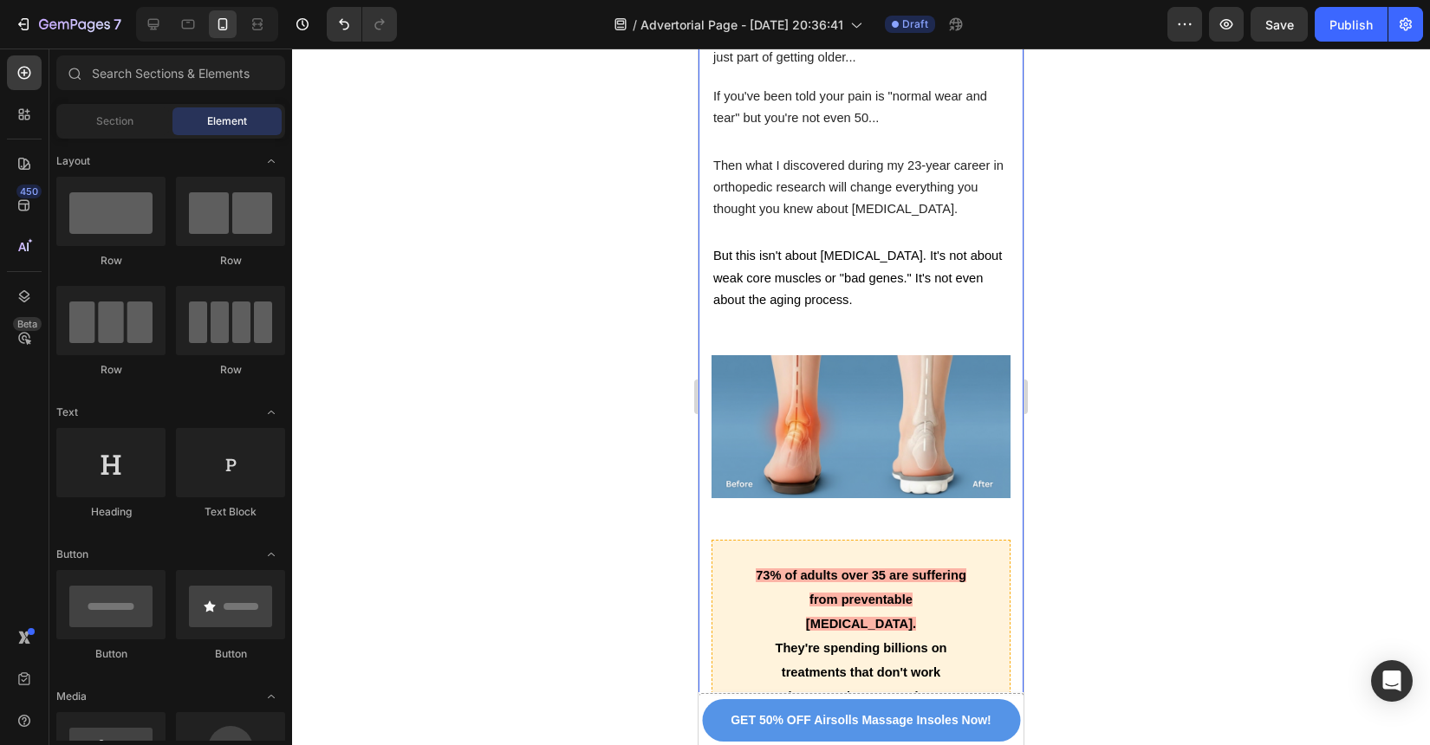
scroll to position [1105, 0]
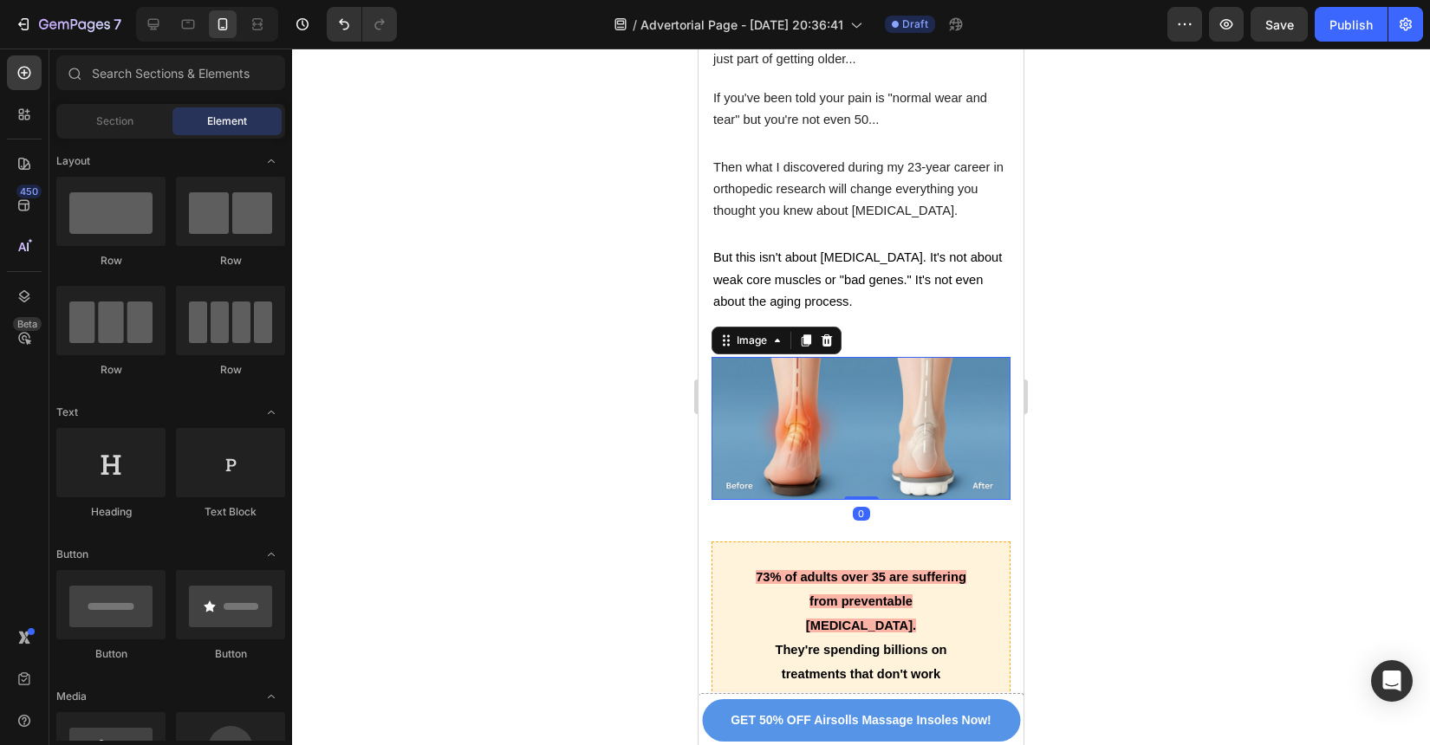
click at [855, 411] on img at bounding box center [861, 428] width 299 height 143
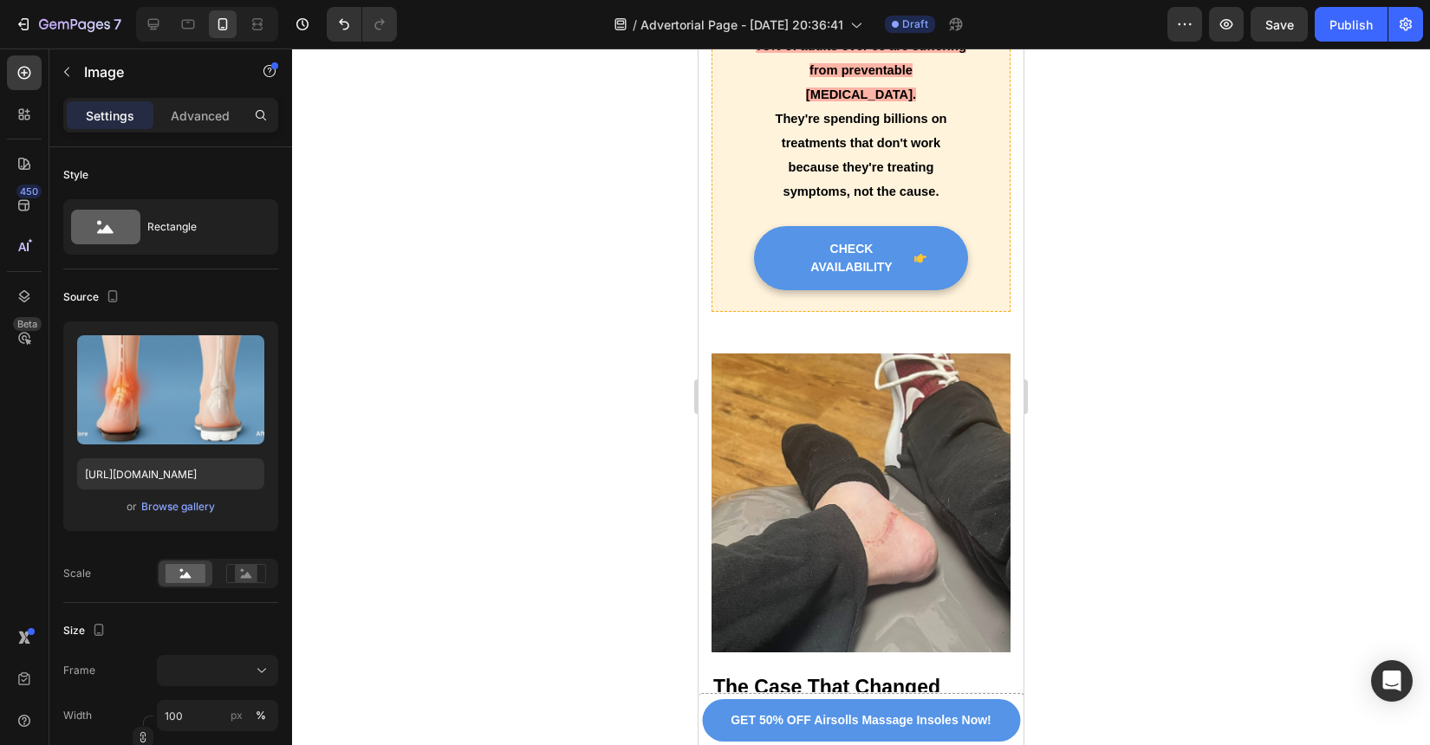
scroll to position [1662, 0]
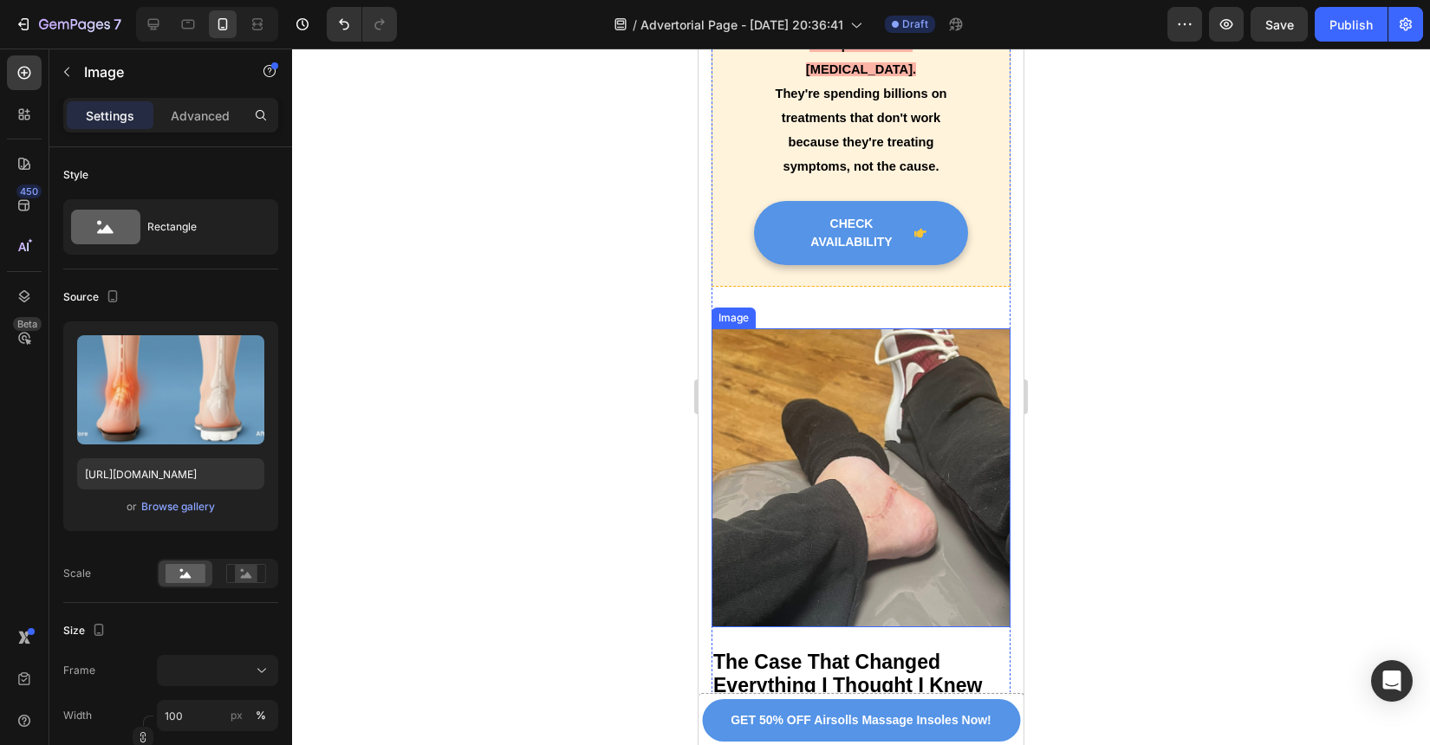
click at [820, 440] on img at bounding box center [861, 477] width 299 height 299
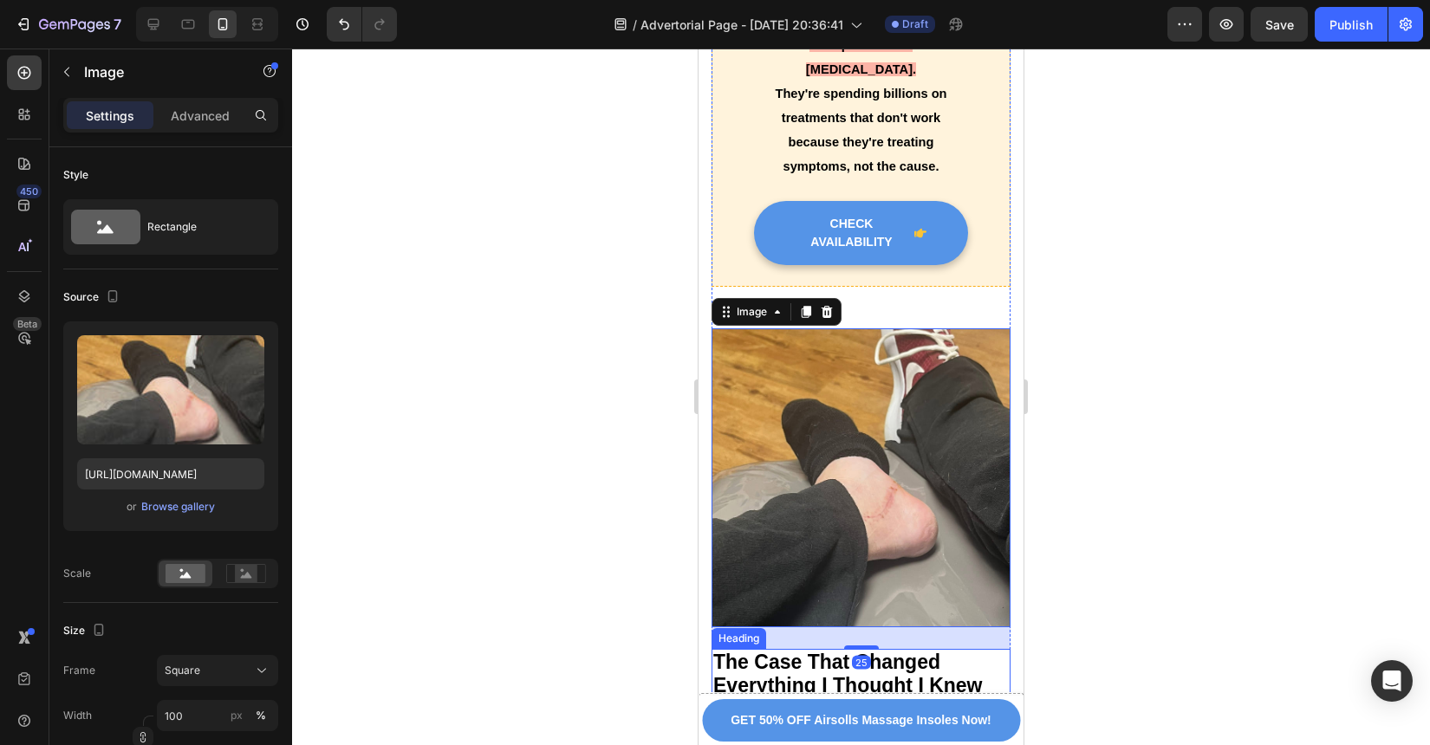
click at [959, 649] on h2 "The Case That Changed Everything I Thought I Knew" at bounding box center [861, 674] width 299 height 50
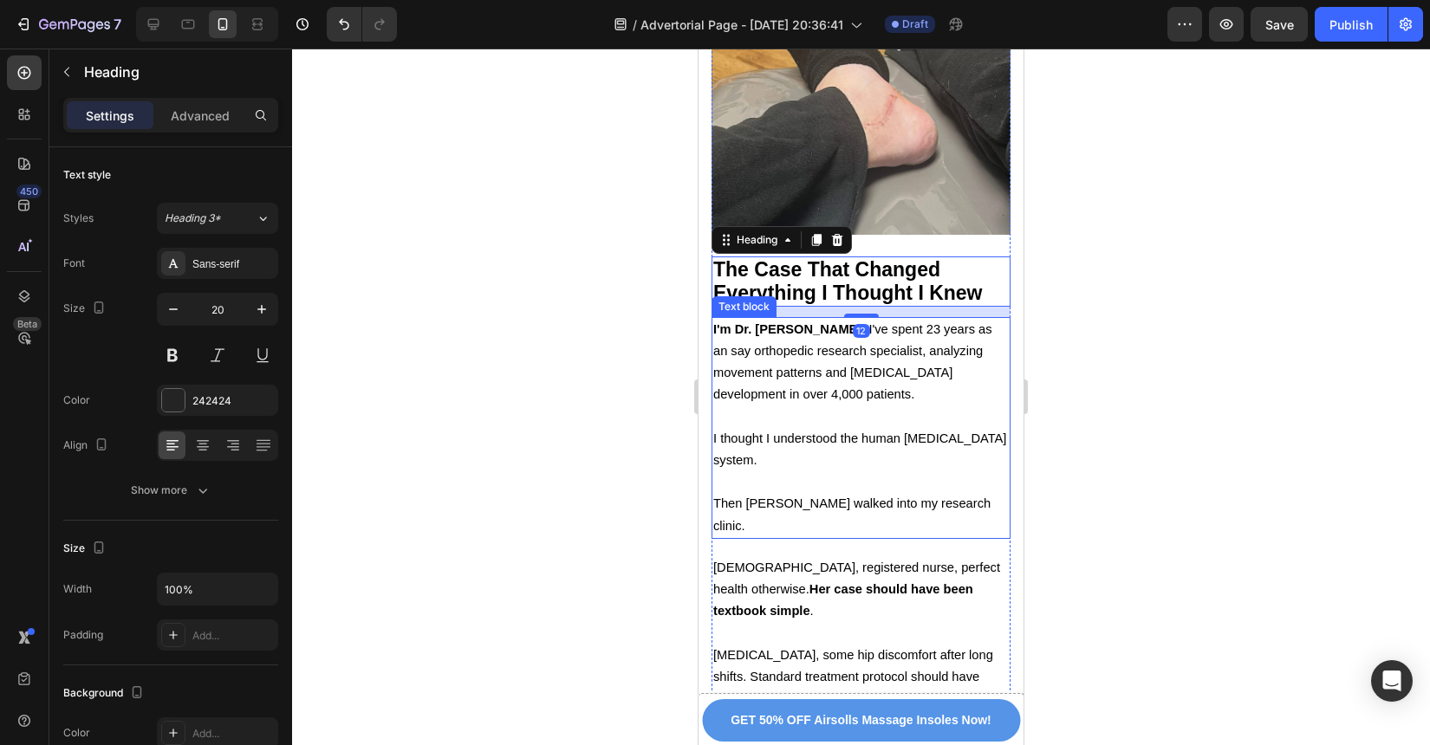
scroll to position [2075, 0]
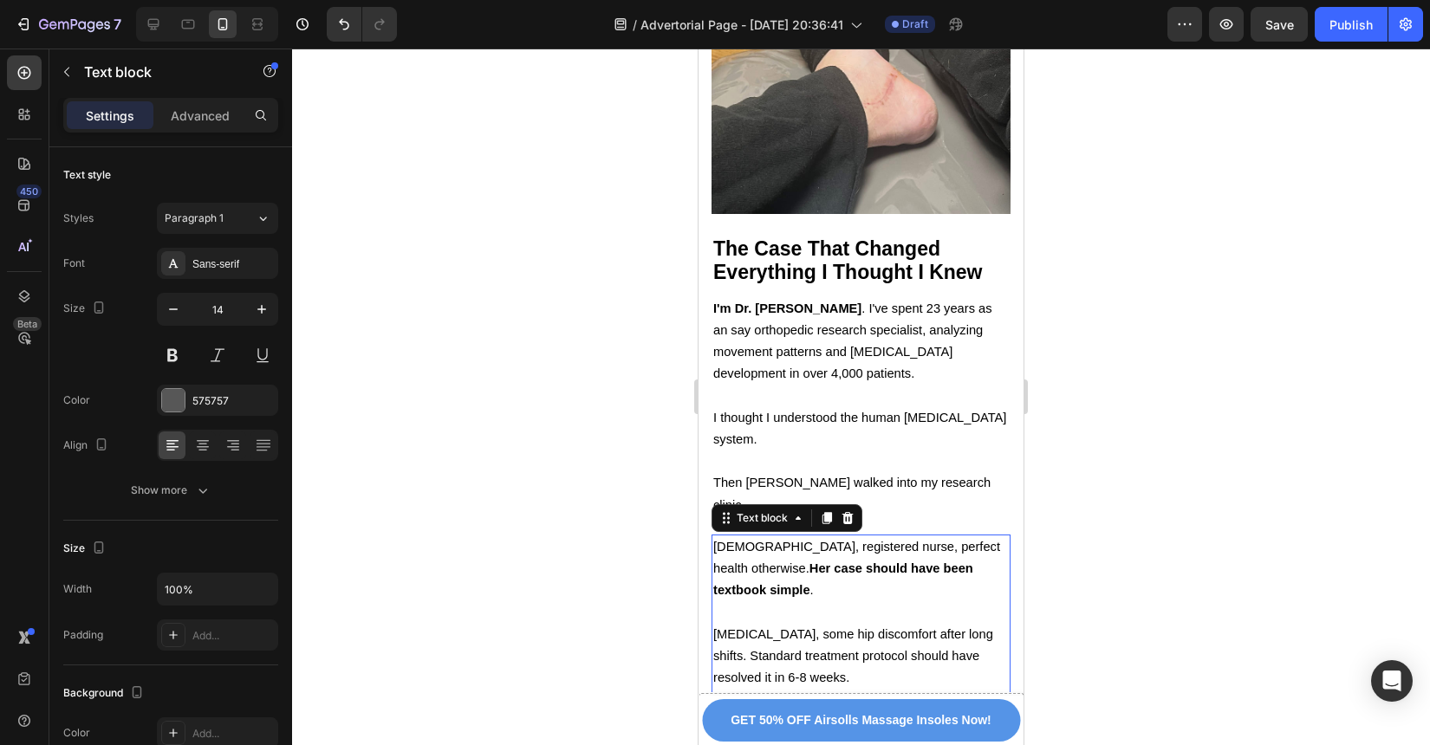
click at [948, 714] on span "Instead, she got progressively worse over 18 months. Physical therapy failed. […" at bounding box center [855, 754] width 285 height 80
click at [933, 740] on button "GET 50% OFF Airsolls Massage Insoles Now!" at bounding box center [861, 720] width 318 height 42
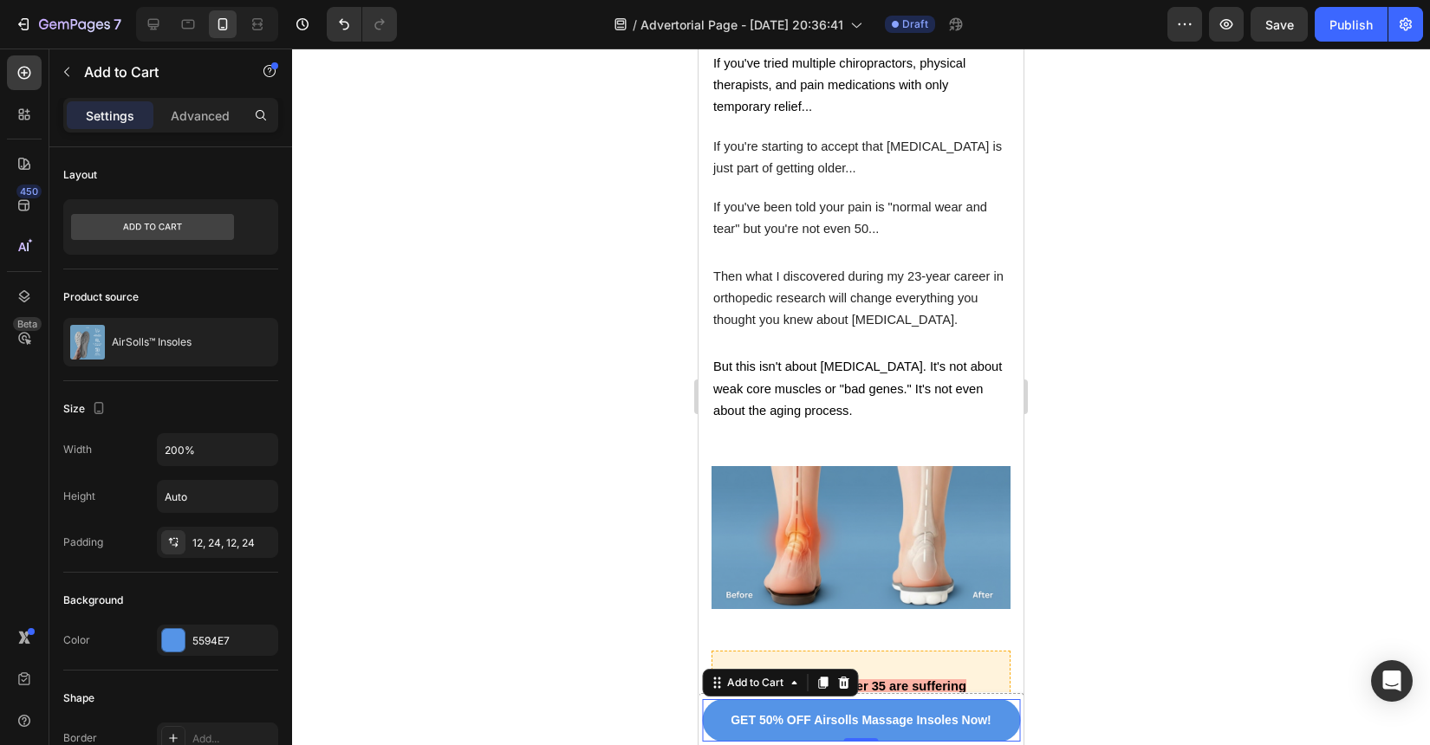
scroll to position [1011, 0]
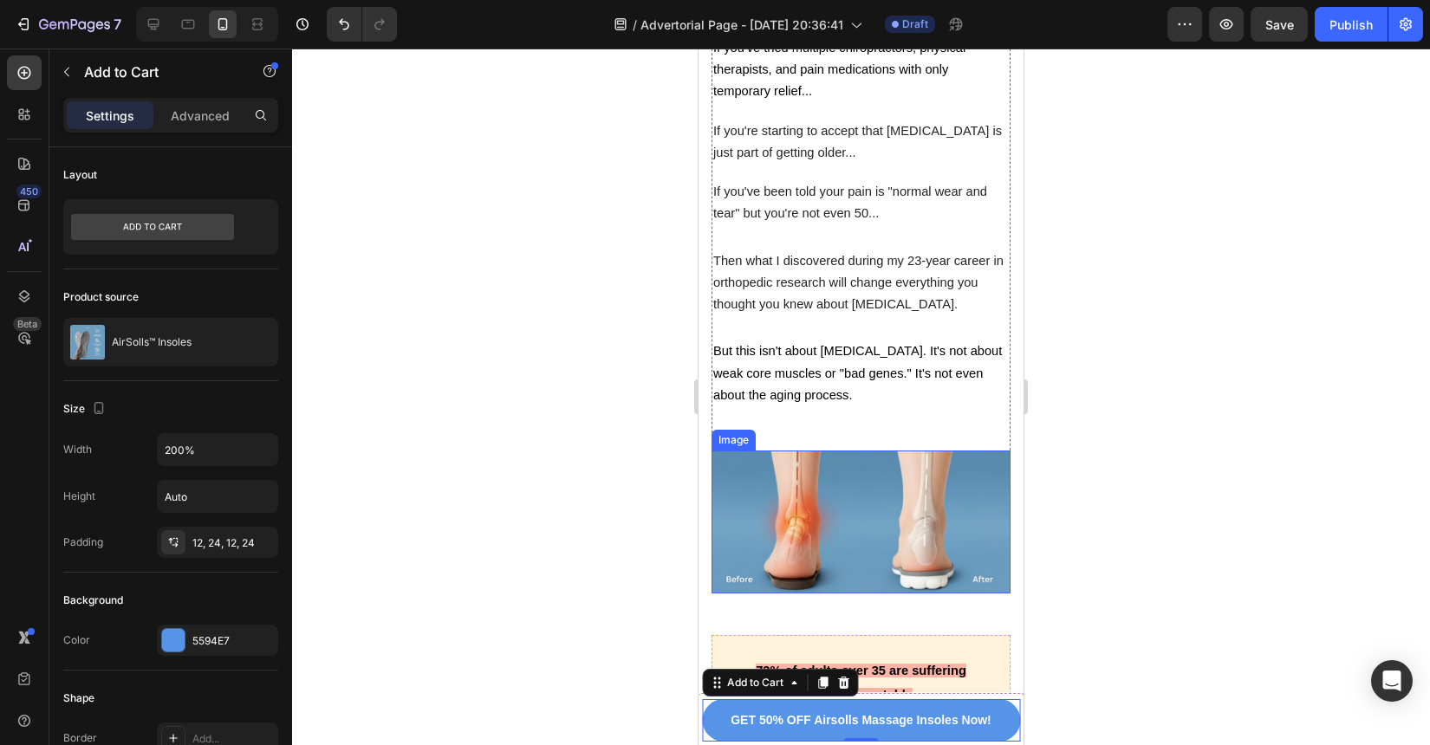
click at [925, 493] on img at bounding box center [861, 522] width 299 height 143
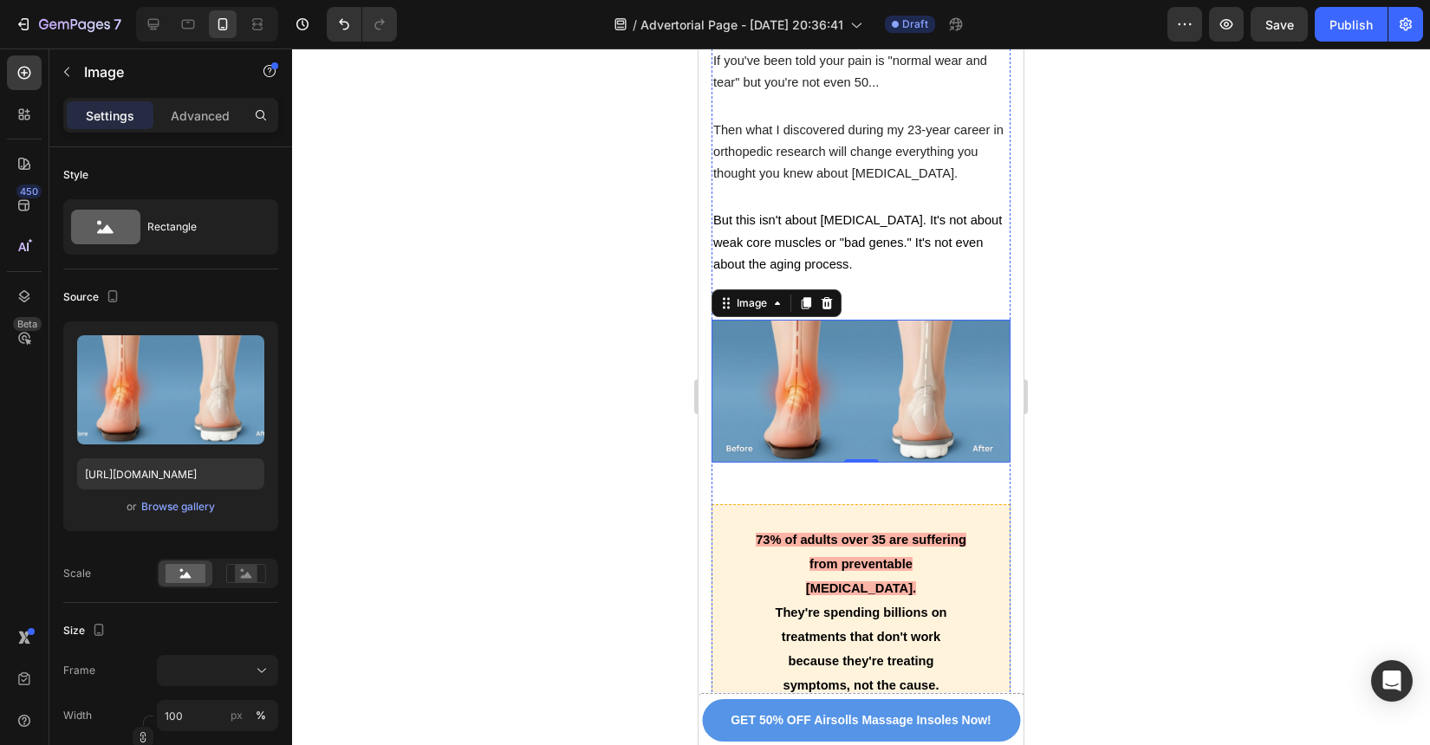
scroll to position [1145, 0]
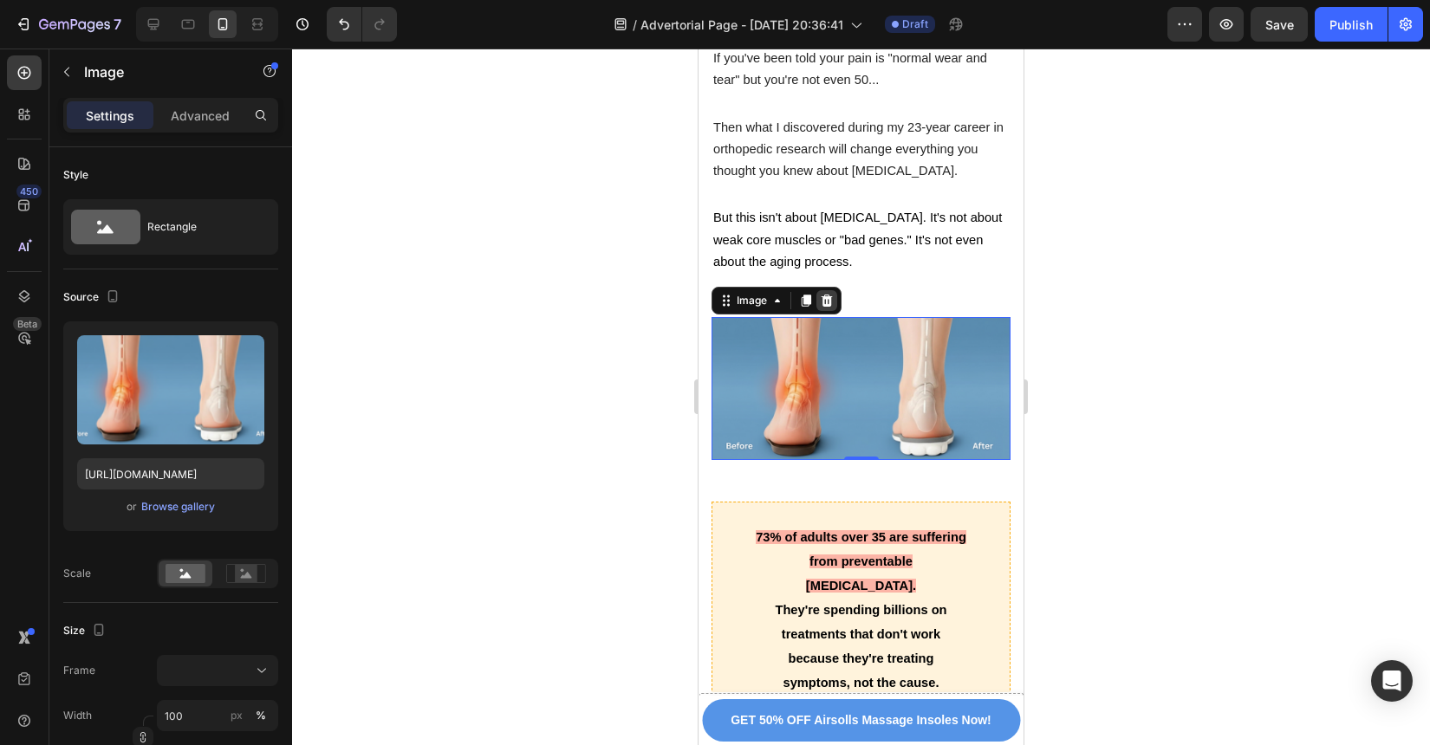
click at [834, 290] on div at bounding box center [826, 300] width 21 height 21
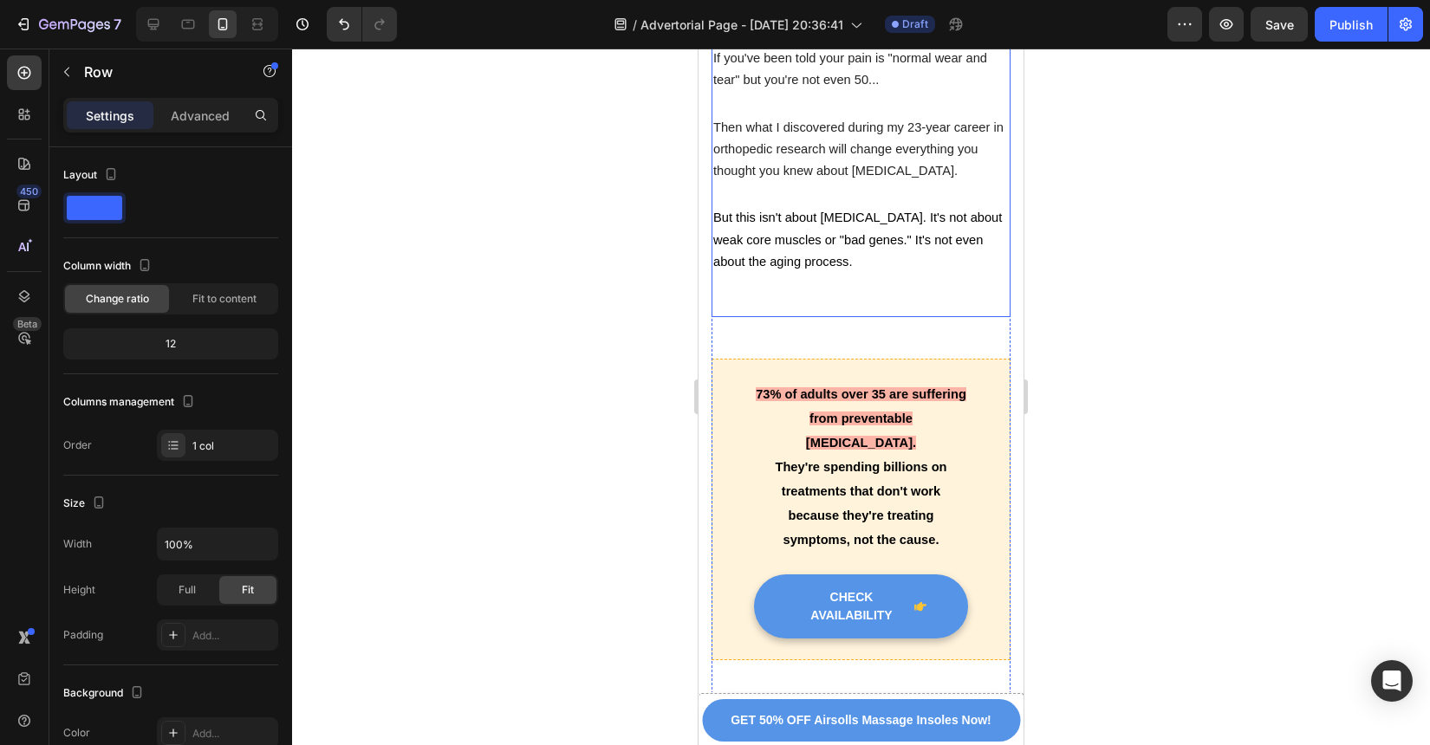
click at [851, 275] on div "If you wake up with back stiffness that takes 10 minutes to work out... Text bl…" at bounding box center [861, 79] width 299 height 476
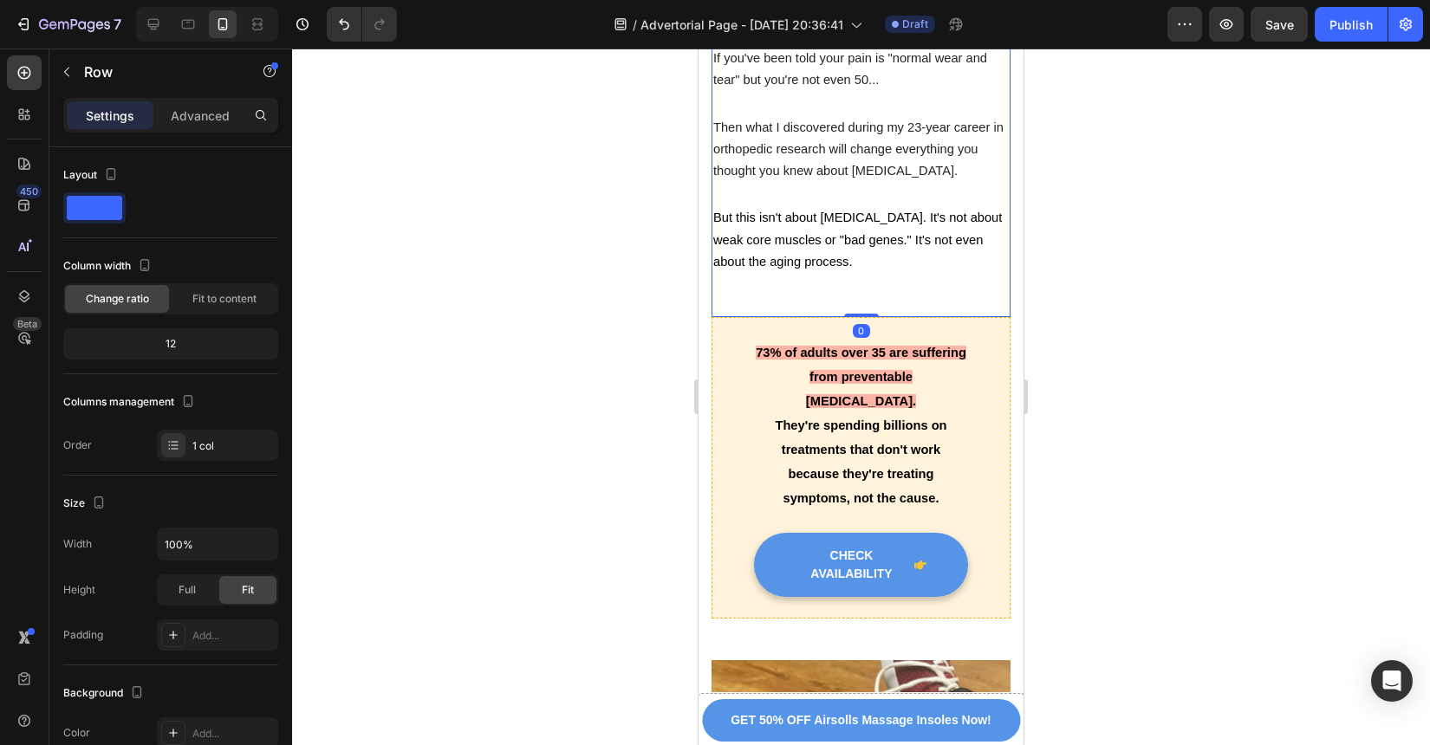
drag, startPoint x: 856, startPoint y: 321, endPoint x: 841, endPoint y: 266, distance: 56.8
click at [841, 266] on div "If you wake up with back stiffness that takes 10 minutes to work out... Text bl…" at bounding box center [861, 79] width 299 height 476
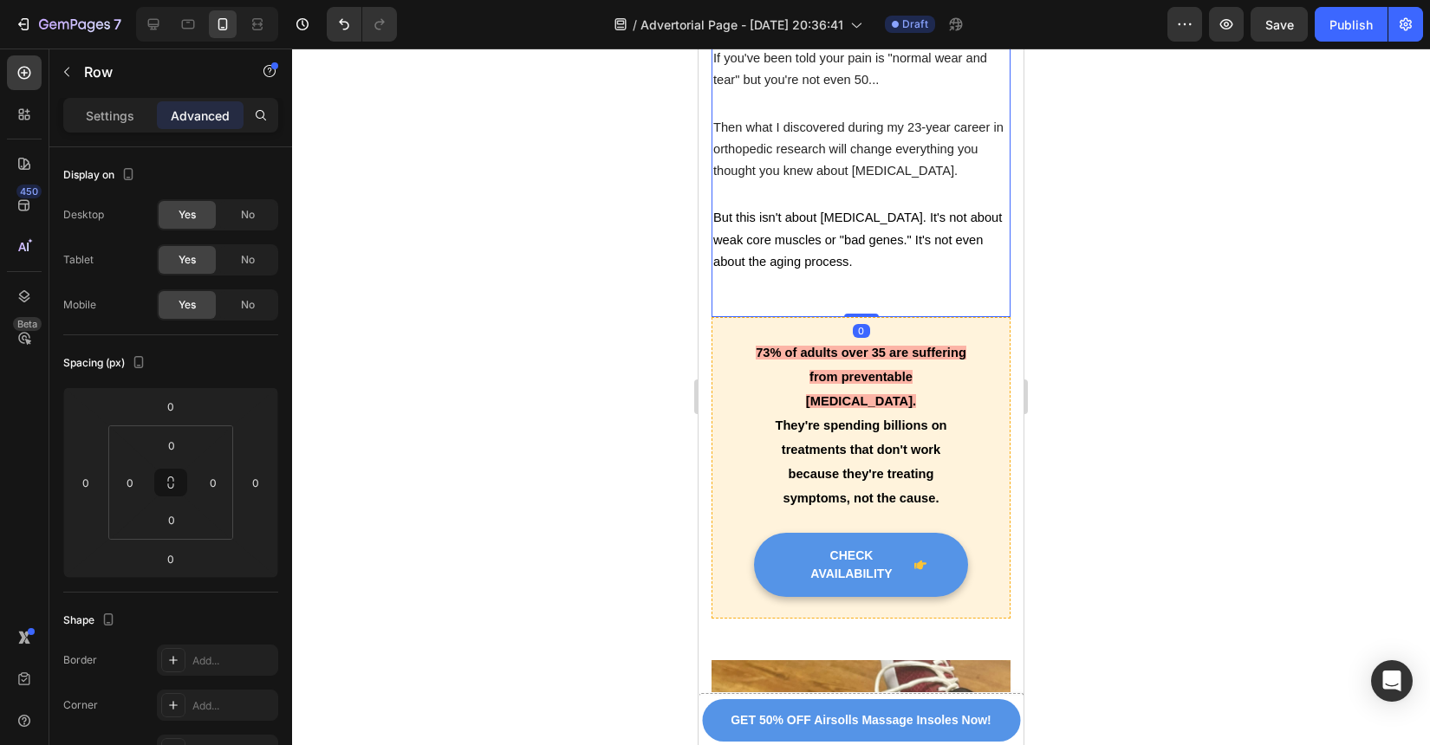
click at [907, 266] on div "If you wake up with back stiffness that takes 10 minutes to work out... Text bl…" at bounding box center [861, 79] width 299 height 476
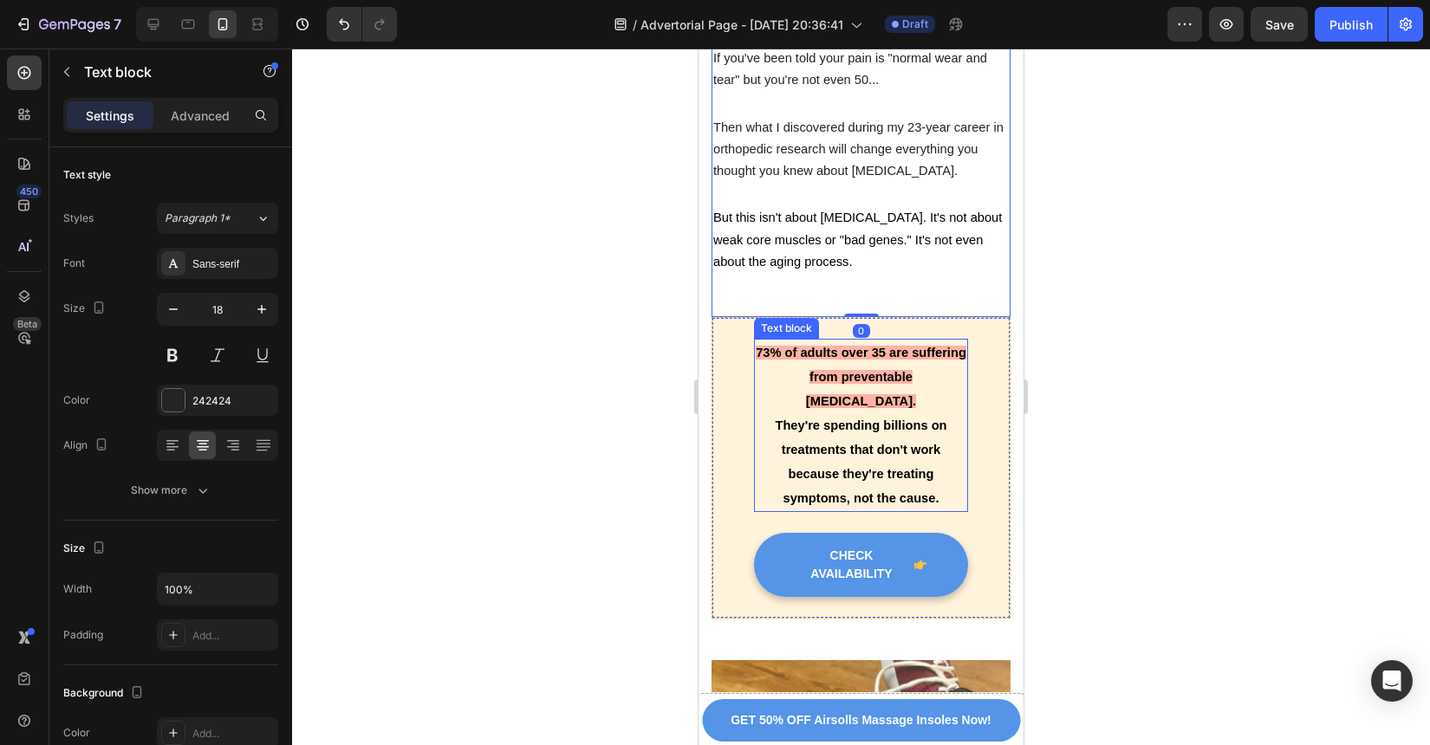
click at [949, 413] on p "They're spending billions on treatments that don't work because they're treatin…" at bounding box center [861, 461] width 211 height 97
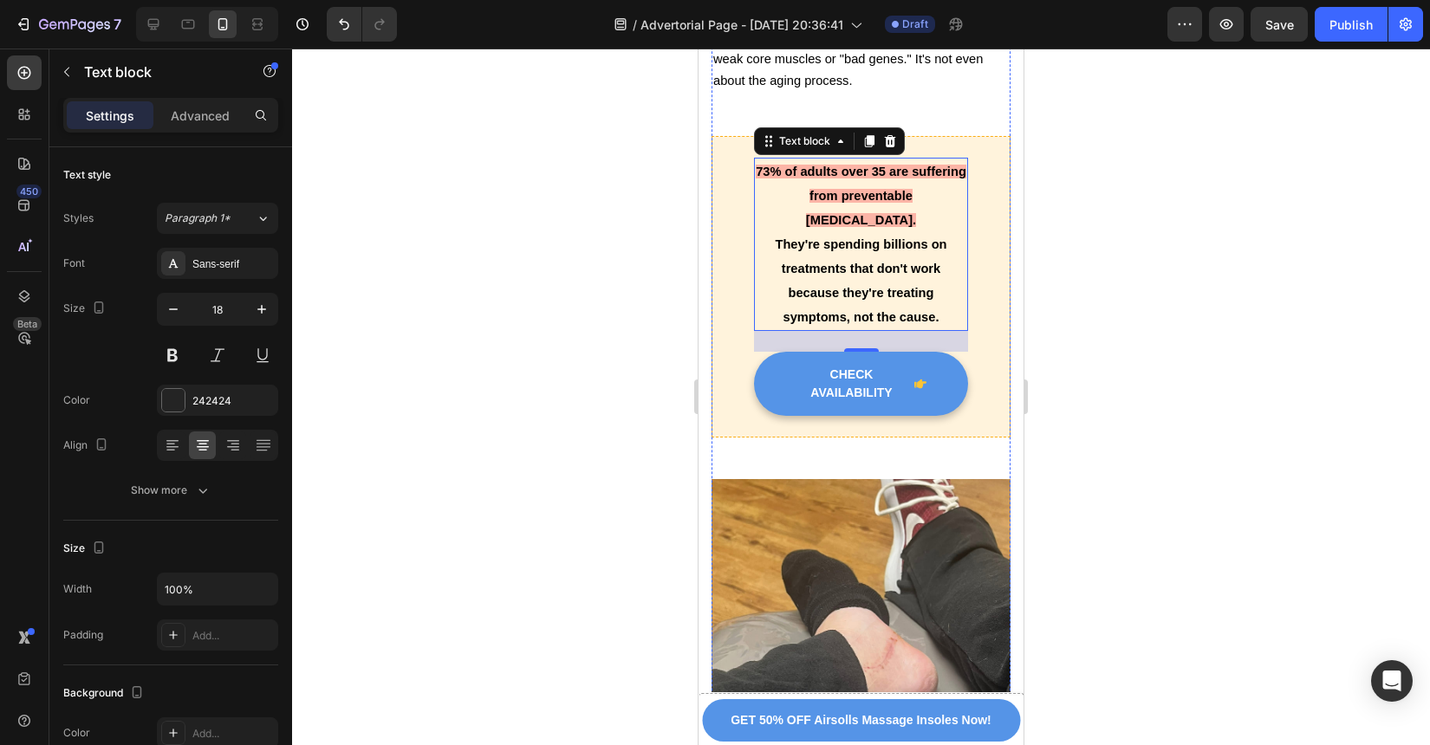
scroll to position [1324, 0]
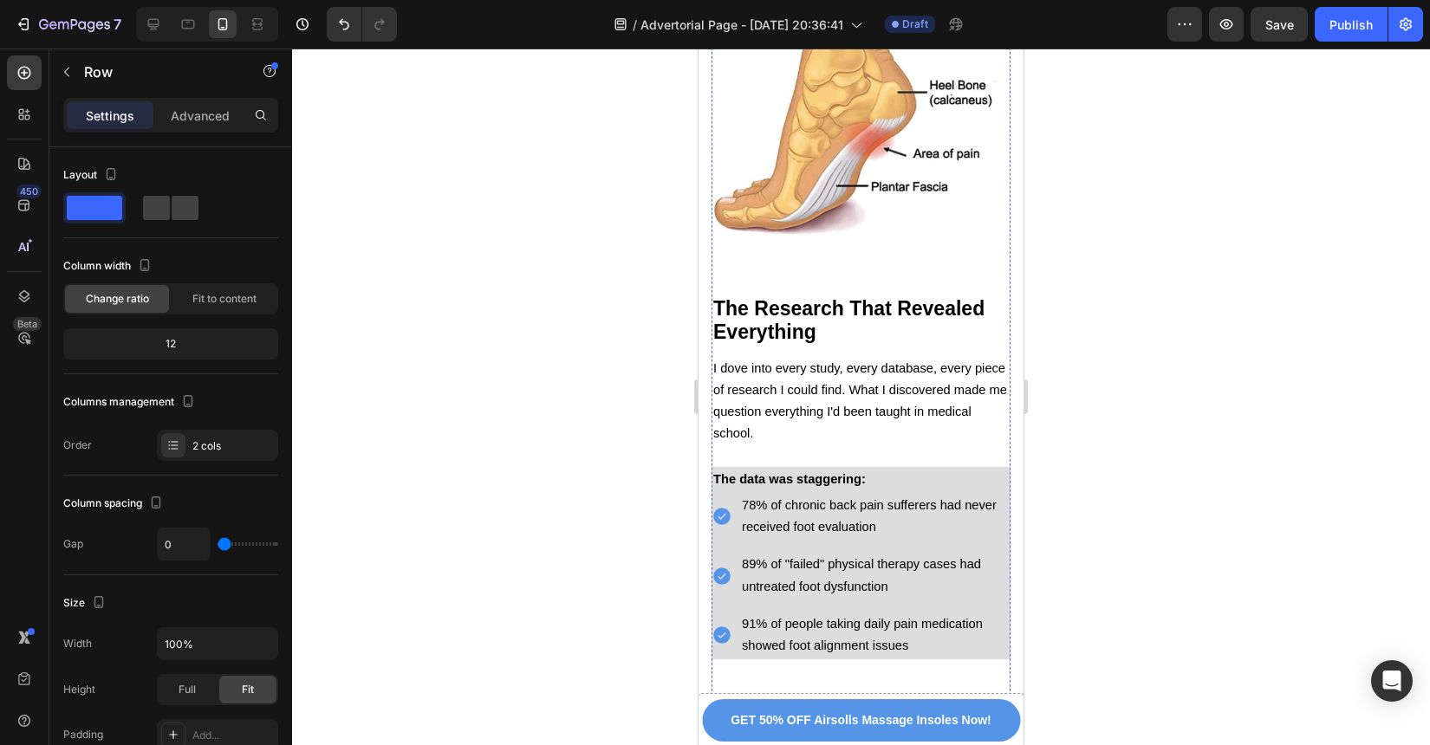
scroll to position [3109, 0]
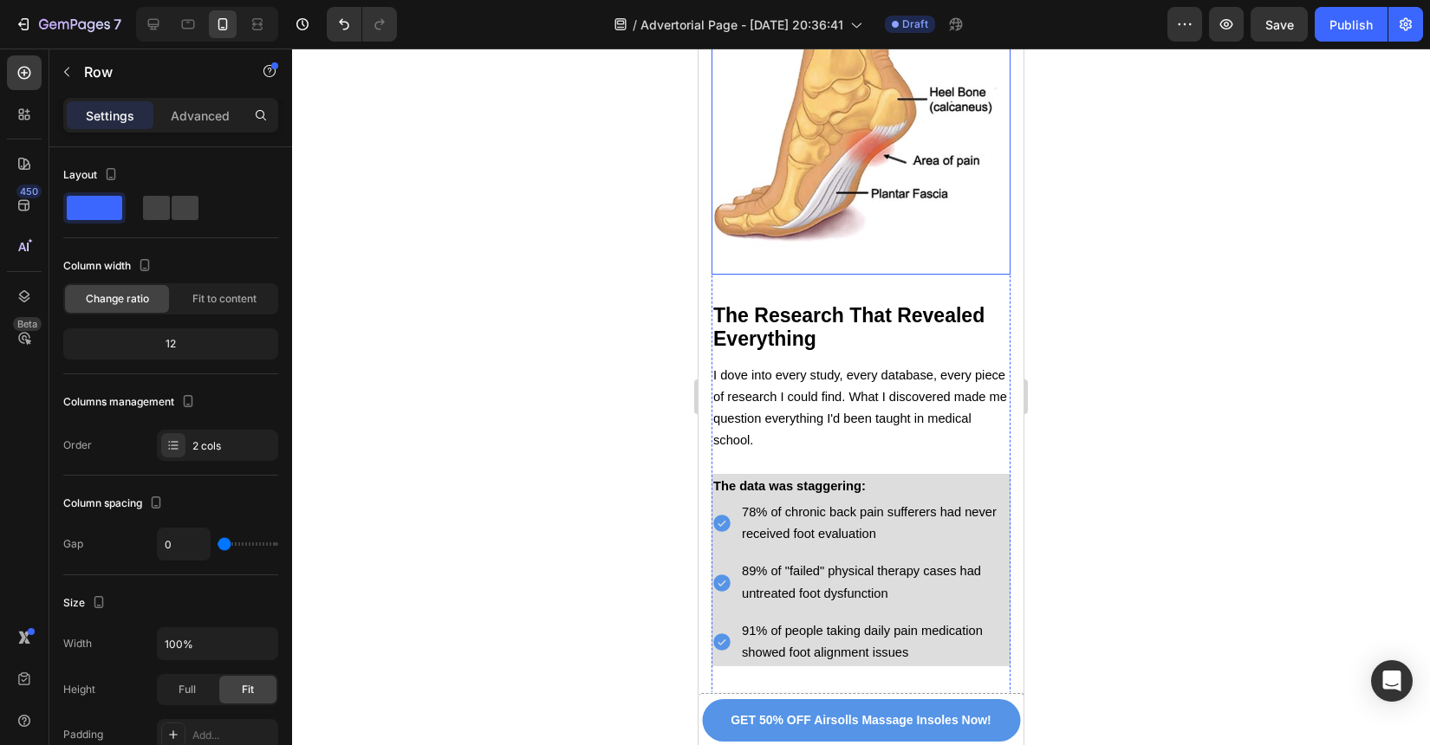
click at [922, 182] on img at bounding box center [861, 125] width 299 height 299
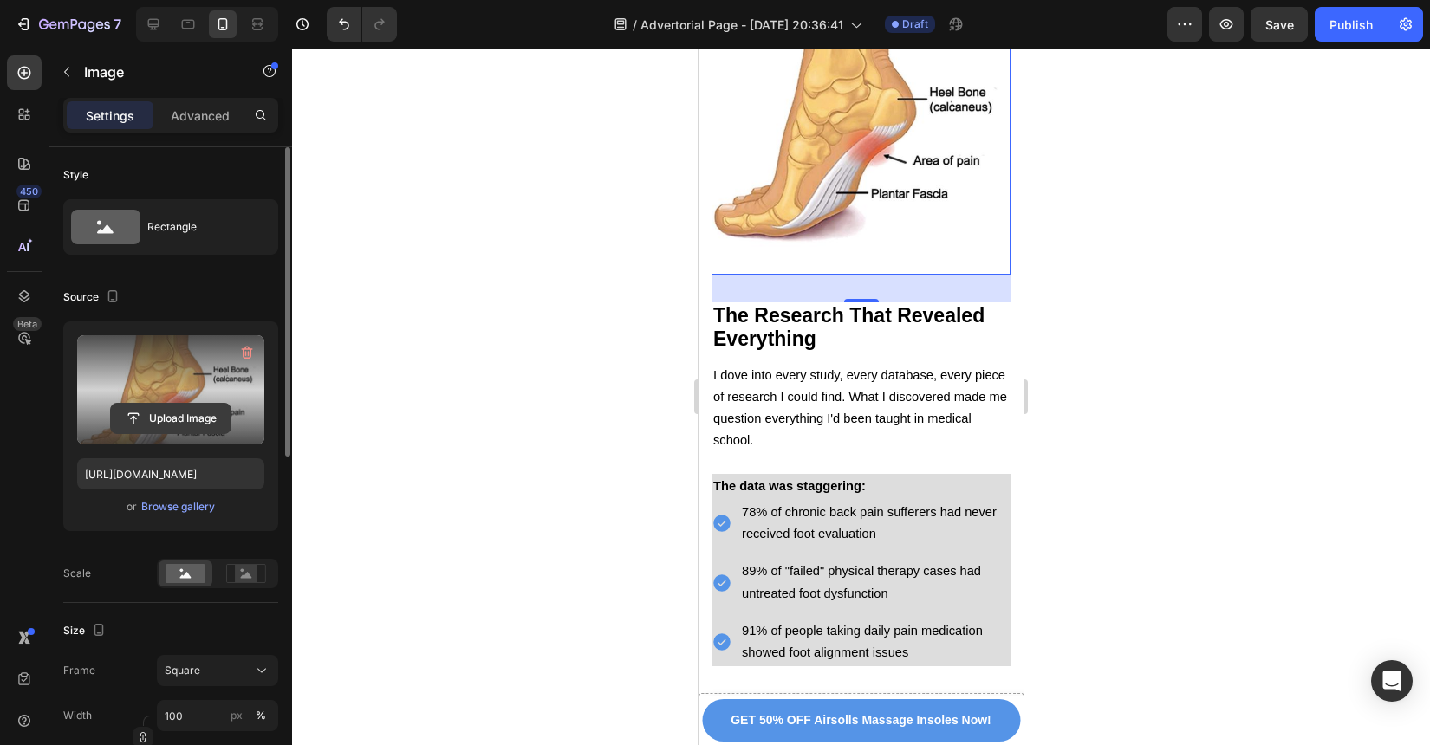
click at [216, 412] on input "file" at bounding box center [171, 418] width 120 height 29
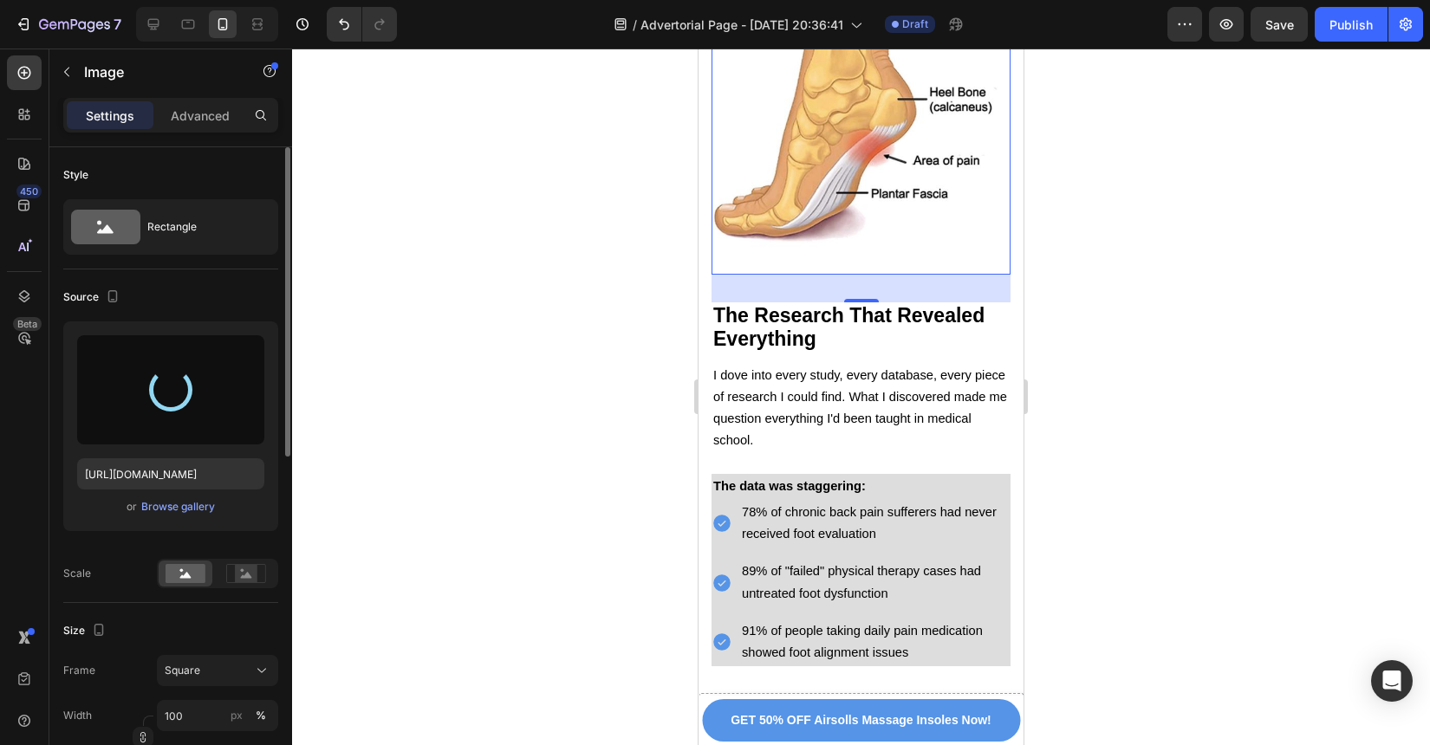
type input "https://cdn.shopify.com/s/files/1/0934/4440/7597/files/gempages_586026767823667…"
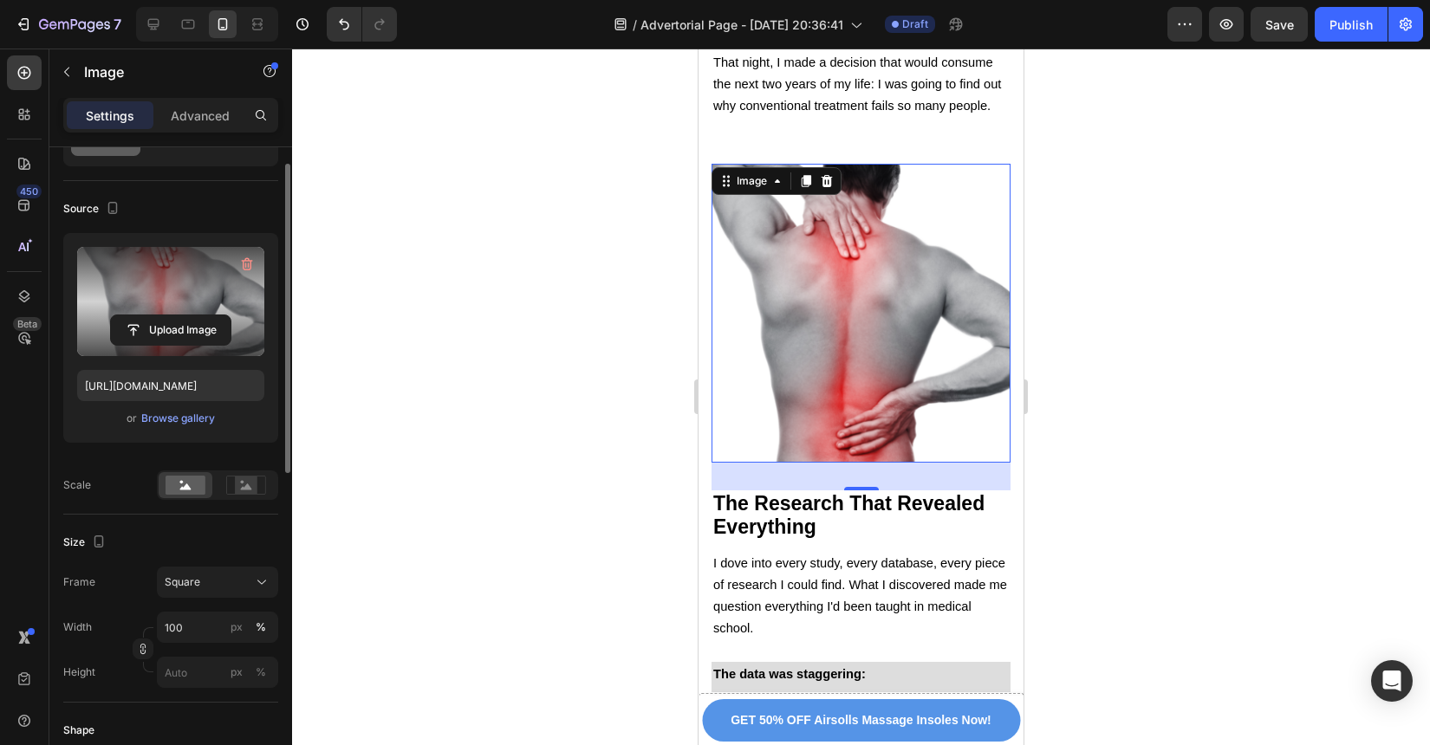
scroll to position [89, 0]
click at [213, 576] on div "Square" at bounding box center [207, 582] width 85 height 16
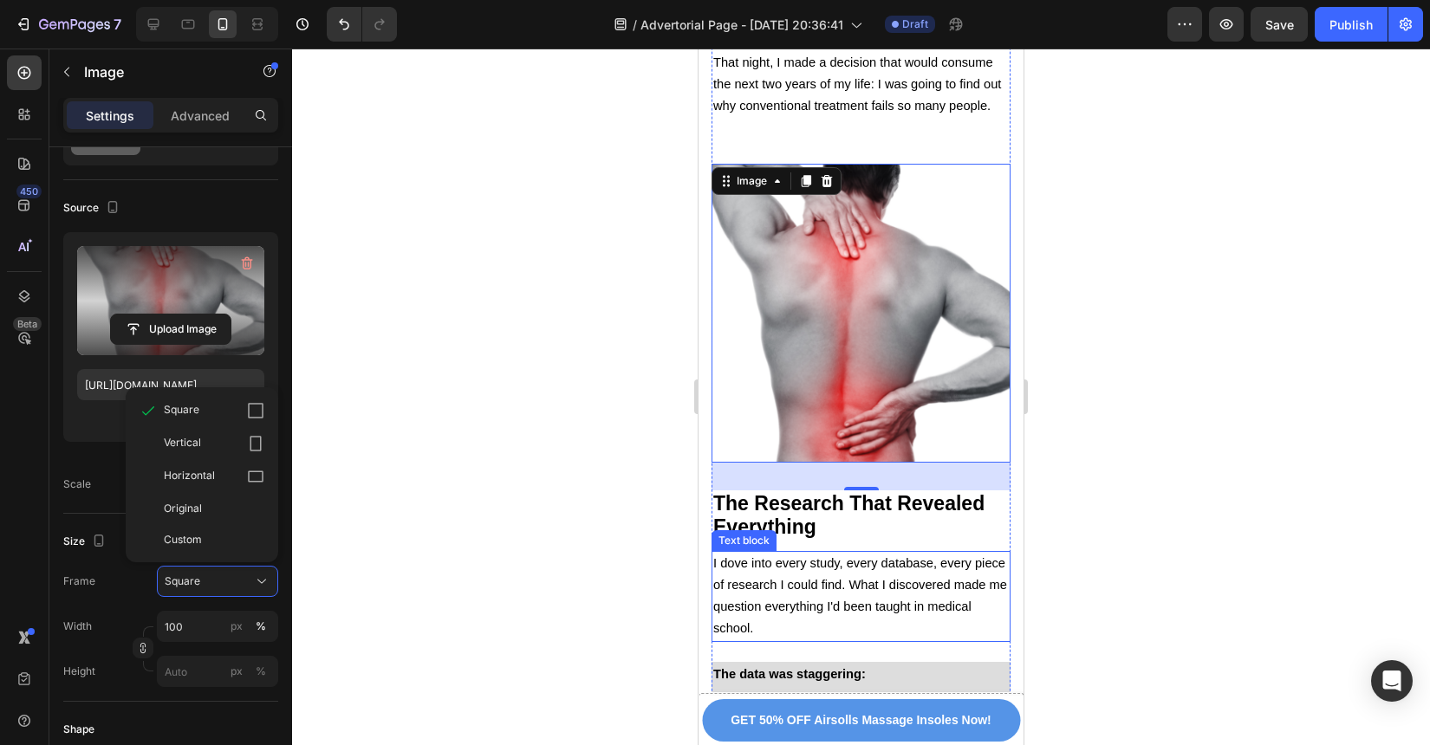
click at [905, 553] on p "I dove into every study, every database, every piece of research I could find. …" at bounding box center [861, 597] width 296 height 88
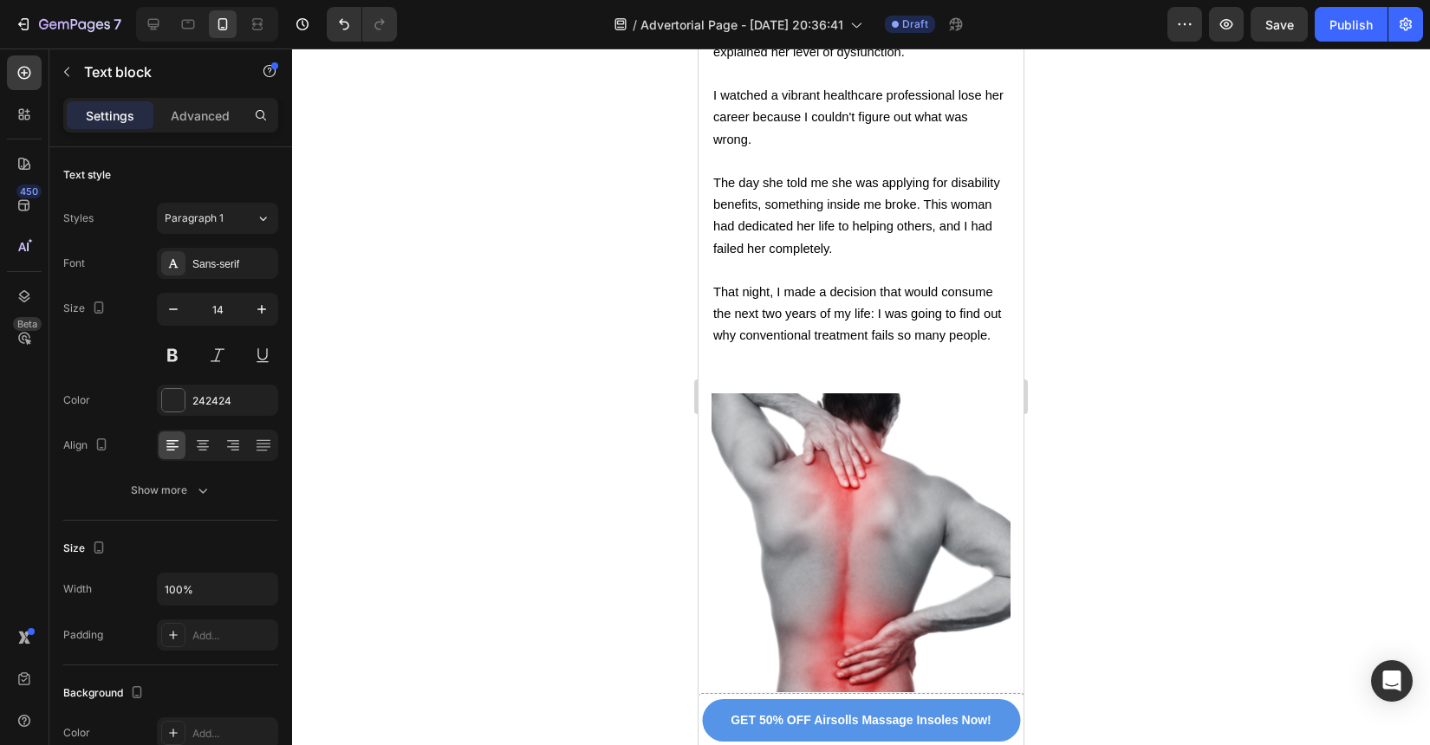
scroll to position [2900, 0]
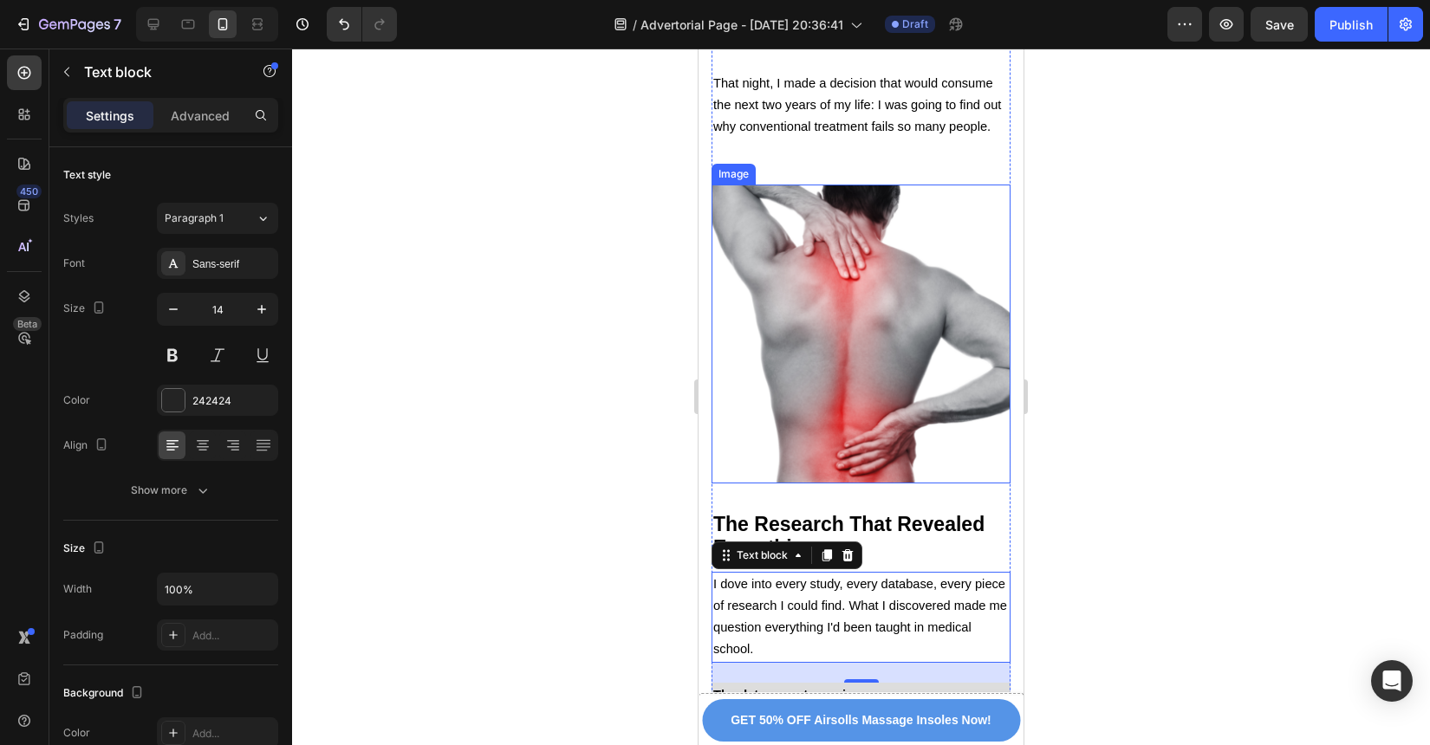
click at [906, 335] on img at bounding box center [861, 334] width 299 height 299
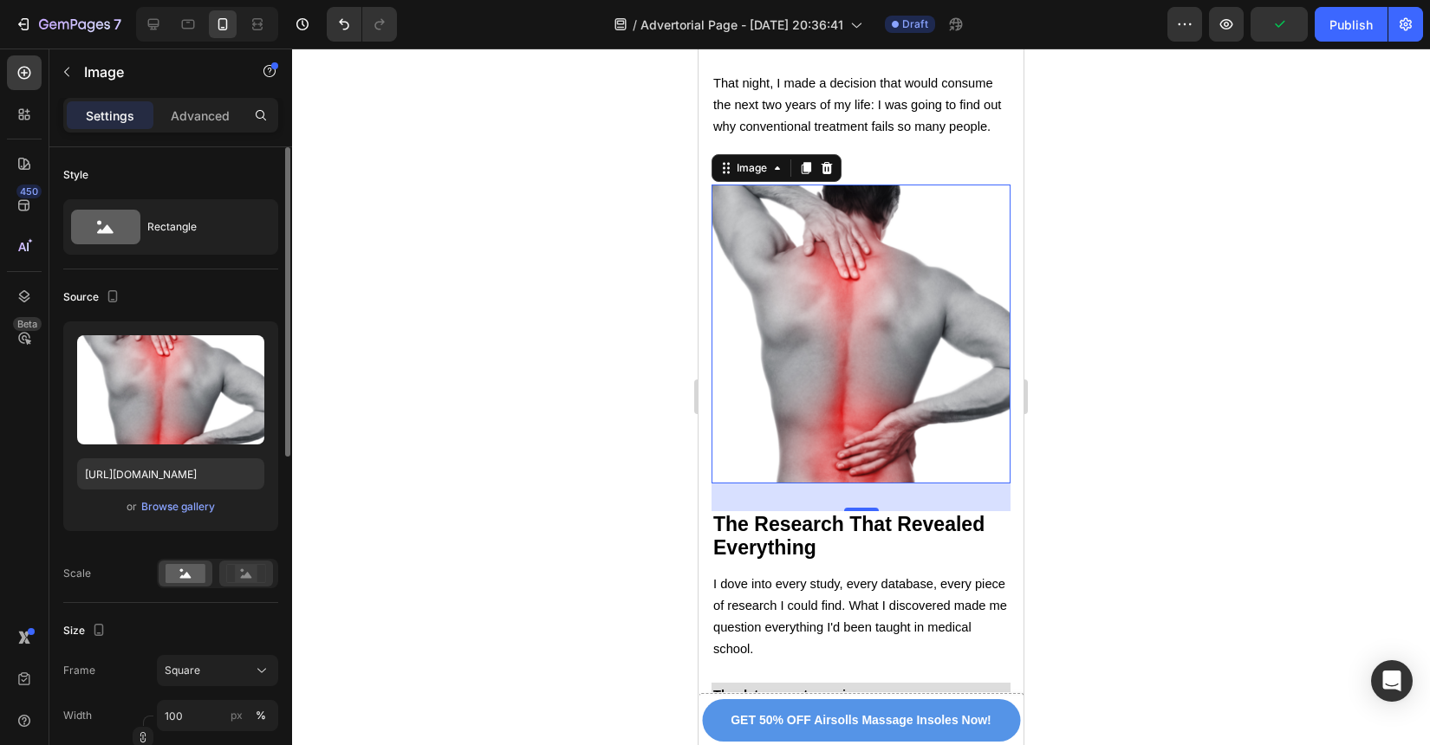
click at [249, 586] on div at bounding box center [246, 574] width 54 height 26
click at [258, 580] on icon at bounding box center [246, 573] width 40 height 19
click at [174, 577] on rect at bounding box center [186, 573] width 40 height 19
click at [224, 674] on div "Square" at bounding box center [207, 671] width 85 height 16
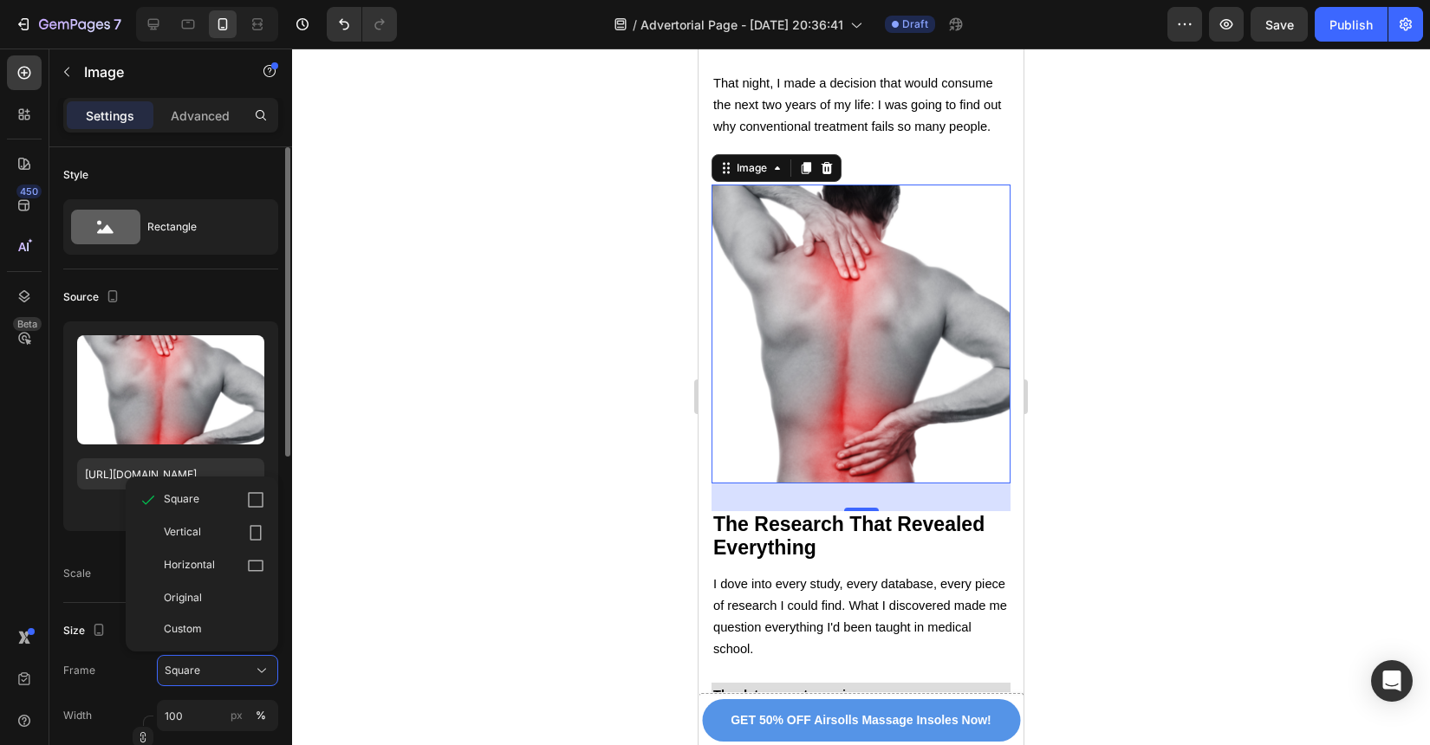
click at [83, 569] on div "Scale" at bounding box center [77, 574] width 28 height 16
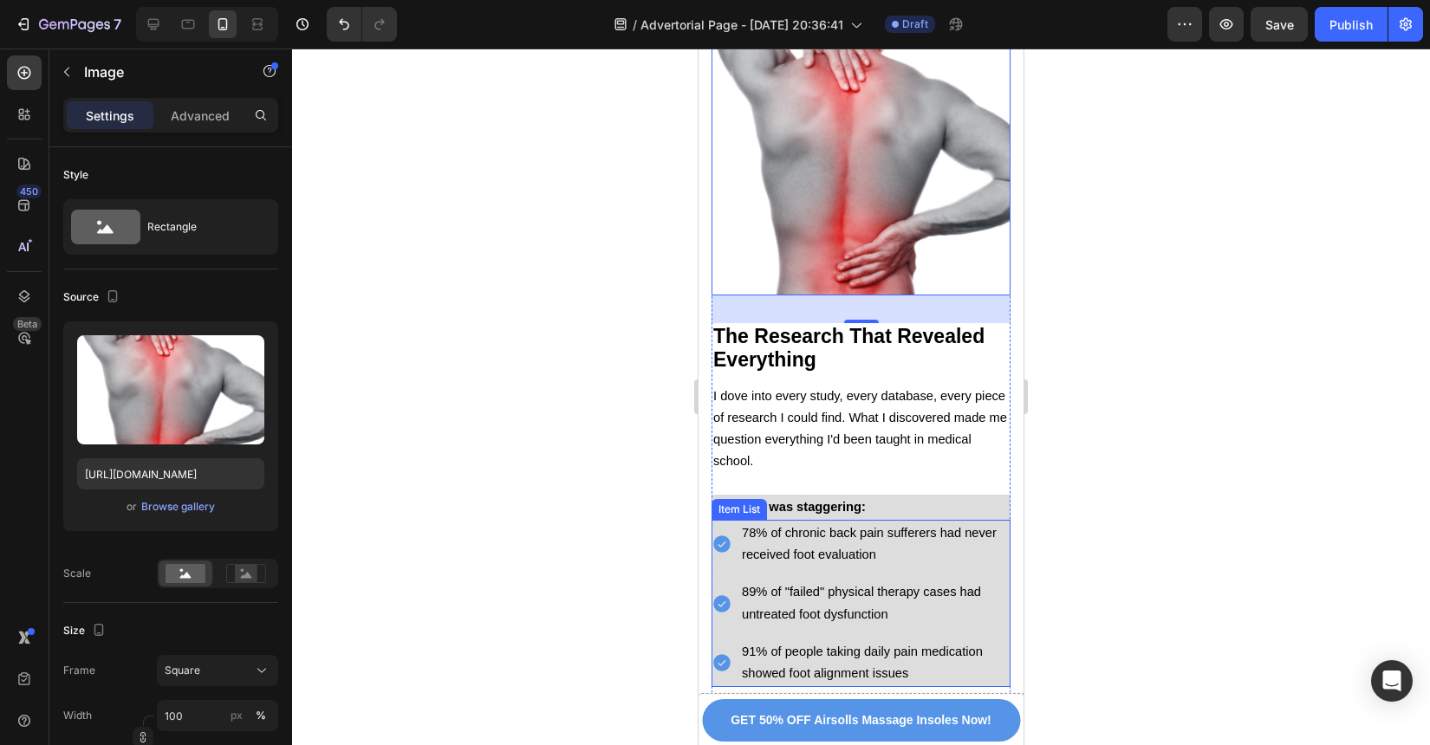
click at [931, 585] on span "89% of "failed" physical therapy cases had untreated foot dysfunction" at bounding box center [861, 603] width 239 height 36
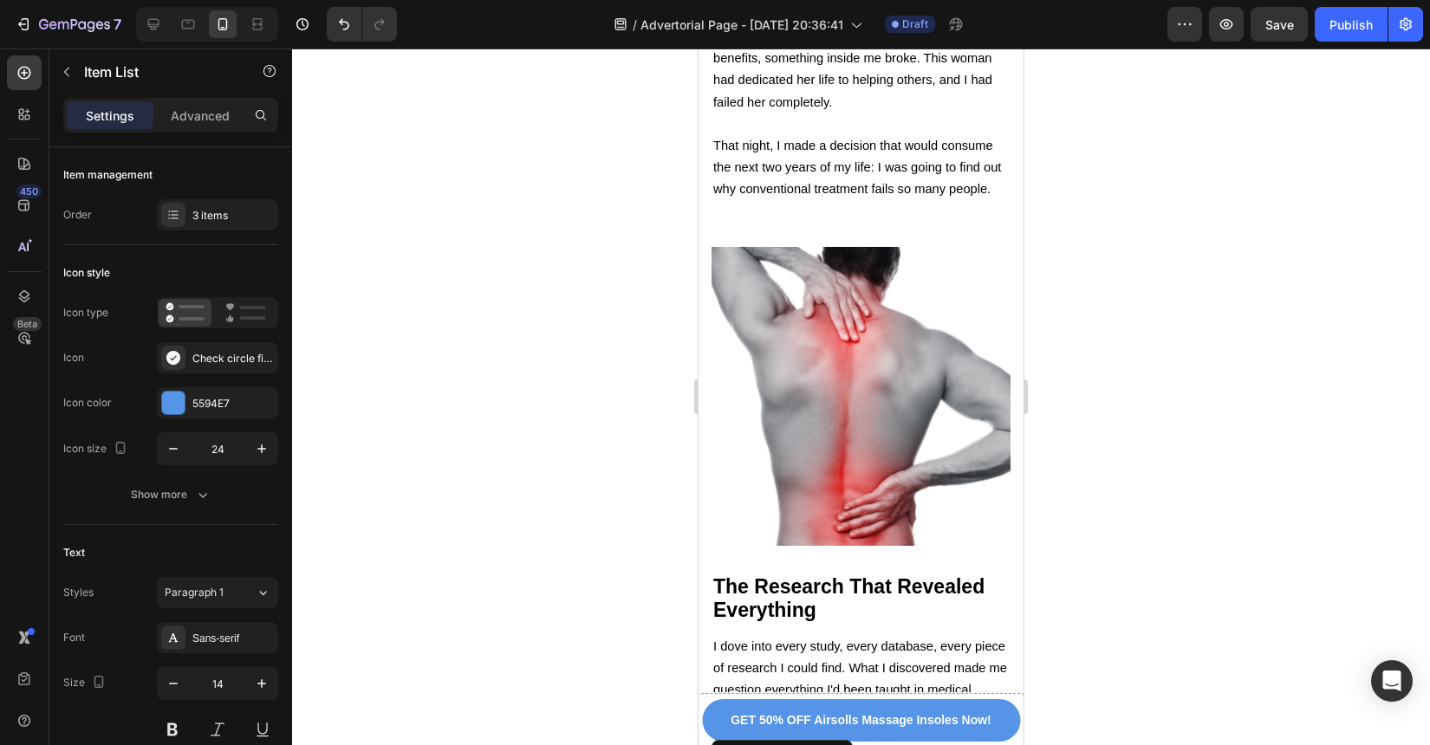
scroll to position [2839, 0]
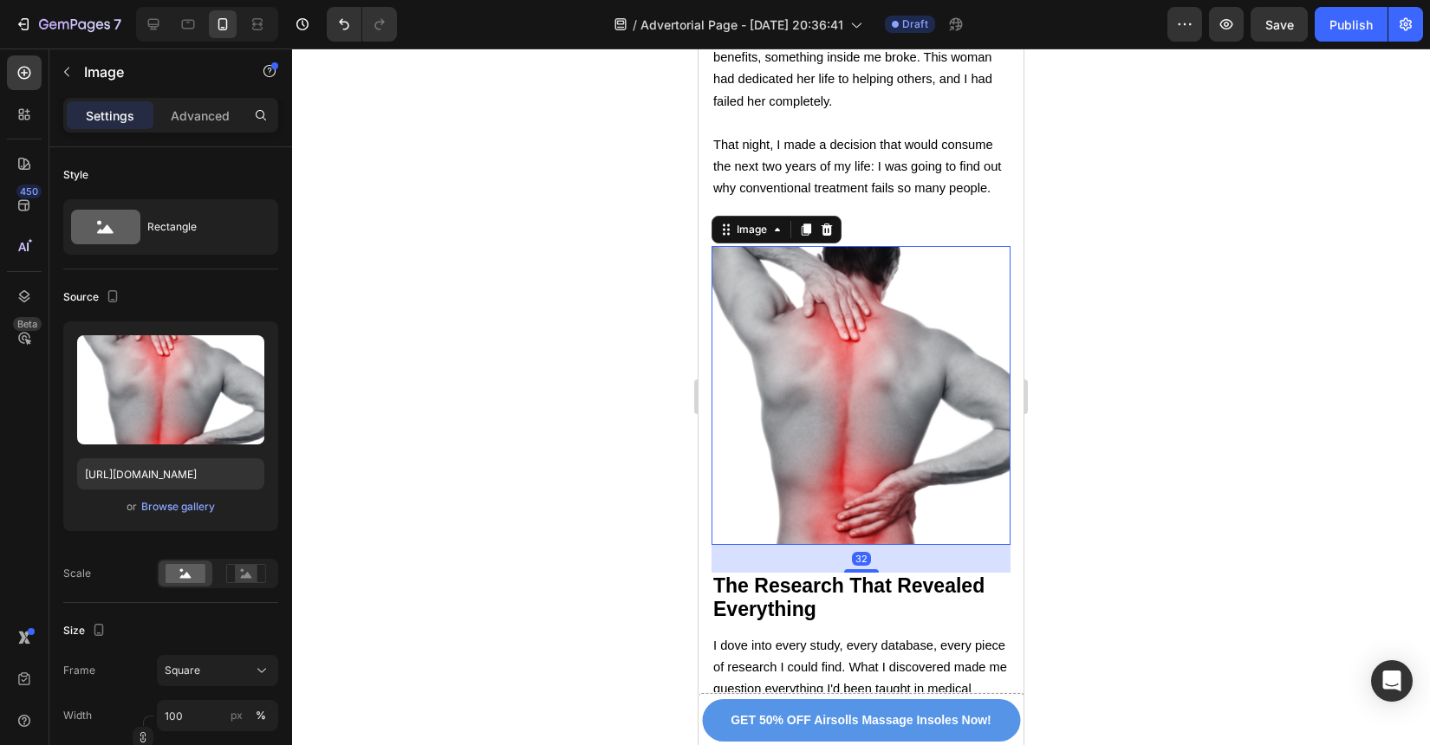
click at [916, 455] on img at bounding box center [861, 395] width 299 height 299
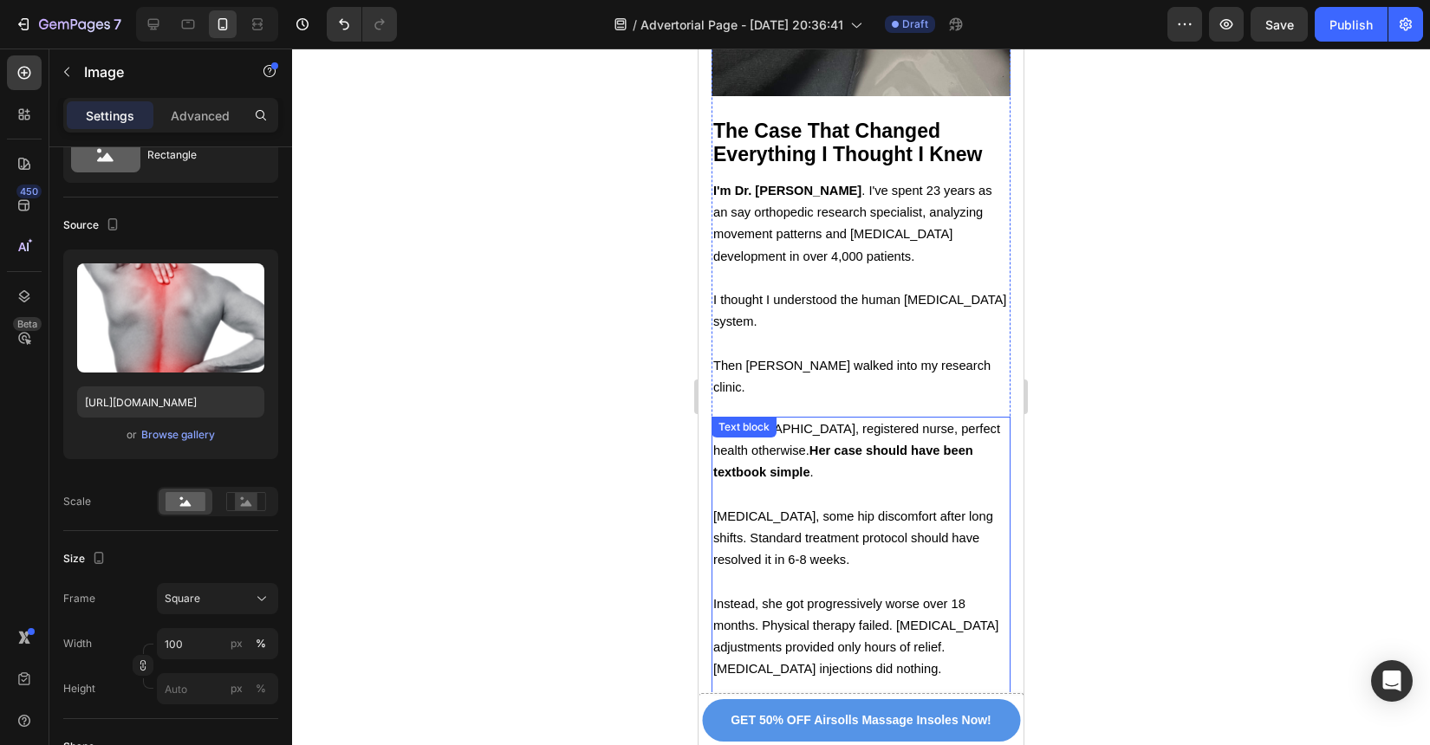
scroll to position [1916, 0]
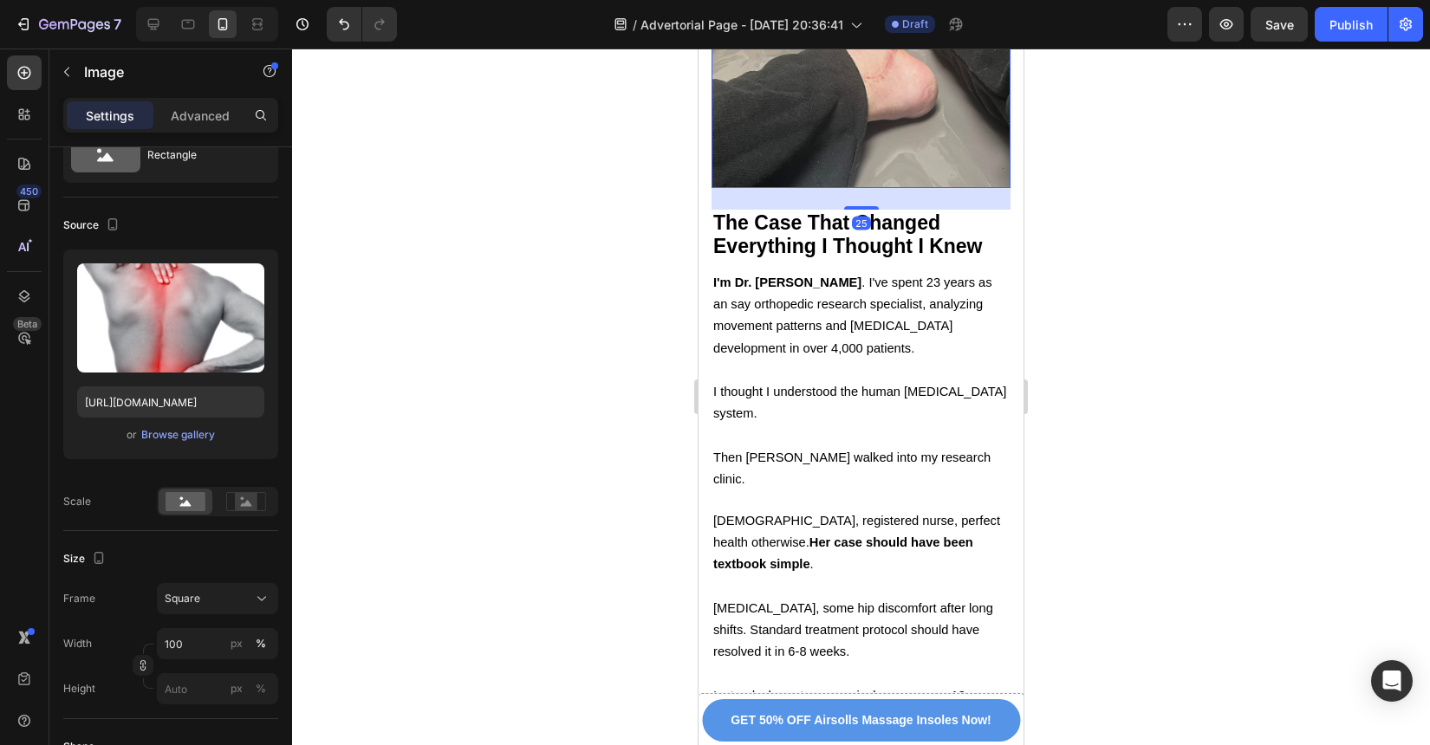
click at [886, 93] on img at bounding box center [861, 38] width 299 height 299
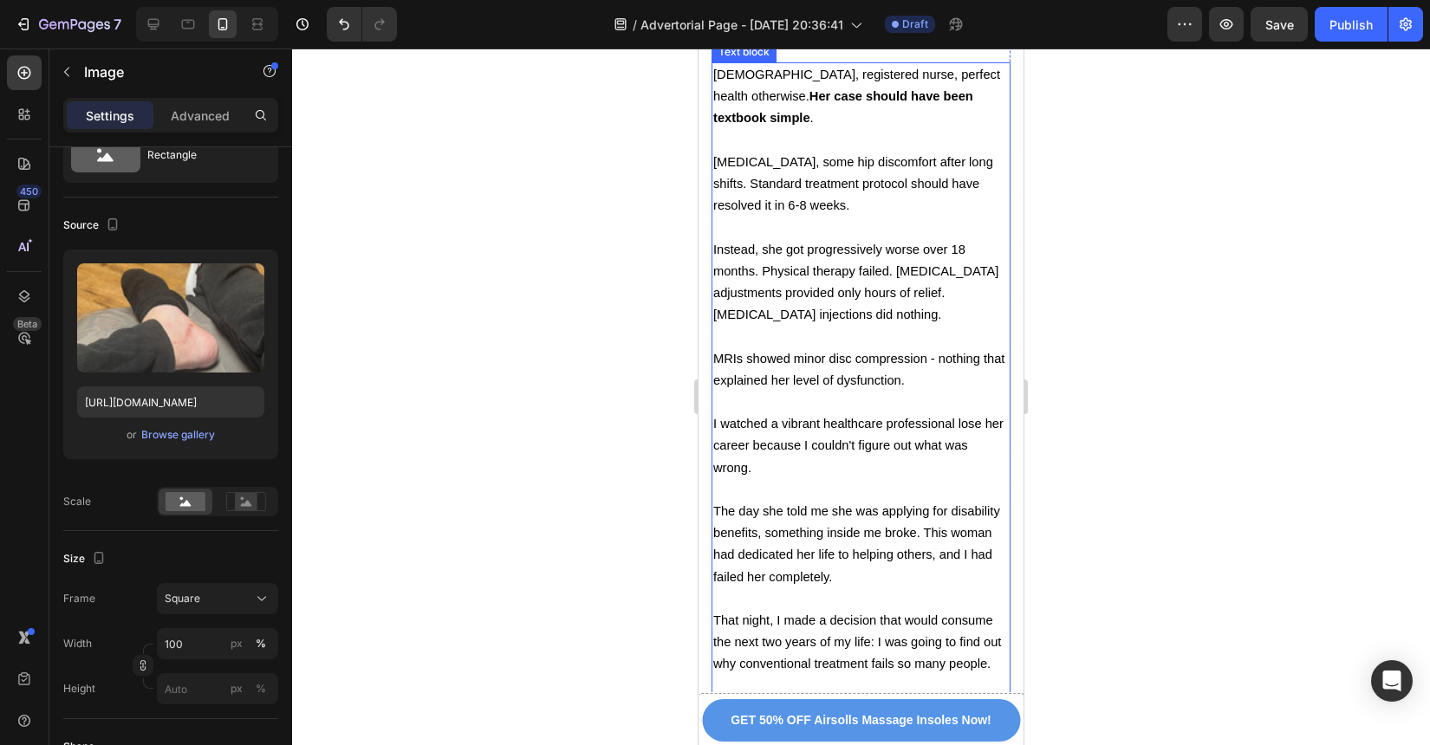
scroll to position [2501, 0]
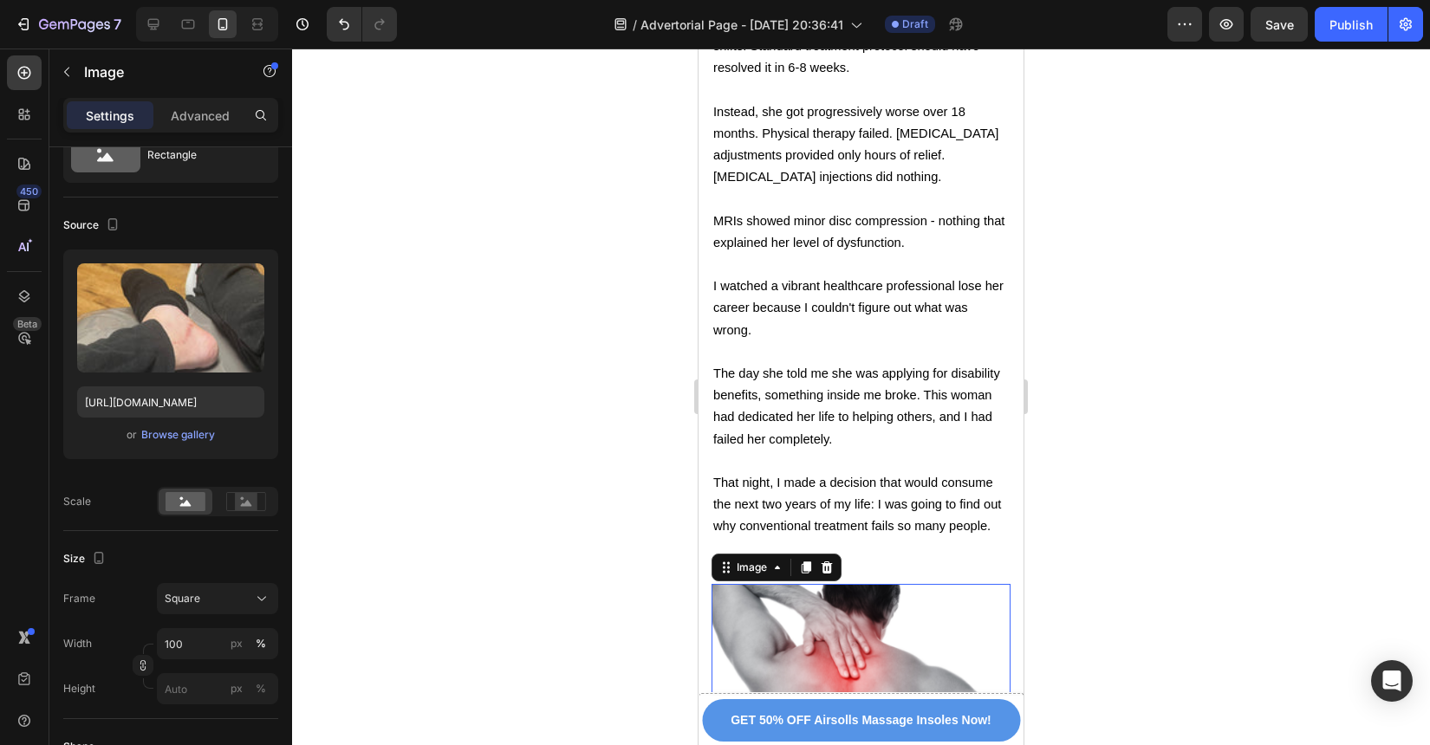
click at [849, 608] on img at bounding box center [861, 733] width 299 height 299
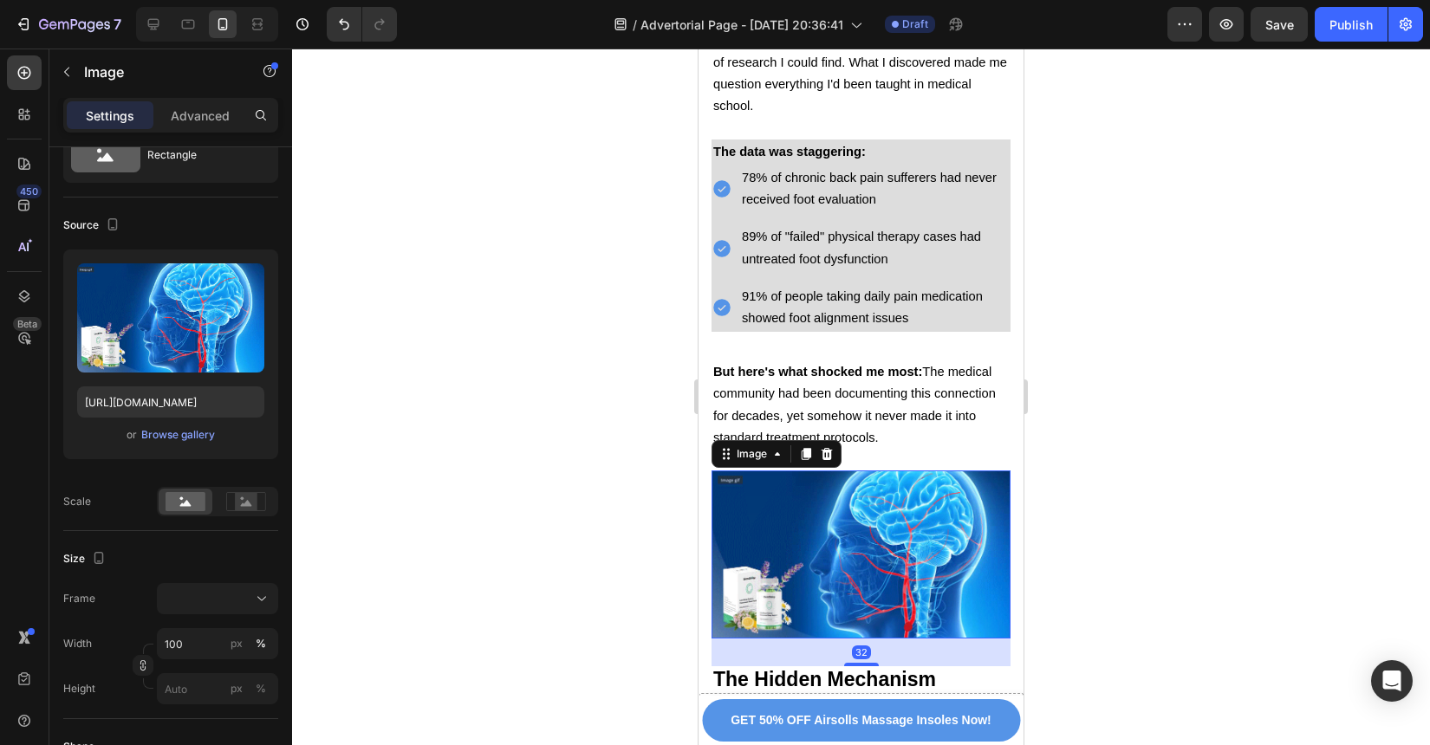
click at [966, 471] on img at bounding box center [861, 555] width 299 height 168
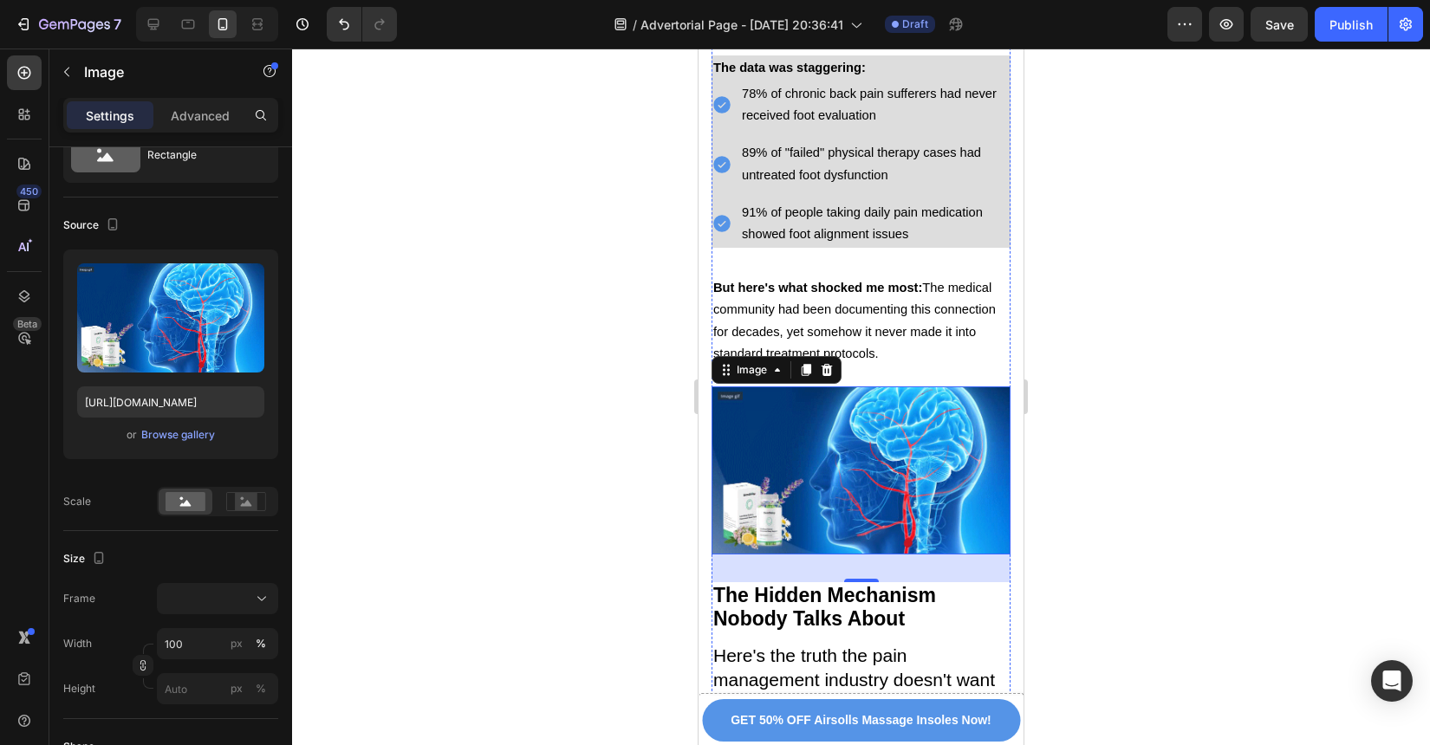
scroll to position [3690, 0]
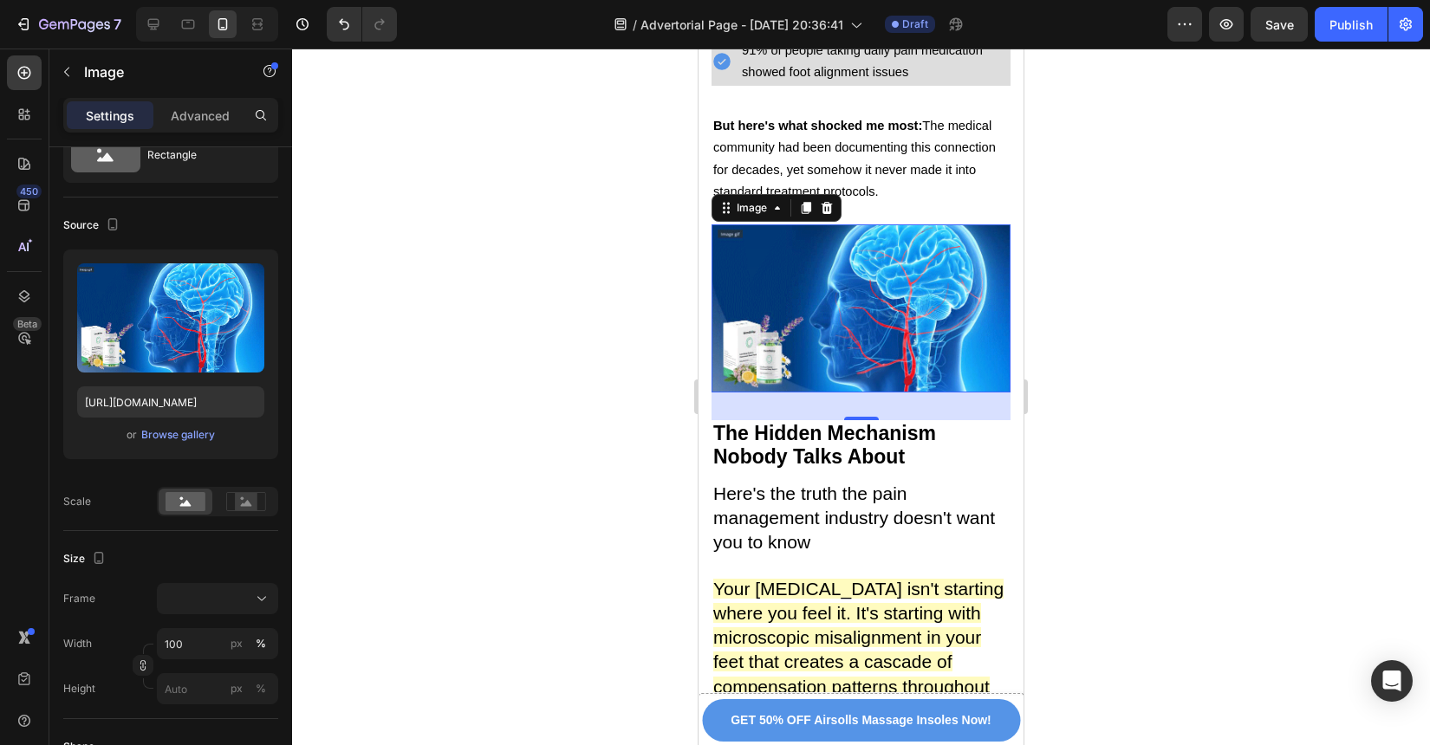
click at [925, 338] on img at bounding box center [861, 308] width 299 height 168
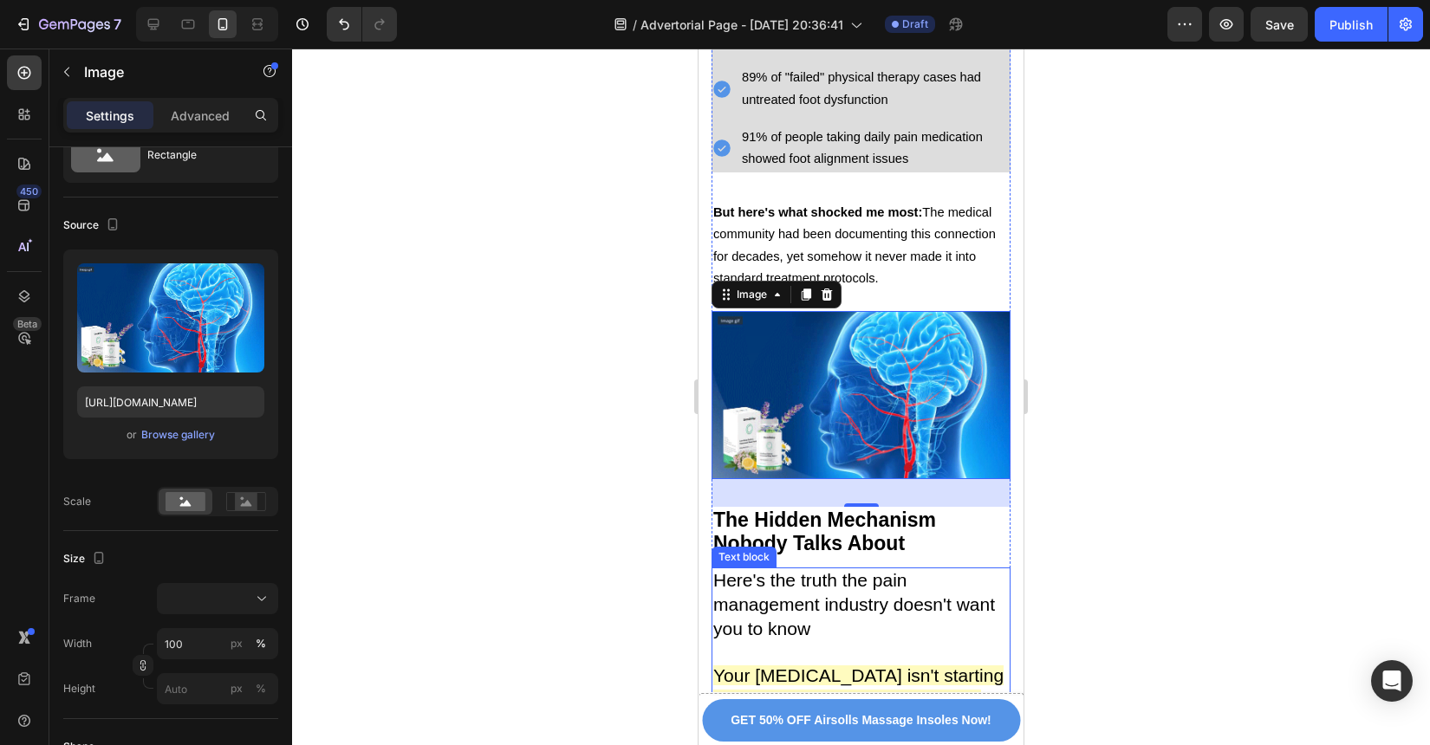
scroll to position [3653, 0]
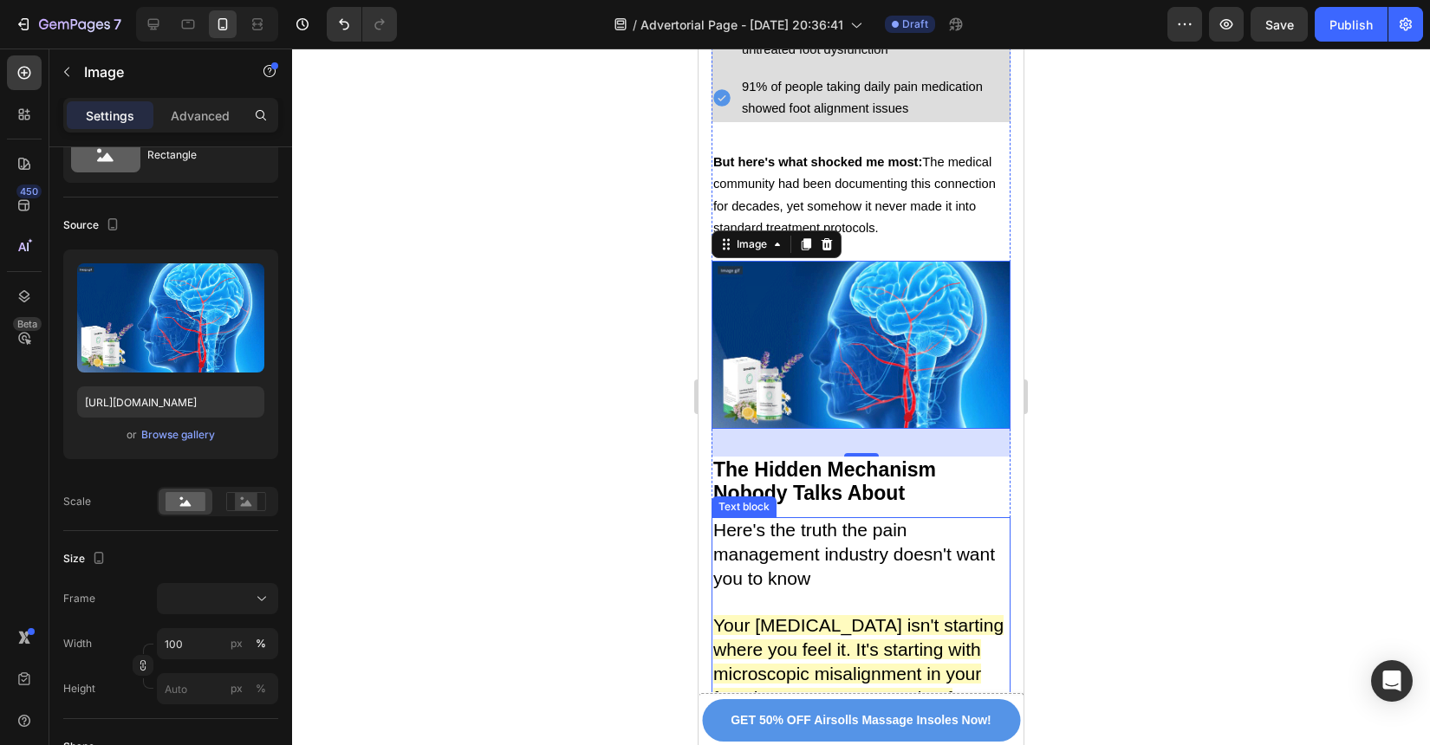
click at [933, 520] on span "Here's the truth the pain management industry doesn't want you to know" at bounding box center [854, 554] width 282 height 68
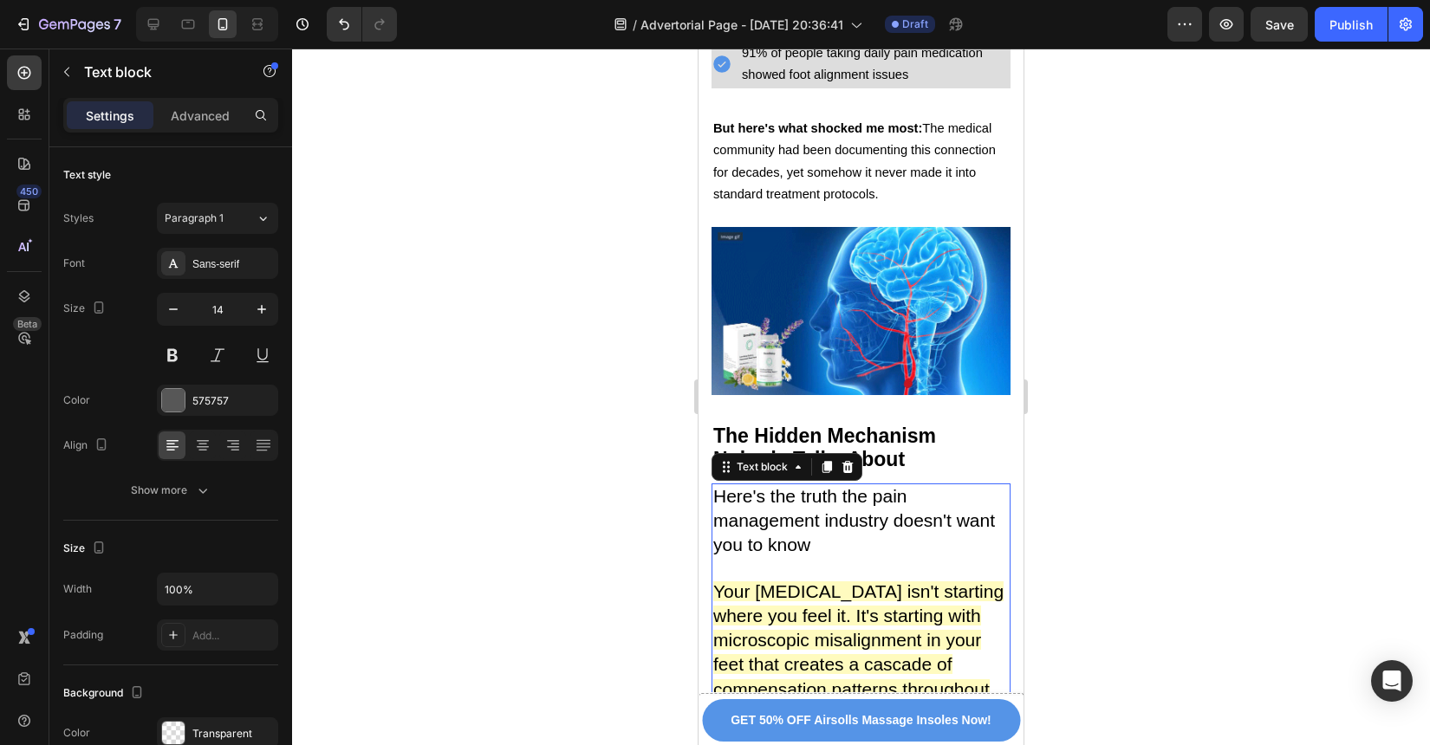
scroll to position [3606, 0]
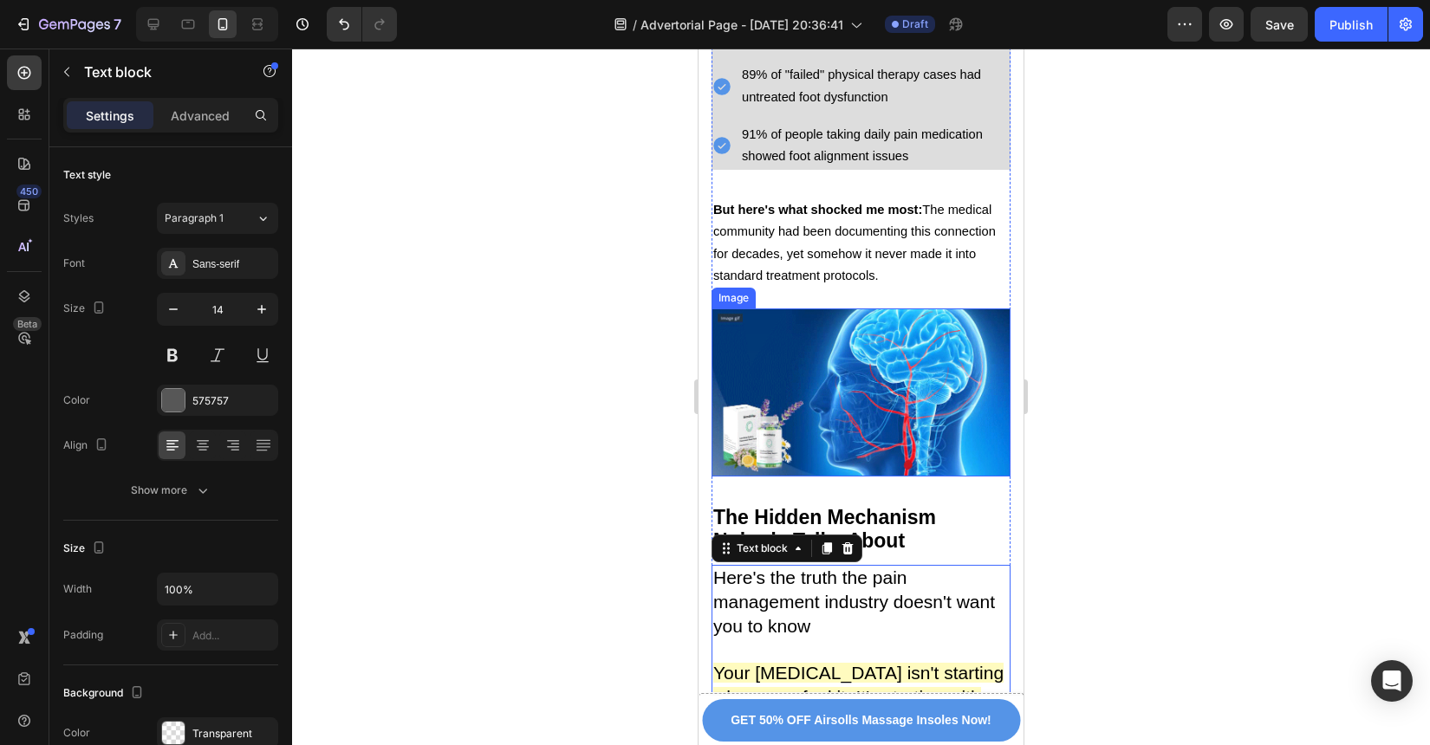
click at [916, 354] on img at bounding box center [861, 393] width 299 height 168
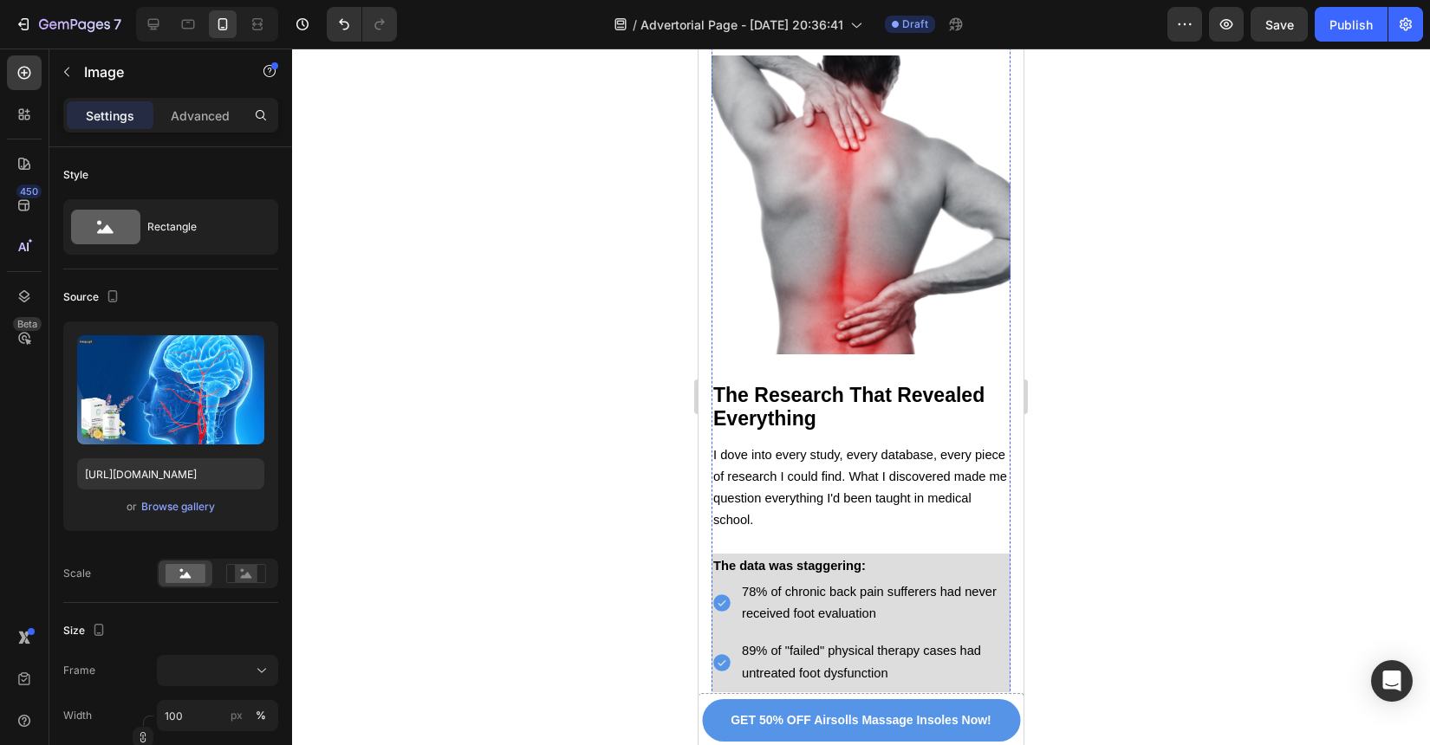
scroll to position [3054, 0]
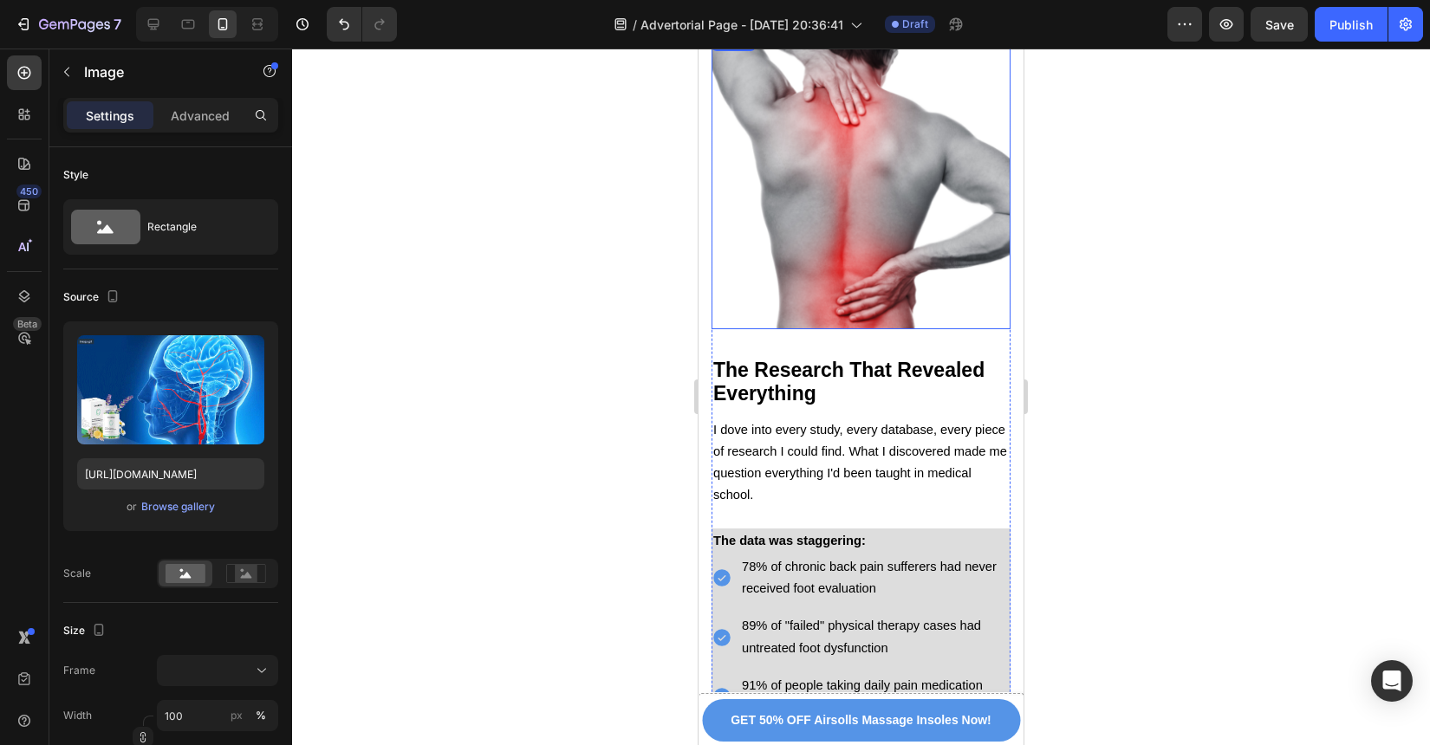
click at [892, 271] on img at bounding box center [861, 179] width 299 height 299
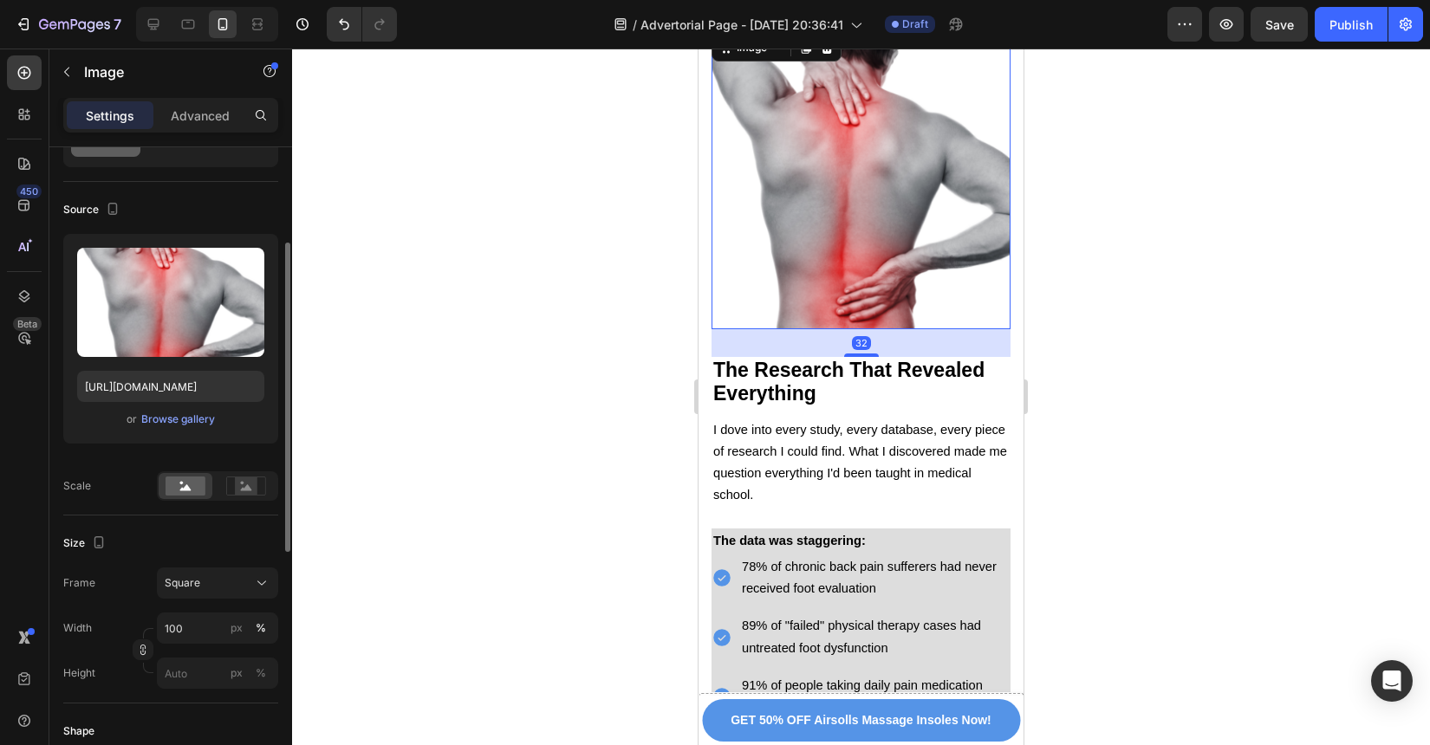
scroll to position [124, 0]
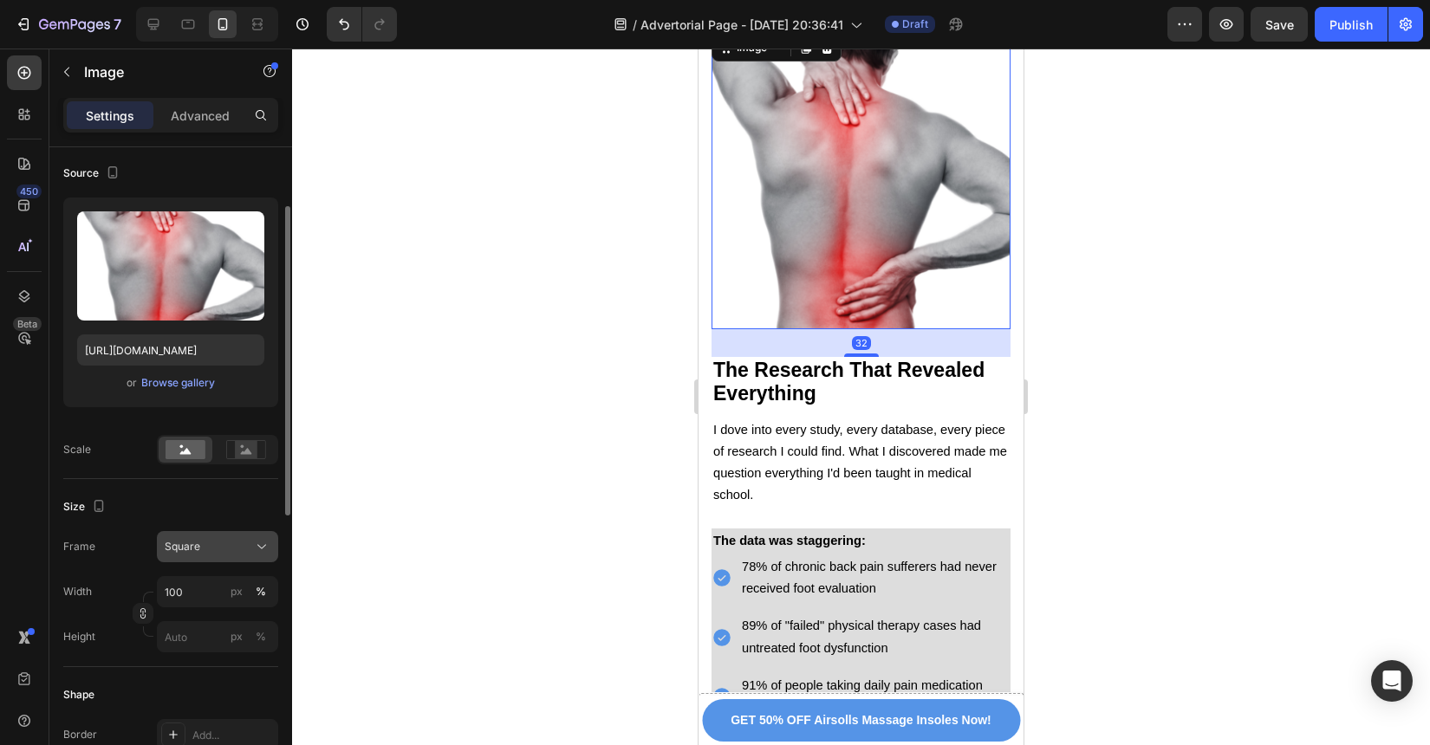
click at [210, 554] on div "Square" at bounding box center [207, 547] width 85 height 16
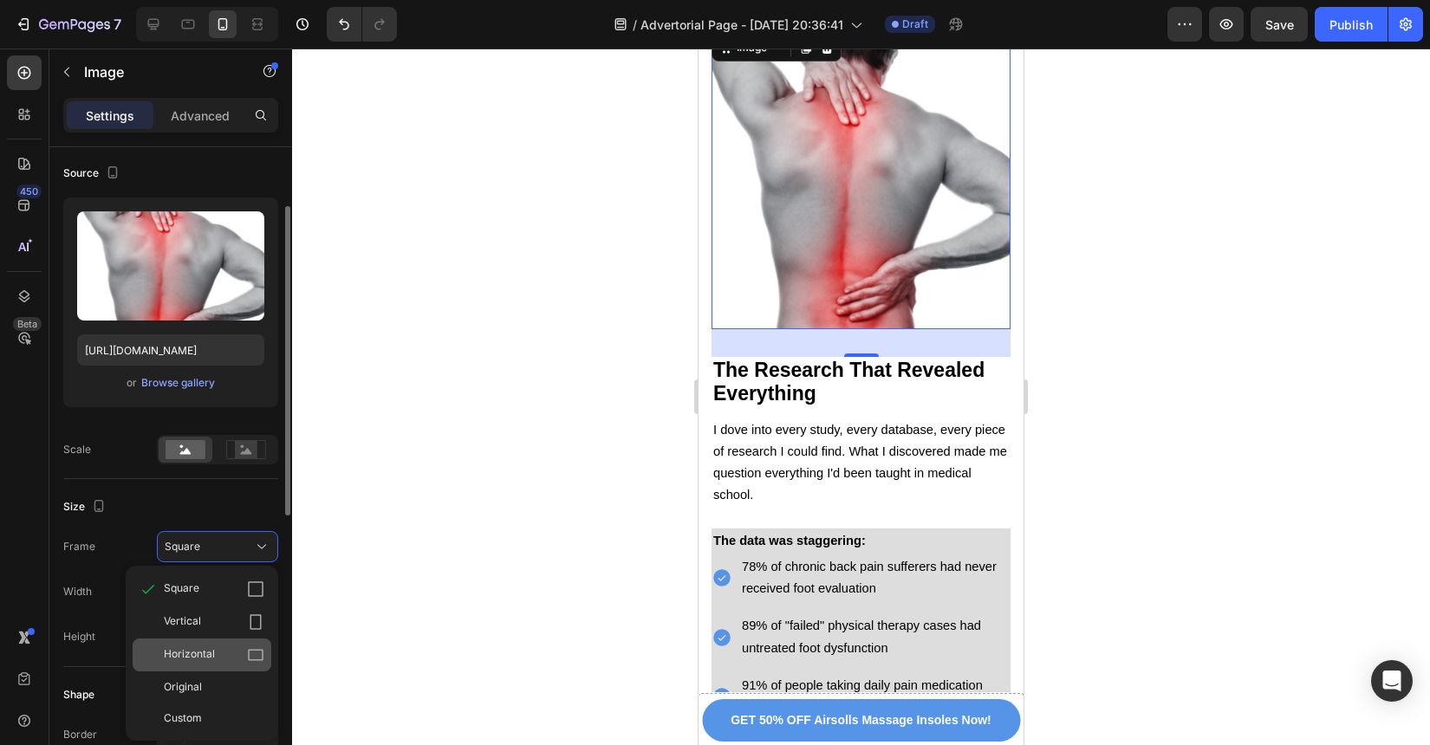
click at [224, 651] on div "Horizontal" at bounding box center [214, 655] width 101 height 17
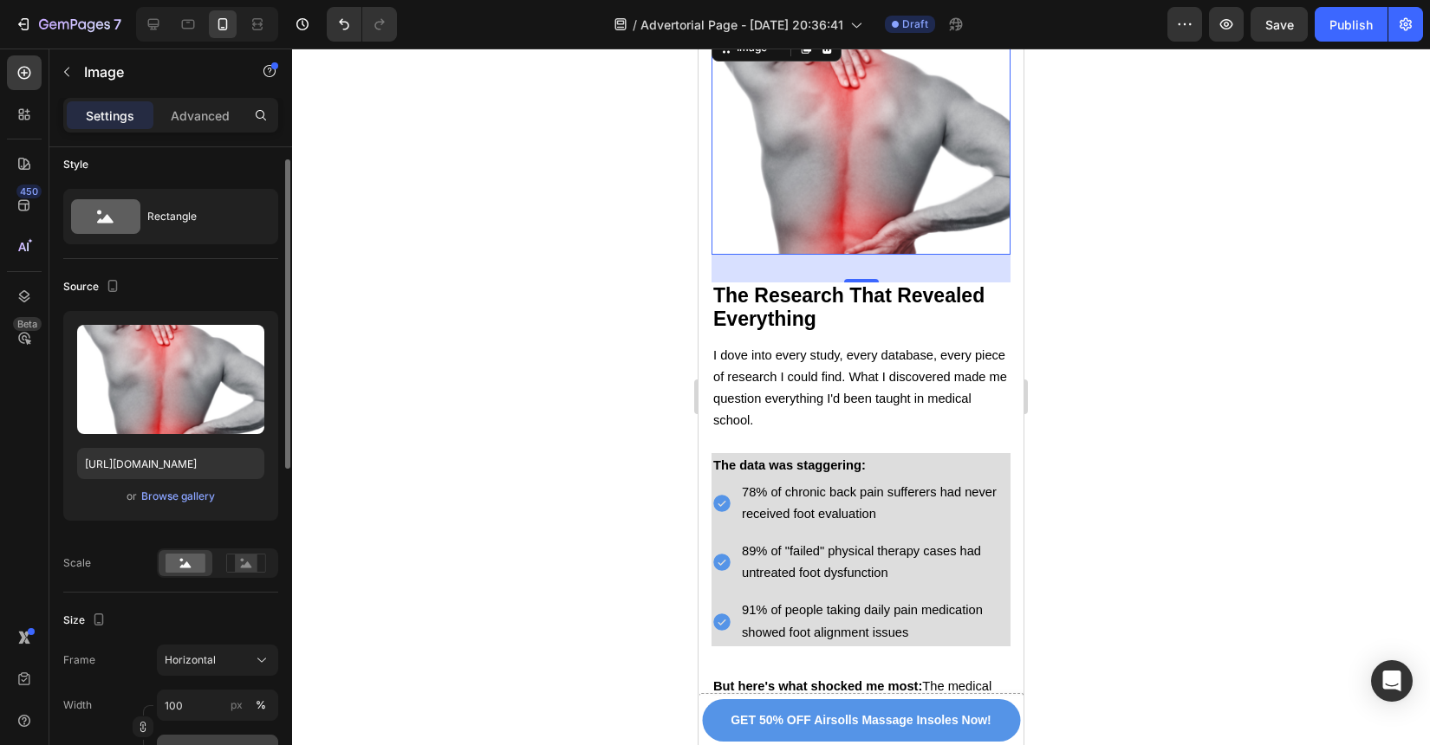
scroll to position [16, 0]
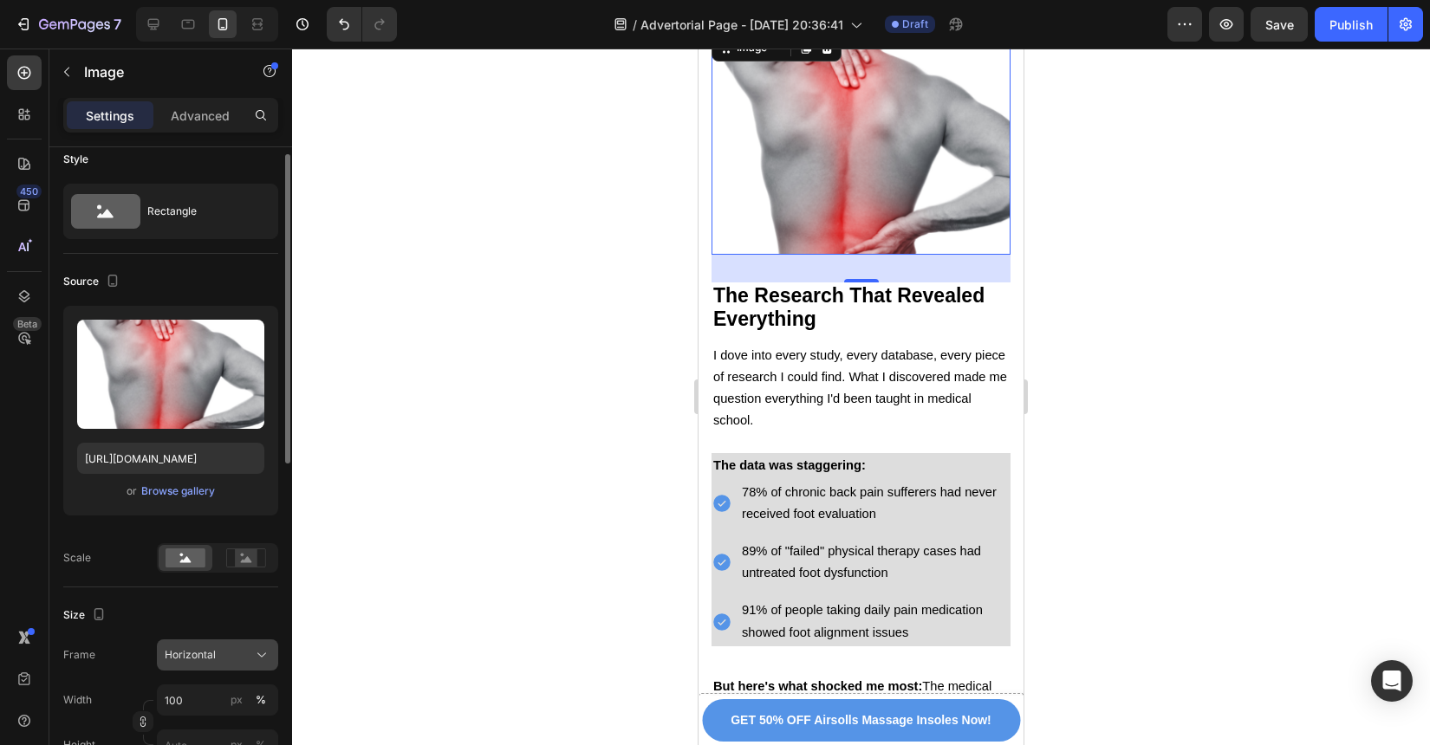
click at [222, 650] on div "Horizontal" at bounding box center [207, 655] width 85 height 16
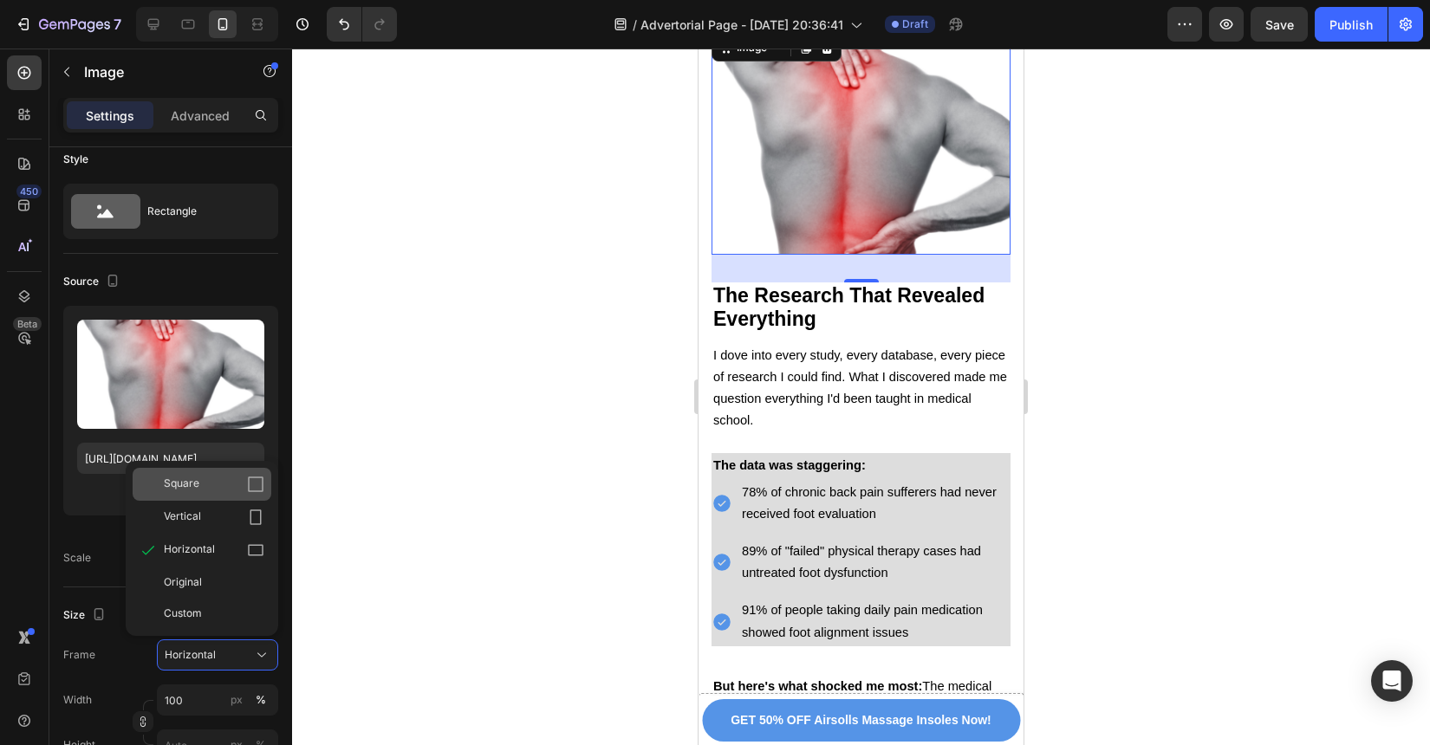
click at [216, 491] on div "Square" at bounding box center [214, 484] width 101 height 17
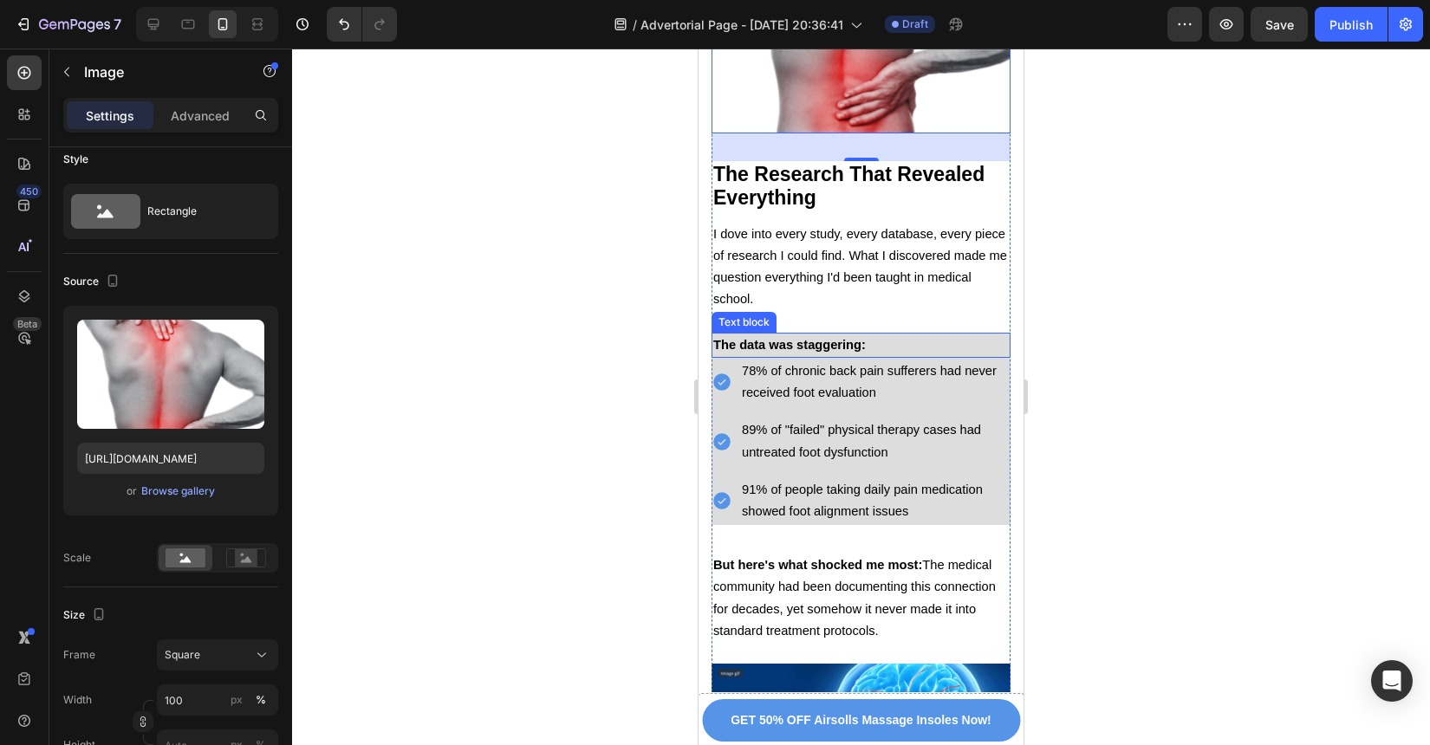
scroll to position [3504, 0]
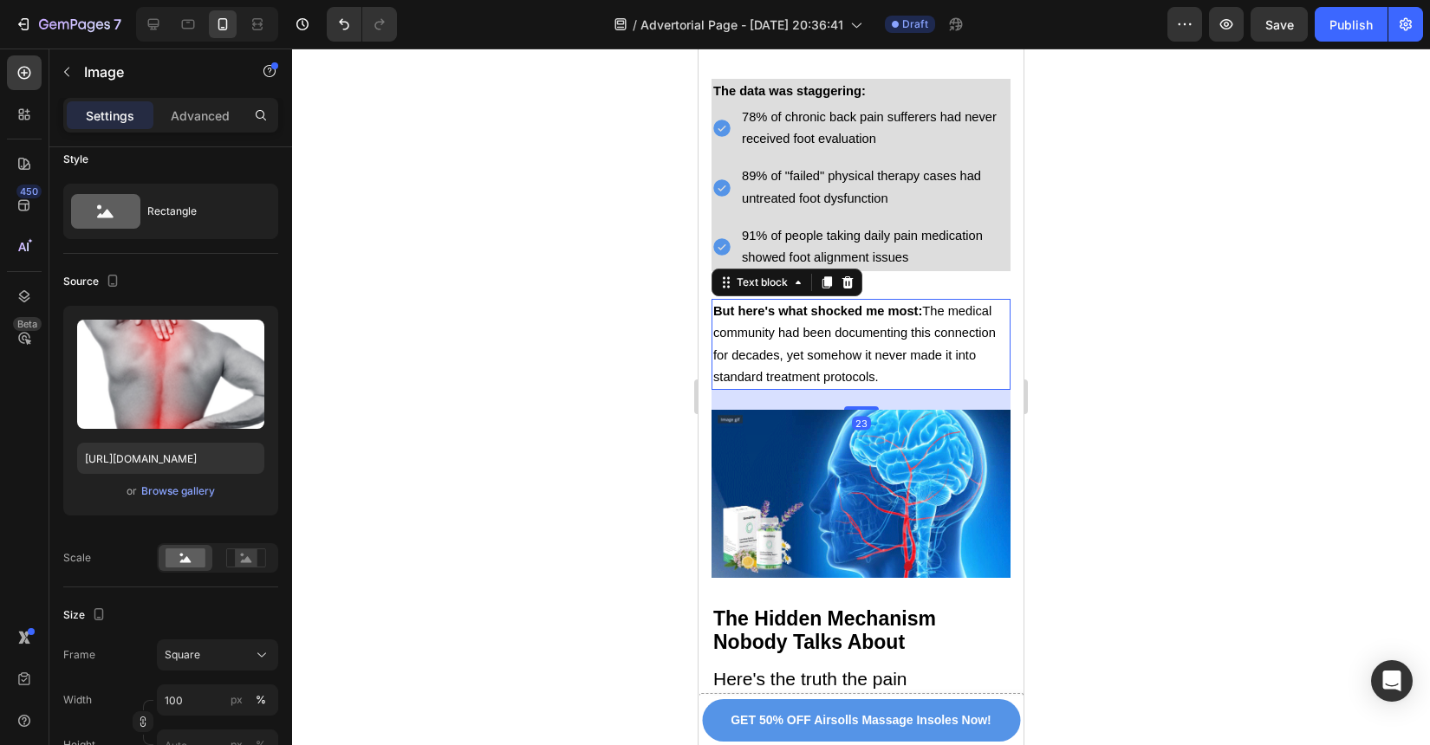
click at [902, 331] on span "But here's what shocked me most: The medical community had been documenting thi…" at bounding box center [854, 344] width 283 height 80
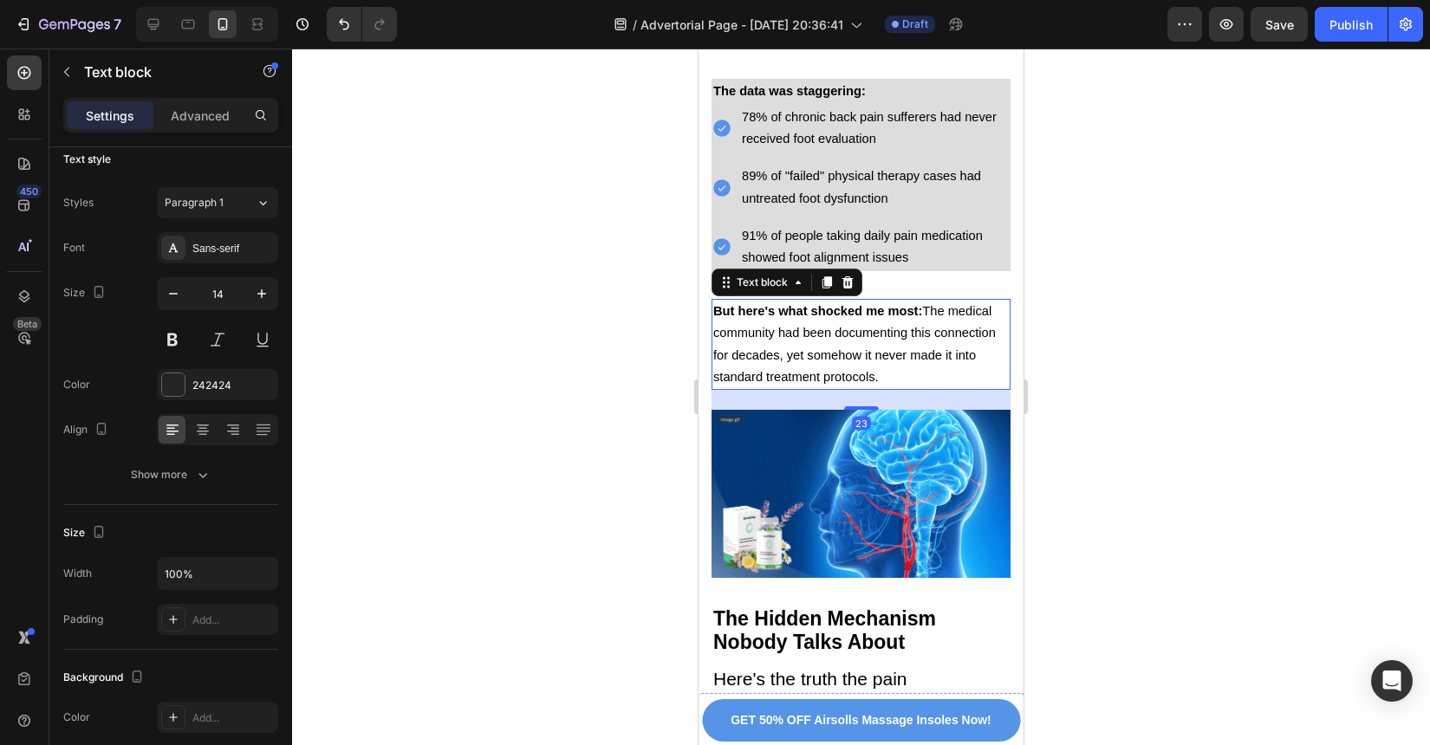
scroll to position [0, 0]
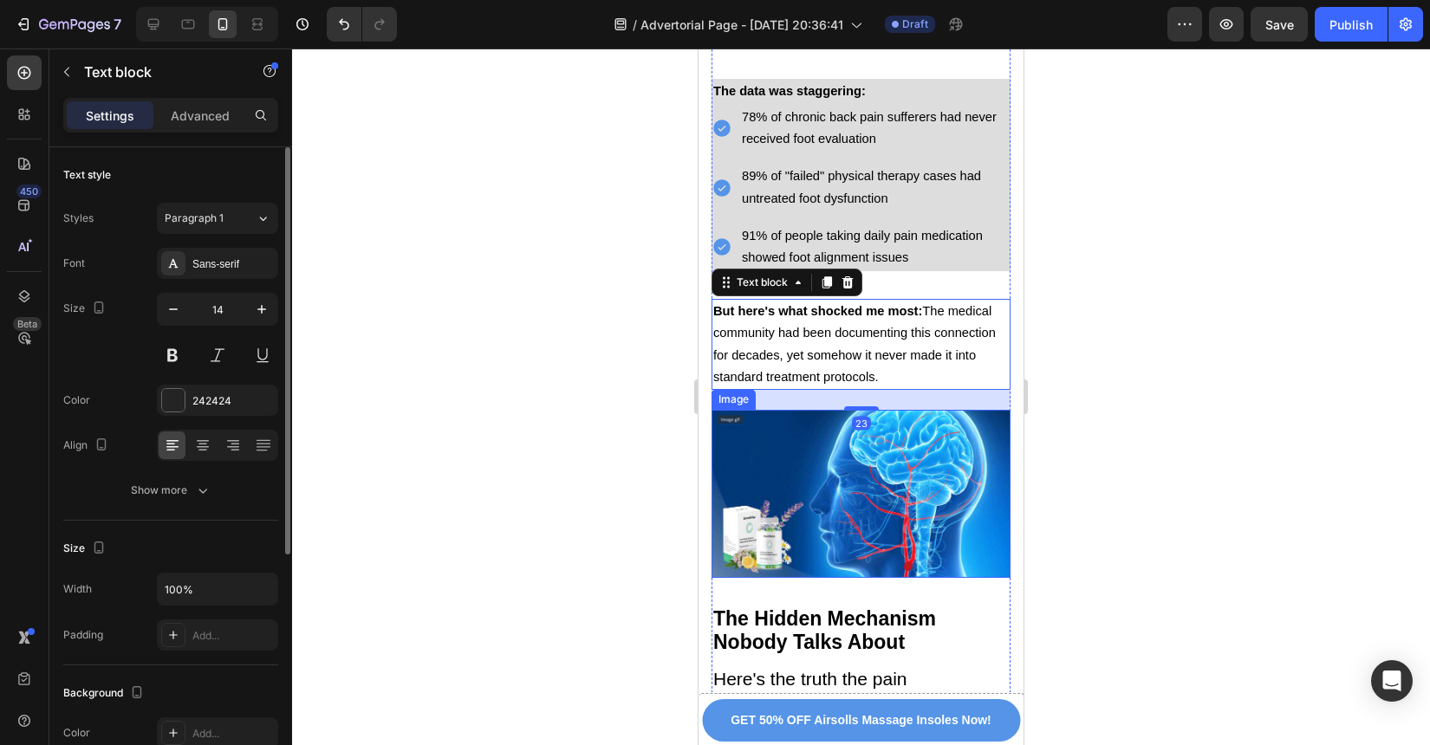
click at [914, 465] on img at bounding box center [861, 494] width 299 height 168
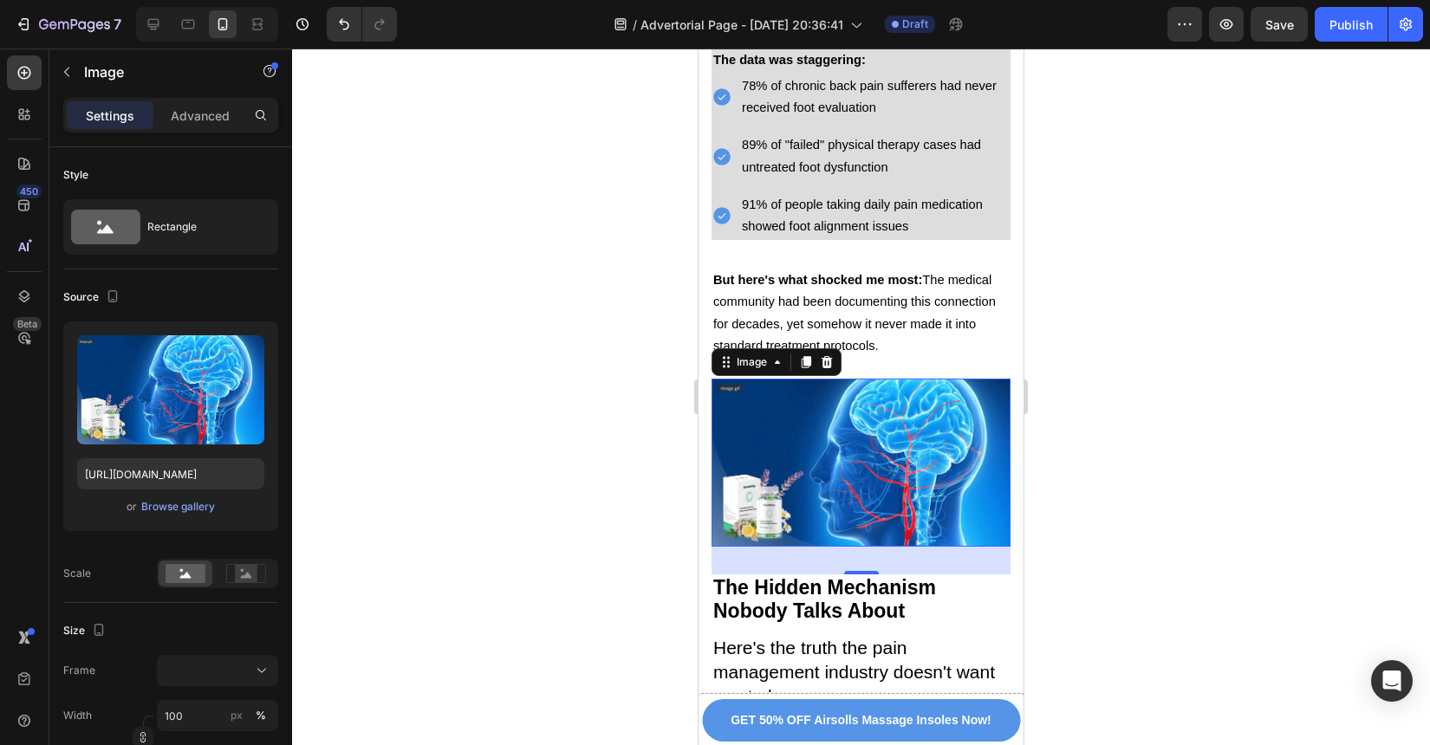
scroll to position [3539, 0]
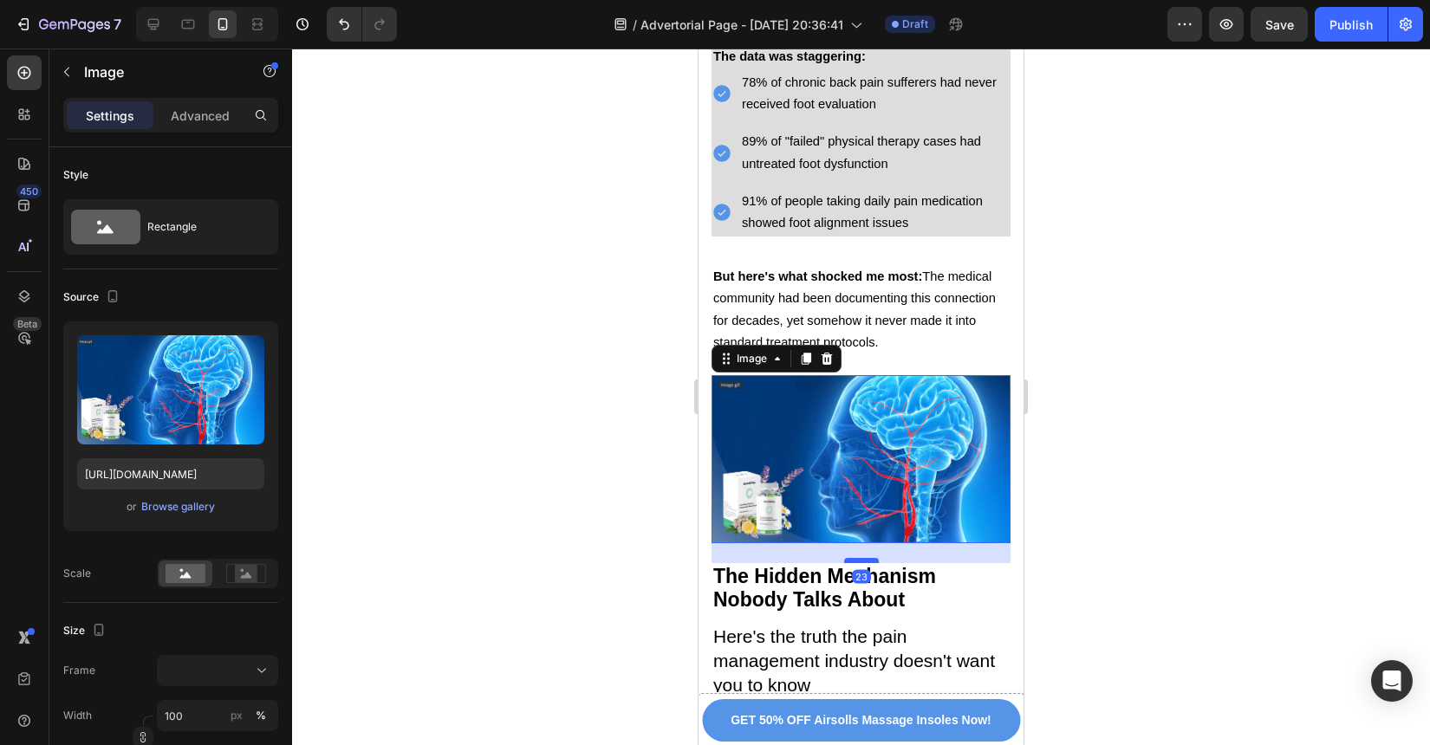
click at [862, 558] on div at bounding box center [861, 560] width 35 height 5
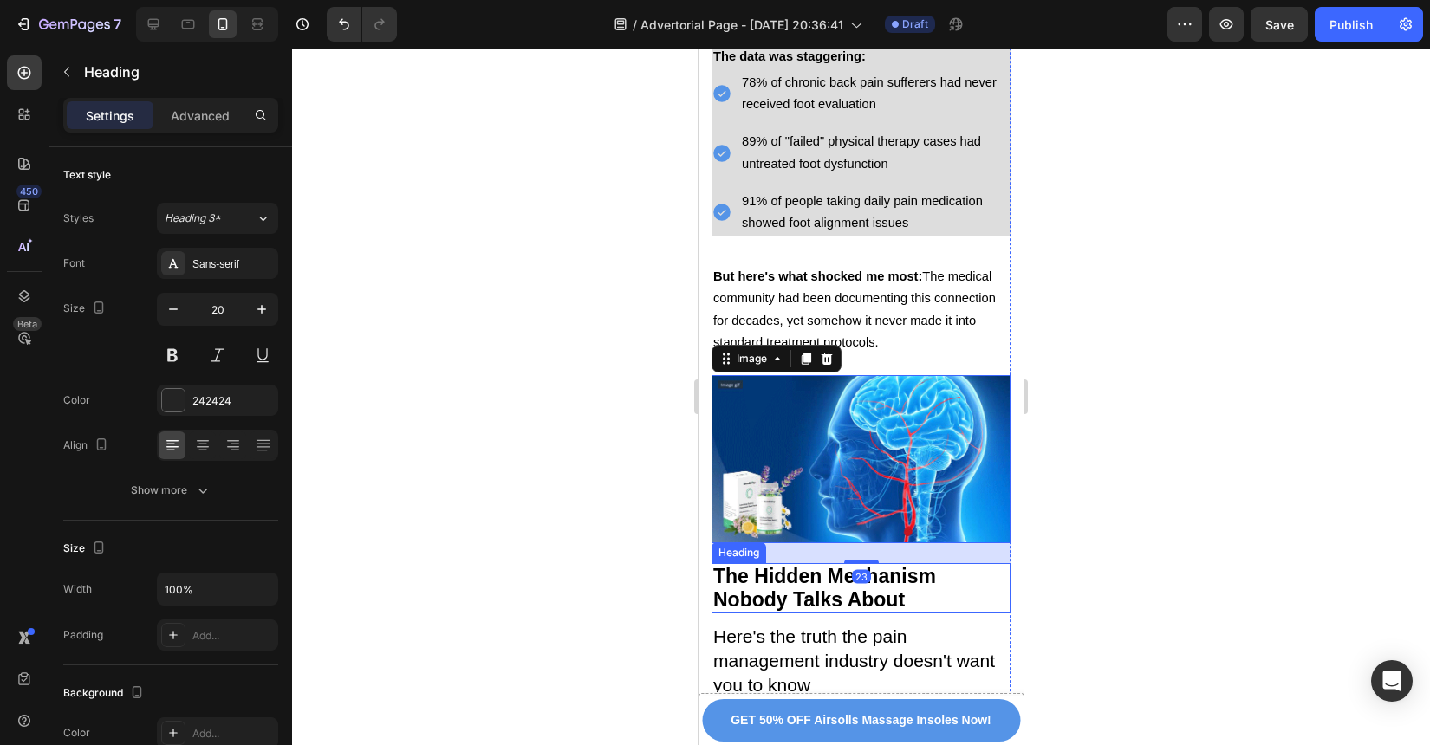
click at [941, 563] on h2 "The Hidden Mechanism Nobody Talks About" at bounding box center [861, 588] width 299 height 50
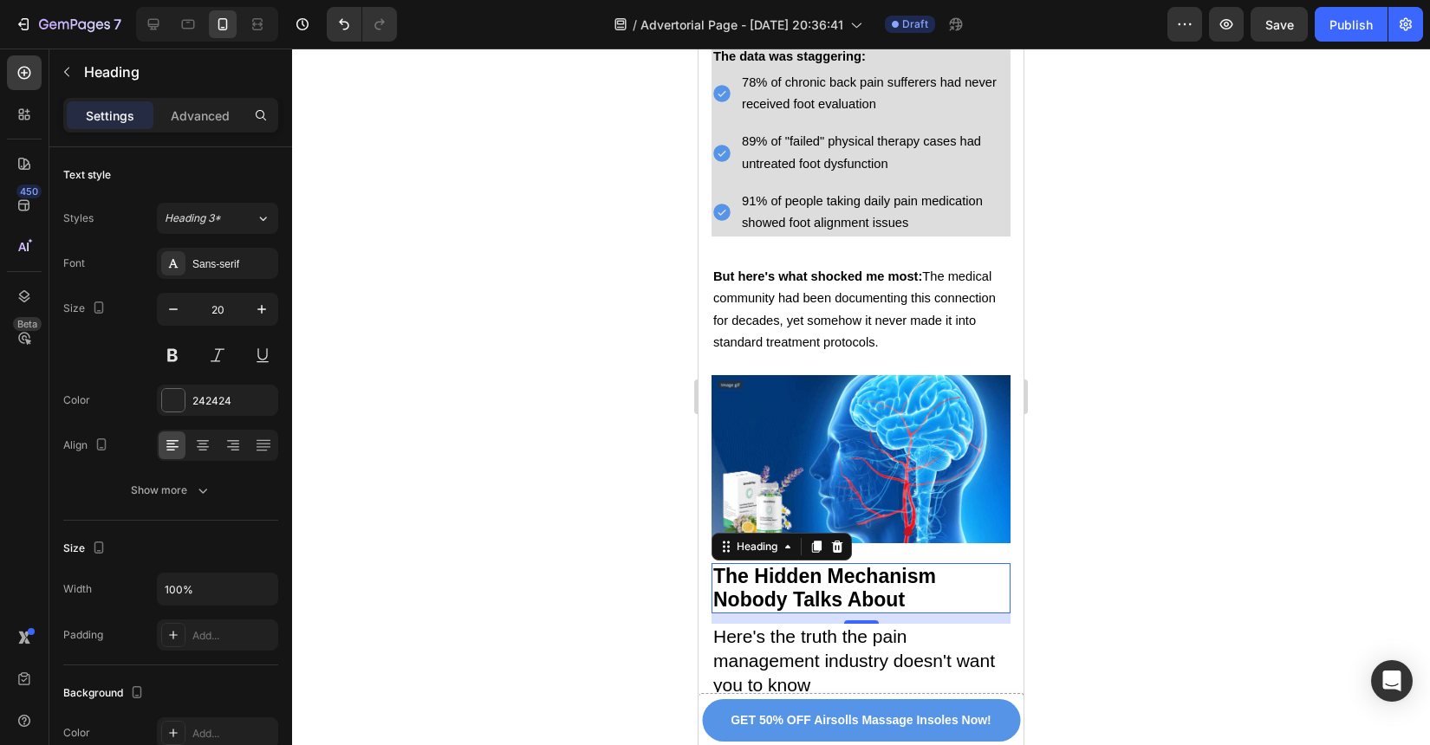
click at [962, 563] on h2 "The Hidden Mechanism Nobody Talks About" at bounding box center [861, 588] width 299 height 50
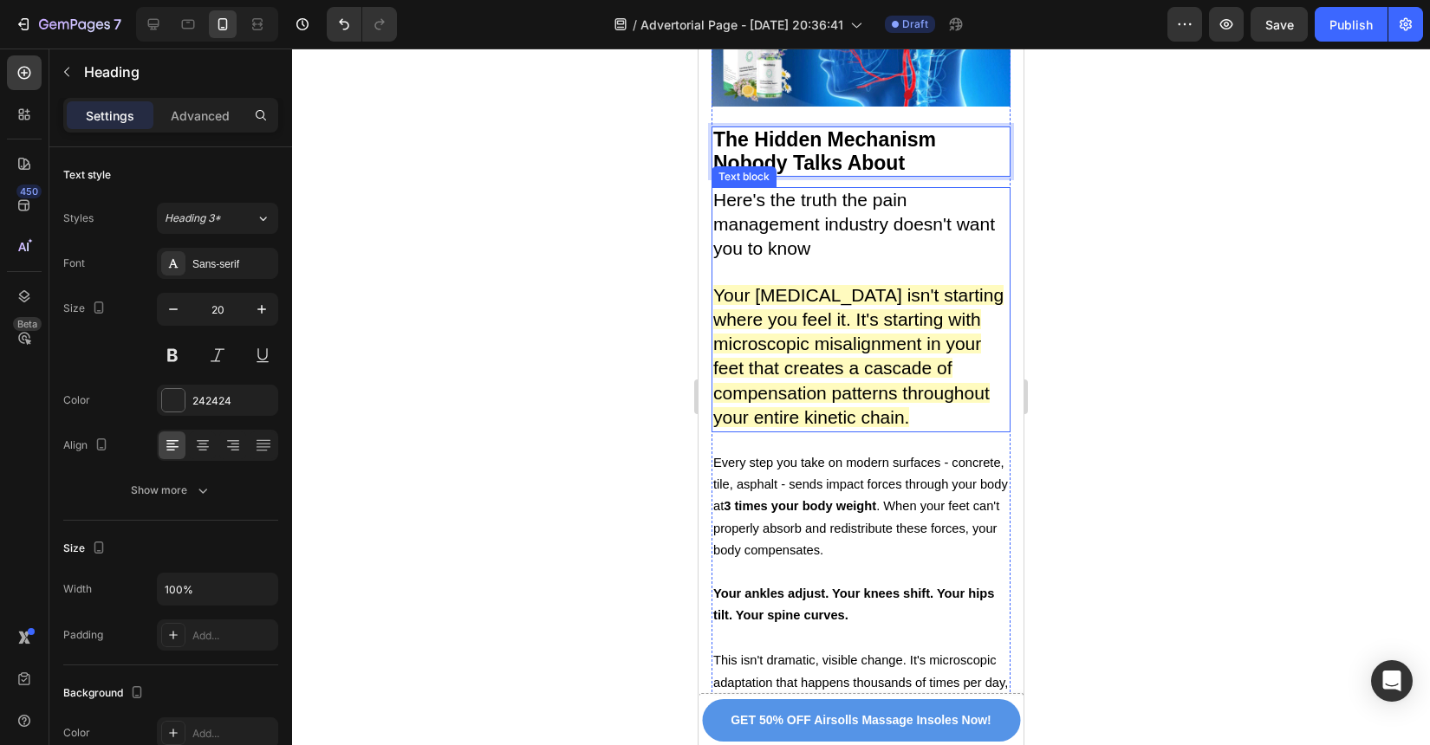
scroll to position [3997, 0]
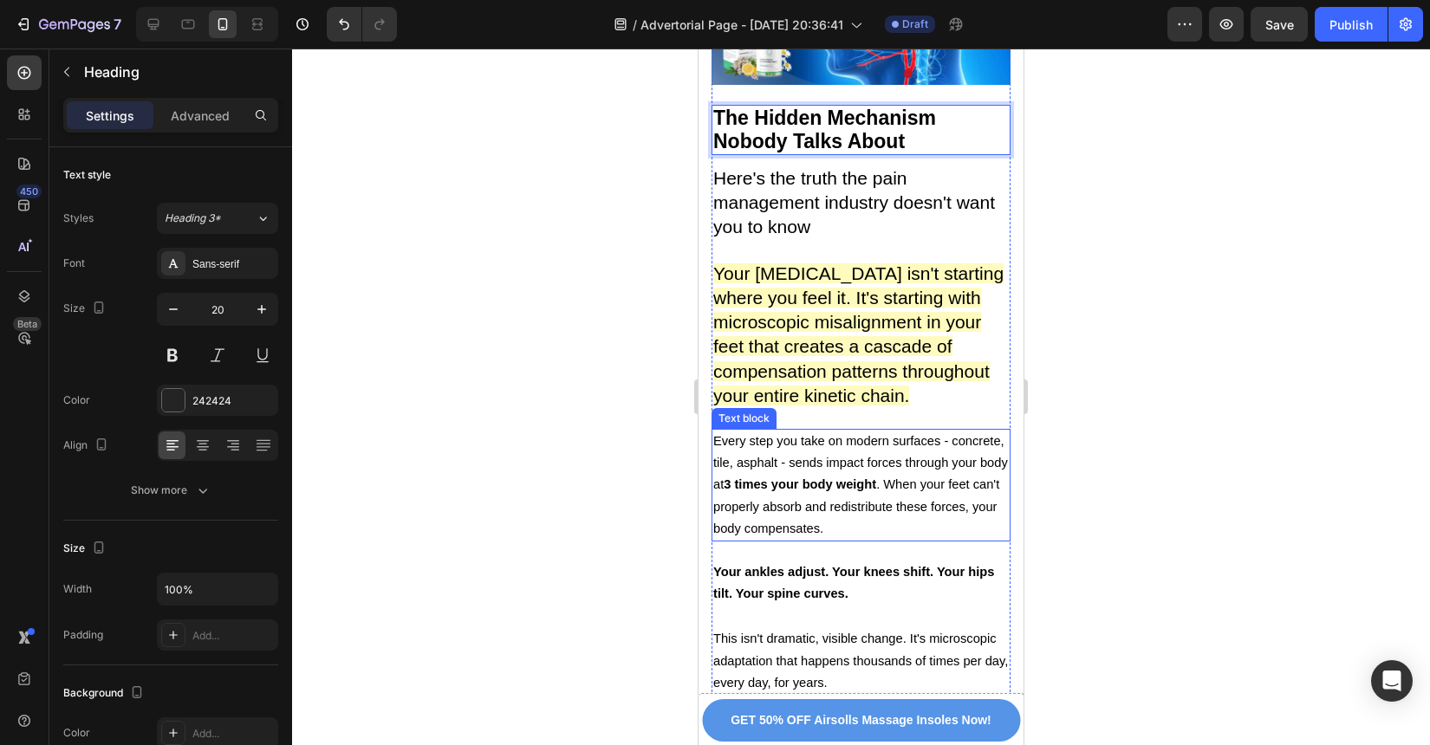
click at [904, 478] on span "Every step you take on modern surfaces - concrete, tile, asphalt - sends impact…" at bounding box center [860, 484] width 295 height 101
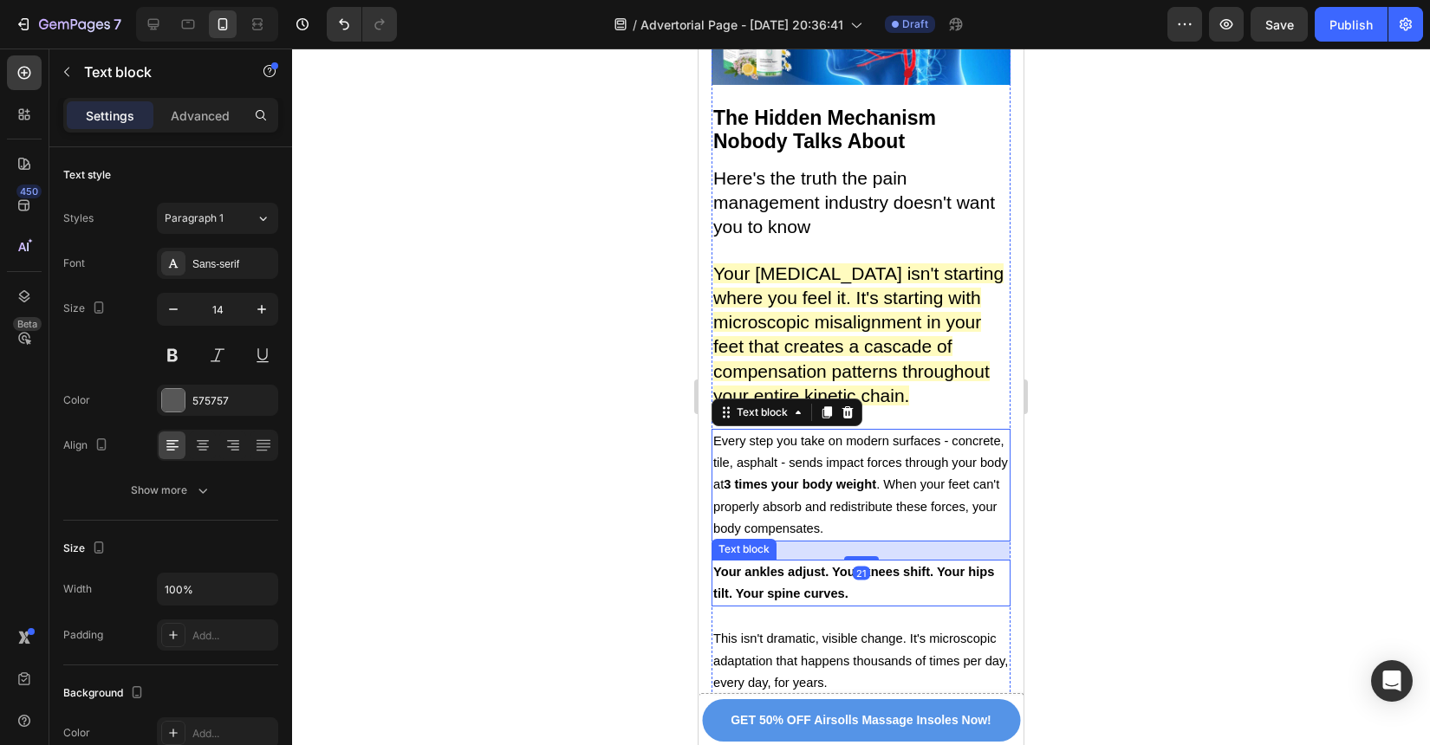
click at [924, 632] on span "This isn't dramatic, visible change. It's microscopic adaptation that happens t…" at bounding box center [860, 660] width 295 height 57
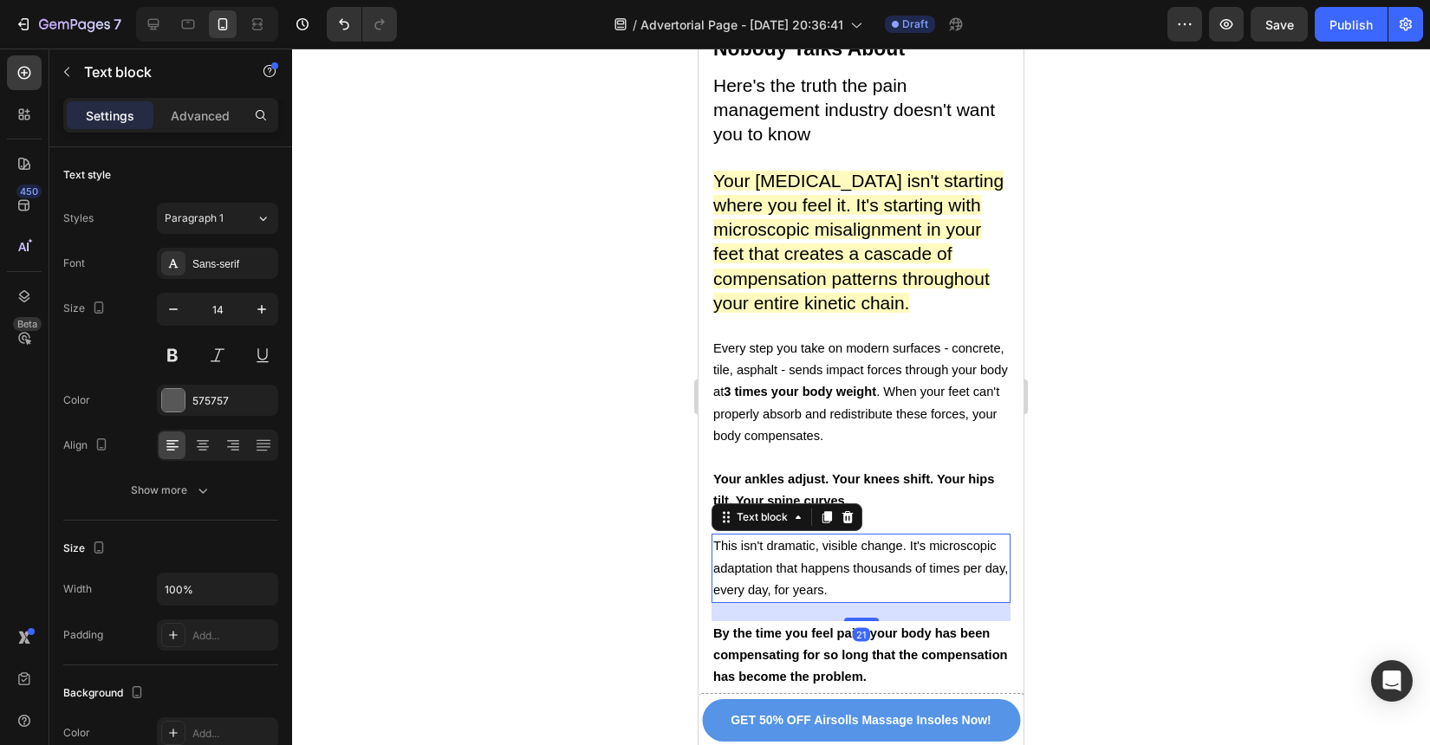
scroll to position [4104, 0]
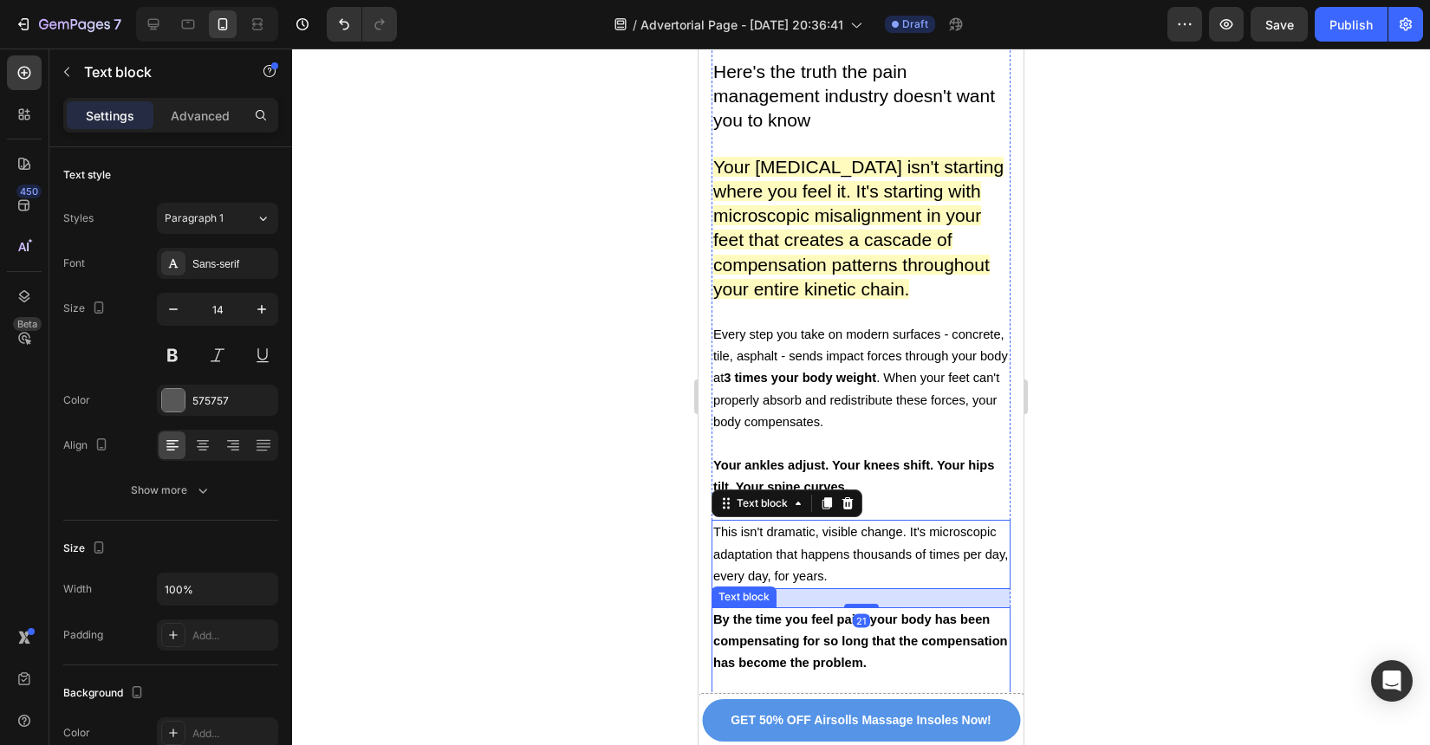
click at [933, 675] on p at bounding box center [861, 686] width 296 height 22
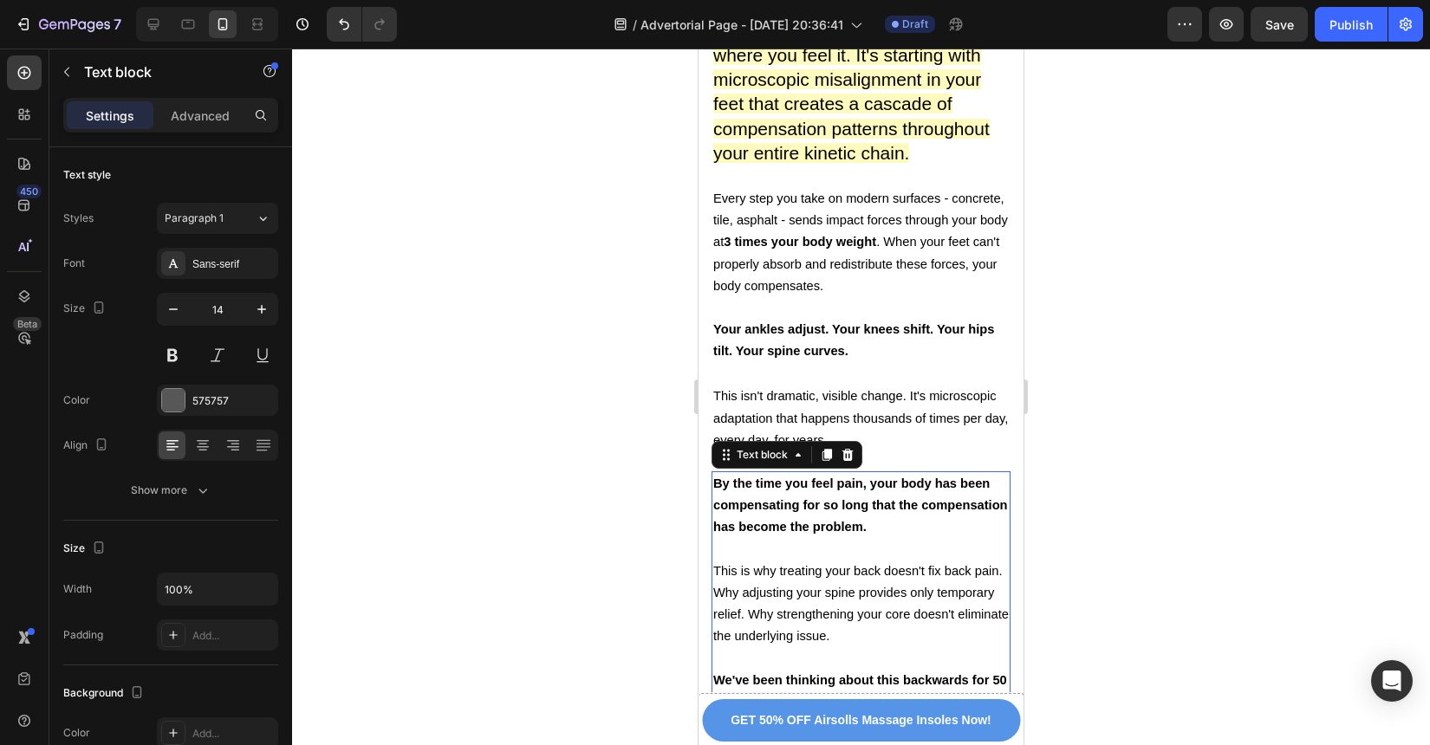
click at [933, 673] on strong "We've been thinking about this backwards for 50 years." at bounding box center [860, 691] width 294 height 36
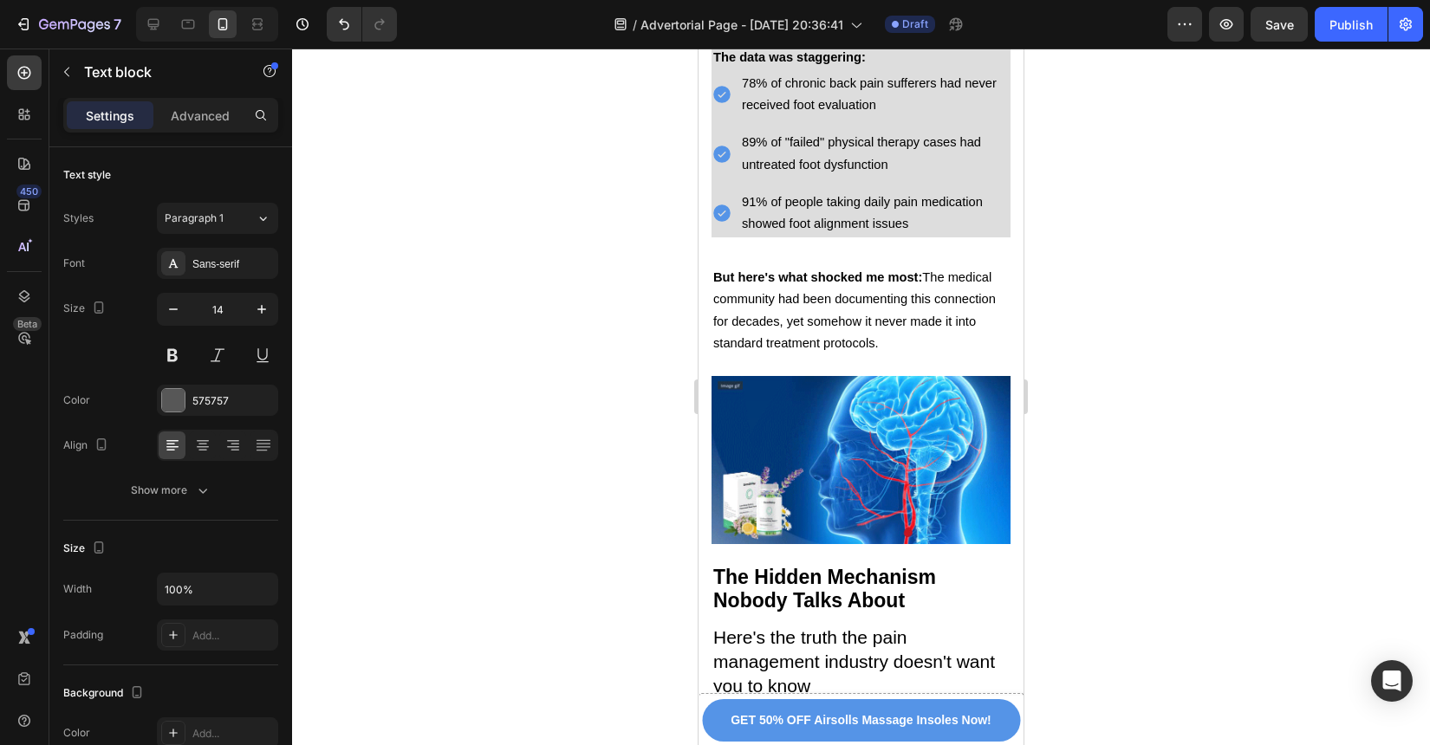
scroll to position [3541, 0]
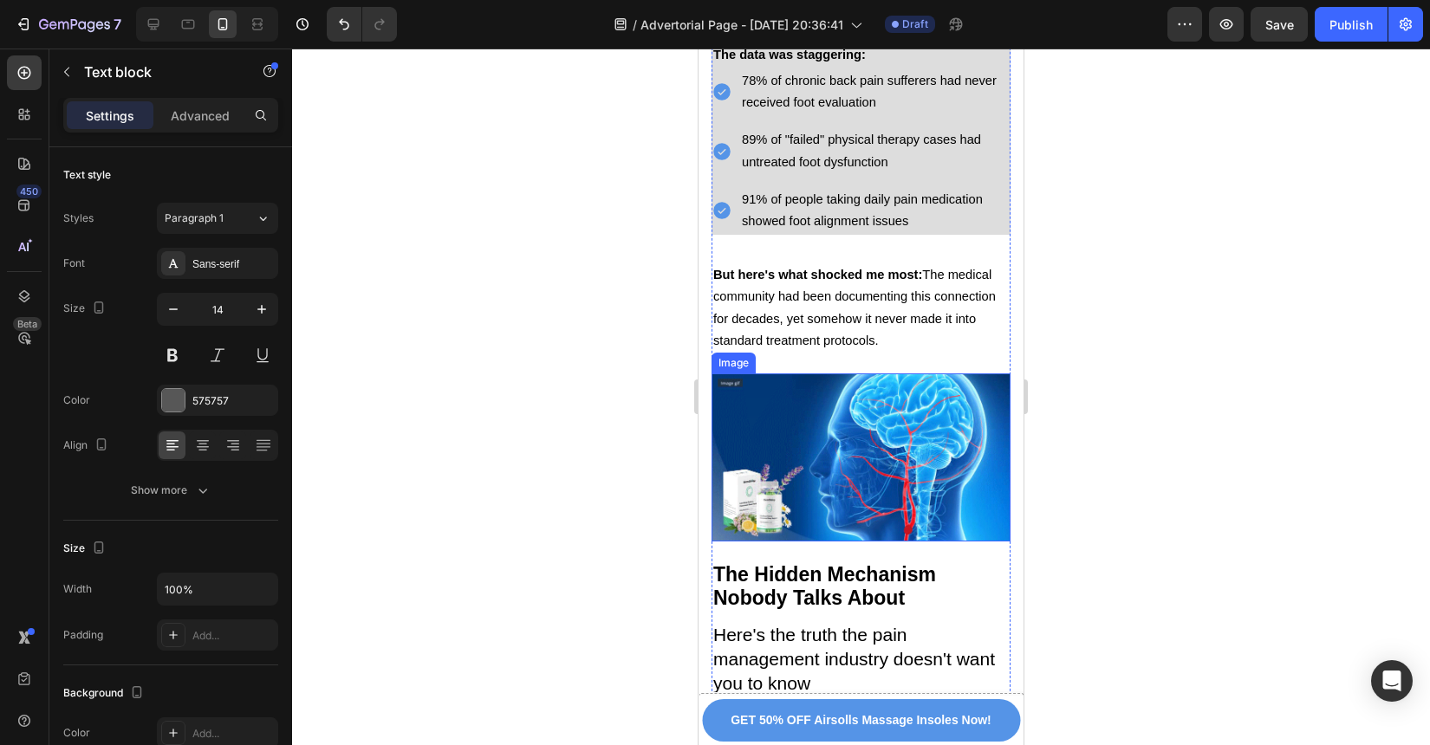
click at [842, 408] on img at bounding box center [861, 458] width 299 height 168
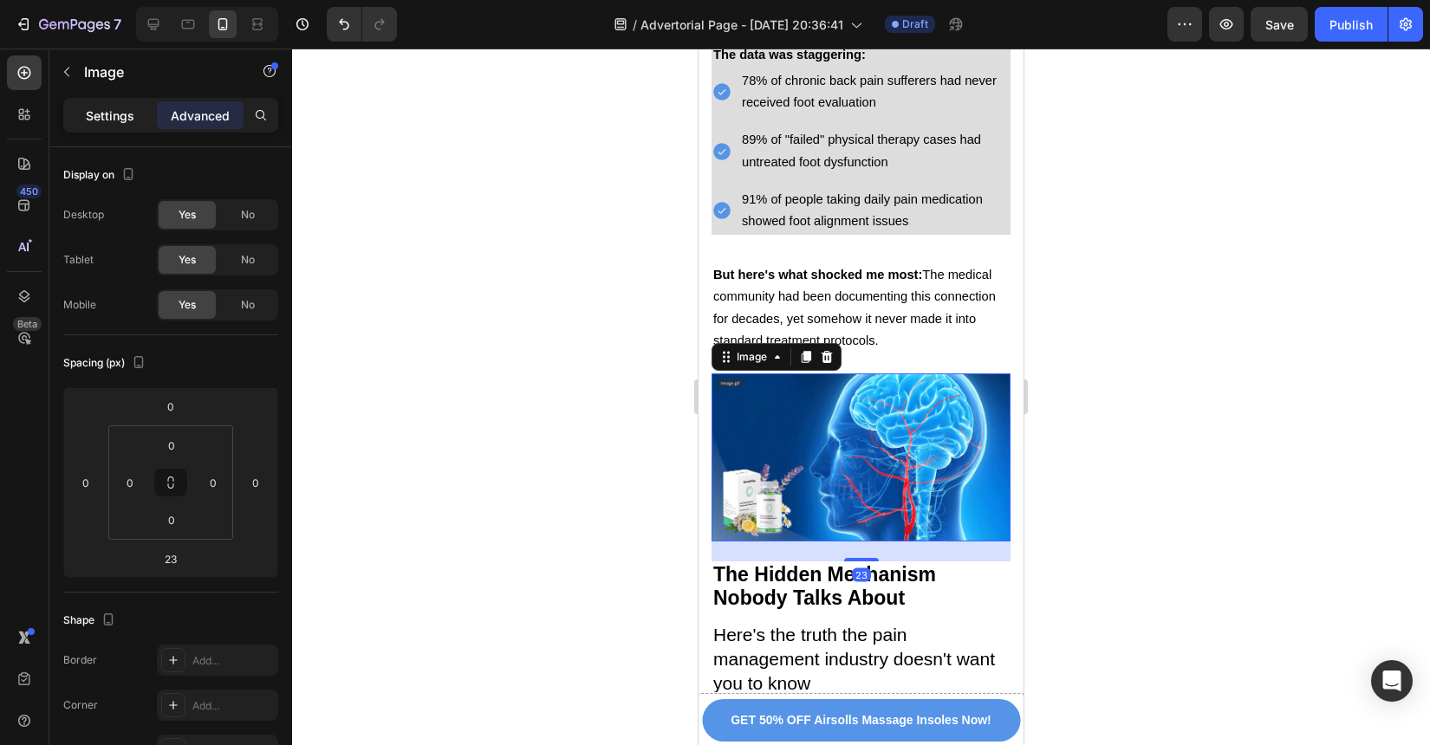
click at [106, 128] on div "Settings" at bounding box center [110, 115] width 87 height 28
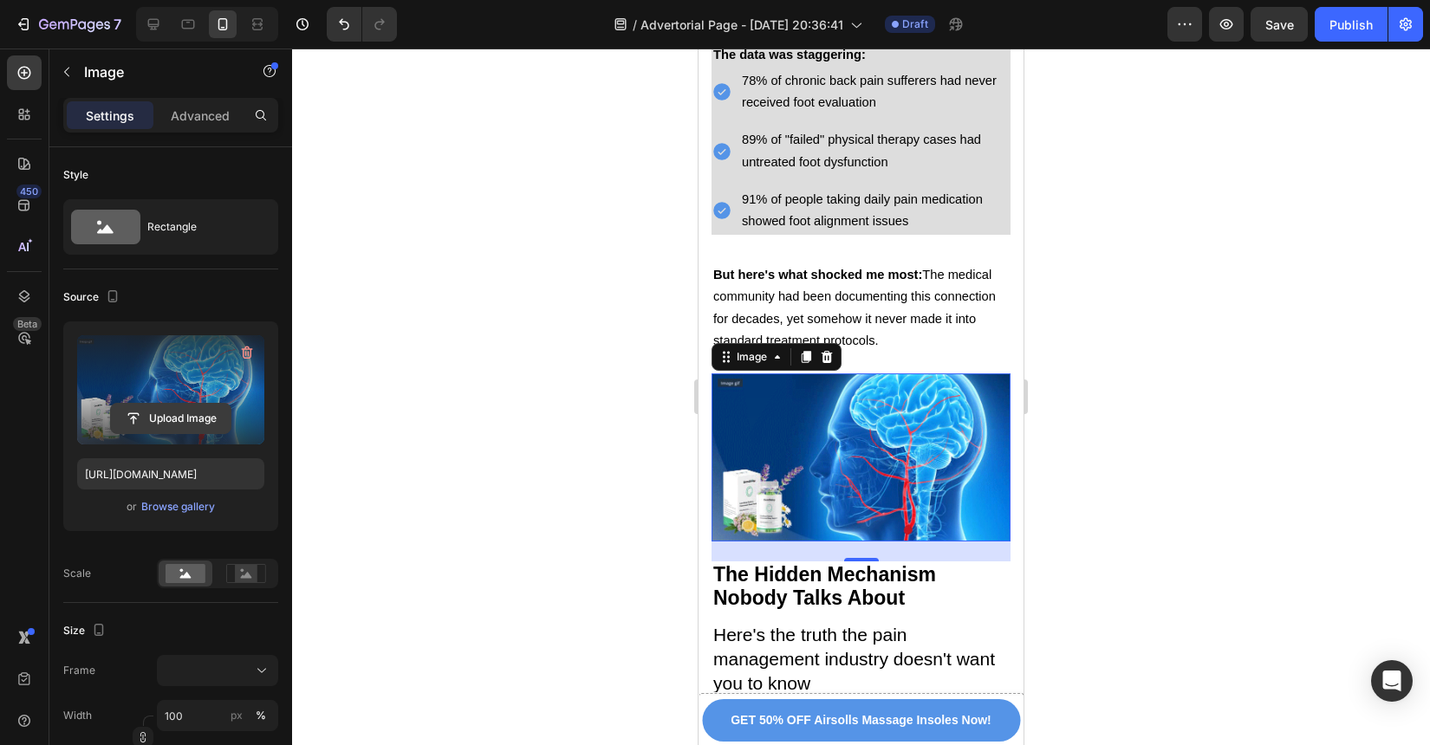
click at [172, 410] on input "file" at bounding box center [171, 418] width 120 height 29
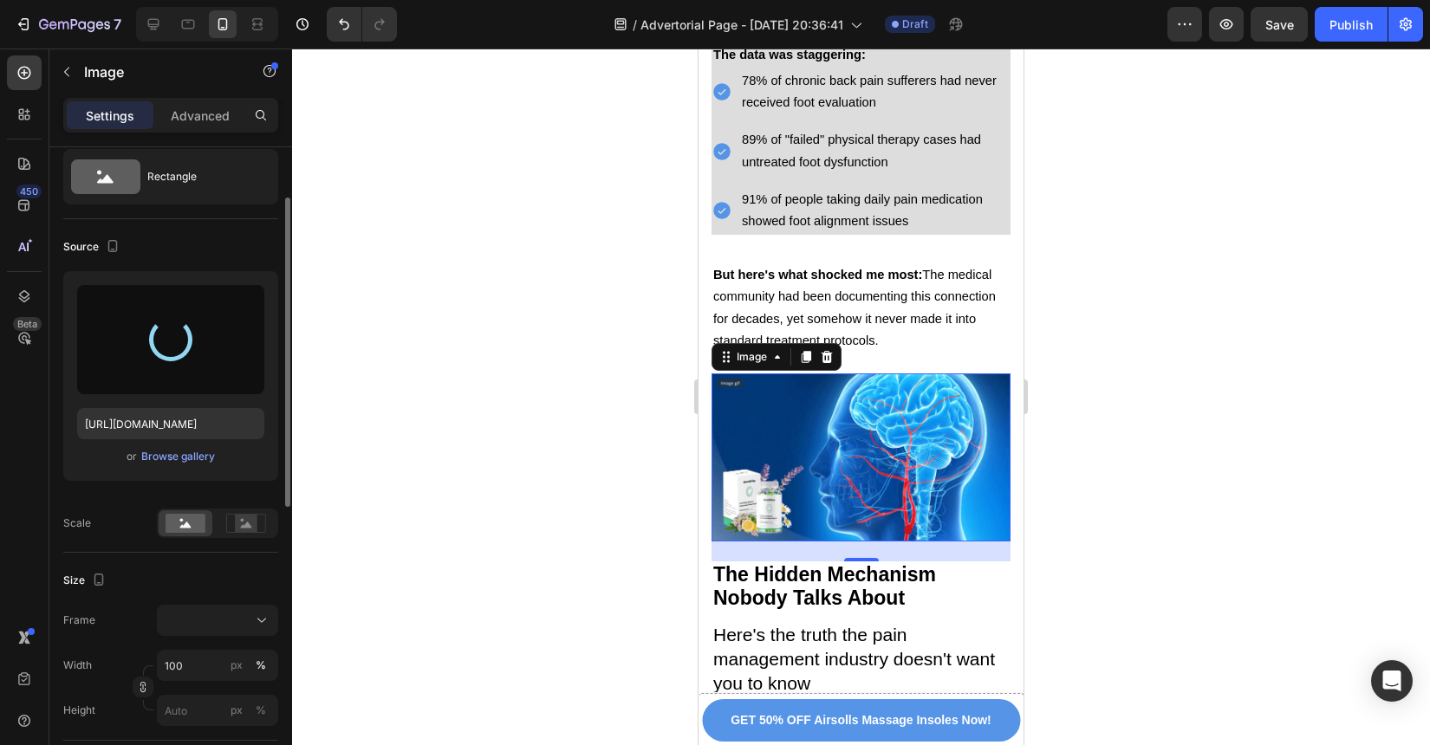
scroll to position [69, 0]
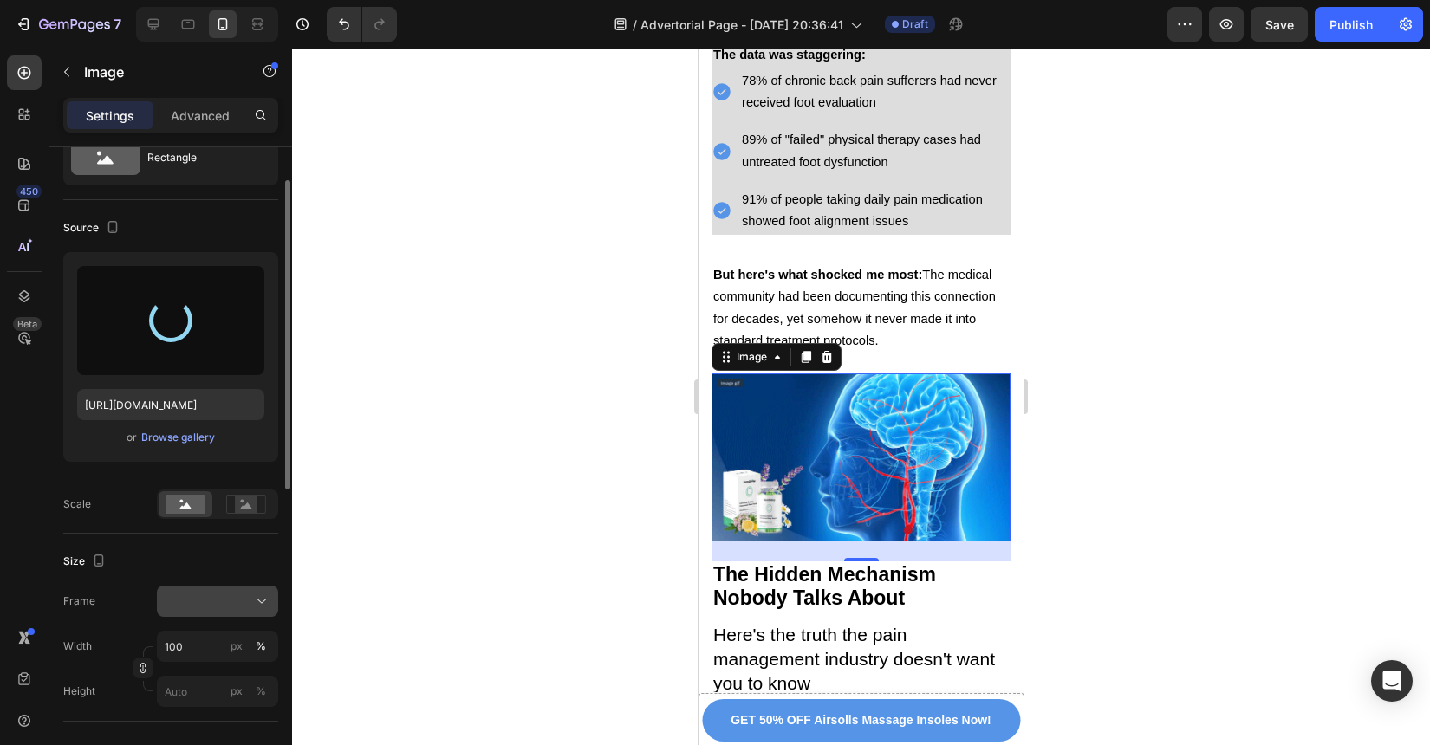
click at [200, 614] on button at bounding box center [217, 601] width 121 height 31
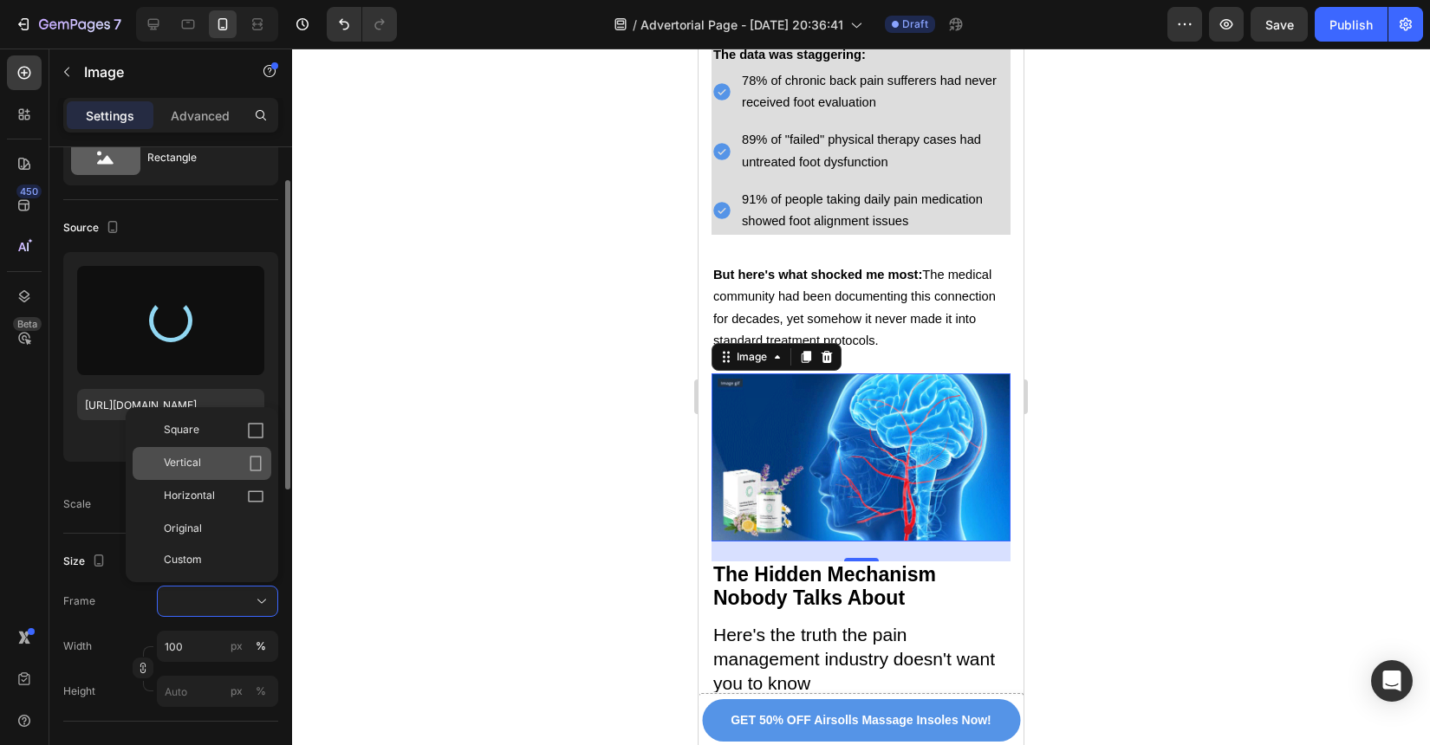
type input "https://cdn.shopify.com/s/files/1/0934/4440/7597/files/gempages_586026767823667…"
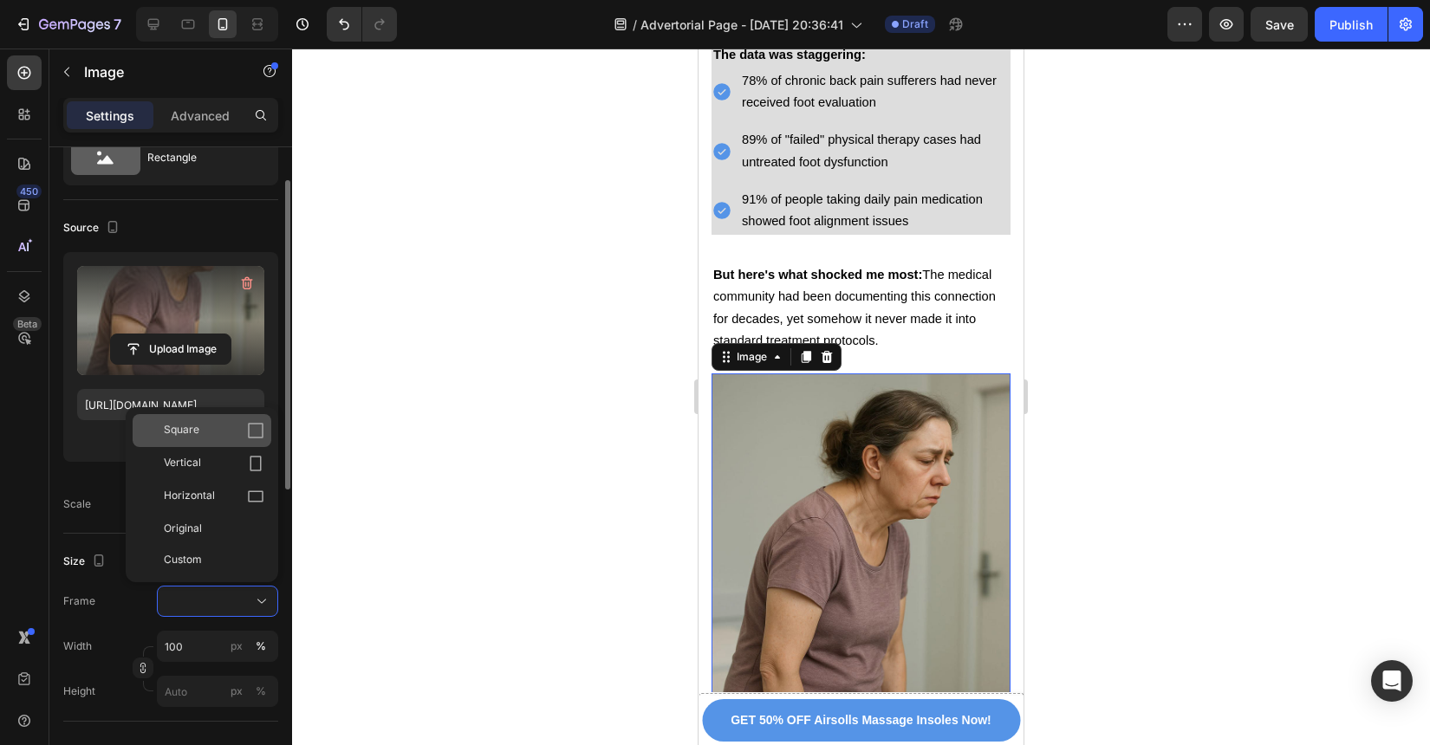
click at [230, 435] on div "Square" at bounding box center [214, 430] width 101 height 17
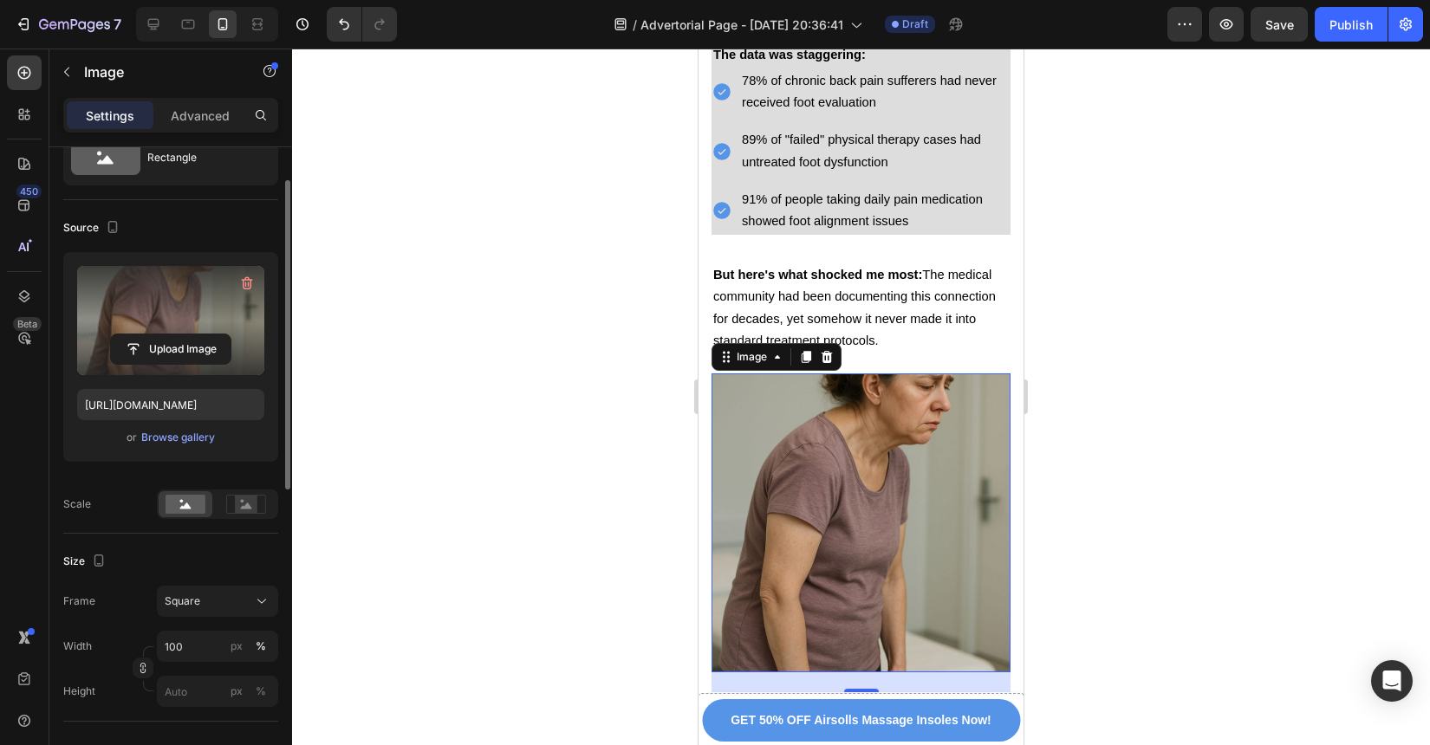
click at [1083, 447] on div at bounding box center [861, 397] width 1138 height 697
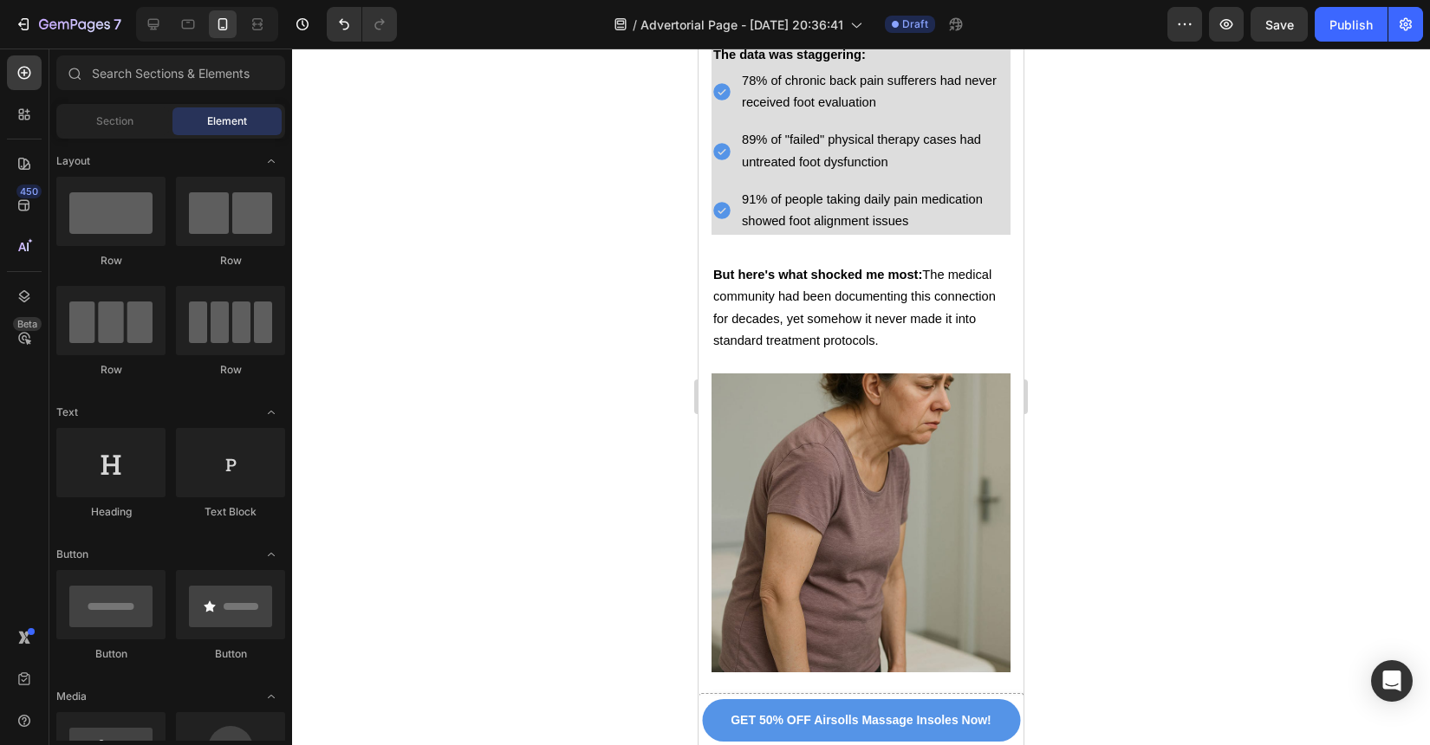
click at [884, 430] on img at bounding box center [861, 523] width 299 height 299
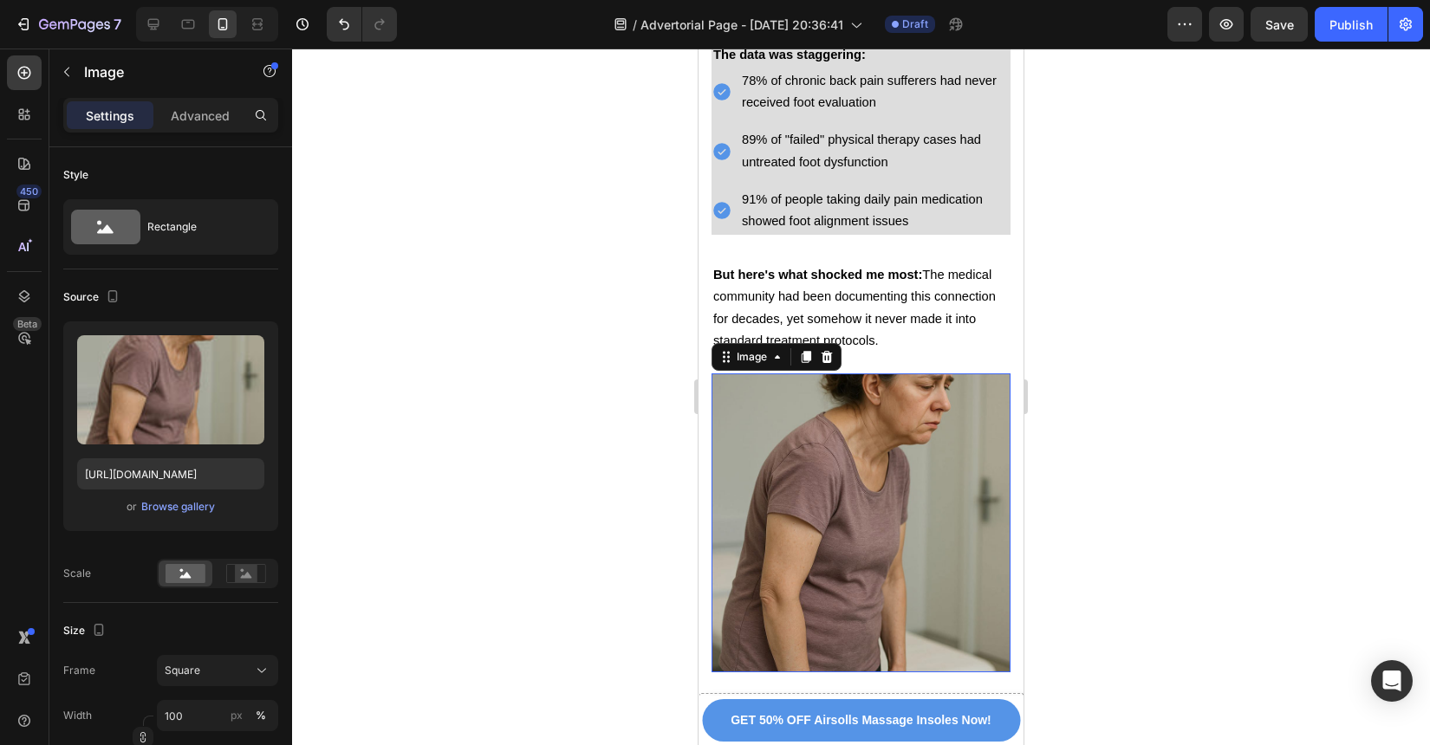
click at [884, 430] on img at bounding box center [861, 523] width 299 height 299
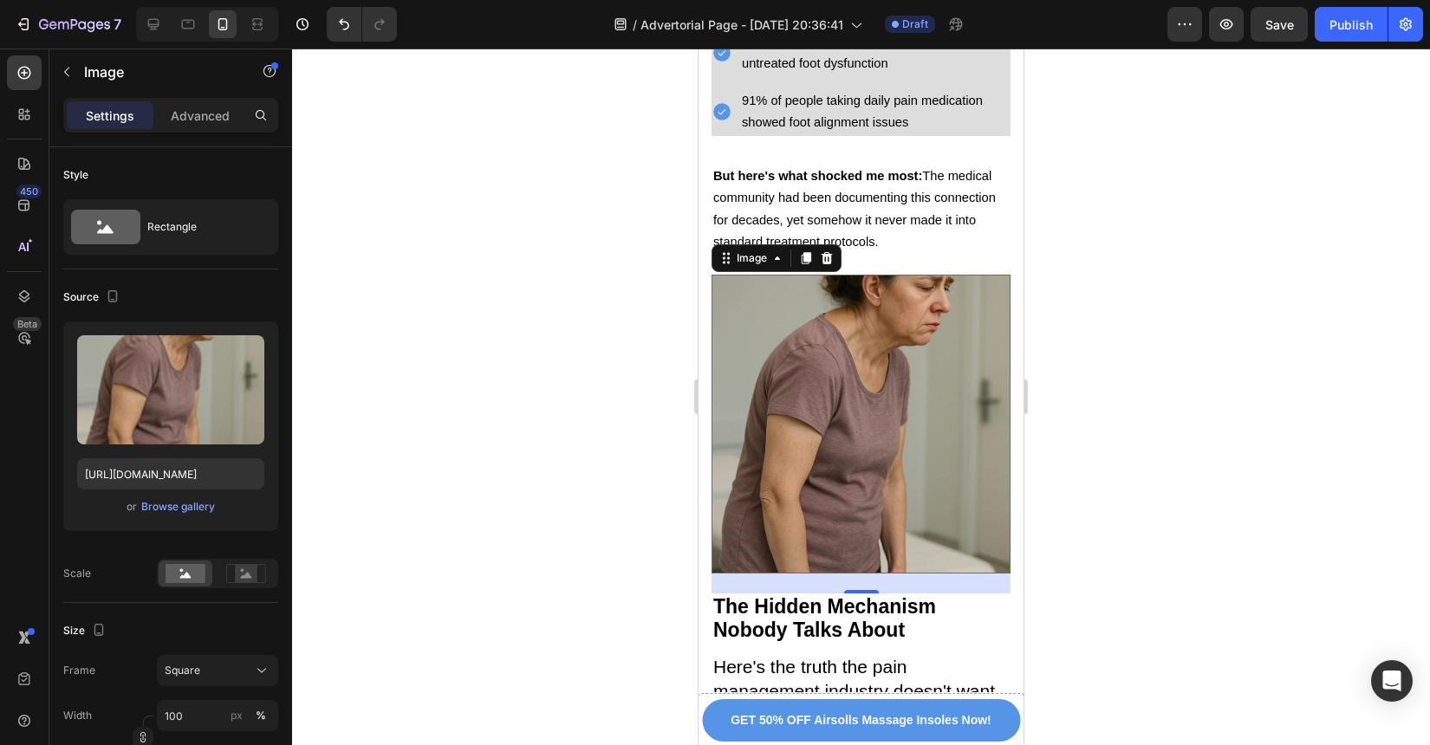
scroll to position [3661, 0]
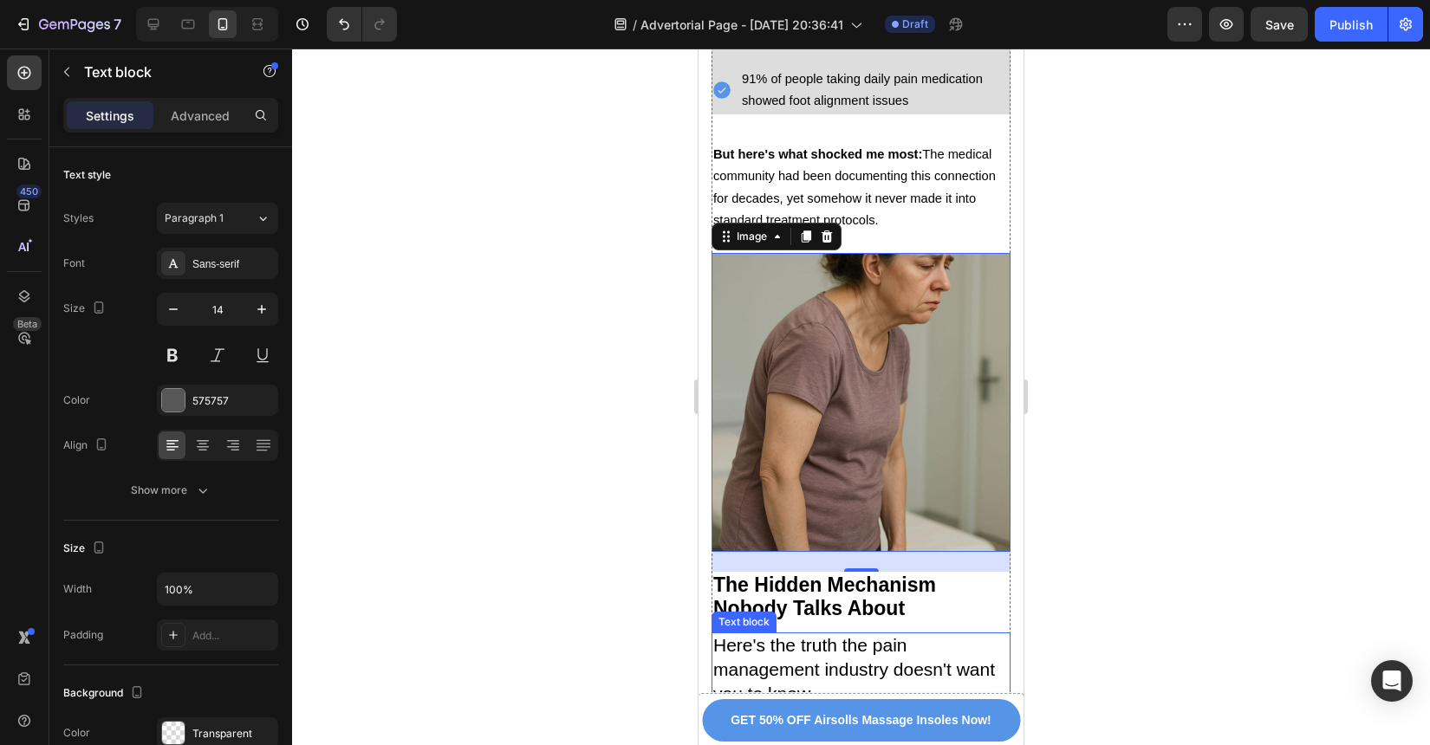
click at [894, 635] on span "Here's the truth the pain management industry doesn't want you to know" at bounding box center [854, 669] width 282 height 68
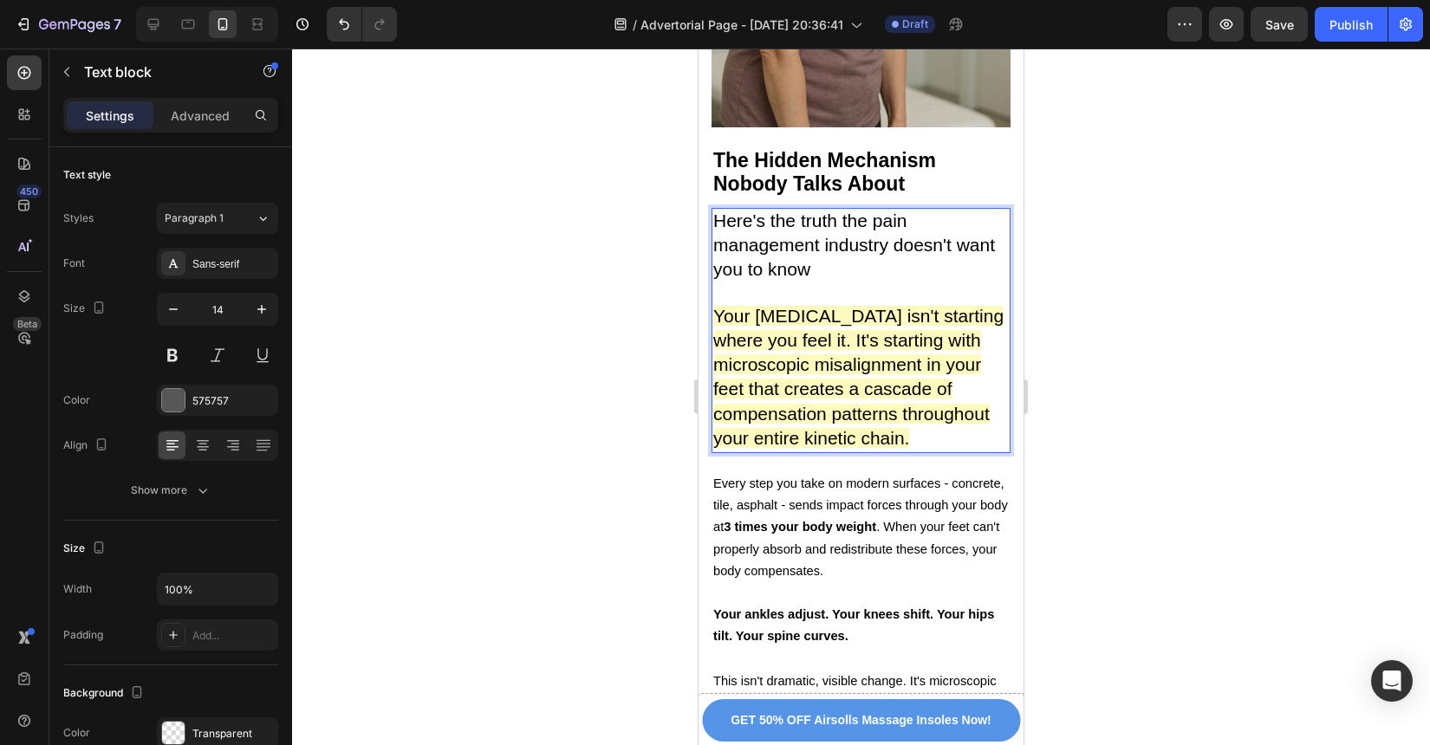
scroll to position [4150, 0]
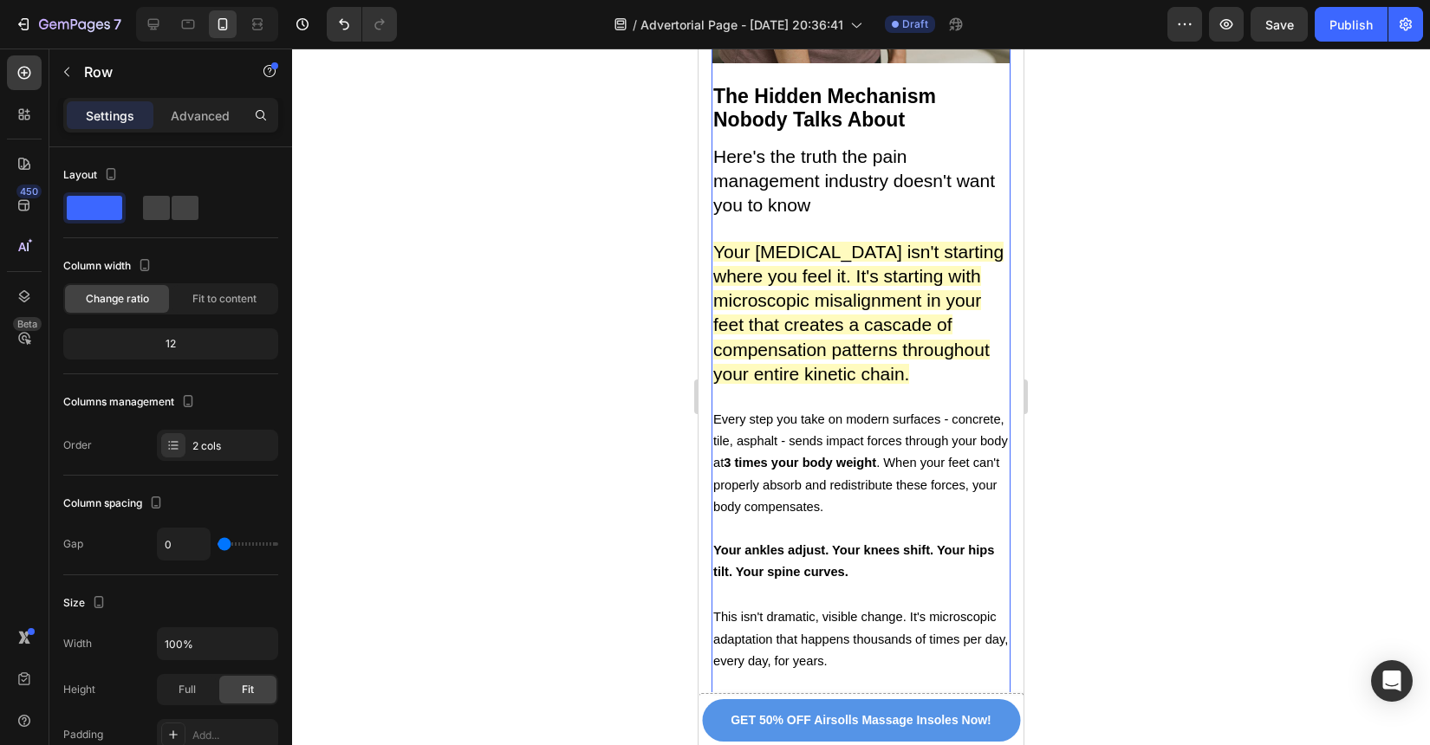
click at [935, 472] on div "The Hidden Truth About Chronic Pain That's Destroying Lives, 20 Million Suffer …" at bounding box center [861, 679] width 299 height 9245
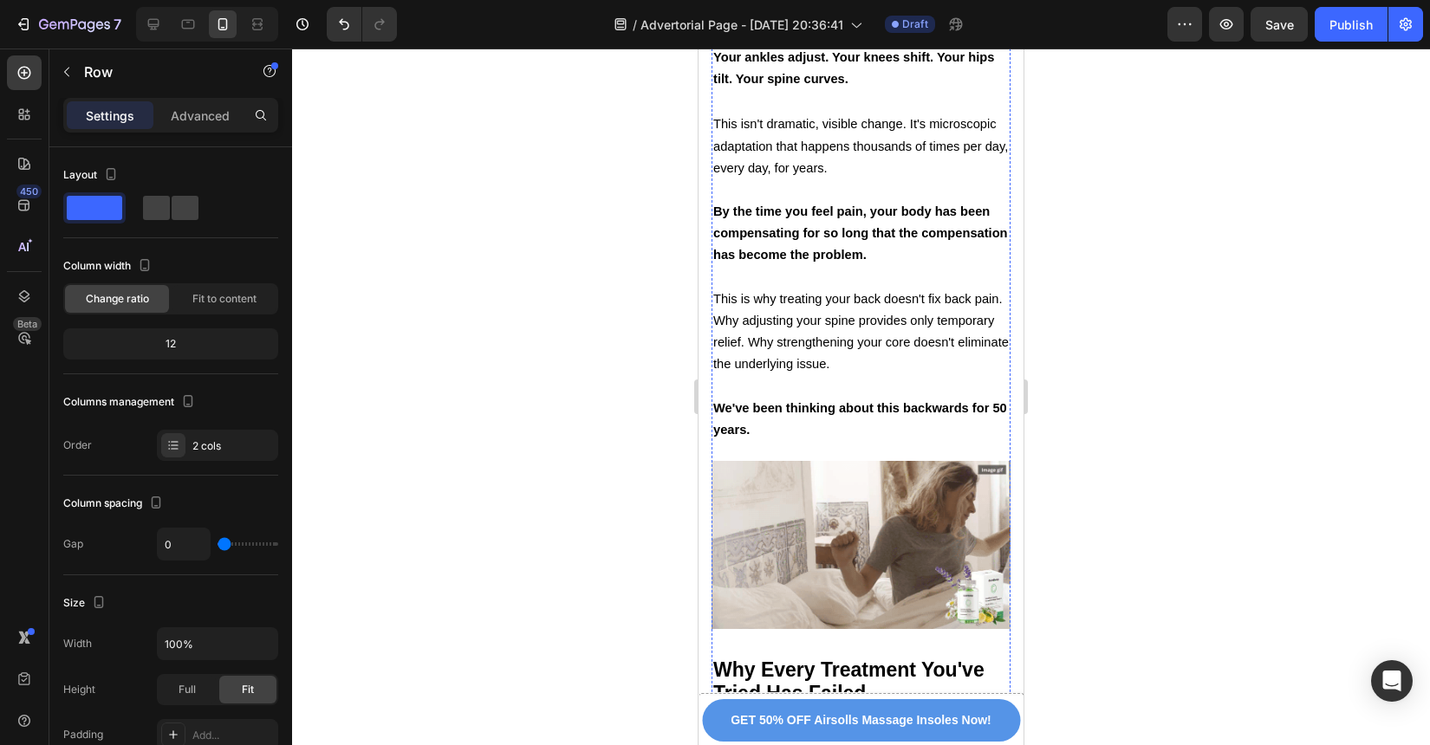
scroll to position [4771, 0]
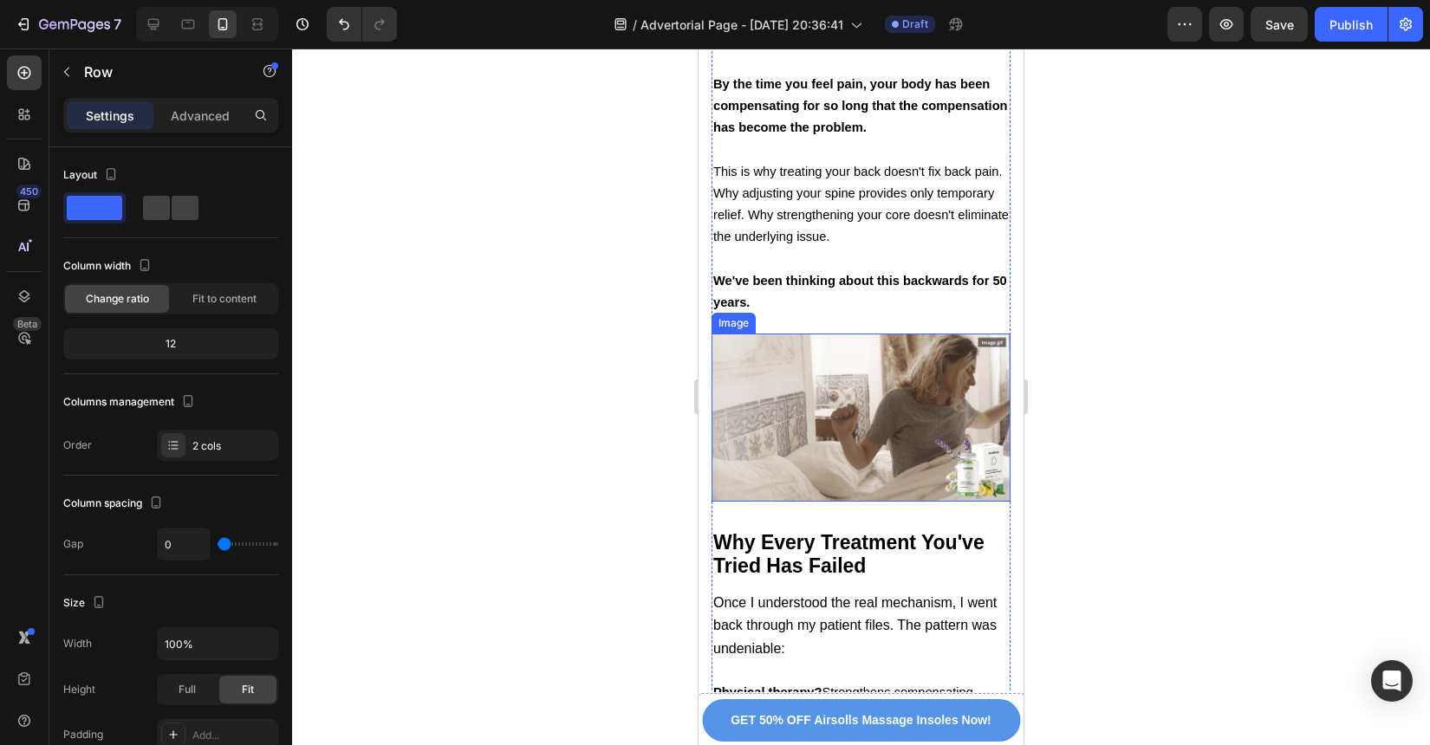
click at [931, 359] on img at bounding box center [861, 418] width 299 height 168
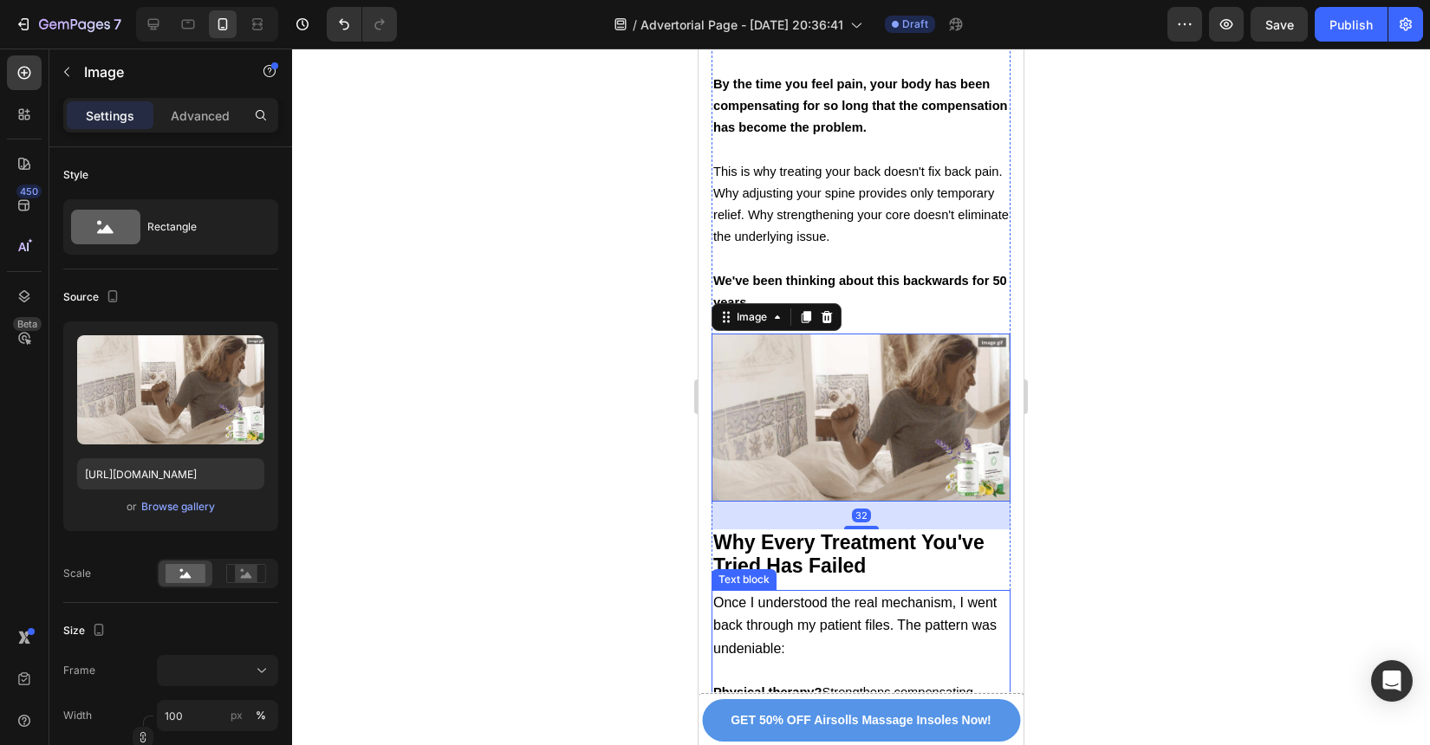
click at [935, 592] on p "Once I understood the real mechanism, I went back through my patient files. The…" at bounding box center [861, 626] width 296 height 68
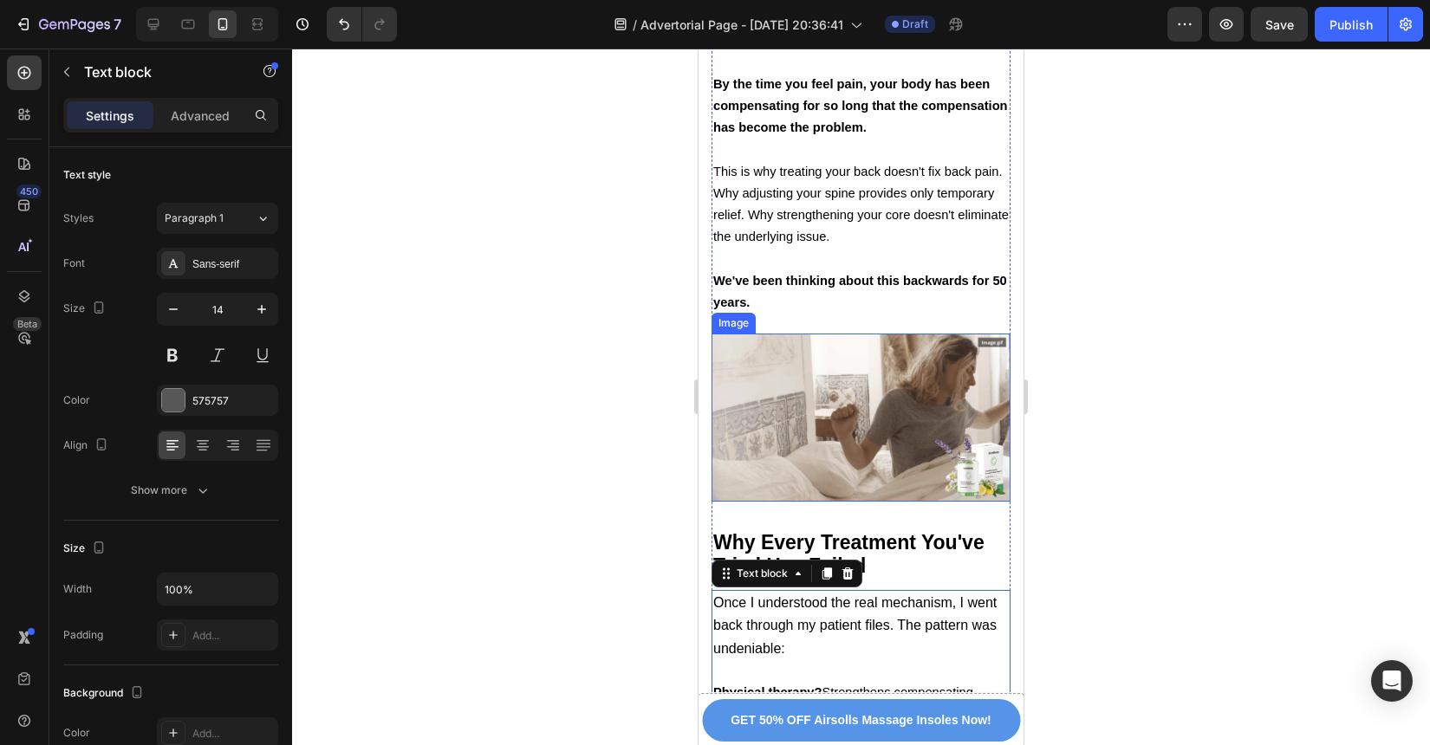
click at [938, 406] on img at bounding box center [861, 418] width 299 height 168
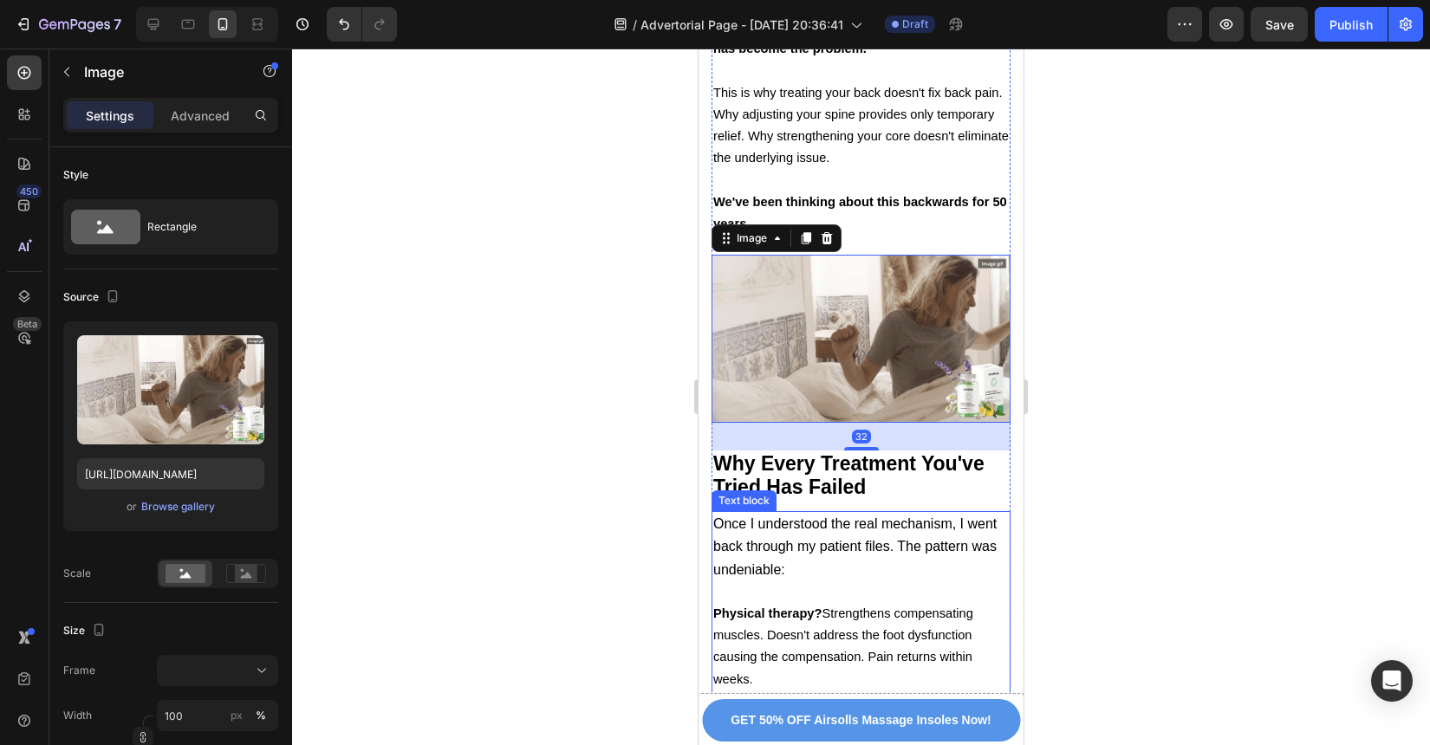
scroll to position [4862, 0]
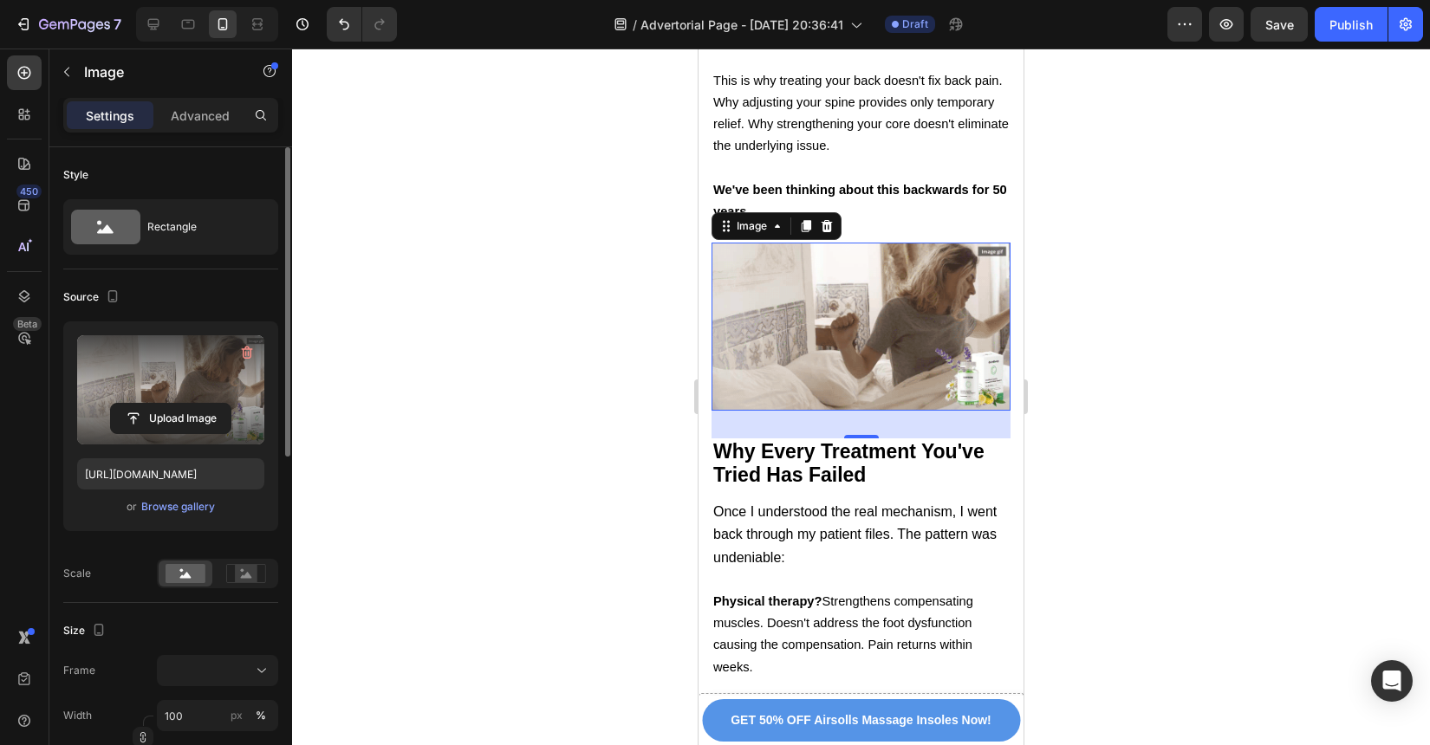
click at [205, 401] on label at bounding box center [170, 389] width 187 height 109
click at [205, 404] on input "file" at bounding box center [171, 418] width 120 height 29
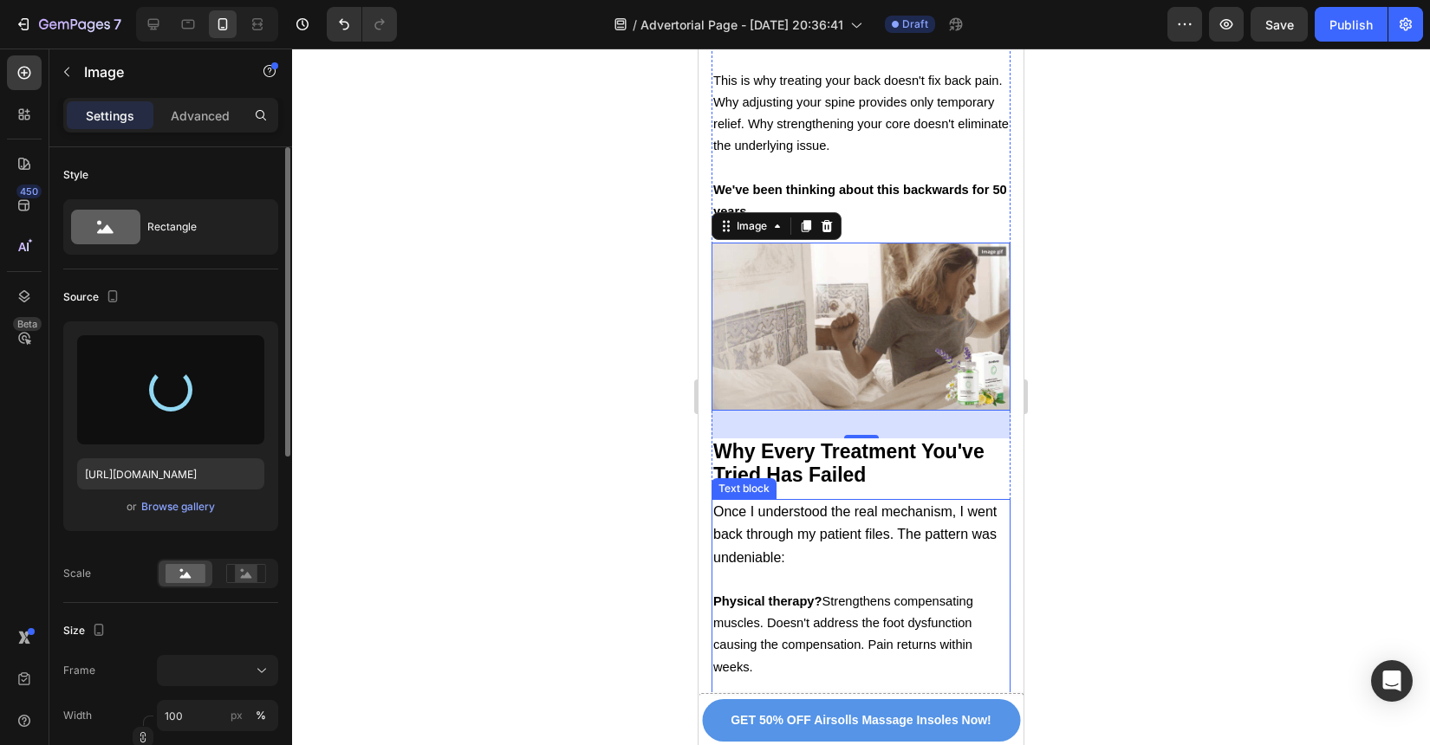
type input "https://cdn.shopify.com/s/files/1/0934/4440/7597/files/gempages_586026767823667…"
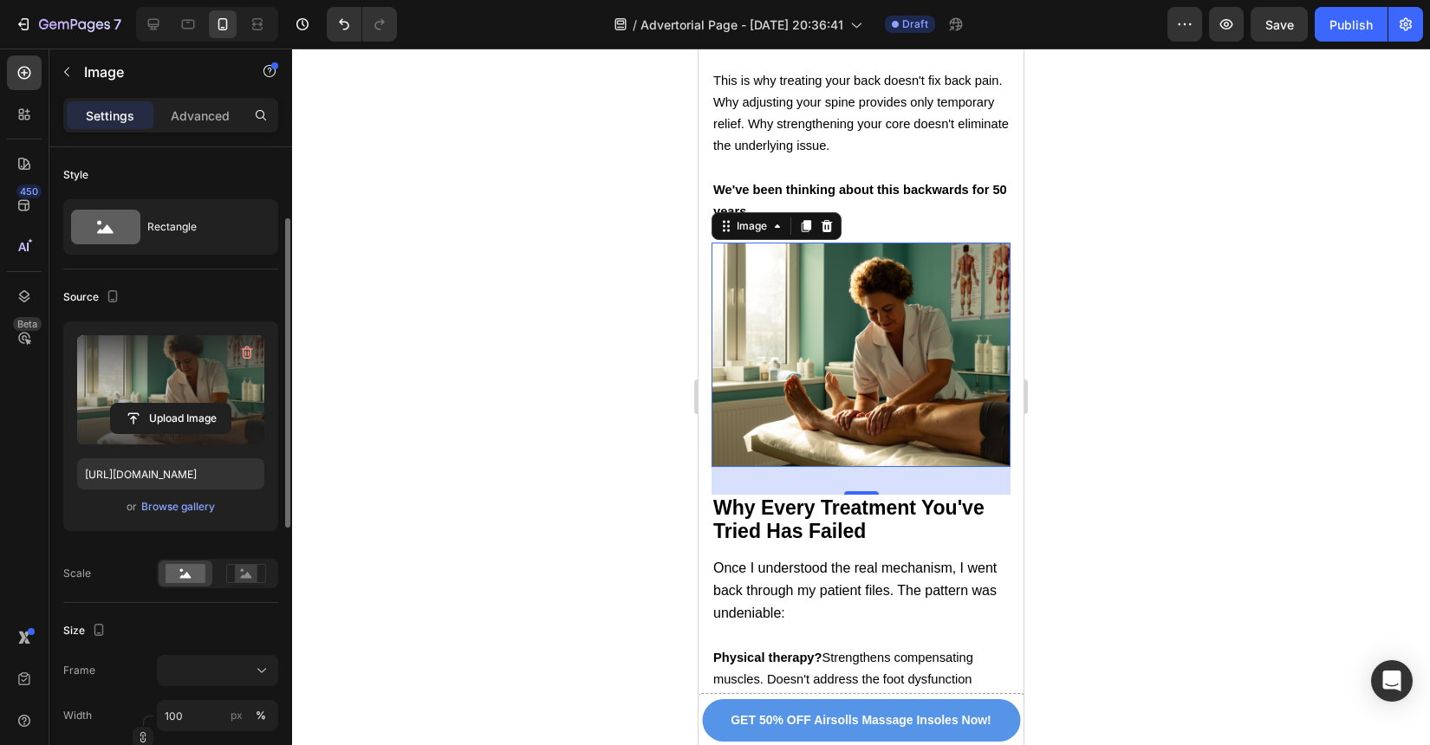
scroll to position [92, 0]
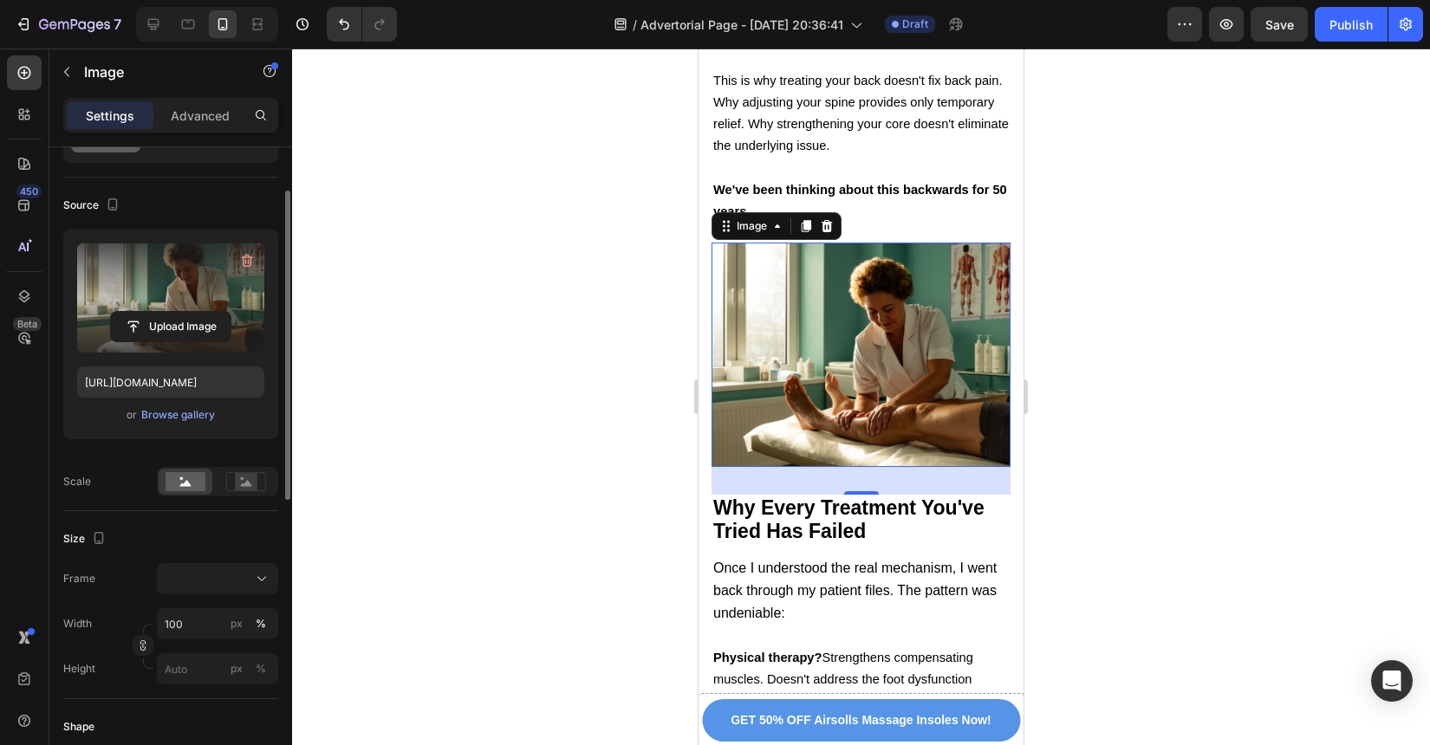
click at [212, 595] on div "Frame Width 100 px % Height px %" at bounding box center [170, 623] width 215 height 121
click at [221, 576] on div at bounding box center [218, 578] width 106 height 17
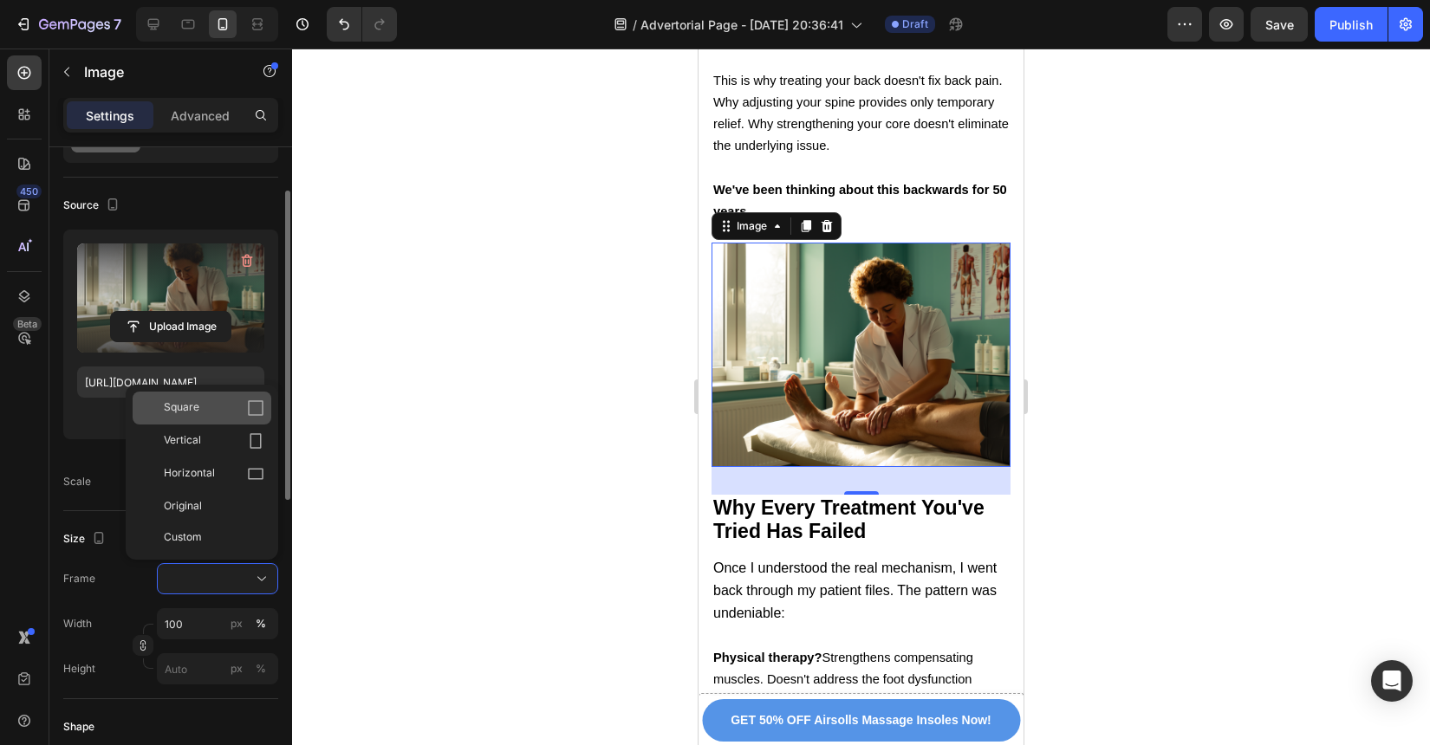
click at [240, 418] on div "Square" at bounding box center [202, 408] width 139 height 33
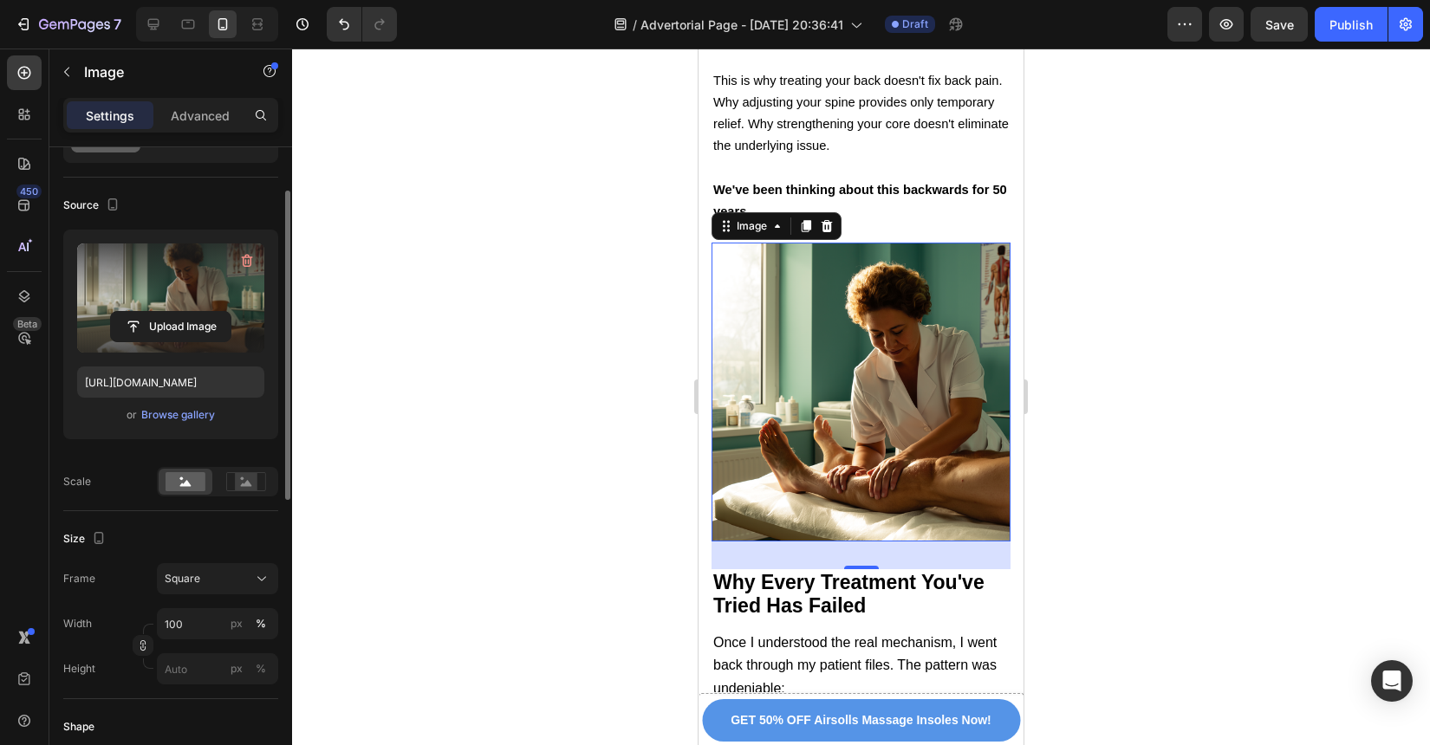
click at [1156, 511] on div at bounding box center [861, 397] width 1138 height 697
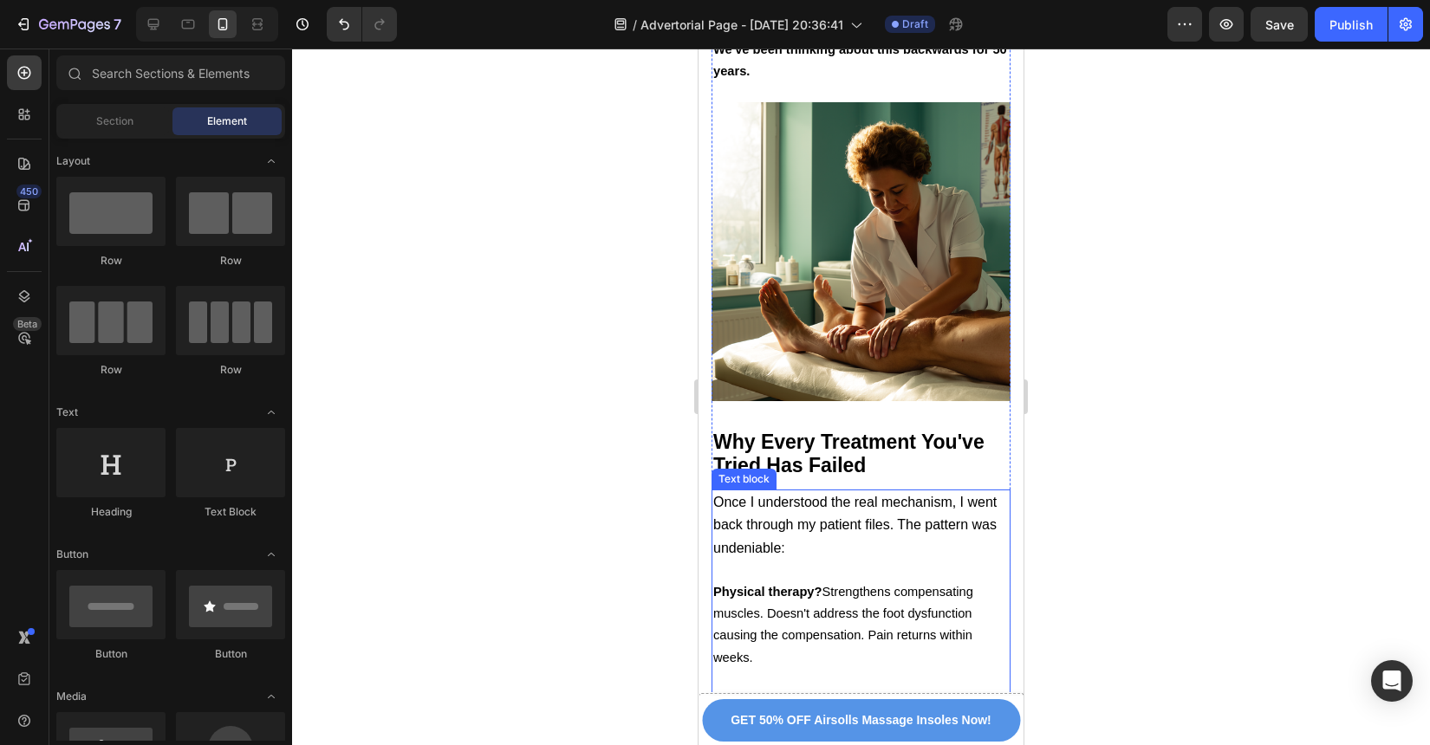
scroll to position [5003, 0]
click at [953, 584] on span "Physical therapy? Strengthens compensating muscles. Doesn't address the foot dy…" at bounding box center [843, 624] width 260 height 80
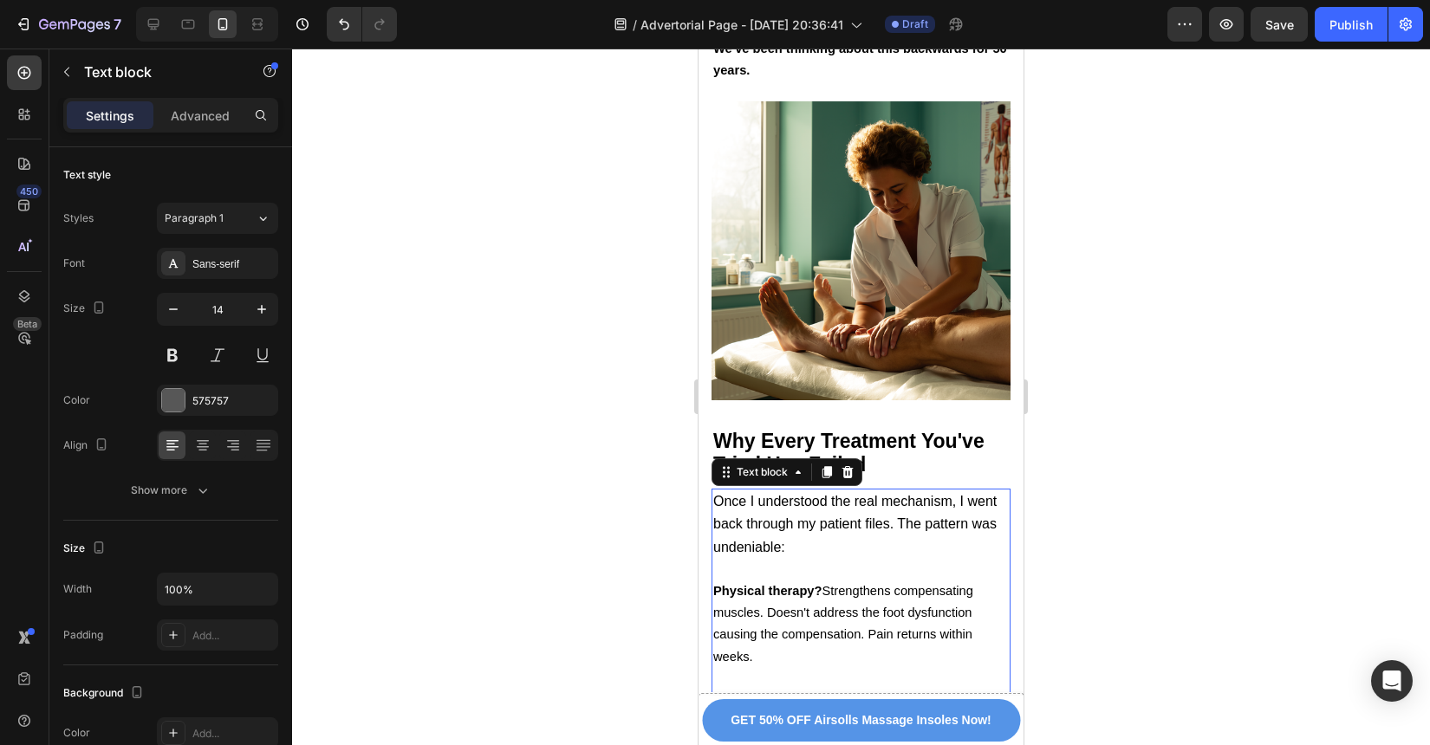
click at [1092, 538] on div at bounding box center [861, 397] width 1138 height 697
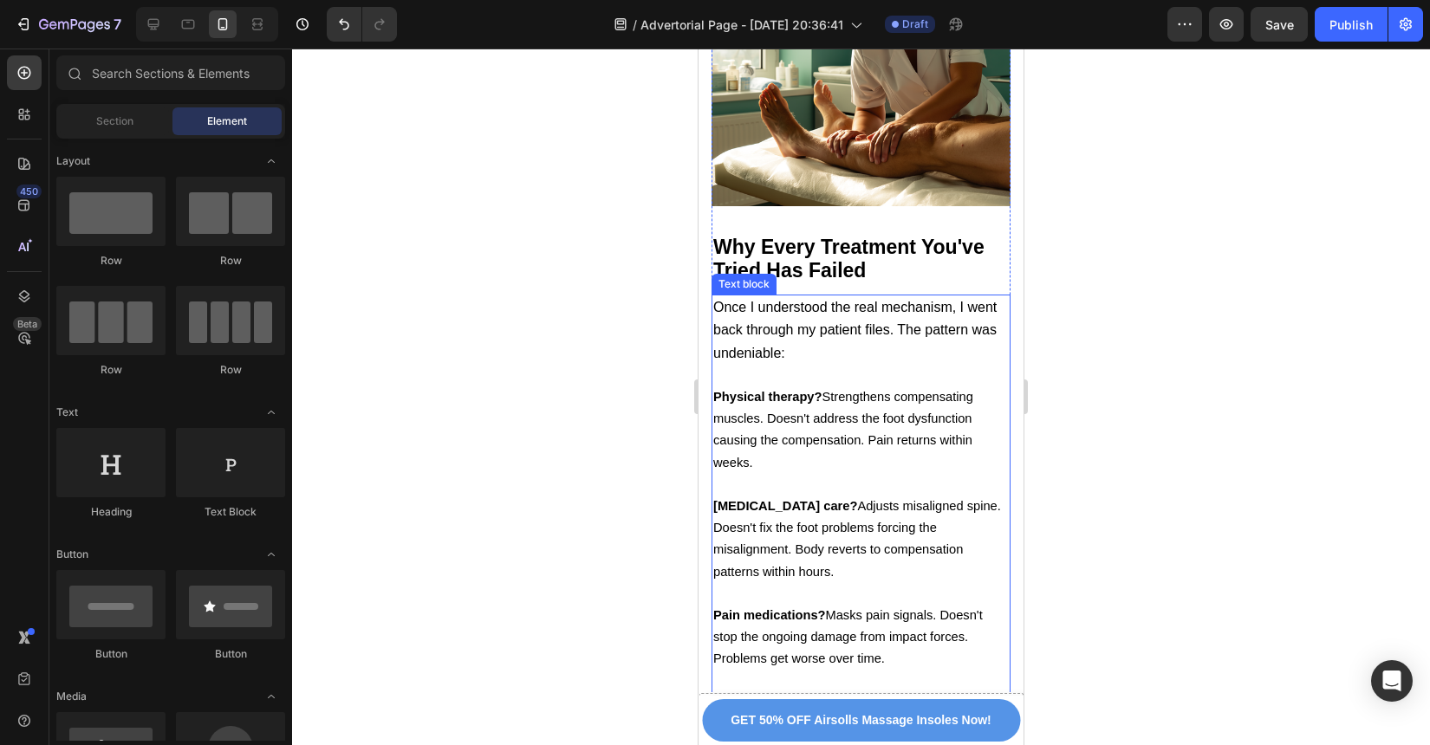
scroll to position [5229, 0]
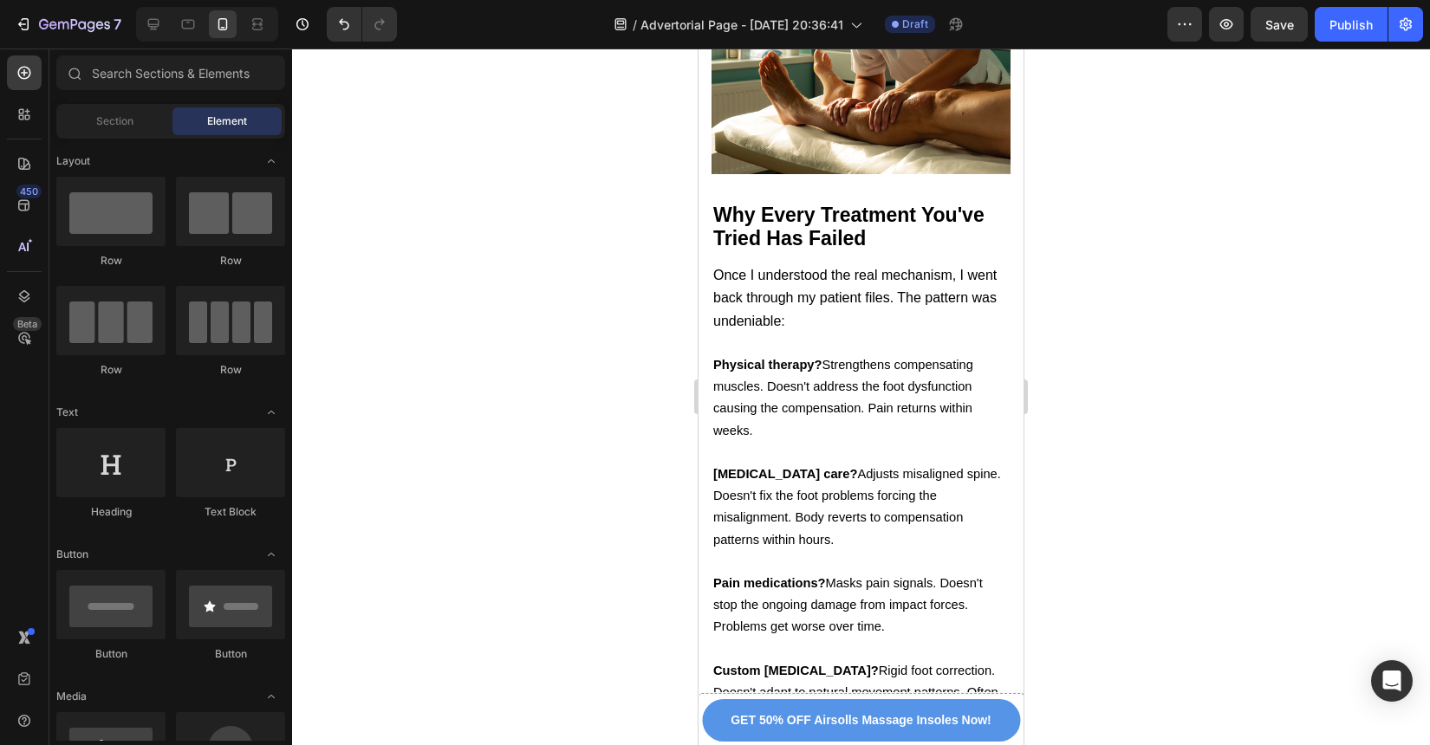
click at [1054, 539] on div at bounding box center [861, 397] width 1138 height 697
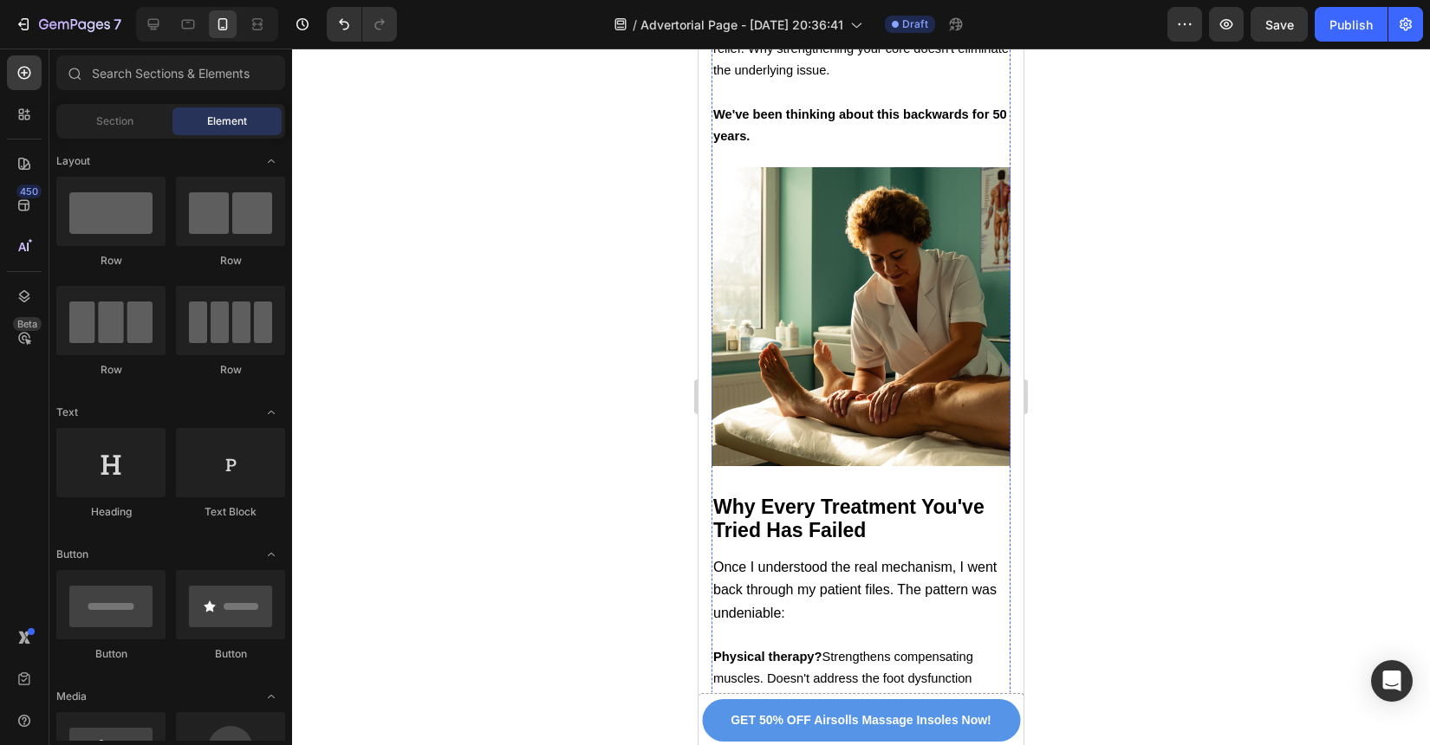
scroll to position [5248, 0]
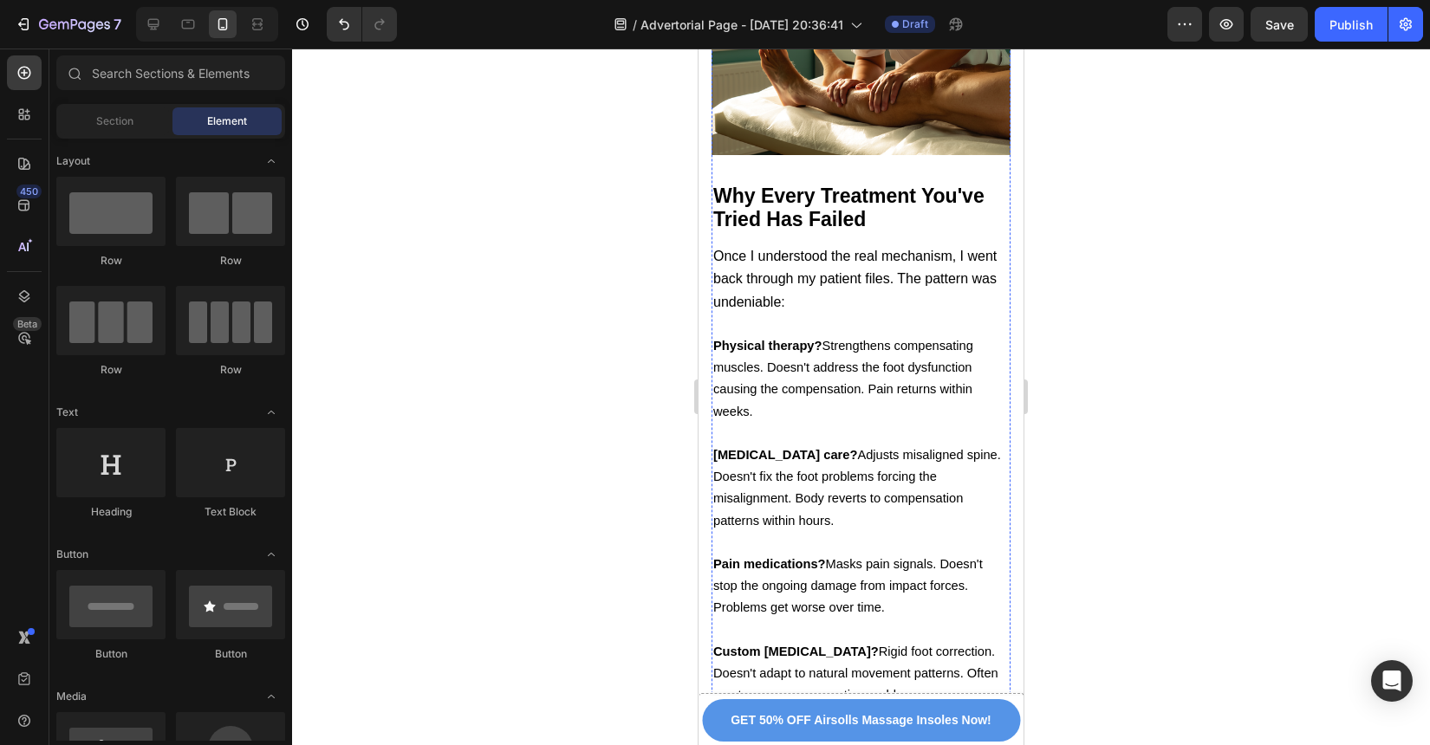
click at [964, 645] on span "Custom orthotics? Rigid foot correction. Doesn't adapt to natural movement patt…" at bounding box center [855, 673] width 285 height 57
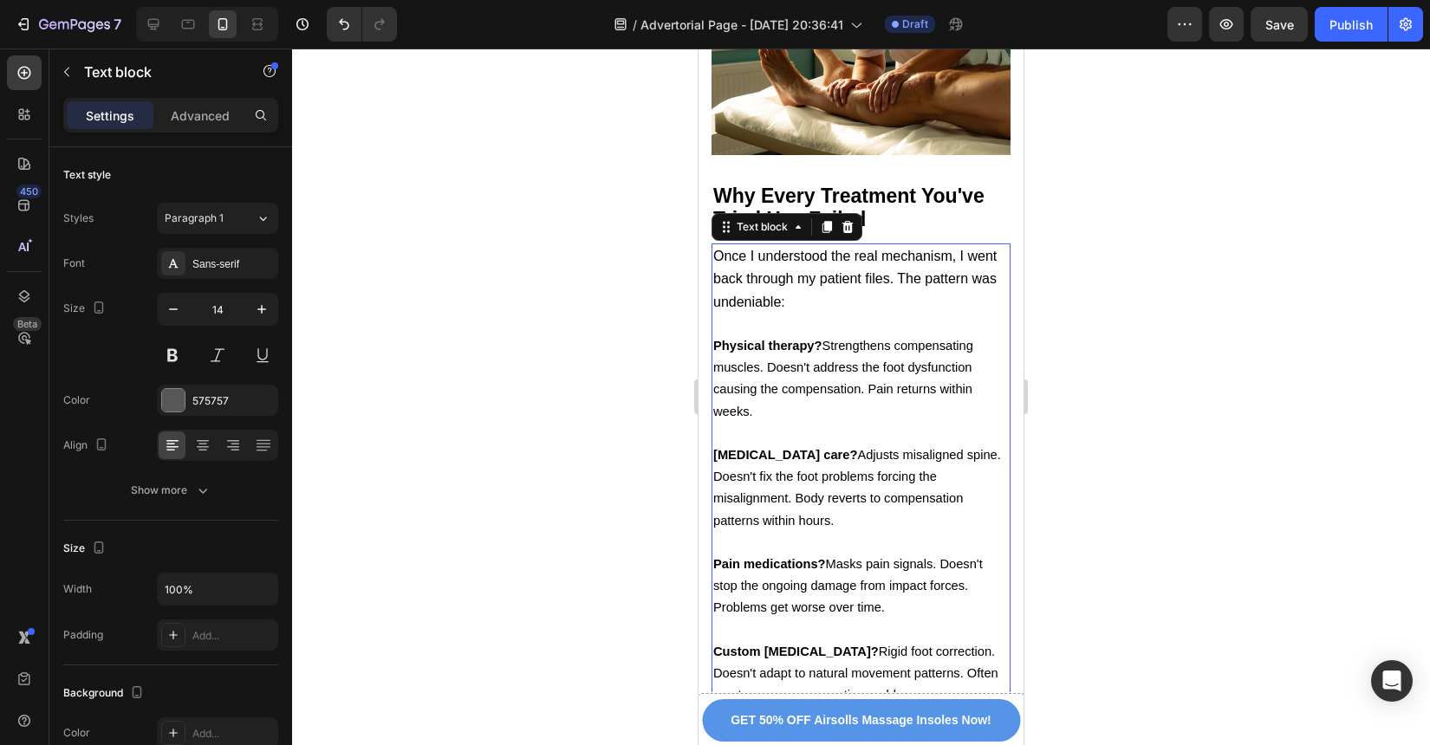
click at [1086, 539] on div at bounding box center [861, 397] width 1138 height 697
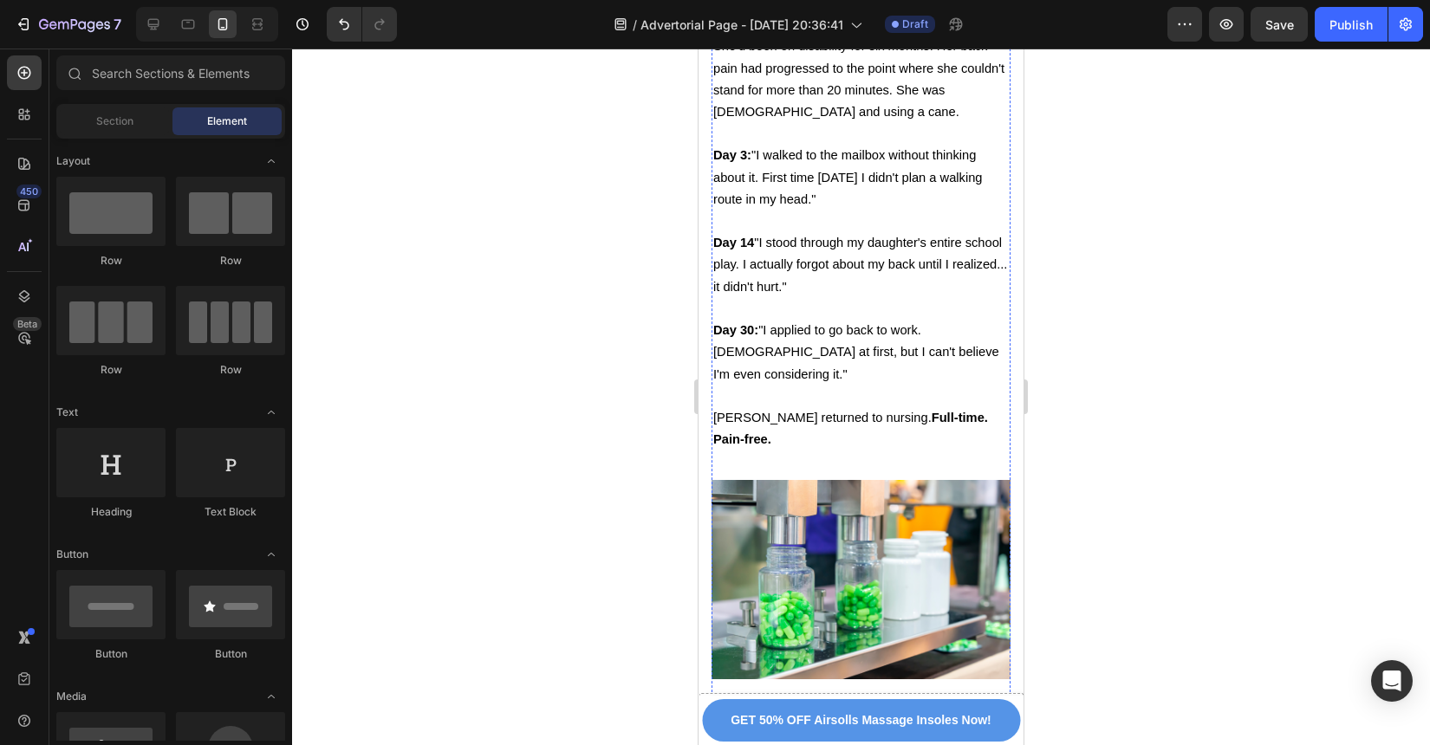
scroll to position [8121, 0]
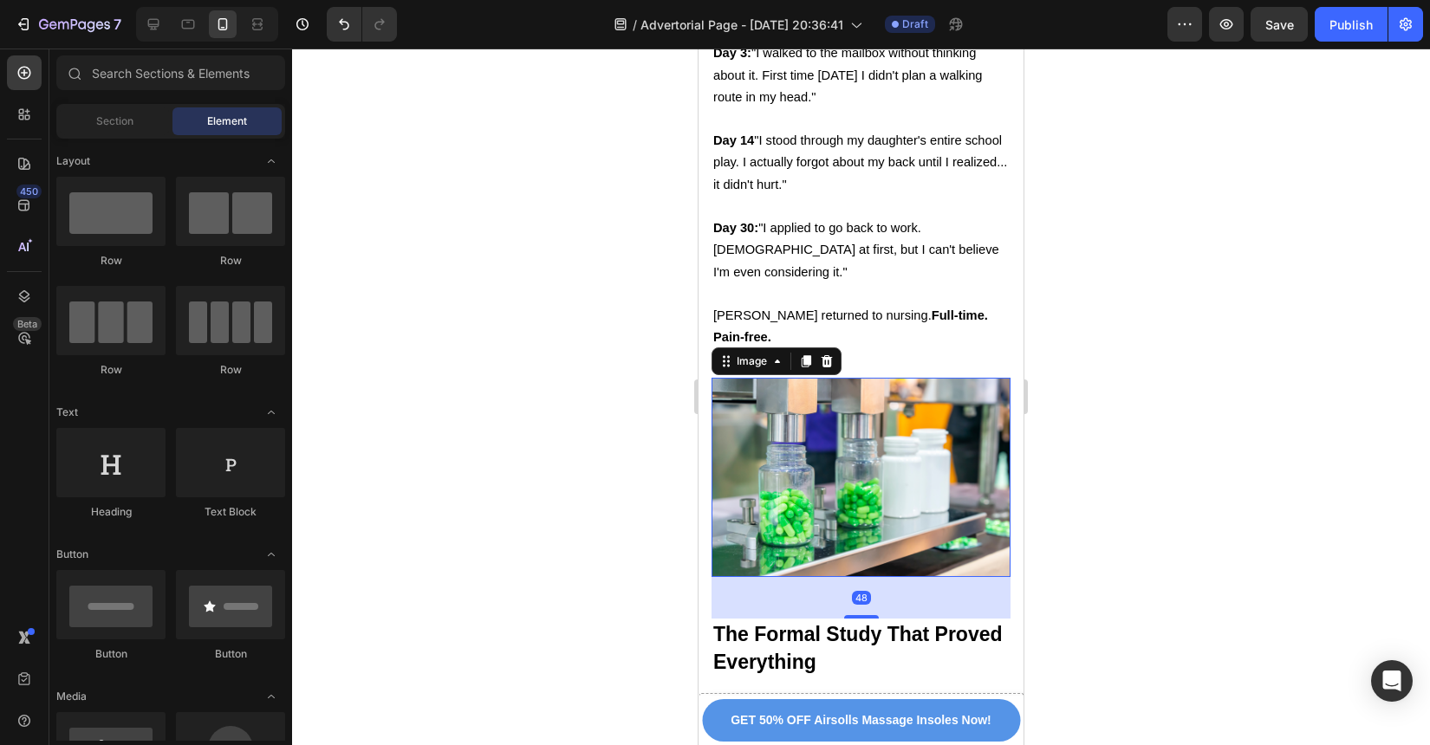
click at [857, 378] on img at bounding box center [861, 477] width 299 height 199
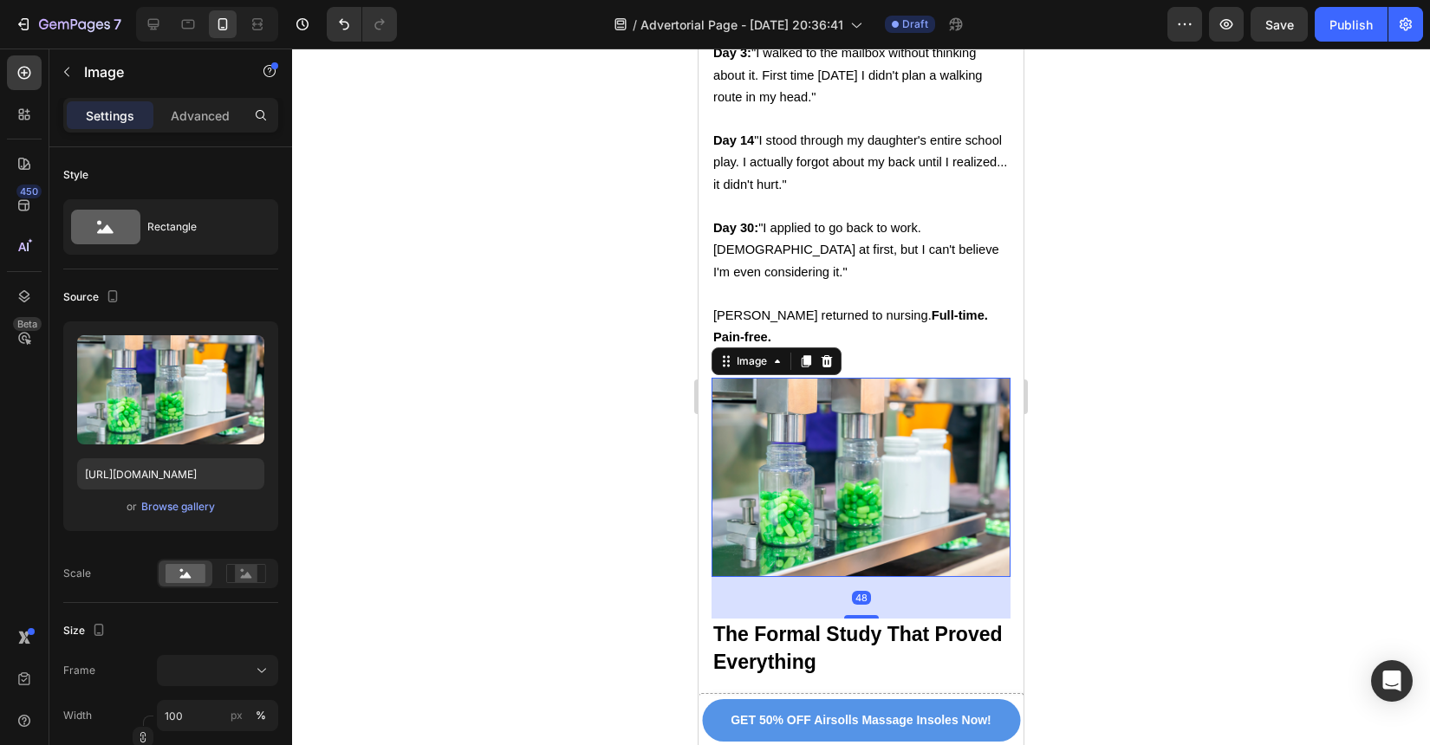
click at [1074, 400] on div at bounding box center [861, 397] width 1138 height 697
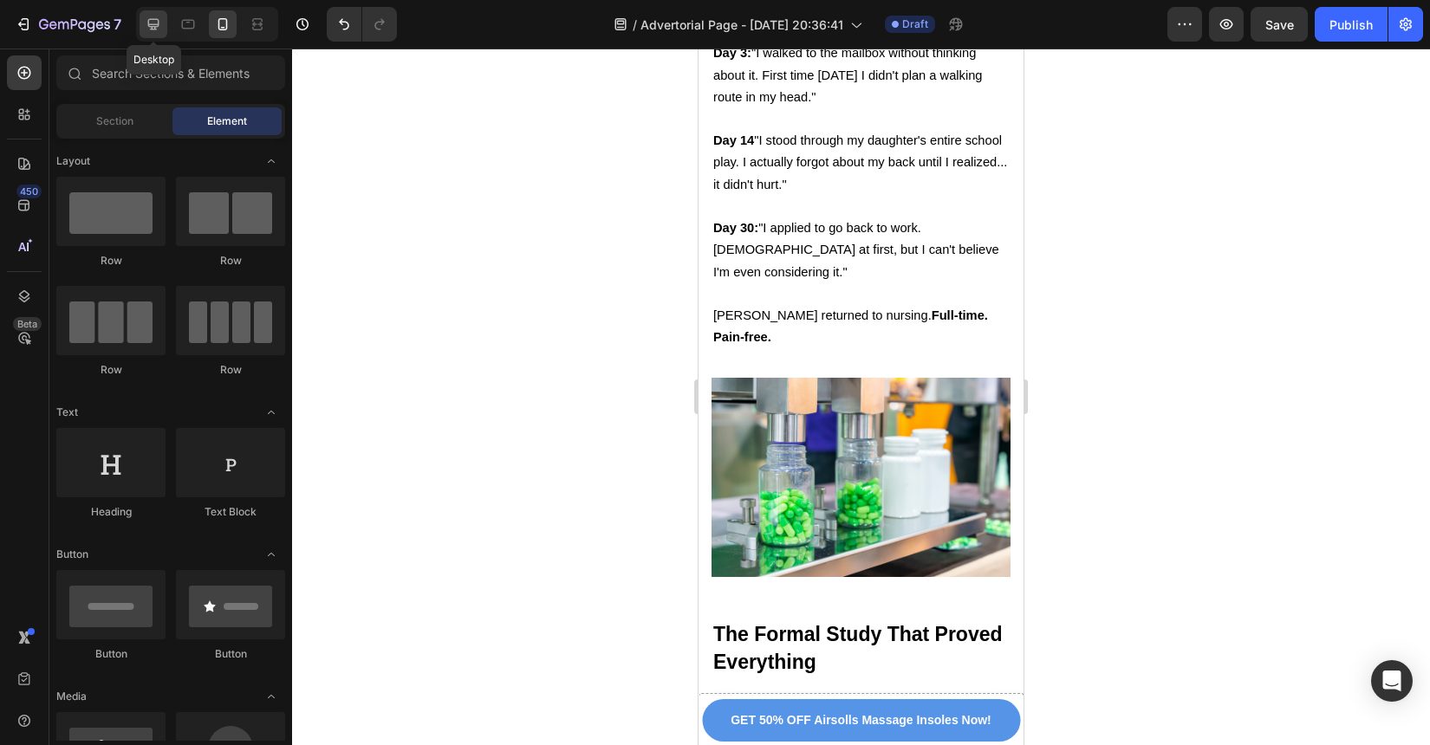
click at [166, 29] on div at bounding box center [154, 24] width 28 height 28
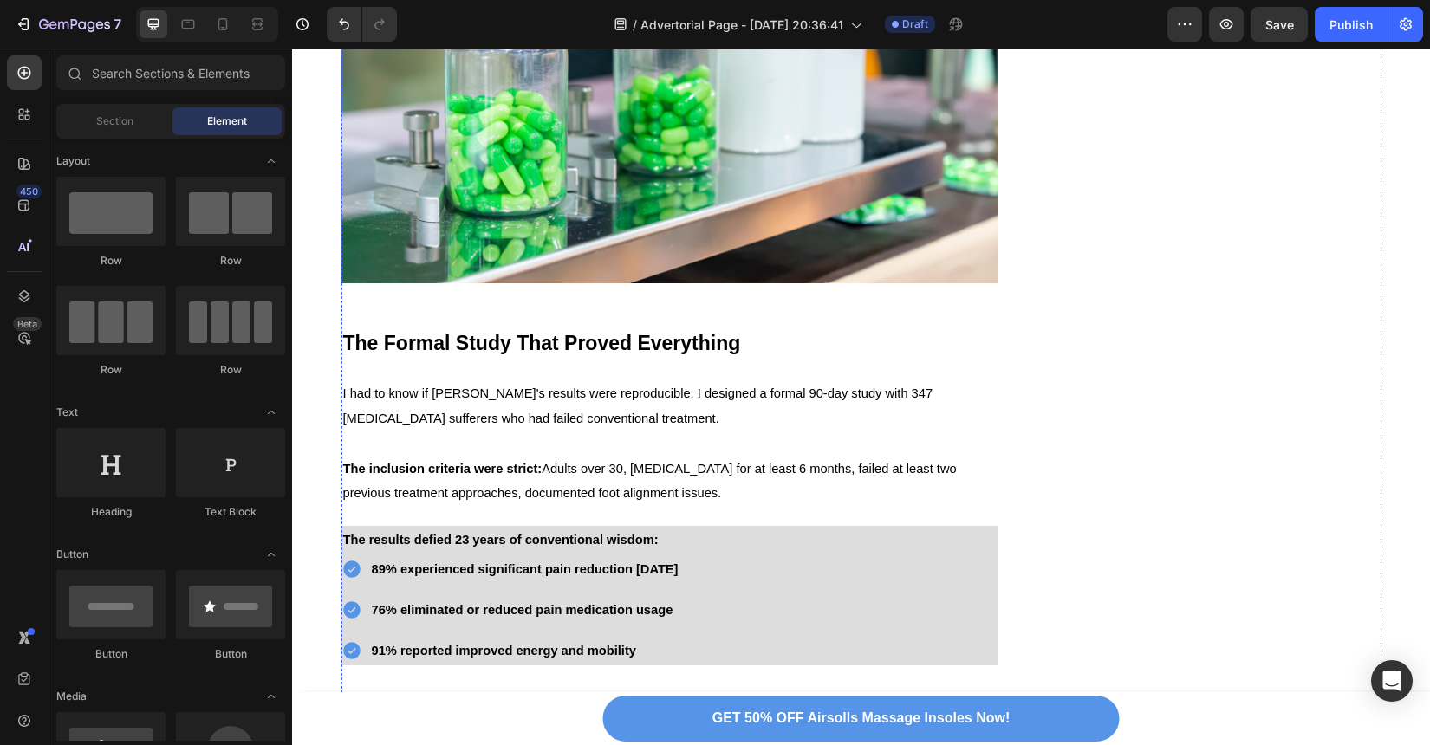
scroll to position [6957, 0]
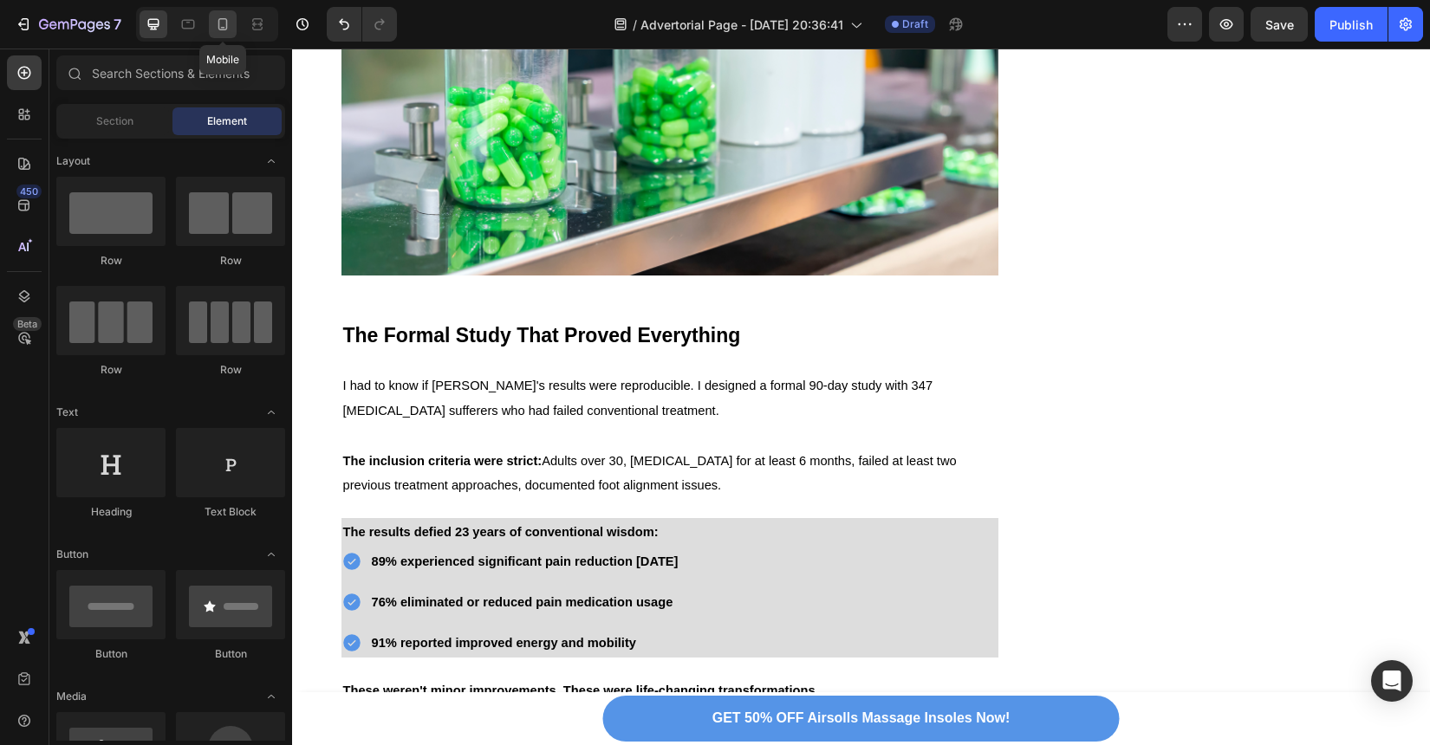
click at [219, 35] on div at bounding box center [223, 24] width 28 height 28
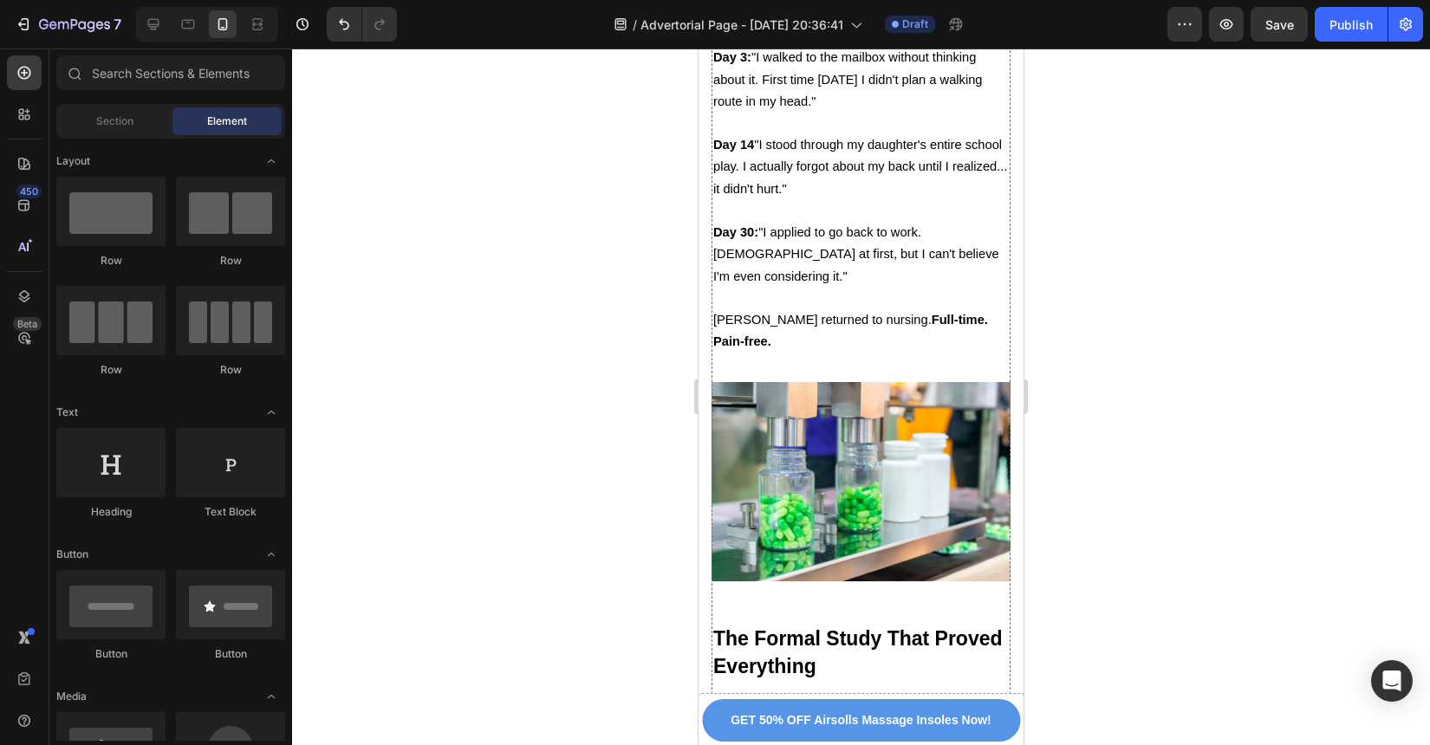
scroll to position [8113, 0]
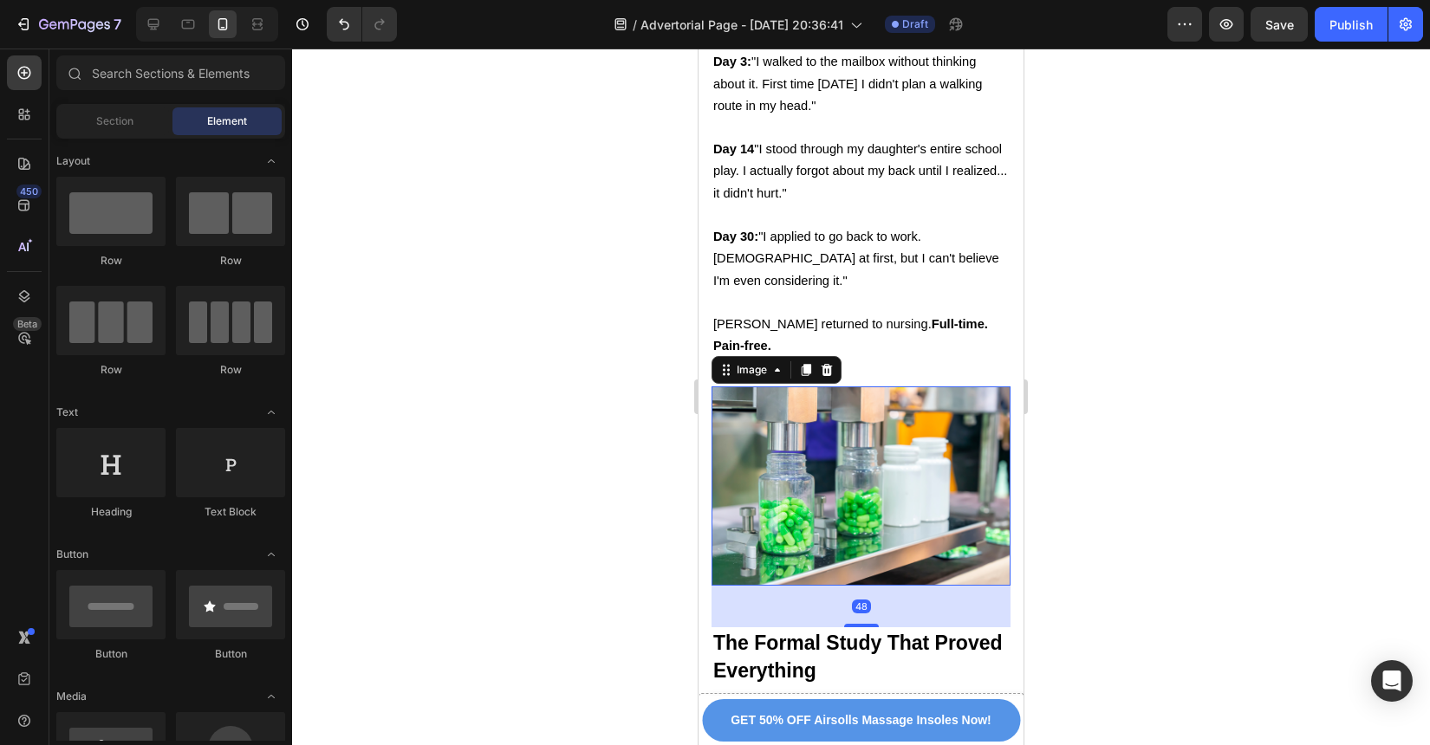
click at [889, 389] on img at bounding box center [861, 486] width 299 height 199
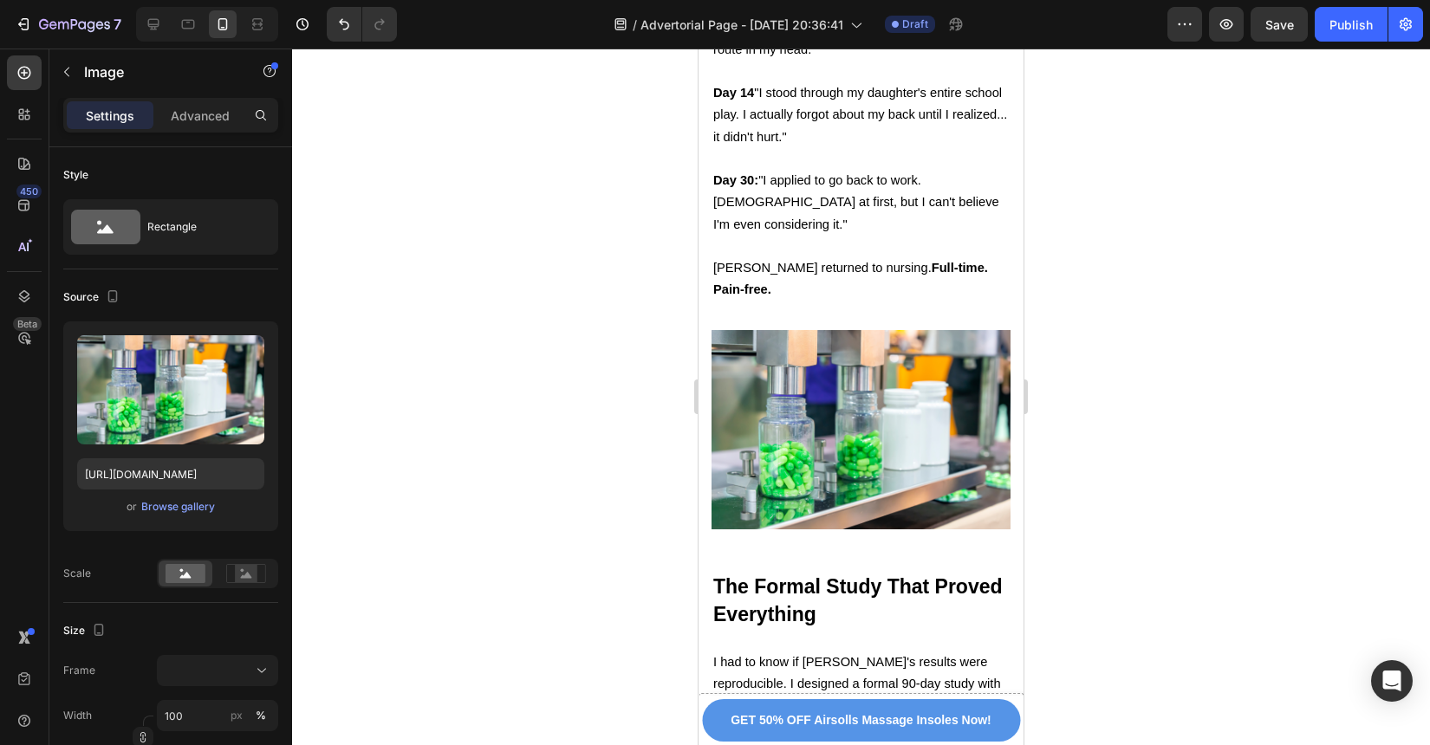
scroll to position [8302, 0]
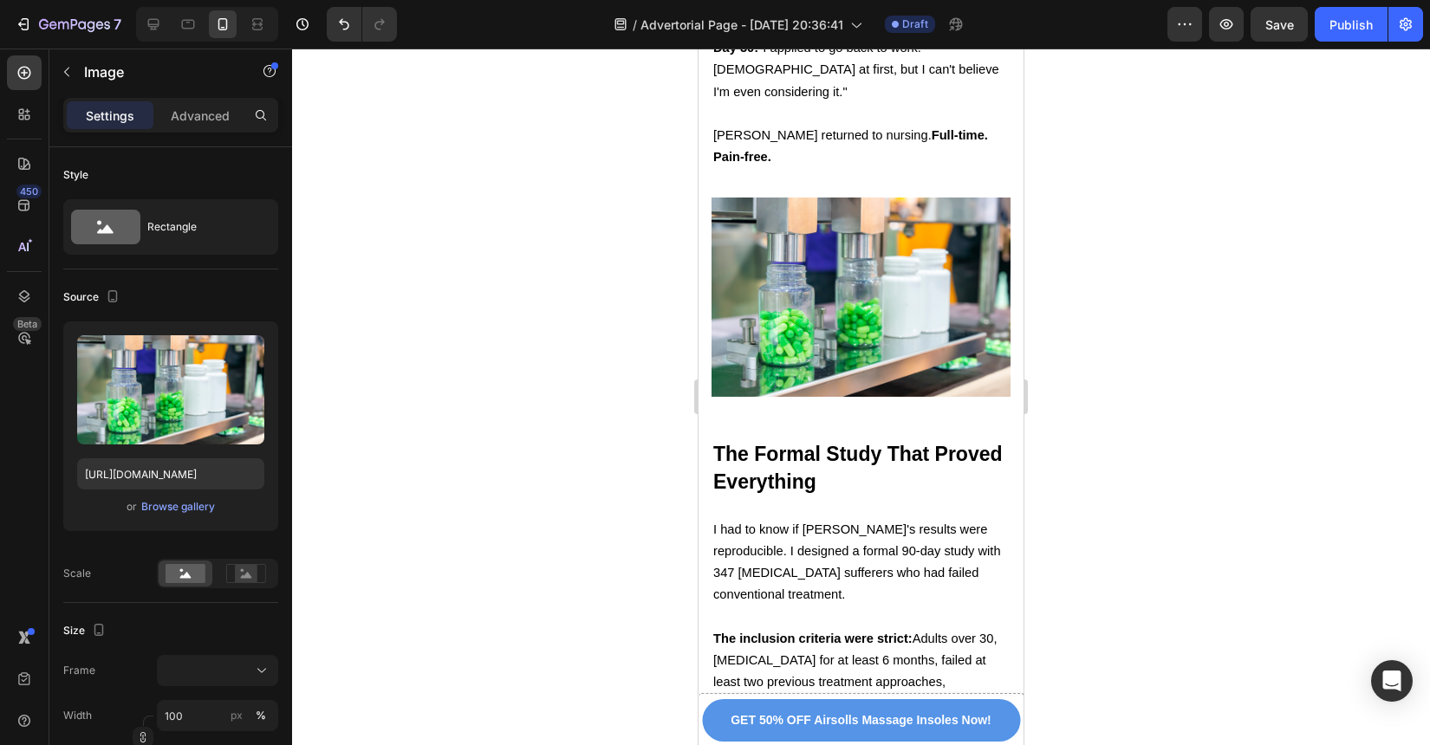
click at [879, 198] on img at bounding box center [861, 297] width 299 height 199
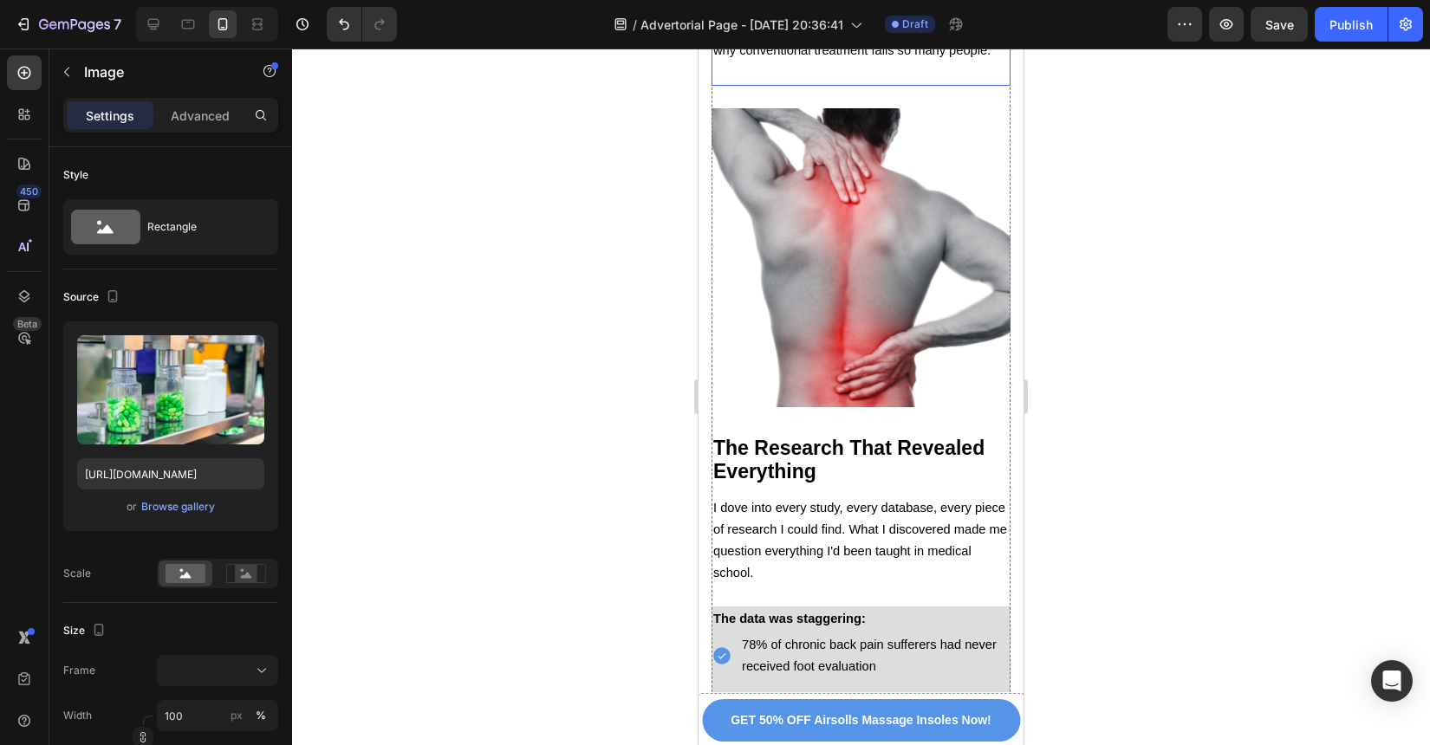
scroll to position [2981, 0]
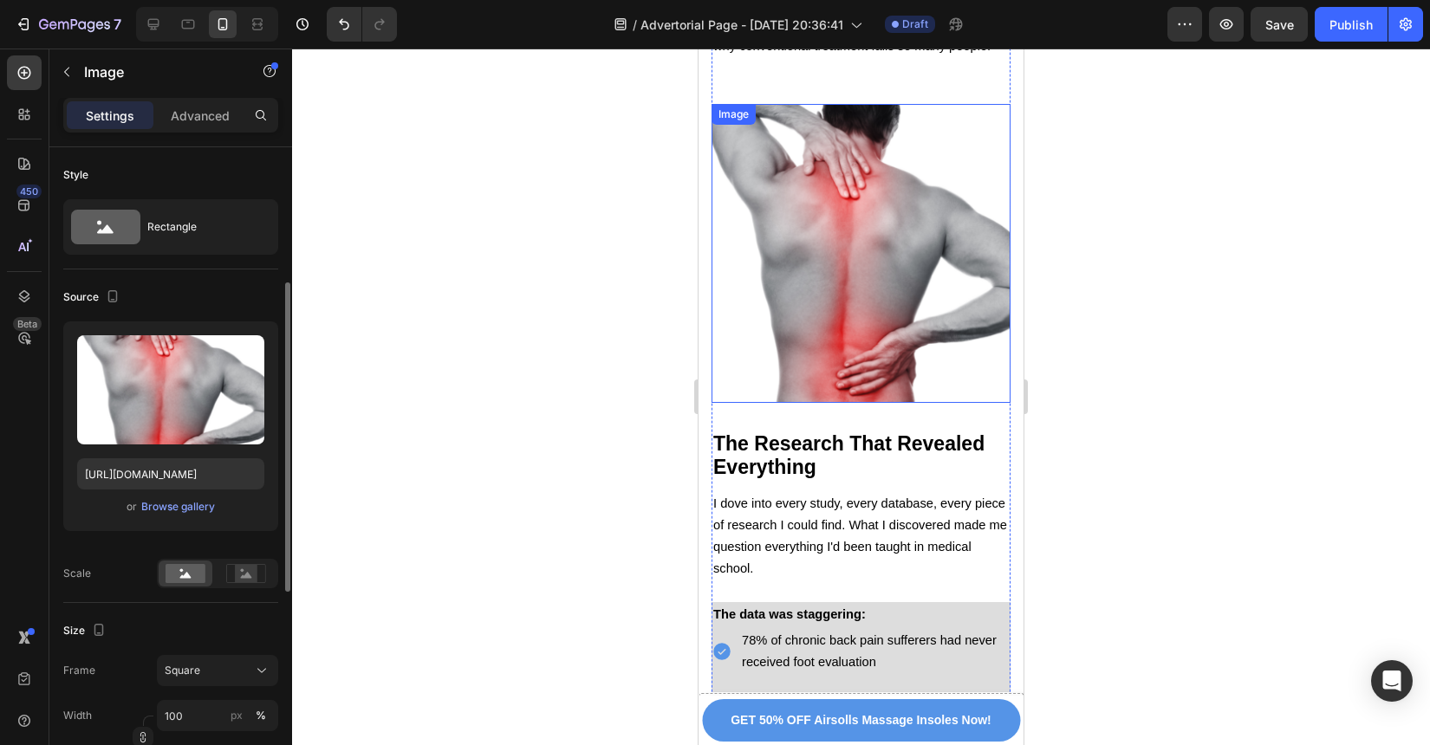
click at [916, 320] on img at bounding box center [861, 253] width 299 height 299
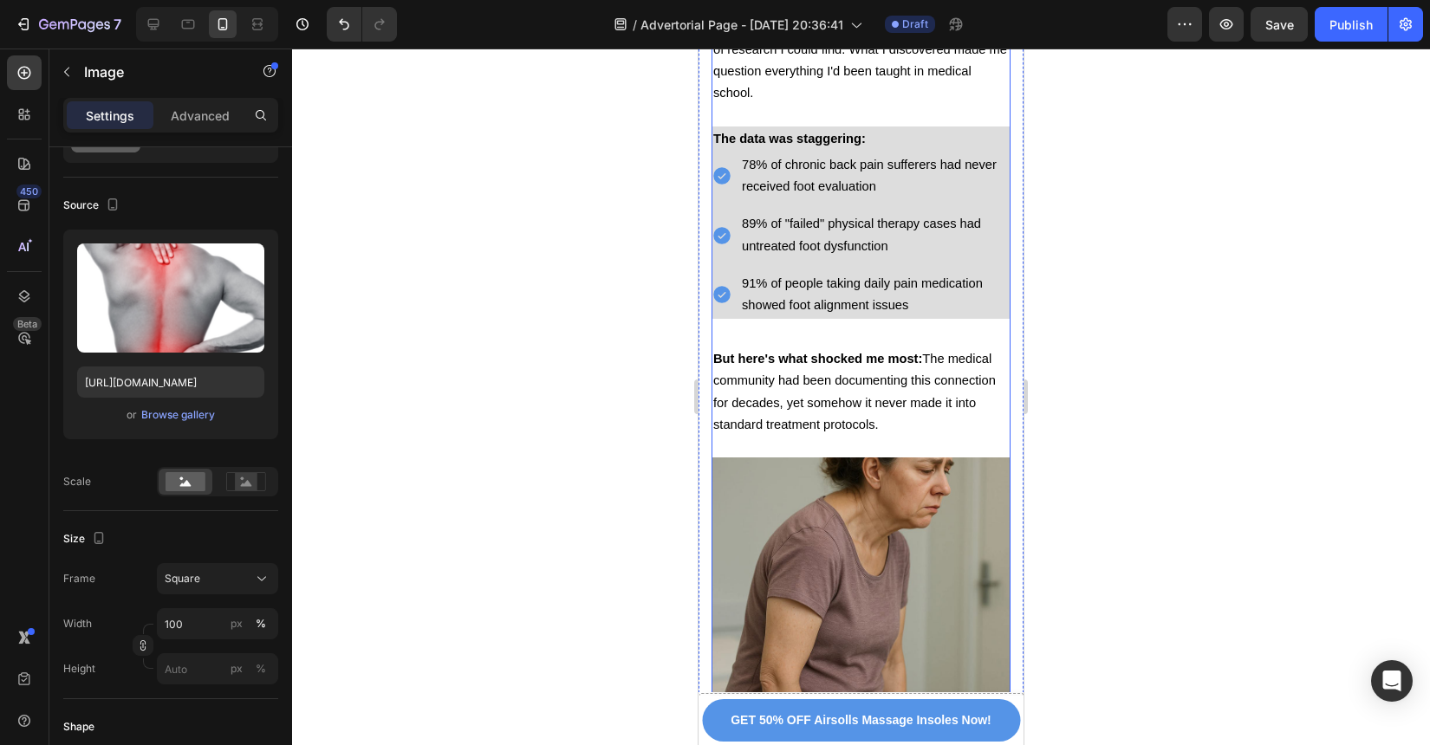
scroll to position [2922, 0]
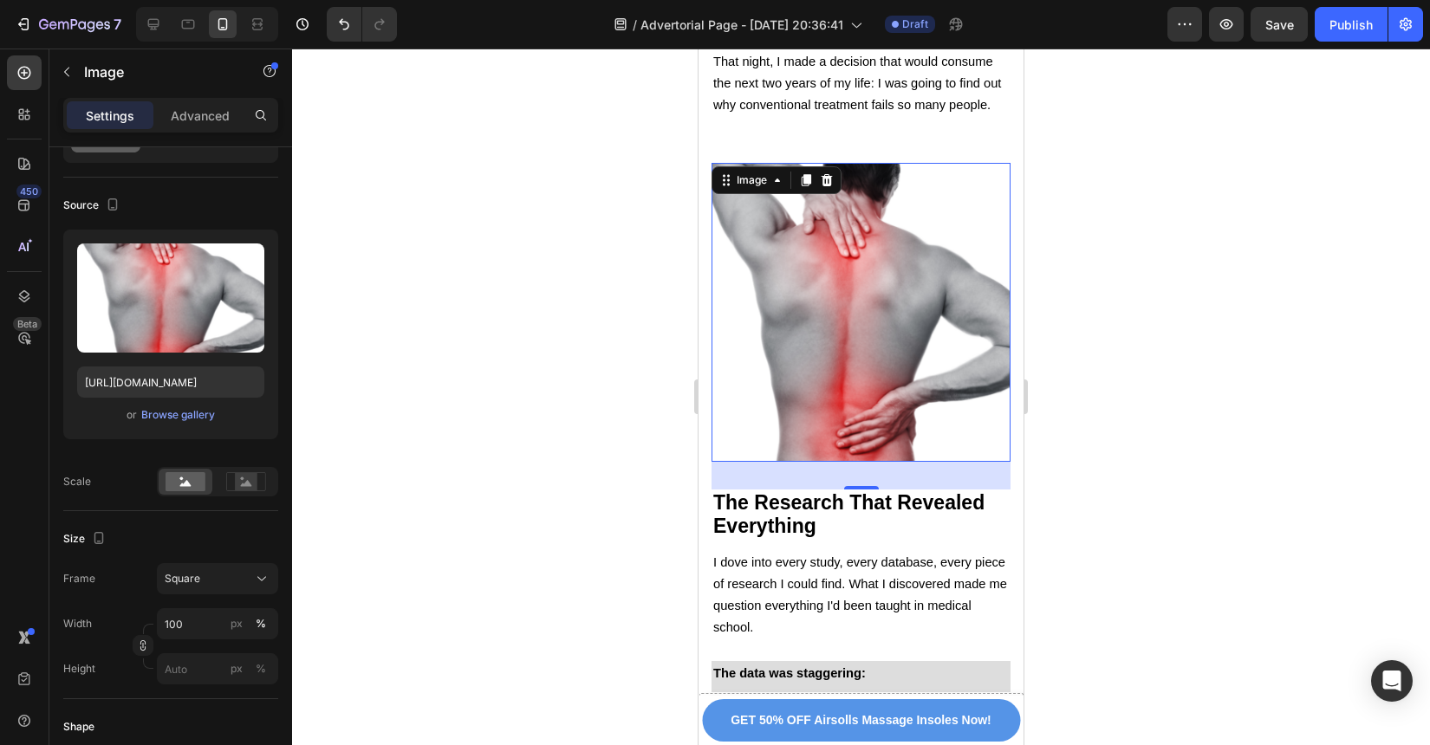
click at [1283, 557] on div at bounding box center [861, 397] width 1138 height 697
